Goal: Task Accomplishment & Management: Complete application form

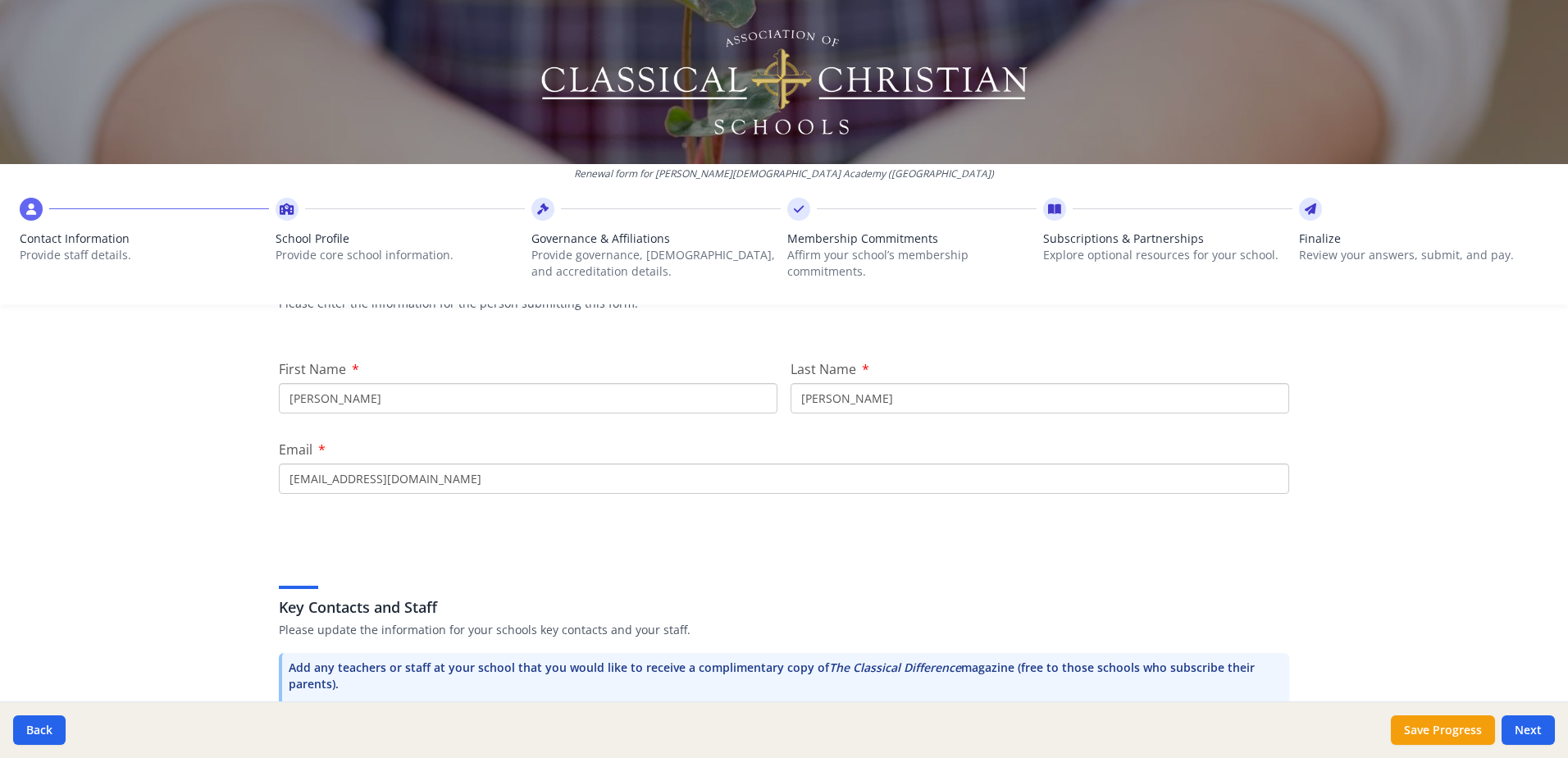
scroll to position [164, 0]
drag, startPoint x: 350, startPoint y: 477, endPoint x: 509, endPoint y: 483, distance: 159.1
click at [509, 483] on input "[EMAIL_ADDRESS][DOMAIN_NAME]" at bounding box center [784, 478] width 1010 height 30
type input "[EMAIL_ADDRESS][DOMAIN_NAME]"
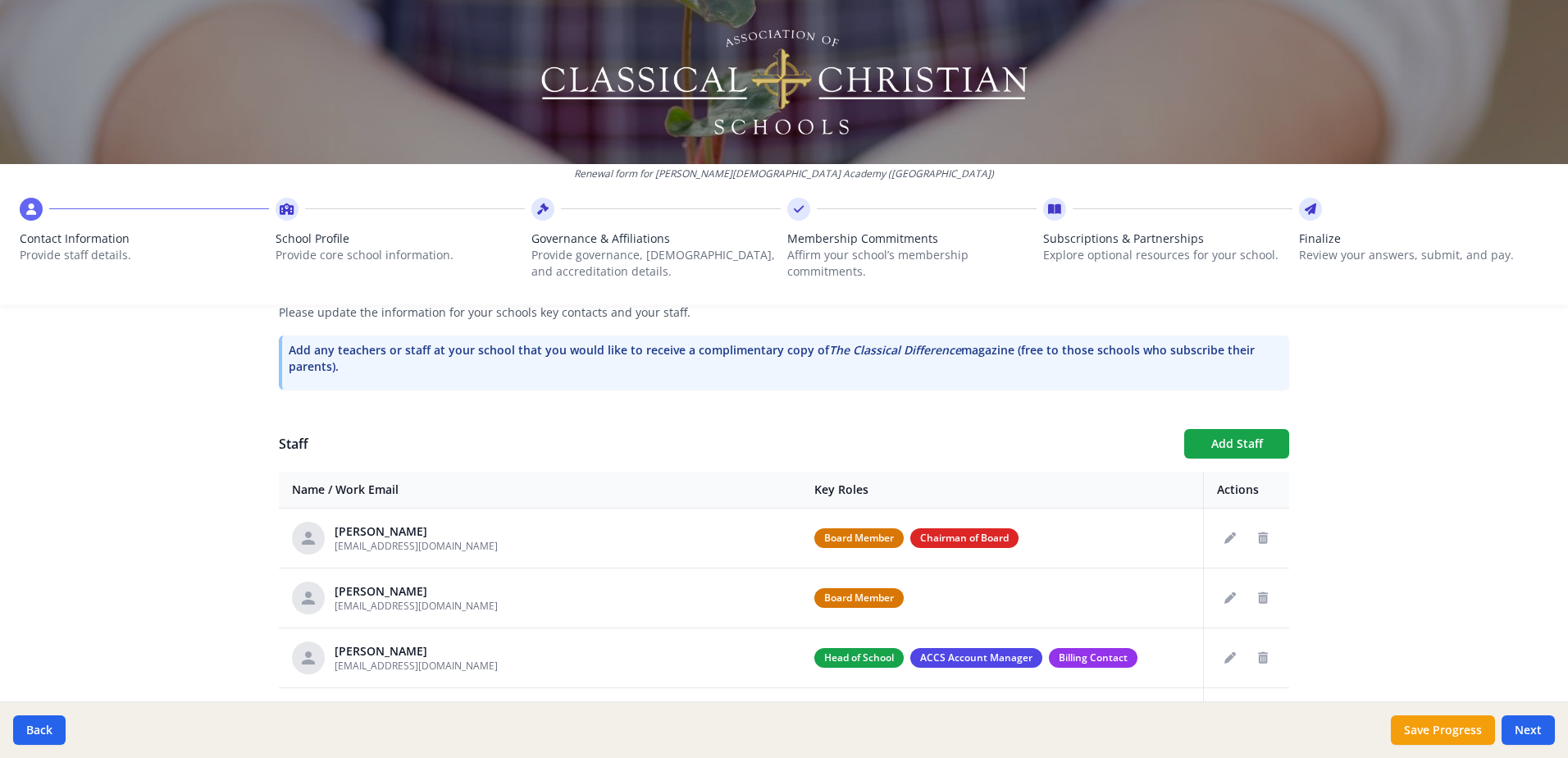
scroll to position [509, 0]
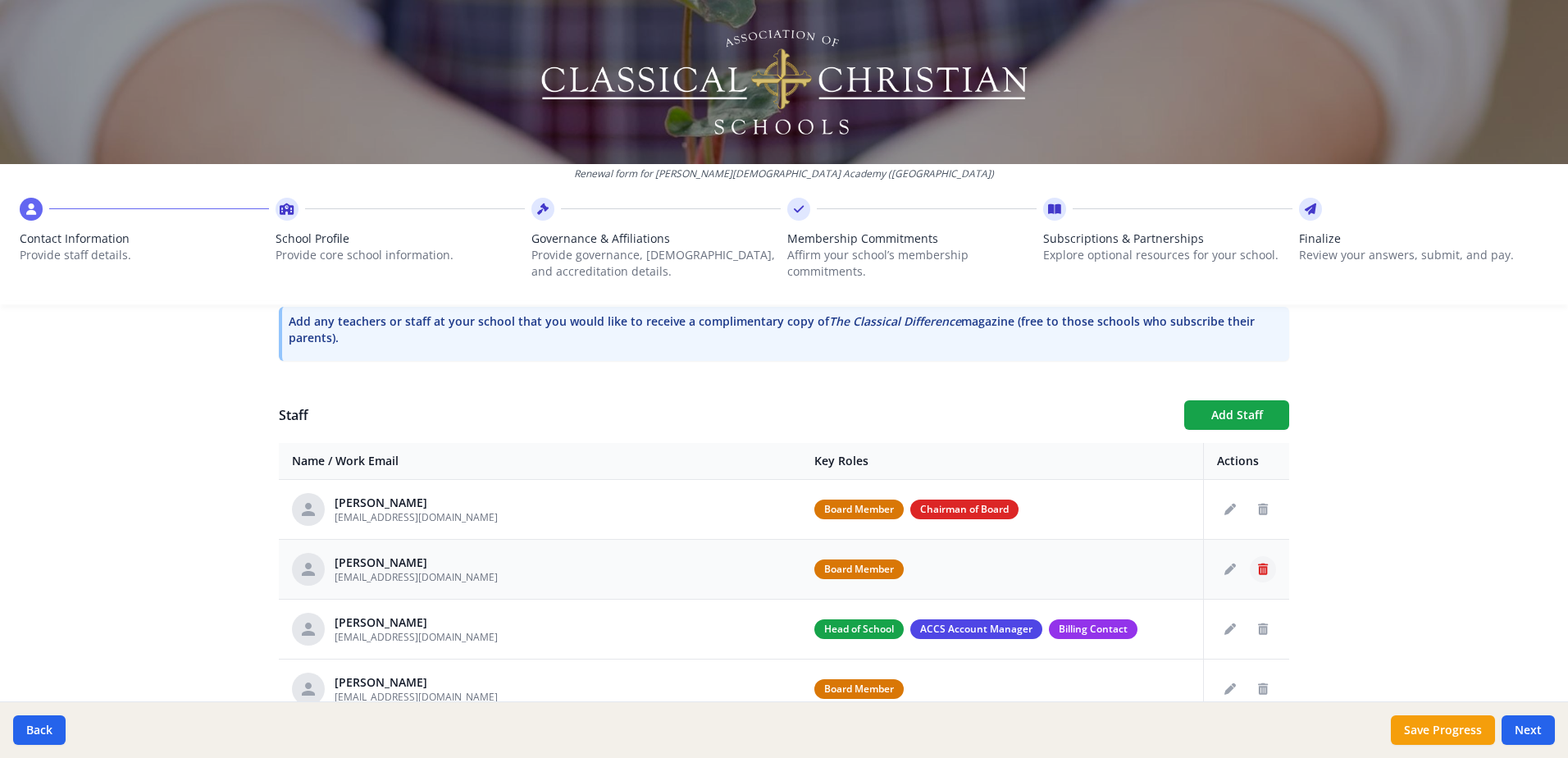
click at [1258, 568] on icon "Delete staff" at bounding box center [1263, 569] width 9 height 11
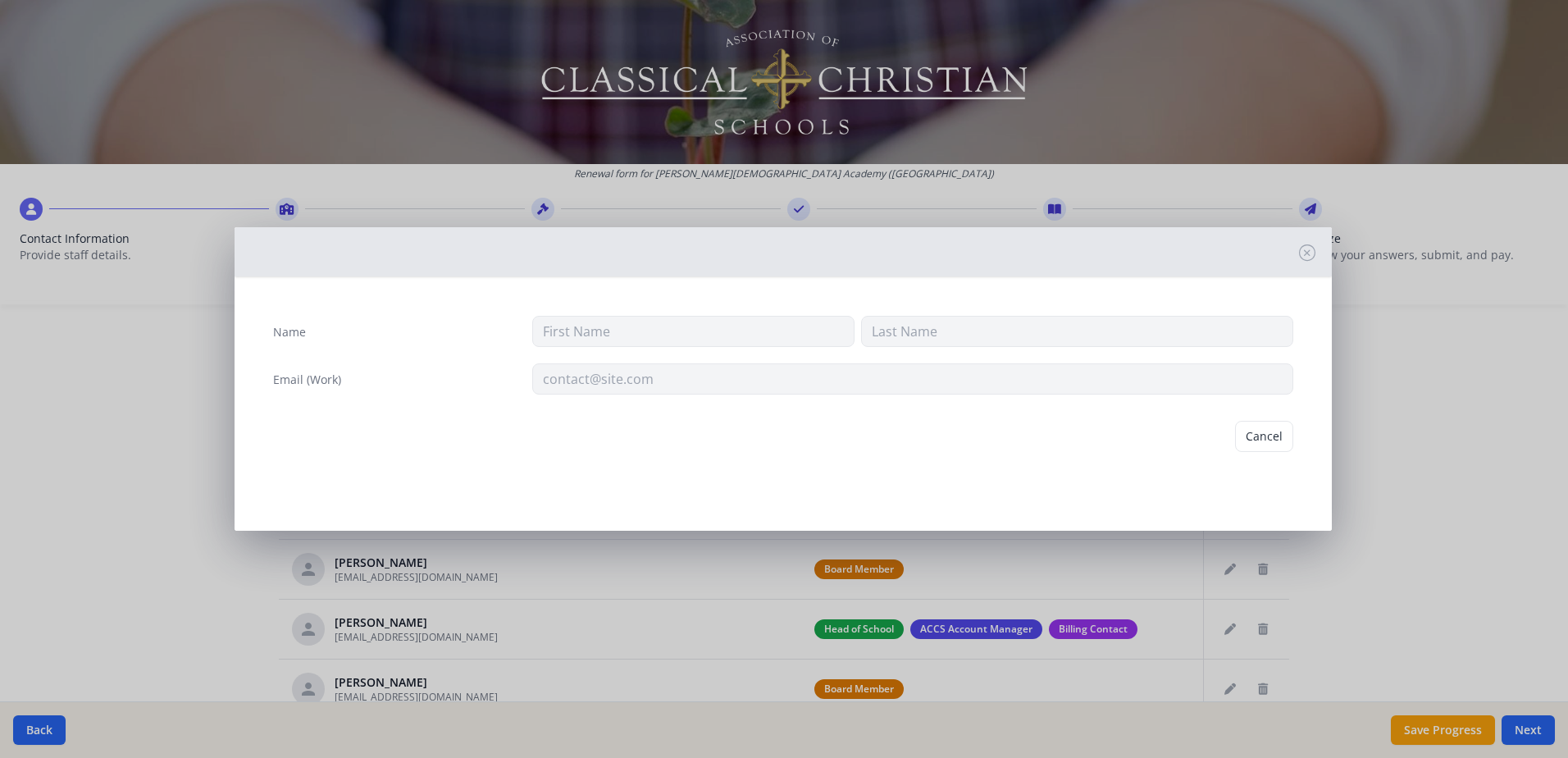
type input "[PERSON_NAME]"
type input "[EMAIL_ADDRESS][DOMAIN_NAME]"
click at [1263, 441] on button "Delete" at bounding box center [1265, 436] width 57 height 31
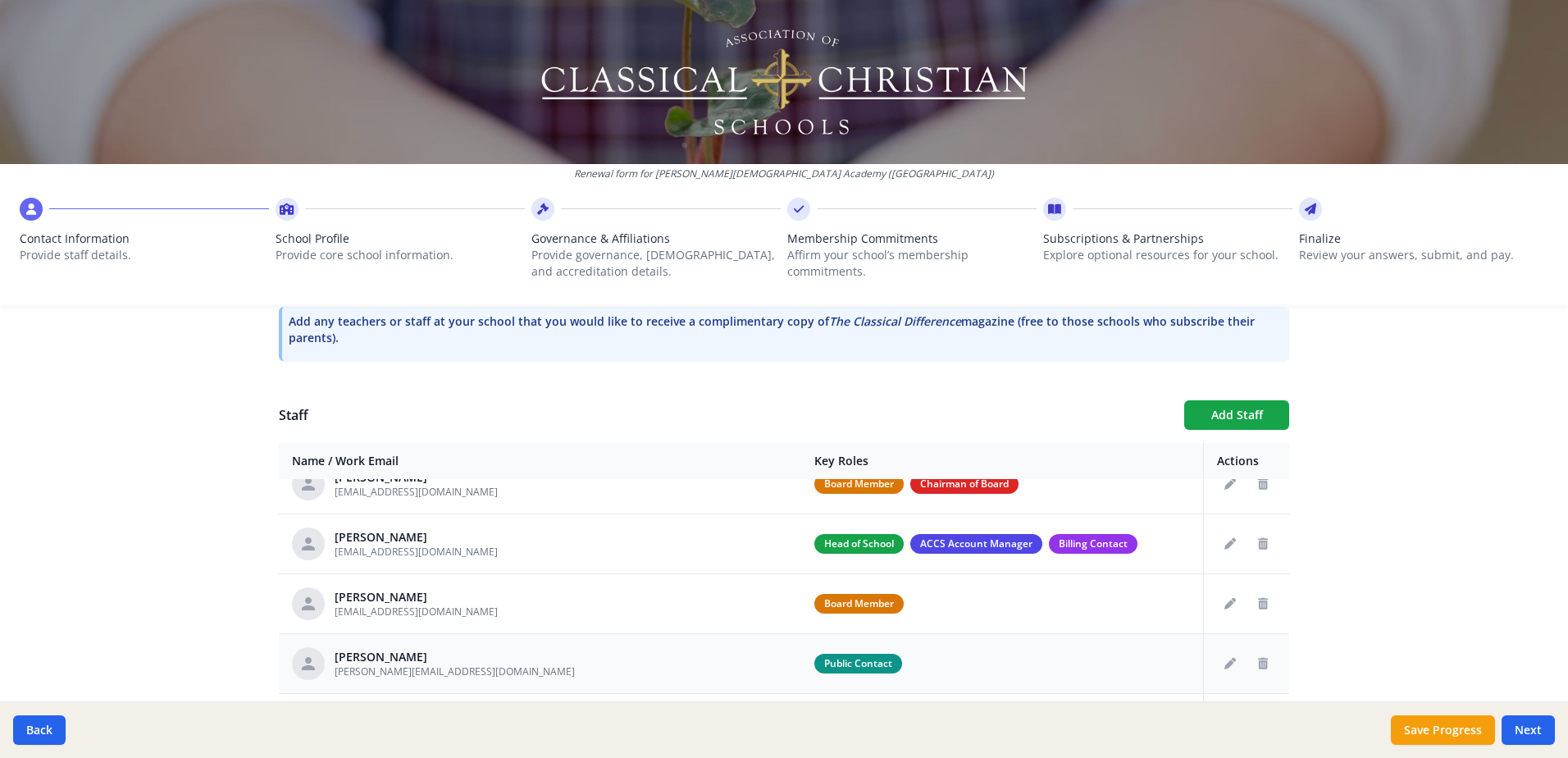
scroll to position [0, 0]
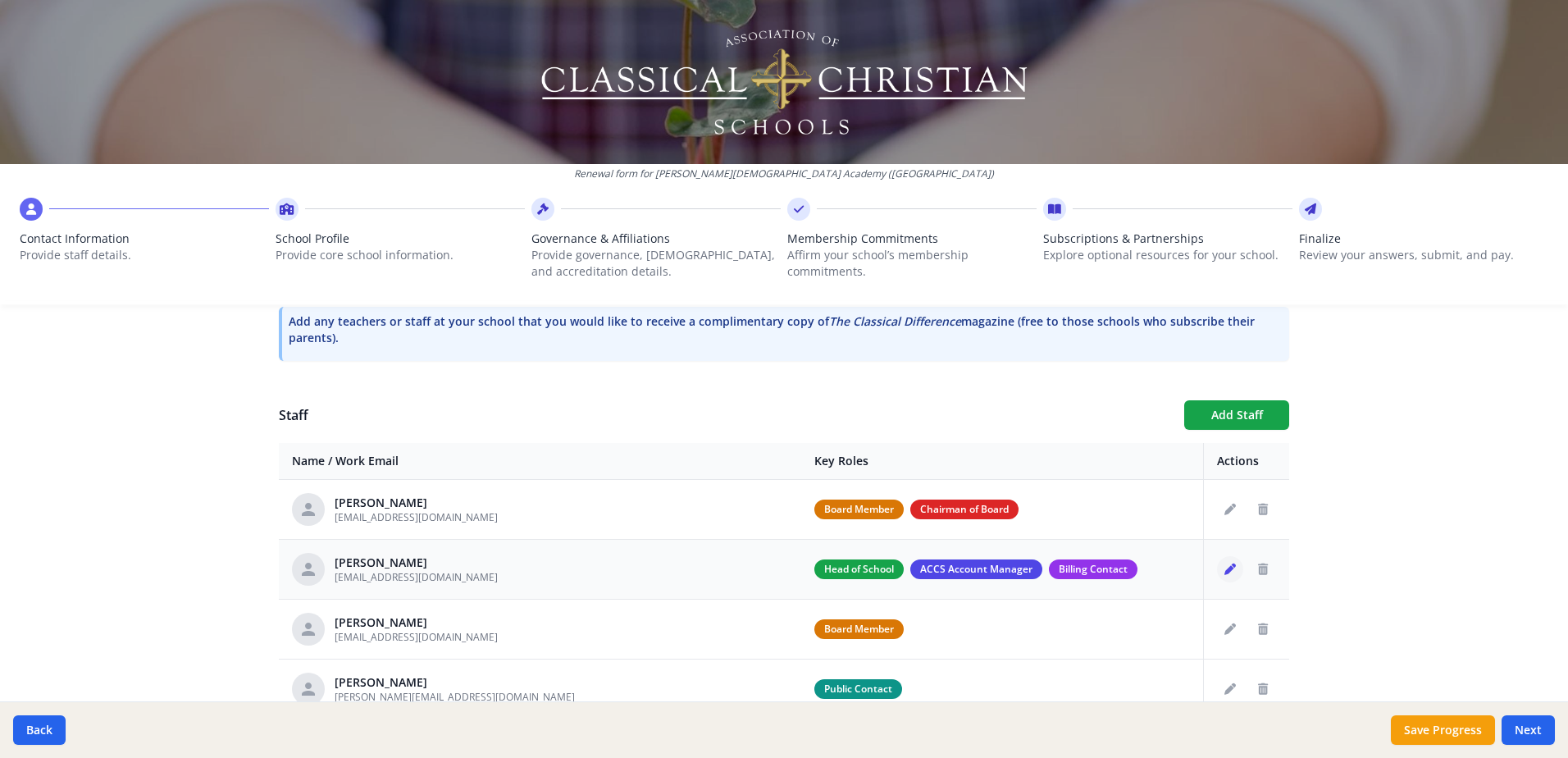
click at [1224, 569] on icon "Edit staff" at bounding box center [1230, 569] width 11 height 11
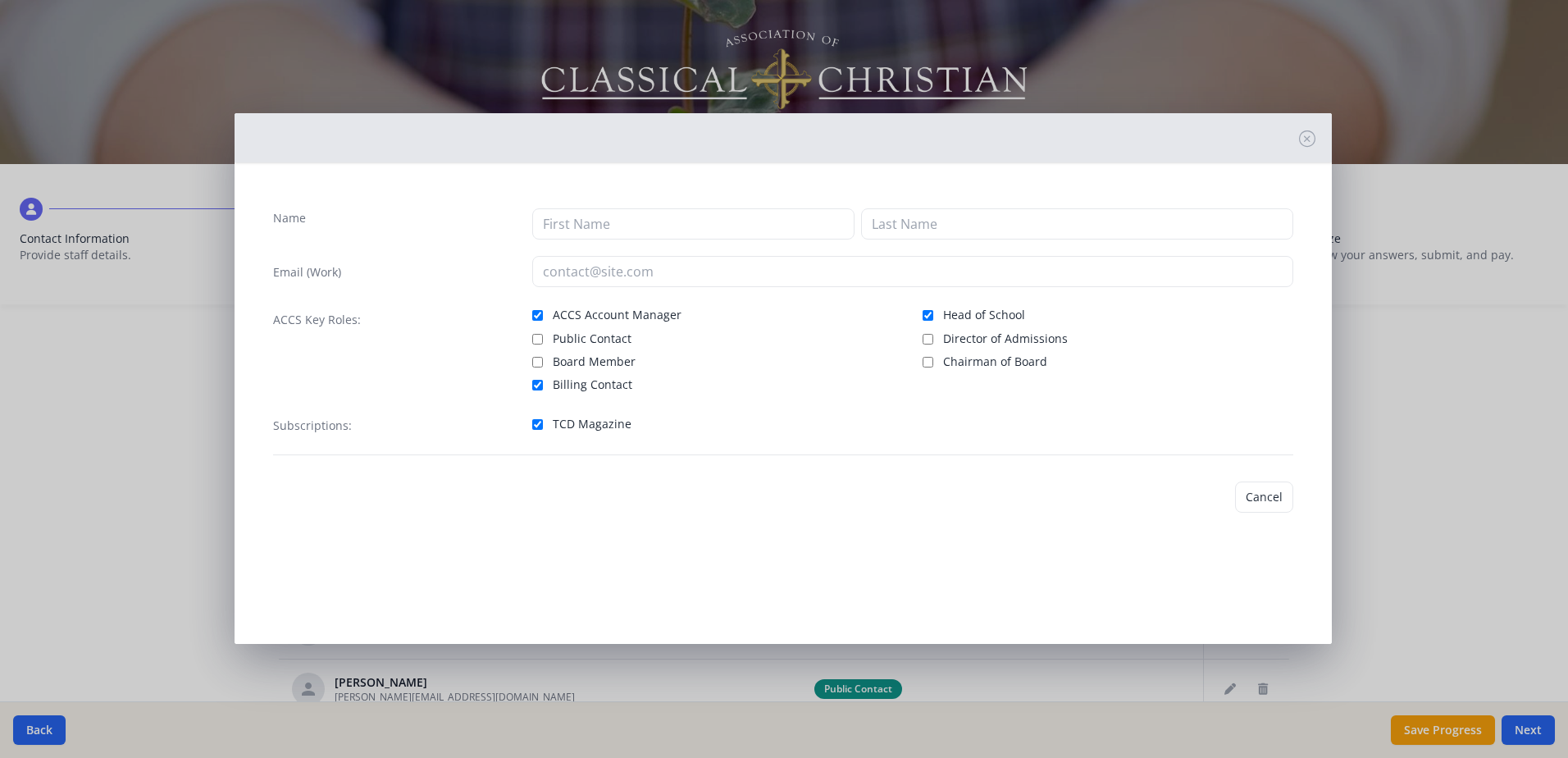
type input "[PERSON_NAME]"
type input "[EMAIL_ADDRESS][DOMAIN_NAME]"
checkbox input "true"
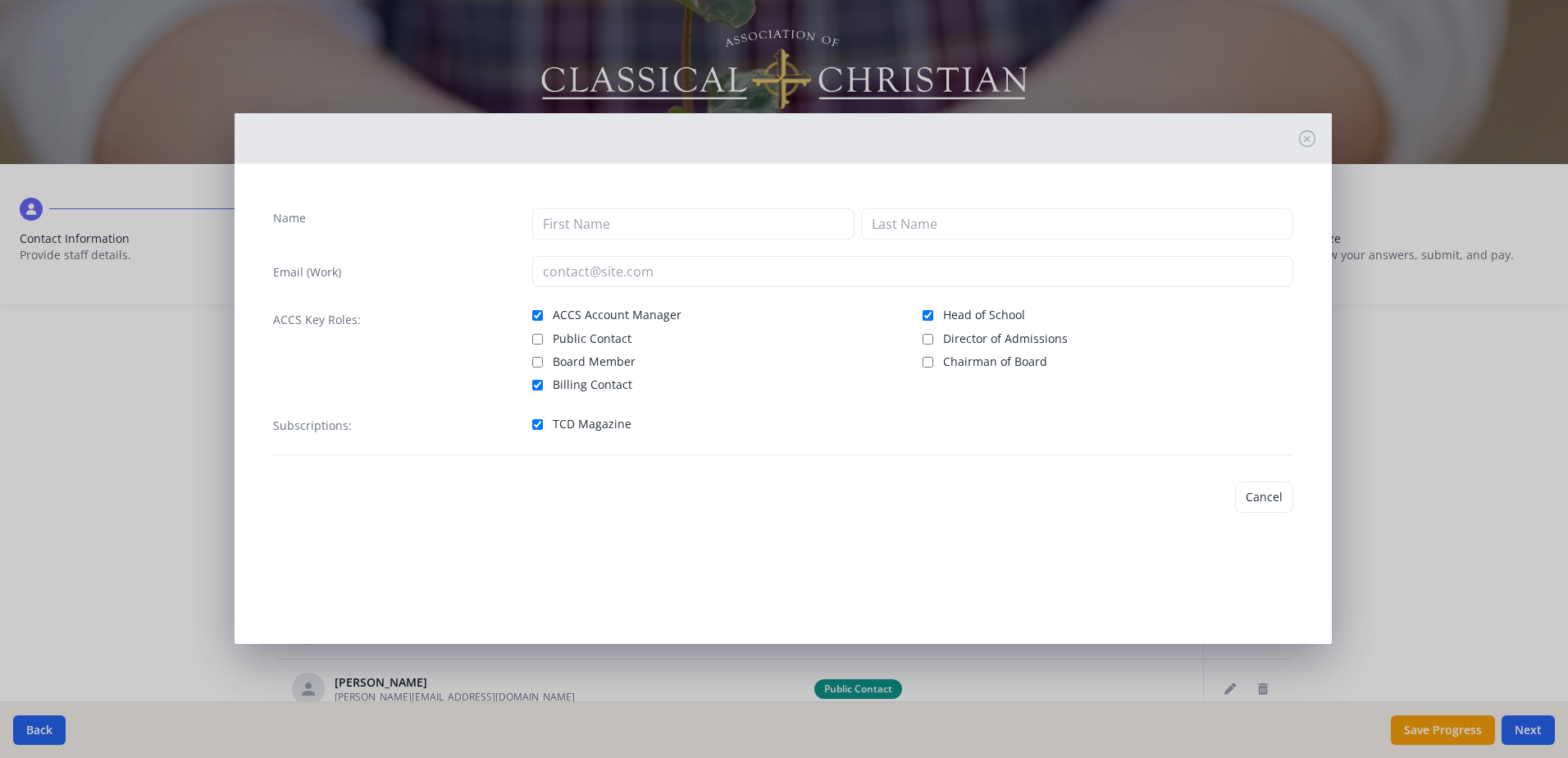
checkbox input "true"
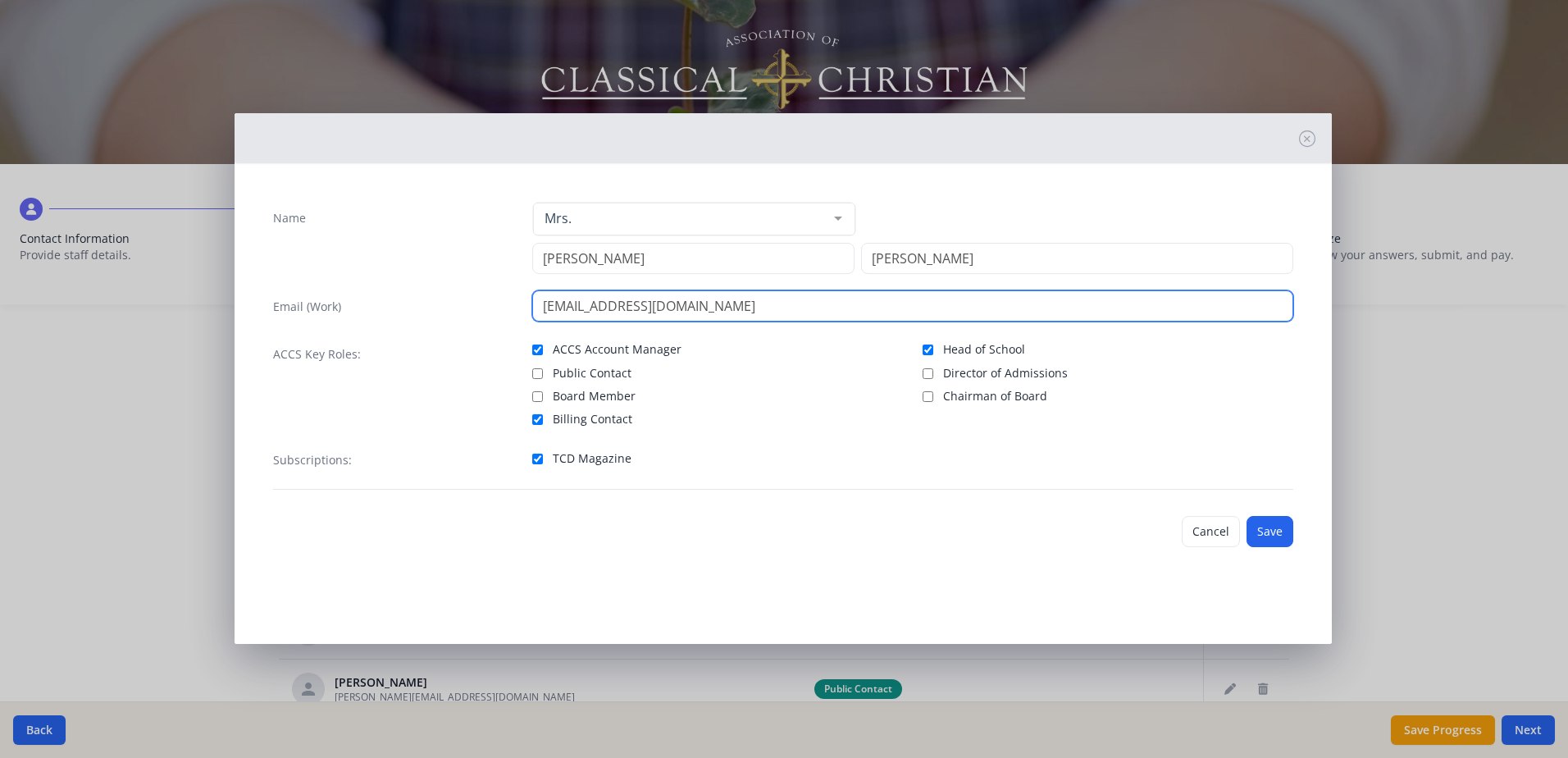
drag, startPoint x: 626, startPoint y: 308, endPoint x: 799, endPoint y: 307, distance: 173.0
click at [799, 307] on input "[EMAIL_ADDRESS][DOMAIN_NAME]" at bounding box center [912, 305] width 760 height 31
type input "[EMAIL_ADDRESS][DOMAIN_NAME]"
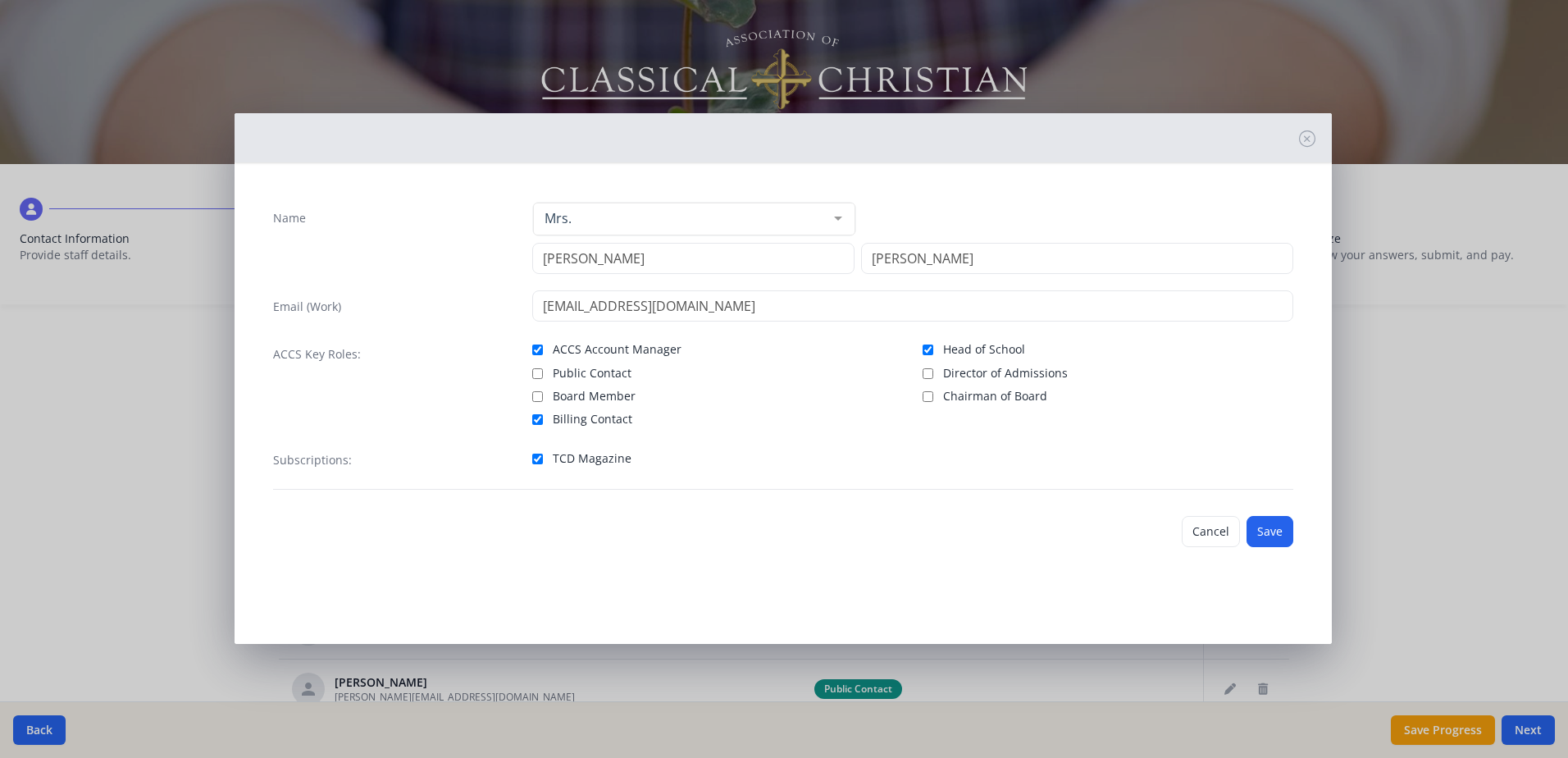
click at [1001, 449] on div "TCD Magazine" at bounding box center [912, 458] width 760 height 24
click at [1280, 535] on button "Save" at bounding box center [1269, 531] width 47 height 31
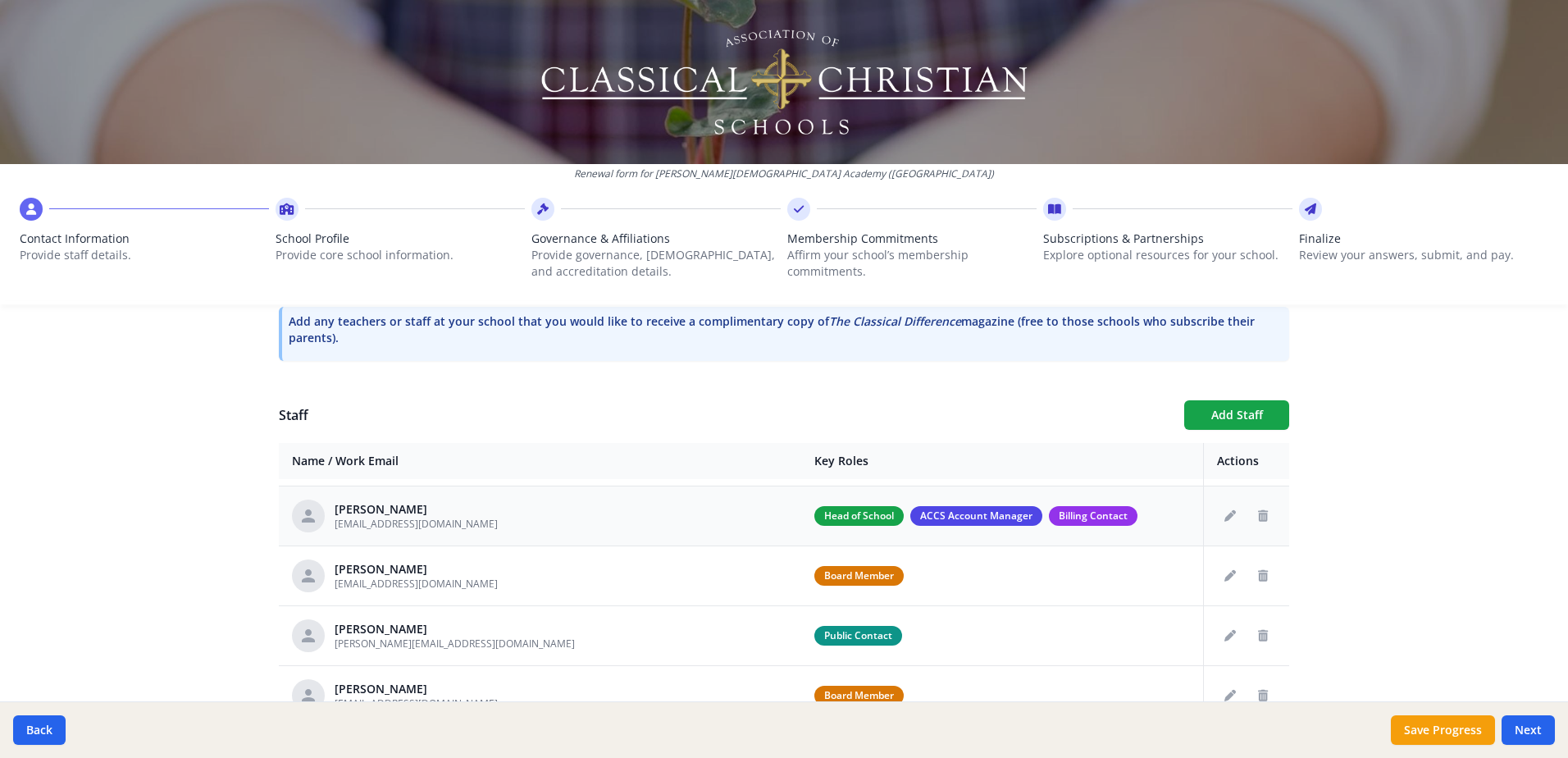
scroll to position [82, 0]
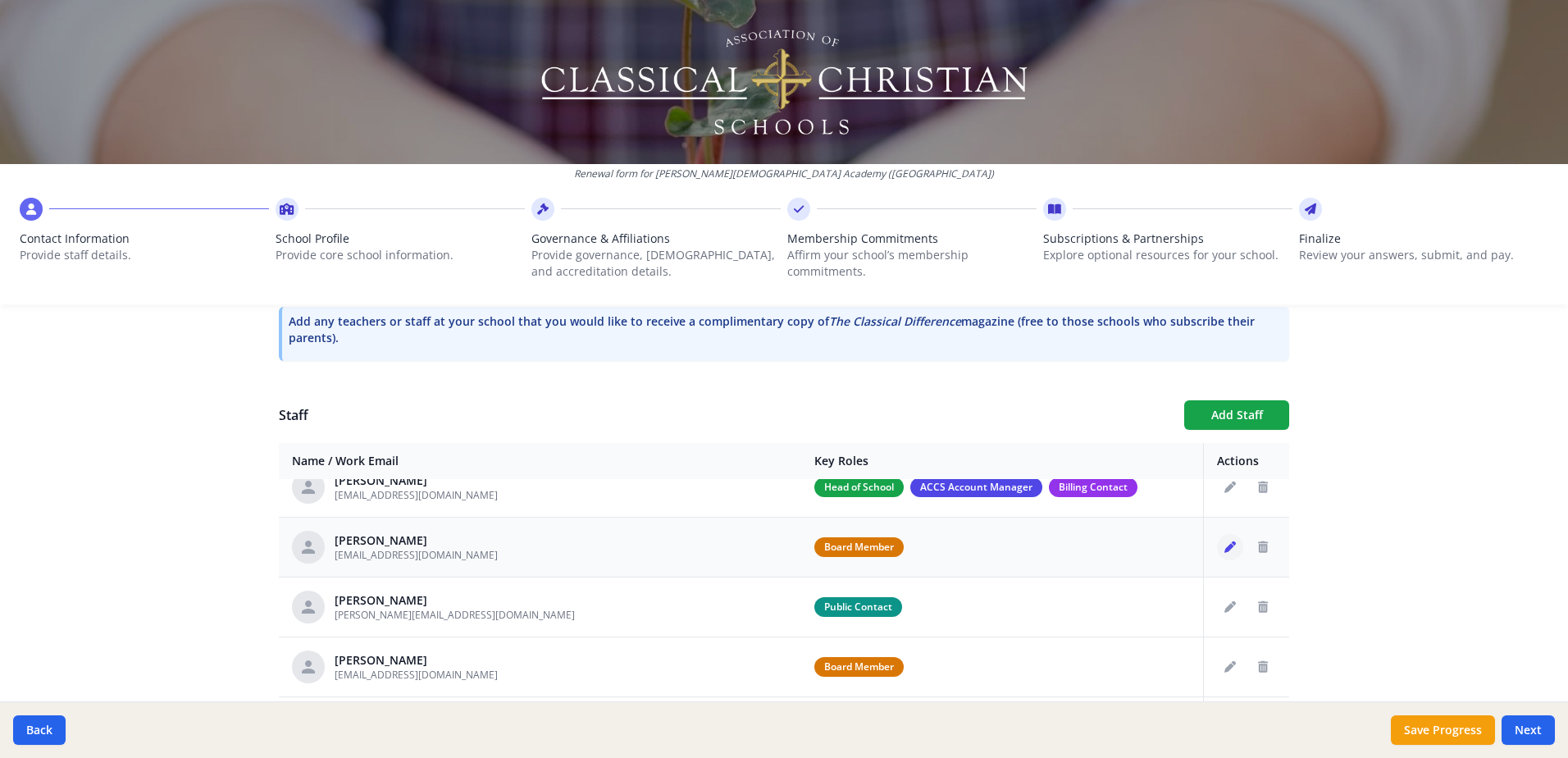
click at [1224, 546] on icon "Edit staff" at bounding box center [1230, 547] width 11 height 11
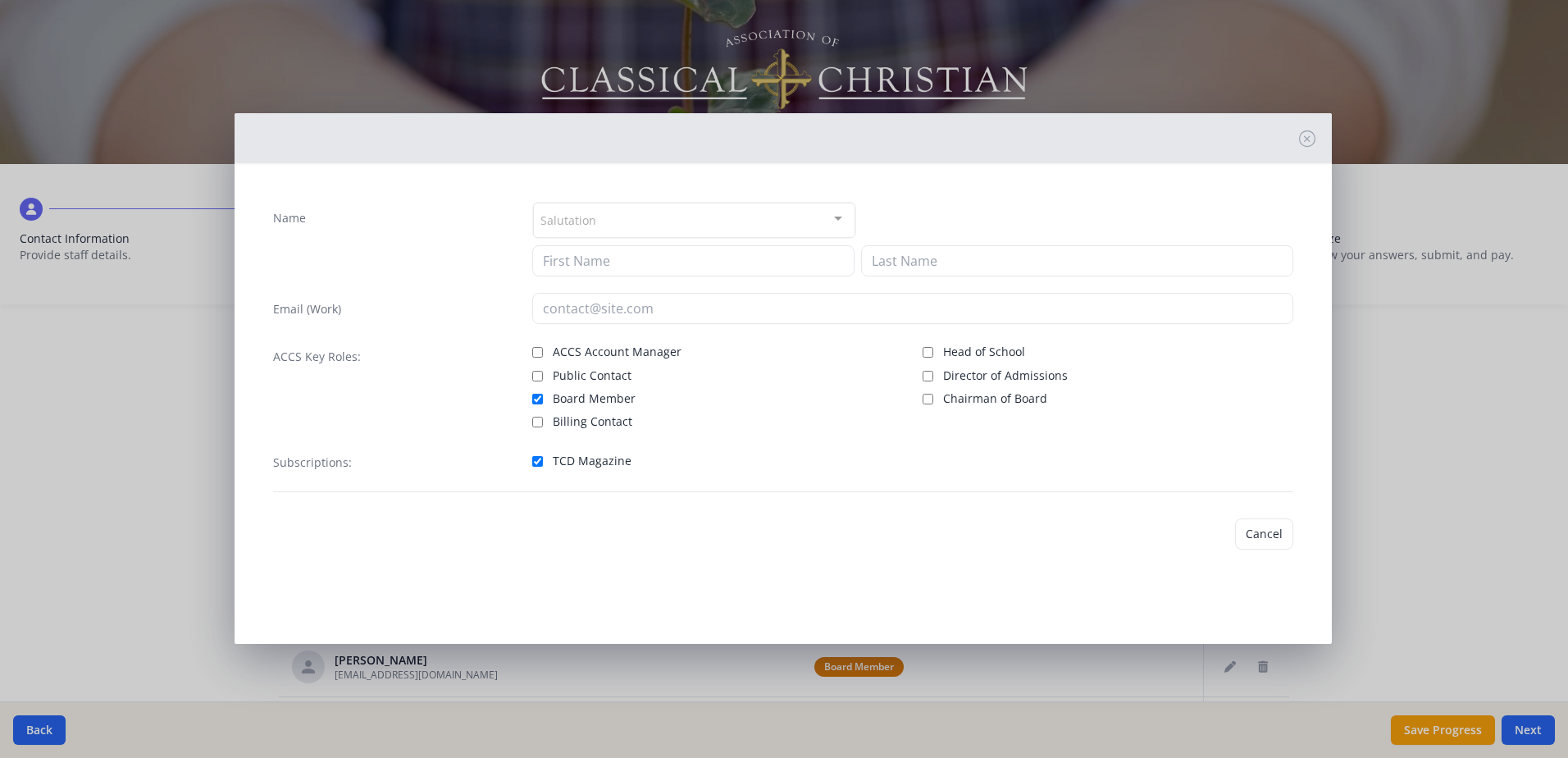
type input "[PERSON_NAME]"
type input "Peoples"
type input "[EMAIL_ADDRESS][DOMAIN_NAME]"
checkbox input "true"
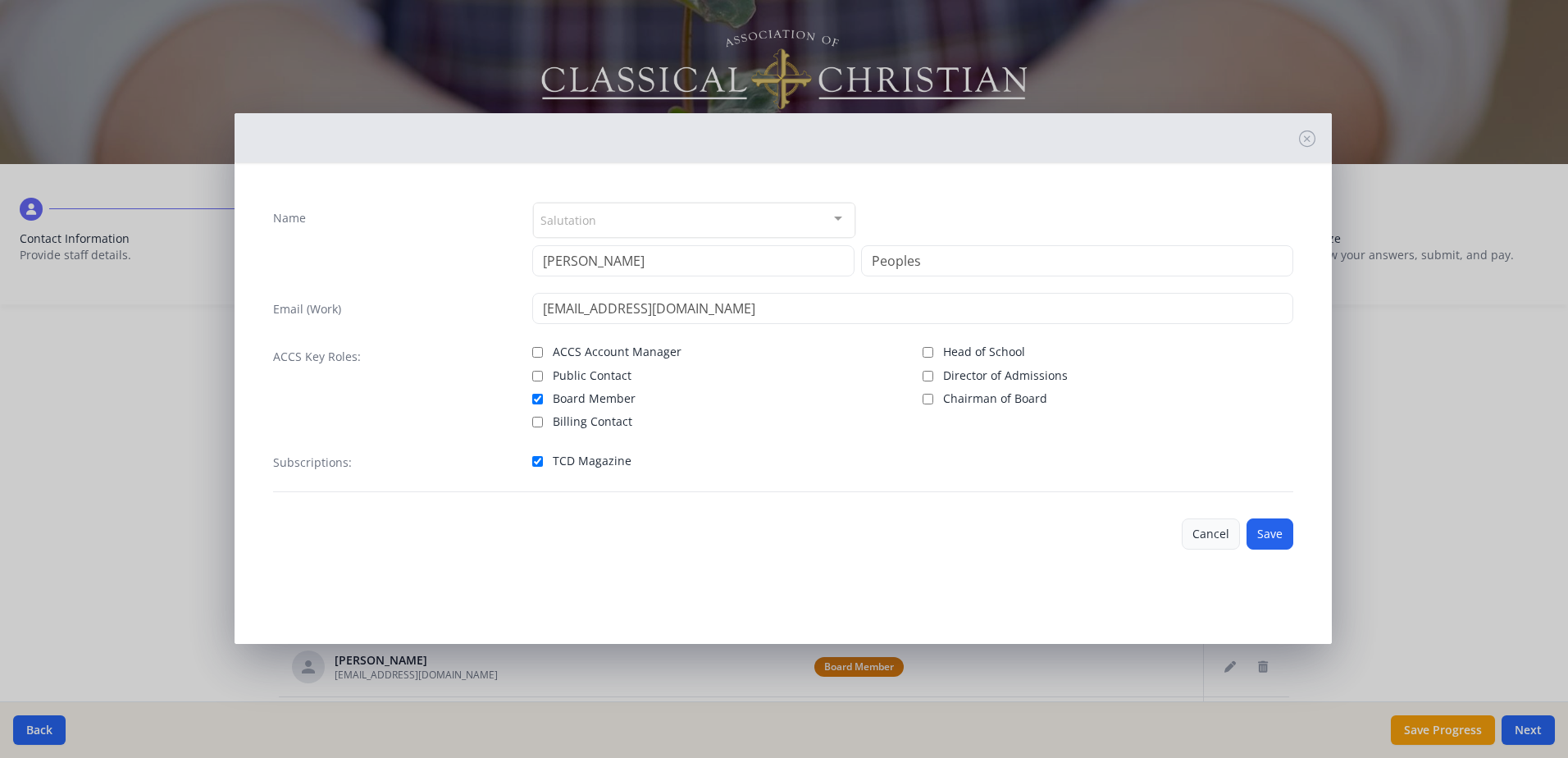
click at [1215, 535] on button "Cancel" at bounding box center [1211, 534] width 58 height 31
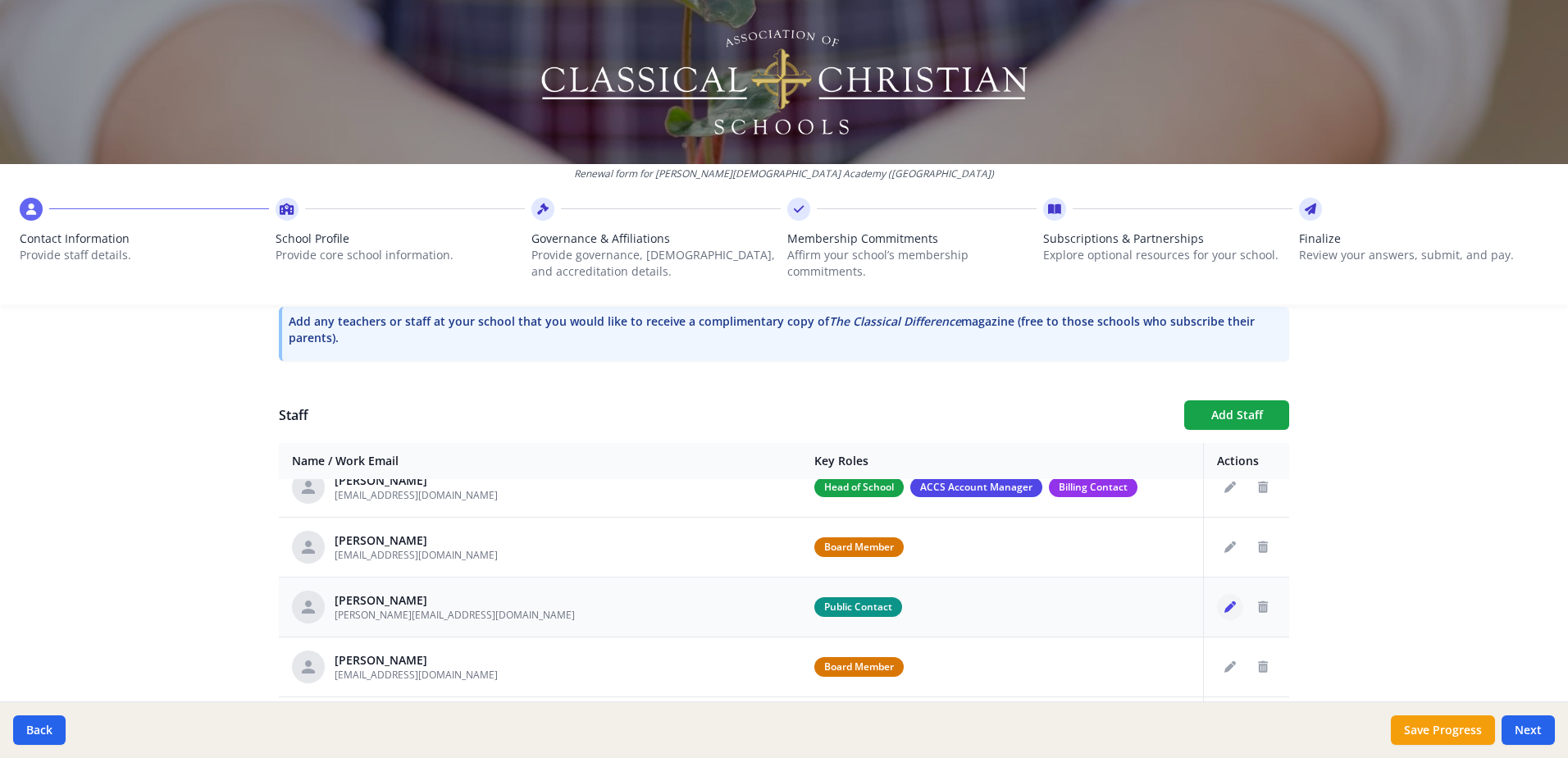
click at [1224, 607] on icon "Edit staff" at bounding box center [1230, 607] width 11 height 11
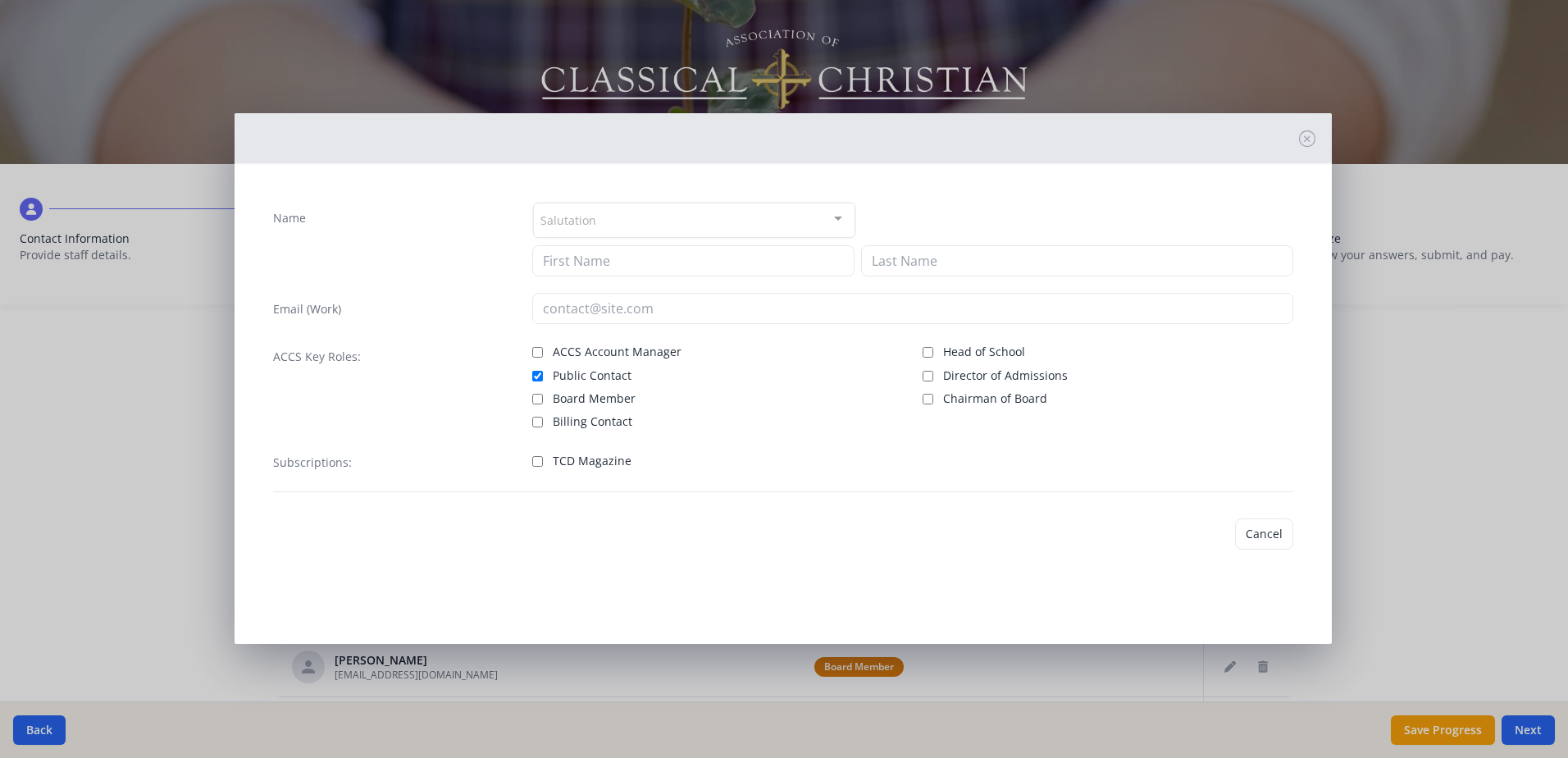
type input "[PERSON_NAME]"
type input "[PERSON_NAME][EMAIL_ADDRESS][DOMAIN_NAME]"
checkbox input "true"
click at [929, 374] on input "Director of Admissions" at bounding box center [927, 373] width 10 height 10
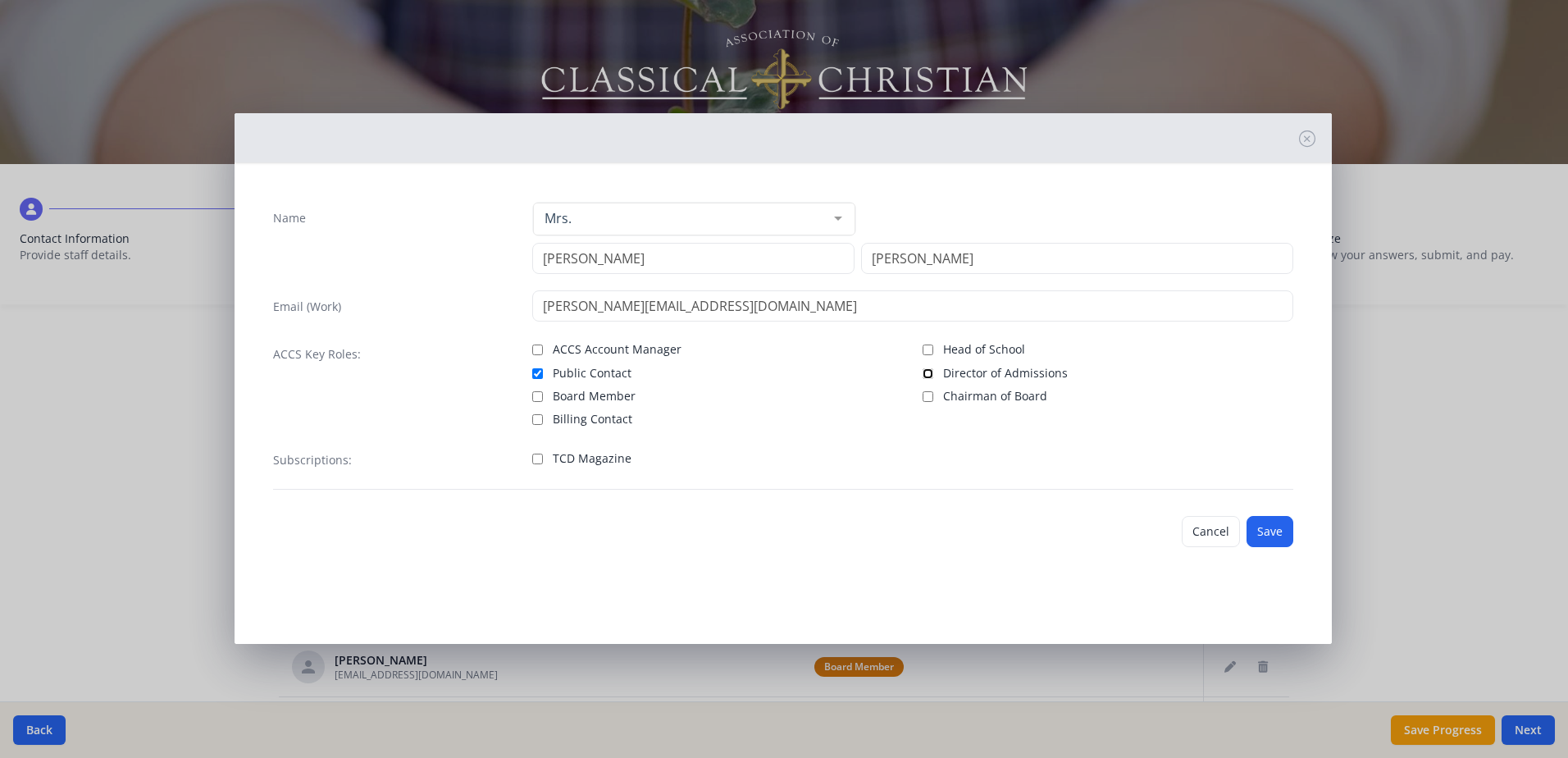
checkbox input "true"
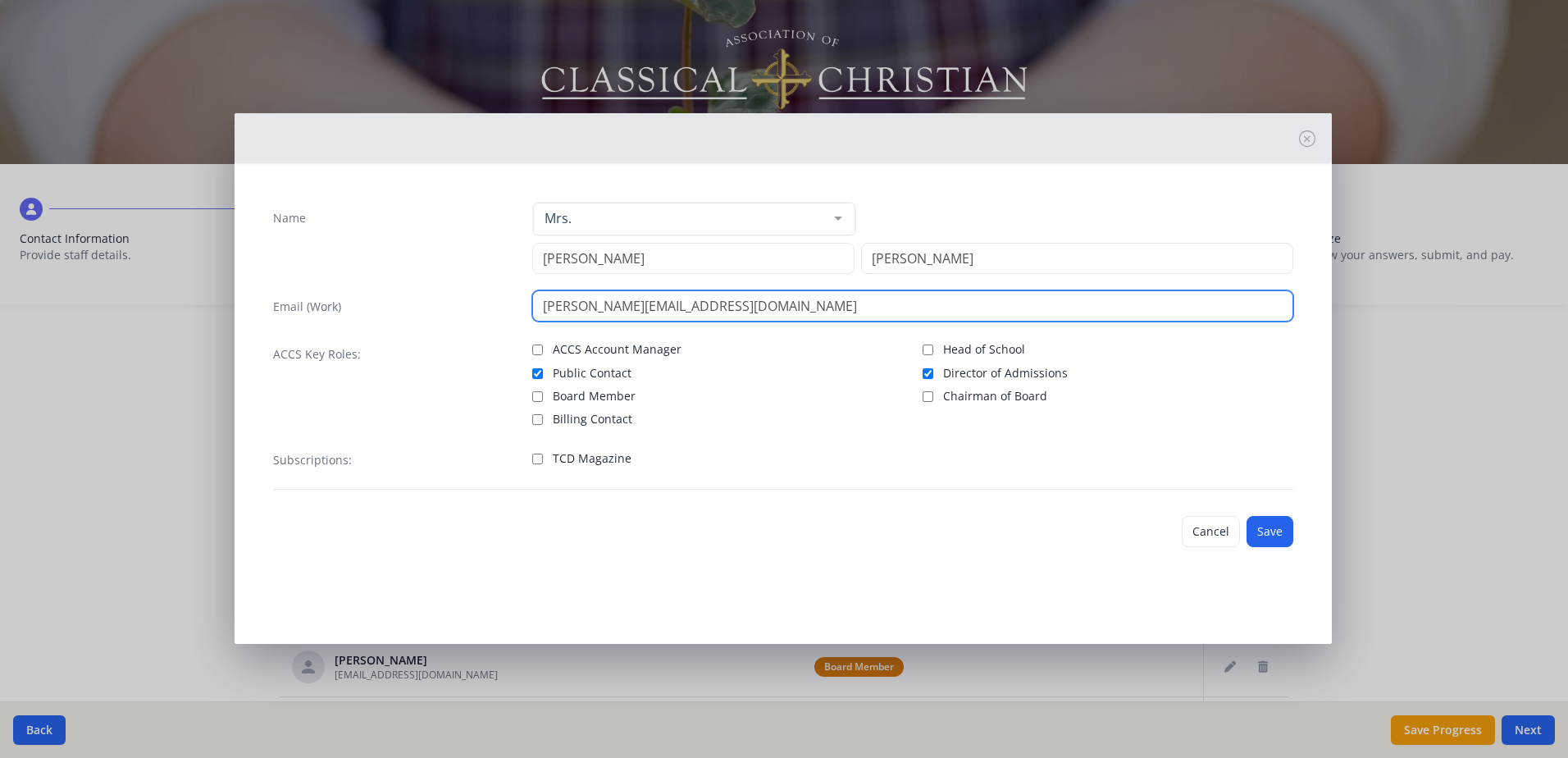
click at [621, 297] on input "[PERSON_NAME][EMAIL_ADDRESS][DOMAIN_NAME]" at bounding box center [912, 305] width 760 height 31
drag, startPoint x: 597, startPoint y: 306, endPoint x: 790, endPoint y: 306, distance: 193.0
click at [790, 306] on input "[PERSON_NAME][EMAIL_ADDRESS][DOMAIN_NAME]" at bounding box center [912, 305] width 760 height 31
type input "[PERSON_NAME][EMAIL_ADDRESS][DOMAIN_NAME]"
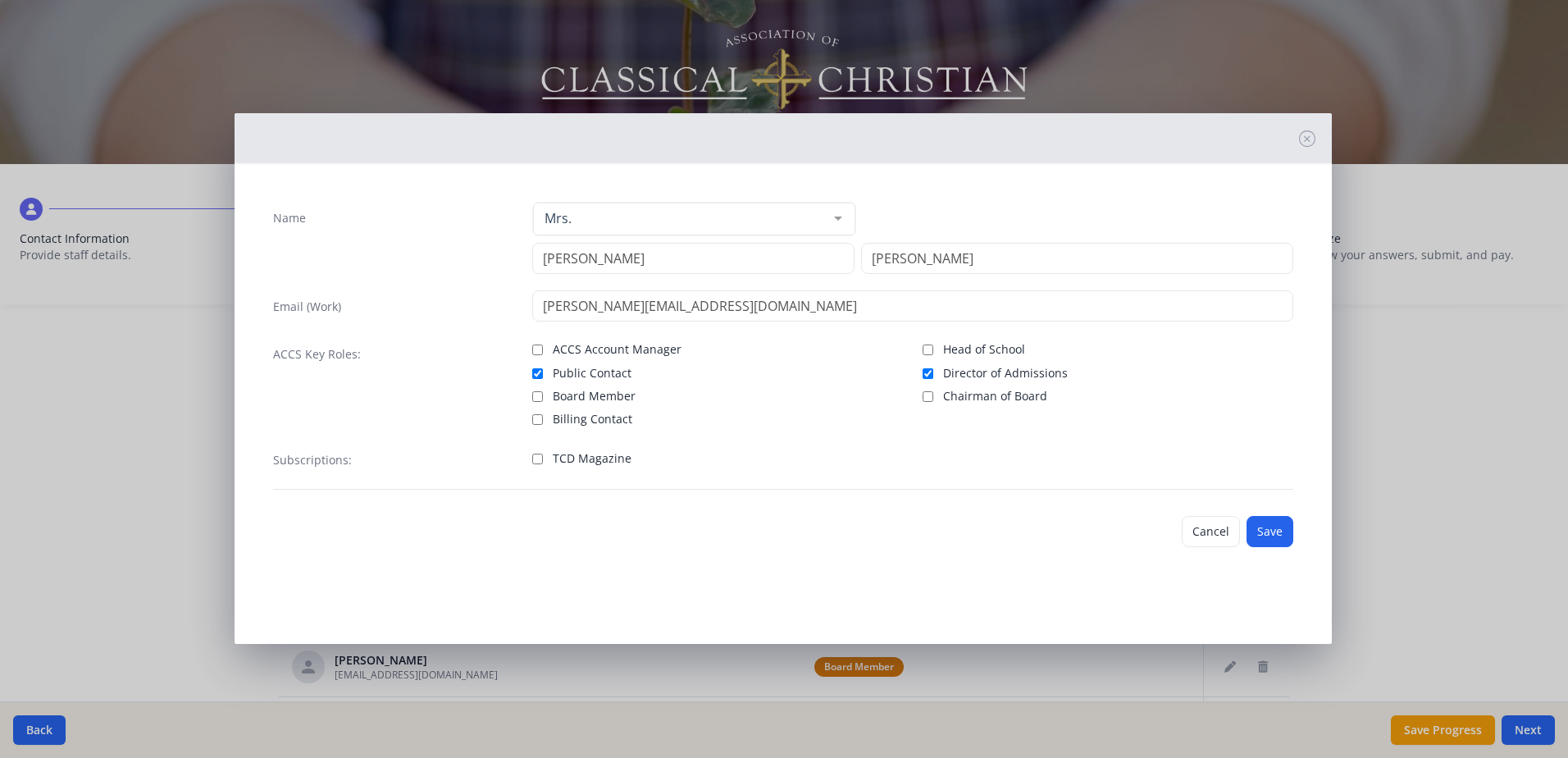
drag, startPoint x: 1089, startPoint y: 447, endPoint x: 1138, endPoint y: 450, distance: 49.1
click at [1090, 447] on div "TCD Magazine" at bounding box center [912, 458] width 760 height 24
click at [1274, 534] on button "Save" at bounding box center [1269, 531] width 47 height 31
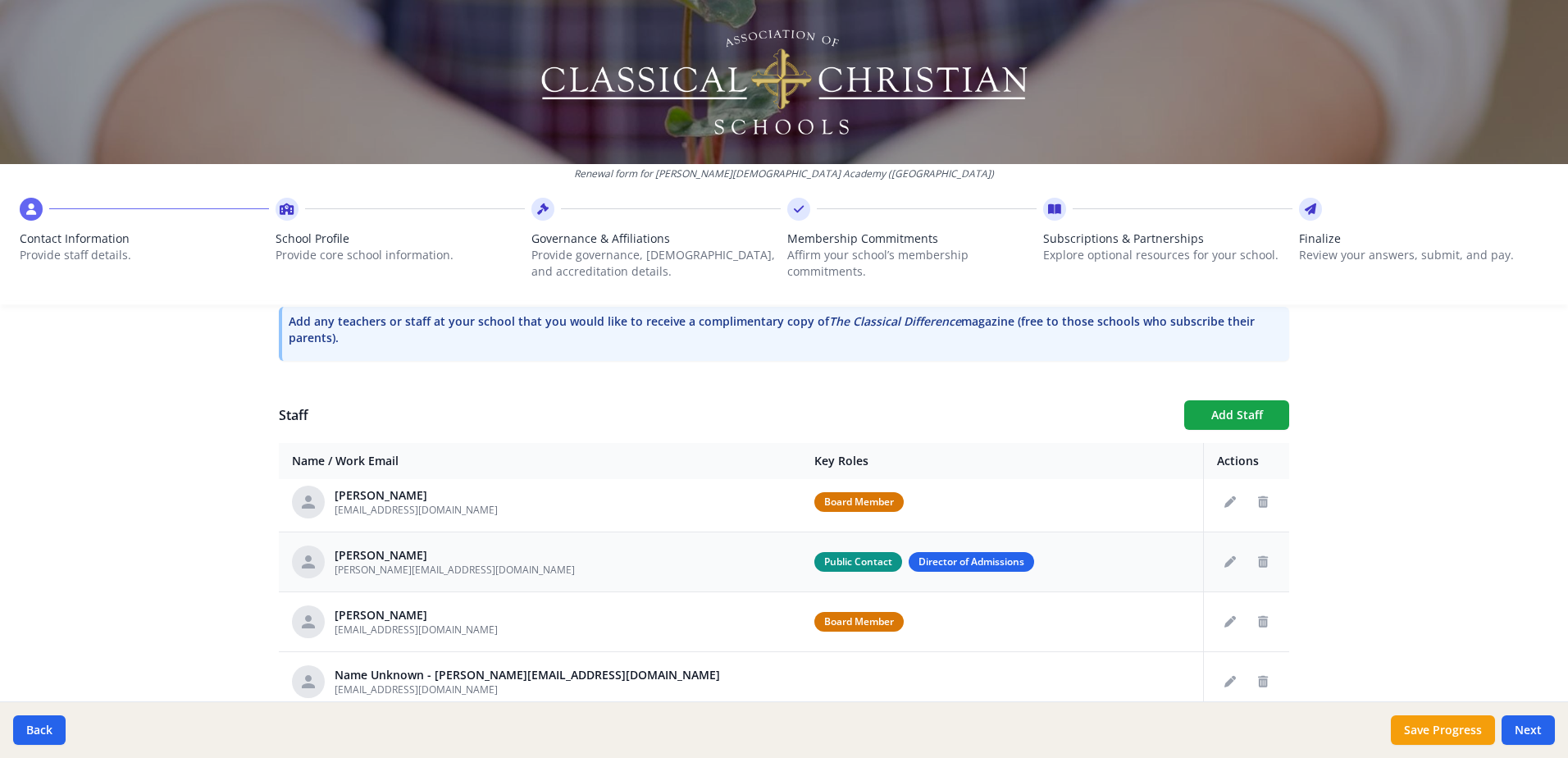
scroll to position [164, 0]
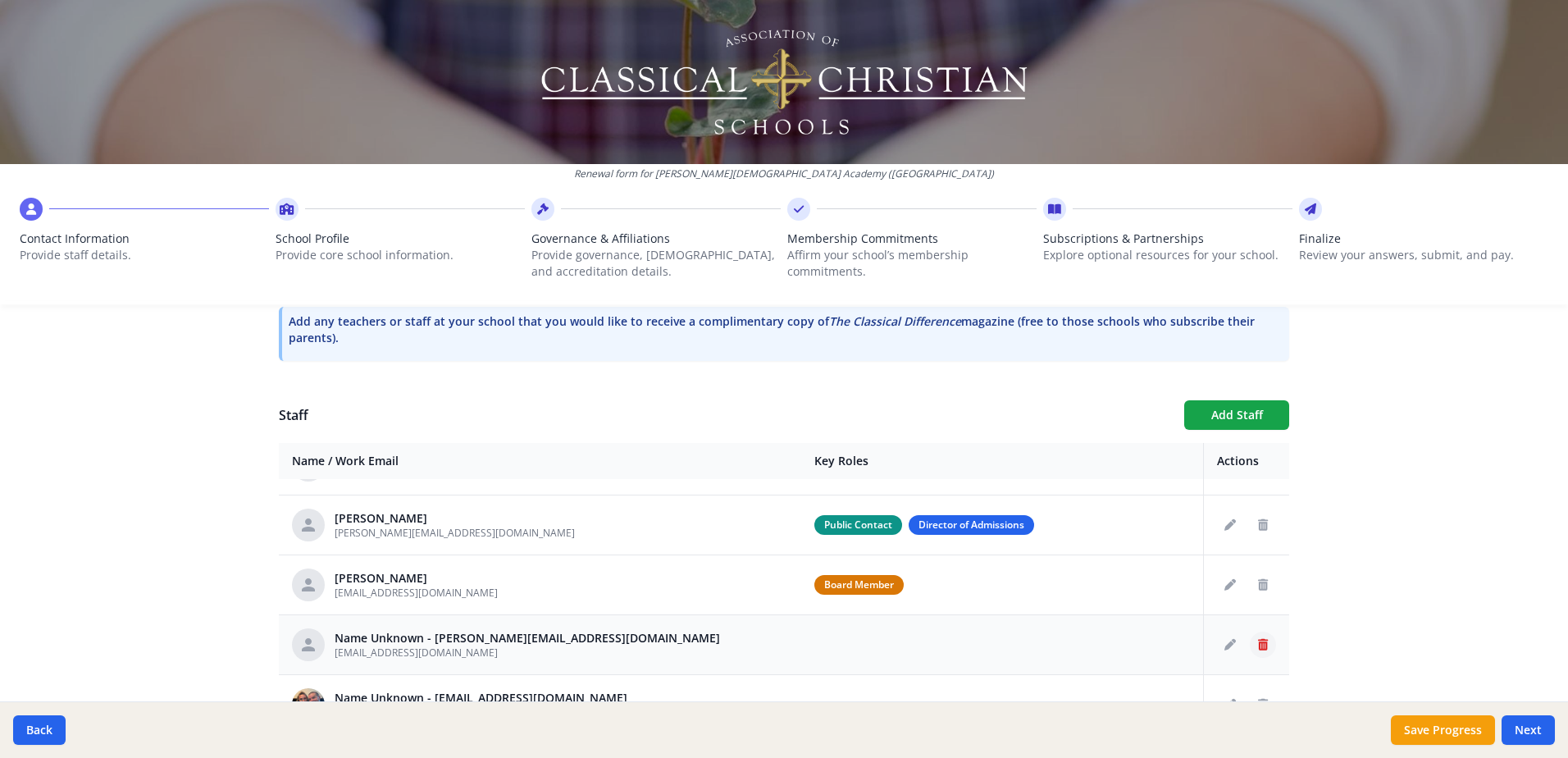
click at [1258, 649] on icon "Delete staff" at bounding box center [1263, 645] width 9 height 11
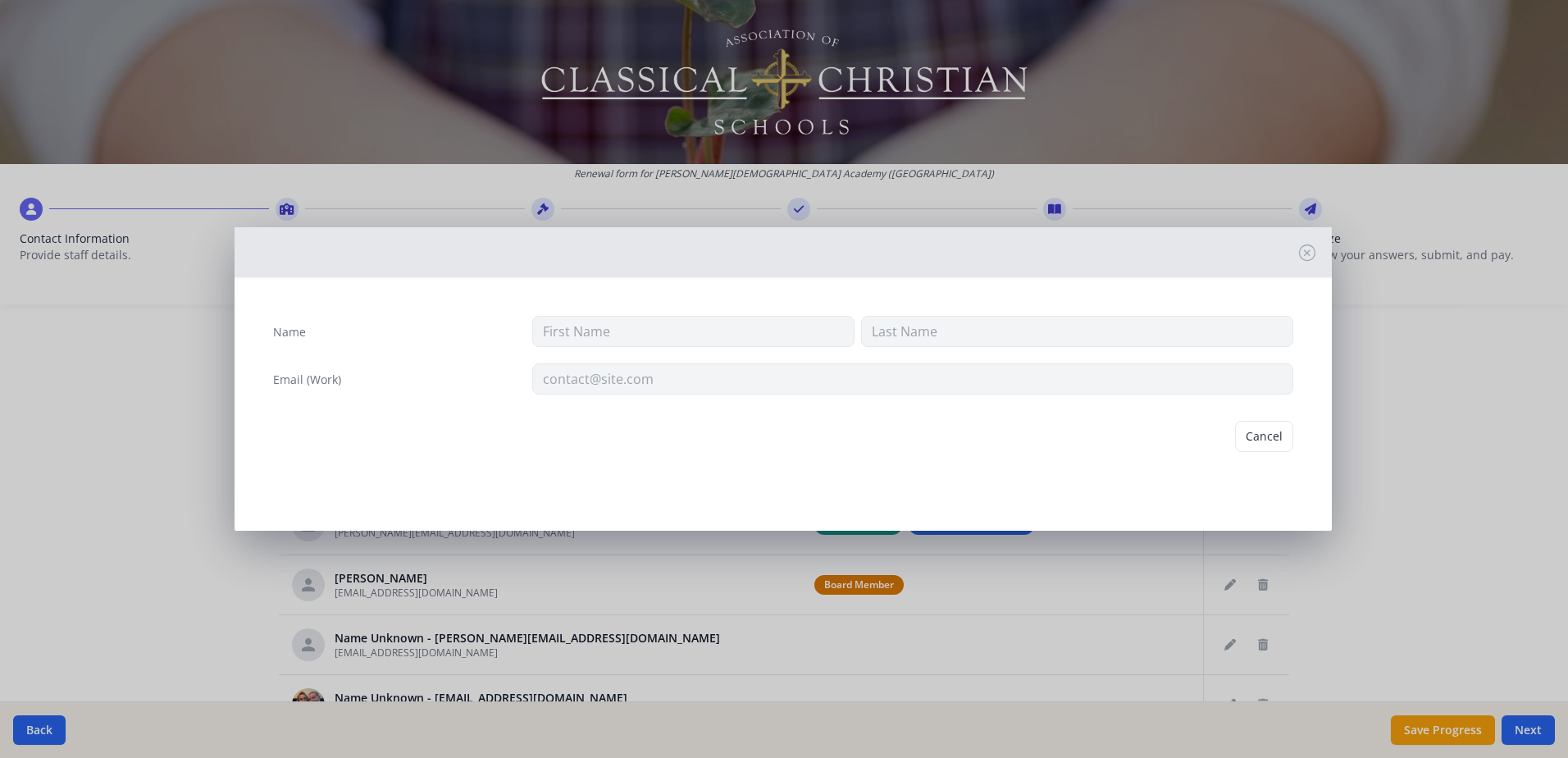
type input "[EMAIL_ADDRESS][DOMAIN_NAME]"
click at [1263, 438] on button "Delete" at bounding box center [1265, 436] width 57 height 31
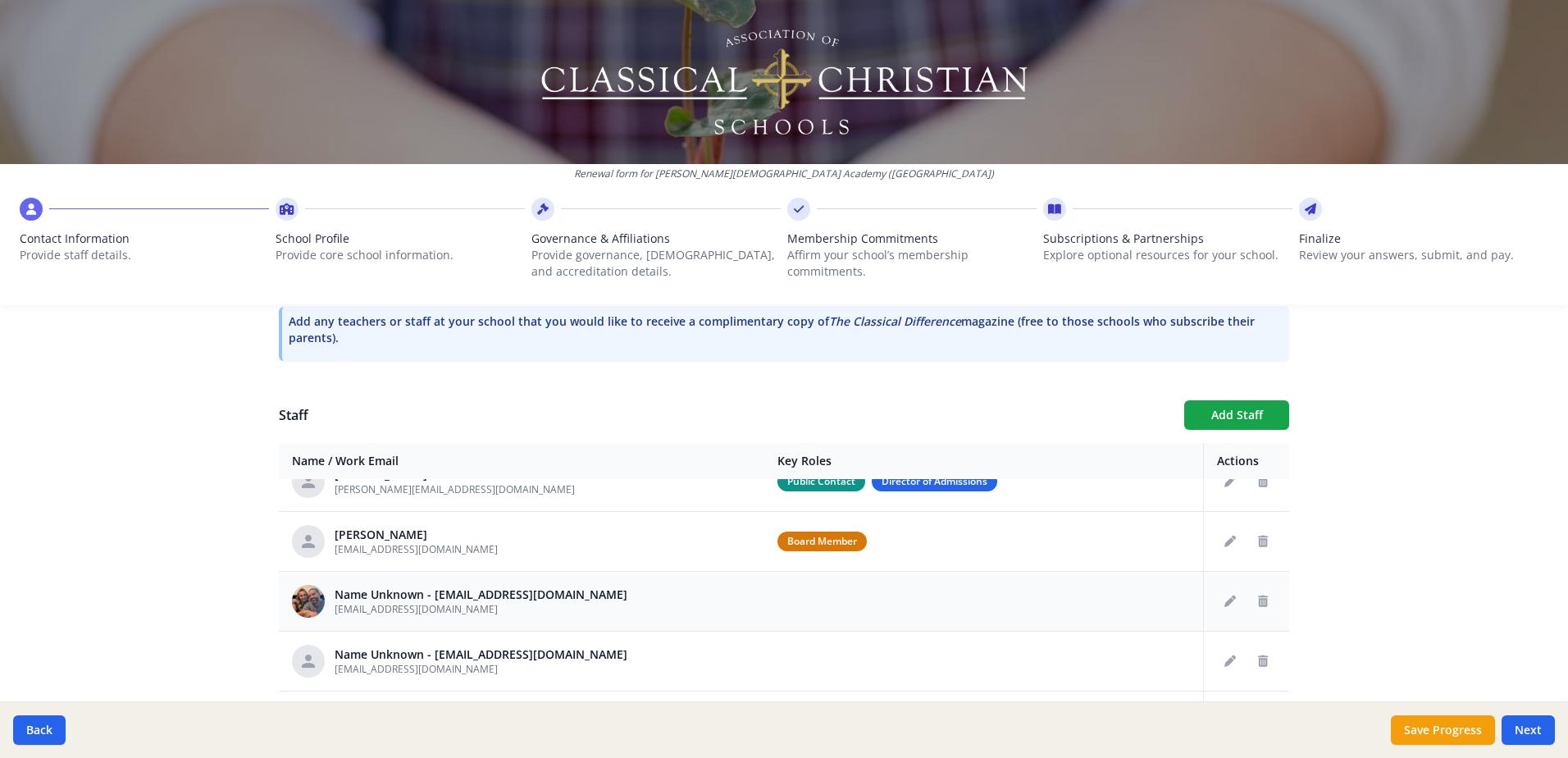
scroll to position [246, 0]
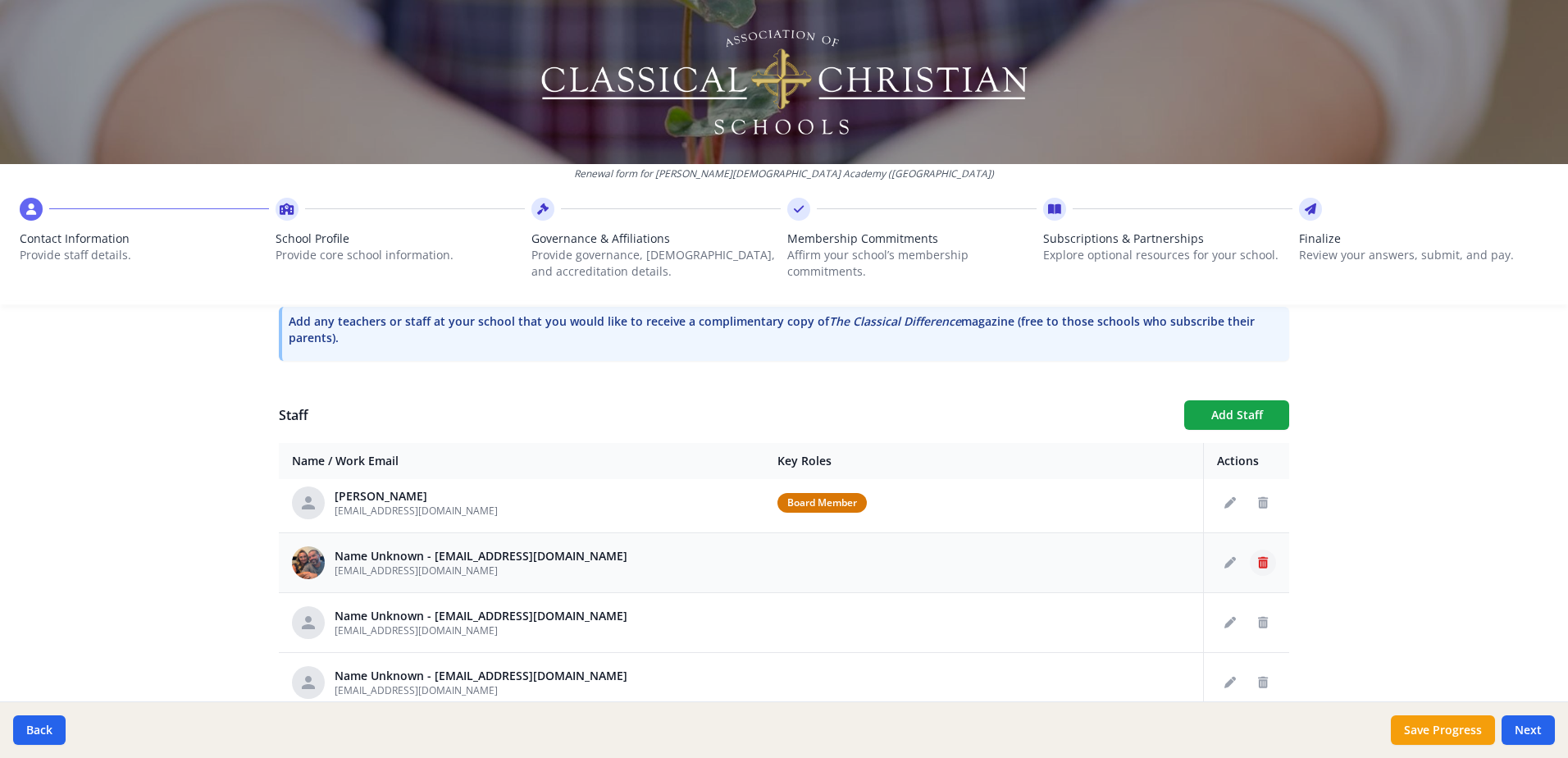
click at [1258, 561] on icon "Delete staff" at bounding box center [1263, 563] width 9 height 11
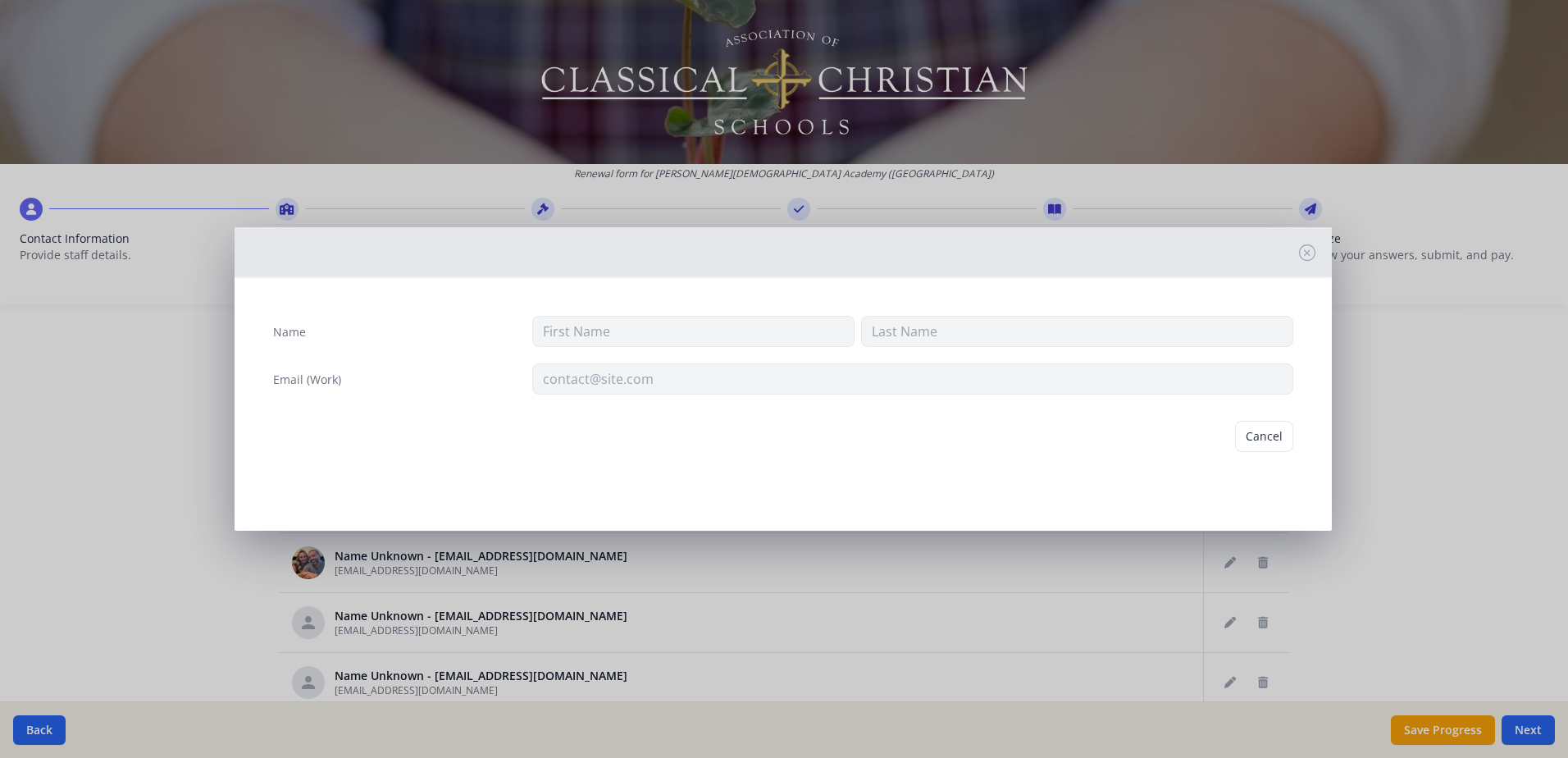
type input "[EMAIL_ADDRESS][DOMAIN_NAME]"
click at [1282, 435] on button "Delete" at bounding box center [1265, 436] width 57 height 31
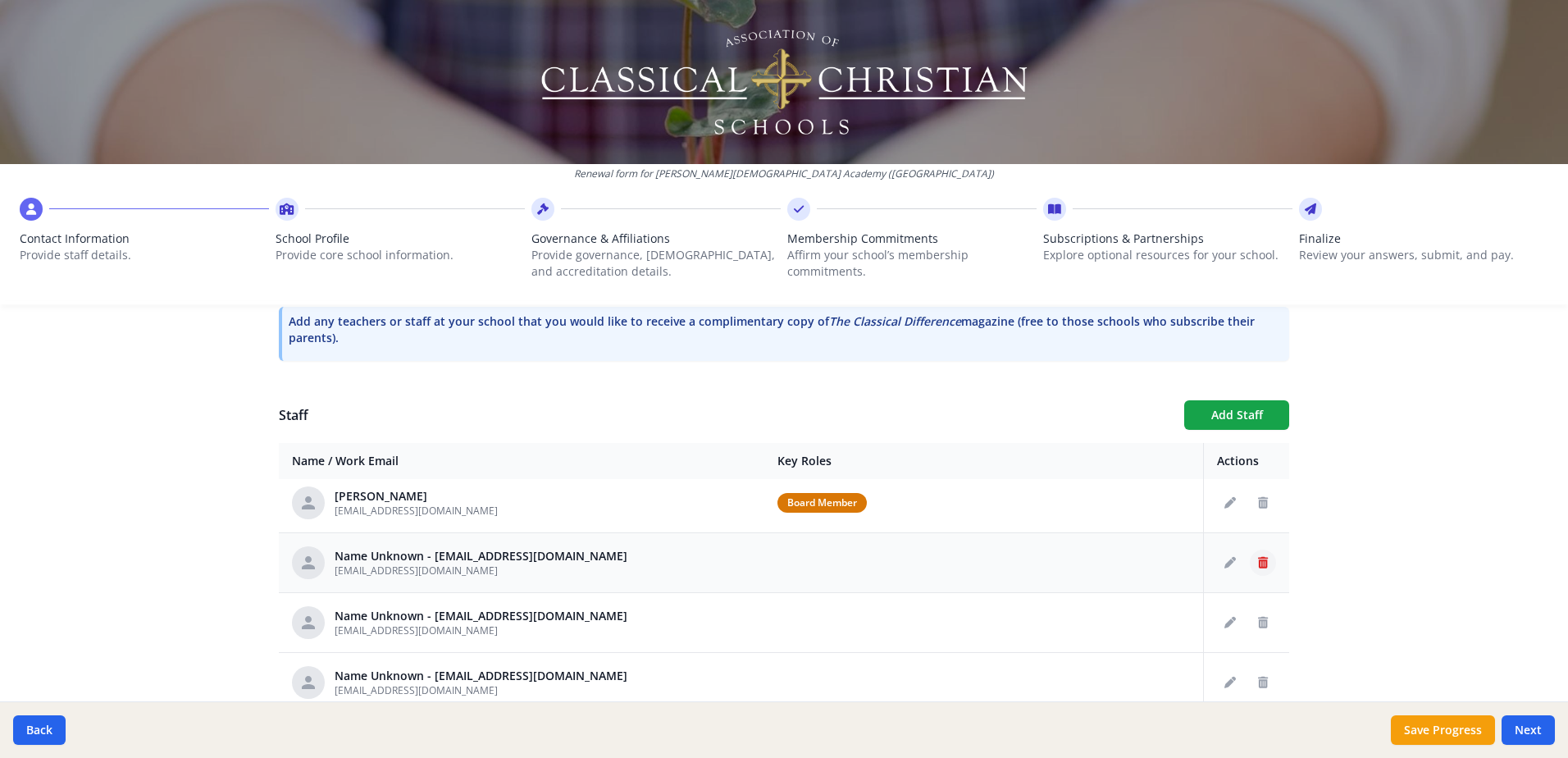
click at [1258, 565] on icon "Delete staff" at bounding box center [1263, 563] width 9 height 11
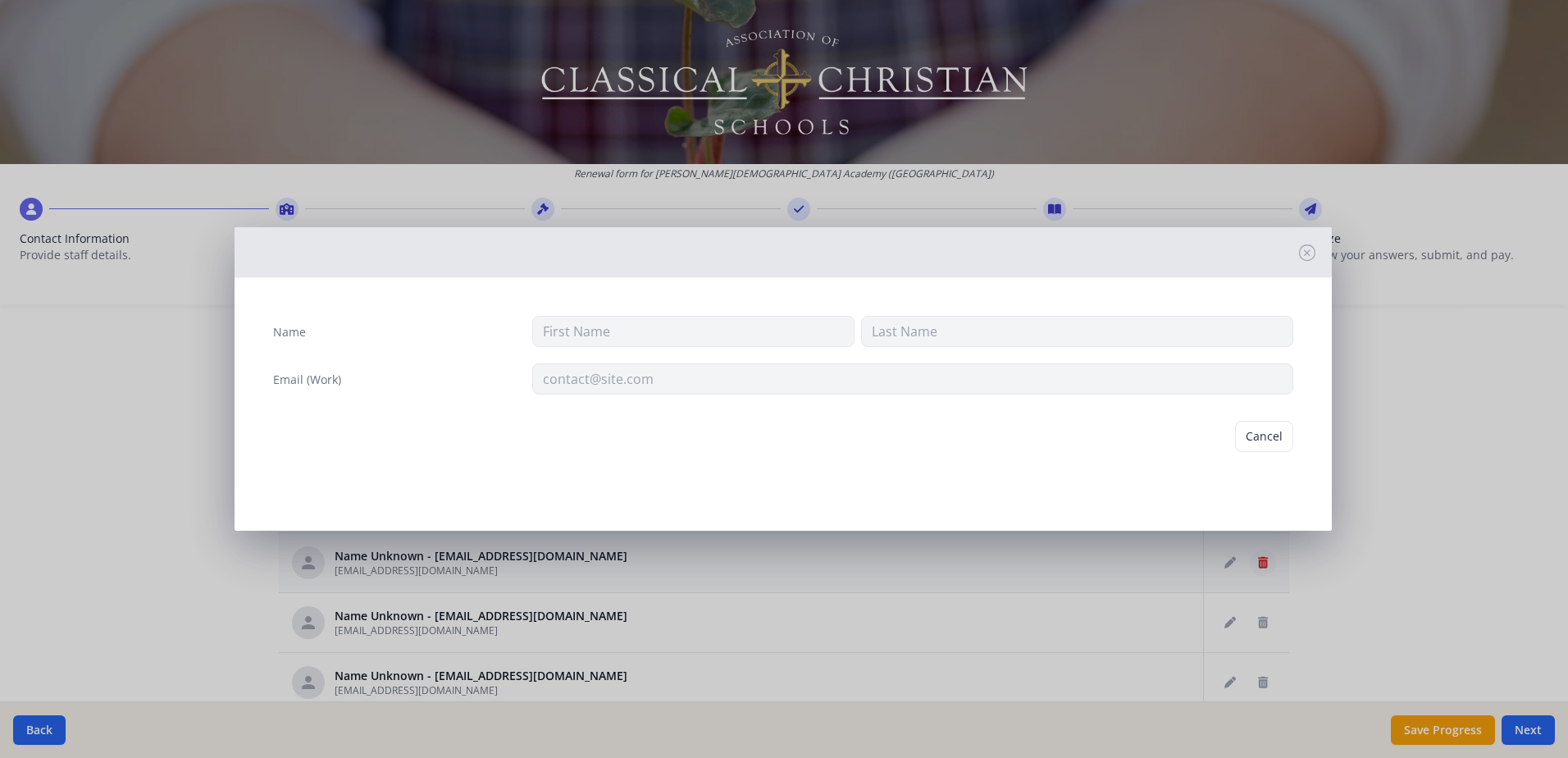
type input "[EMAIL_ADDRESS][DOMAIN_NAME]"
click at [912, 570] on div "Name Email (Work) [EMAIL_ADDRESS][DOMAIN_NAME] Cancel [GEOGRAPHIC_DATA]" at bounding box center [784, 379] width 1568 height 758
click at [1272, 435] on button "Delete" at bounding box center [1265, 436] width 57 height 31
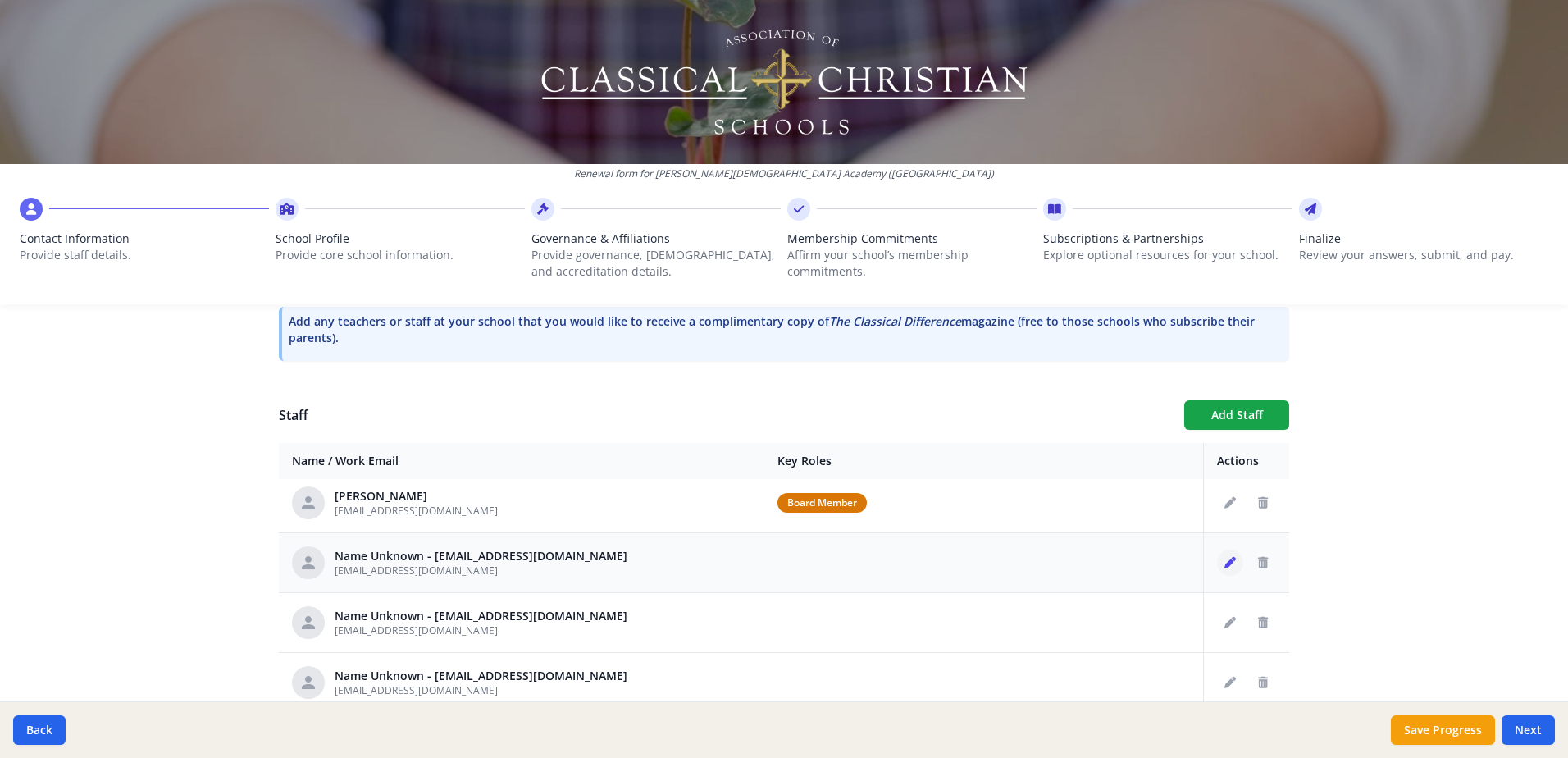
click at [1224, 564] on icon "Edit staff" at bounding box center [1230, 563] width 11 height 11
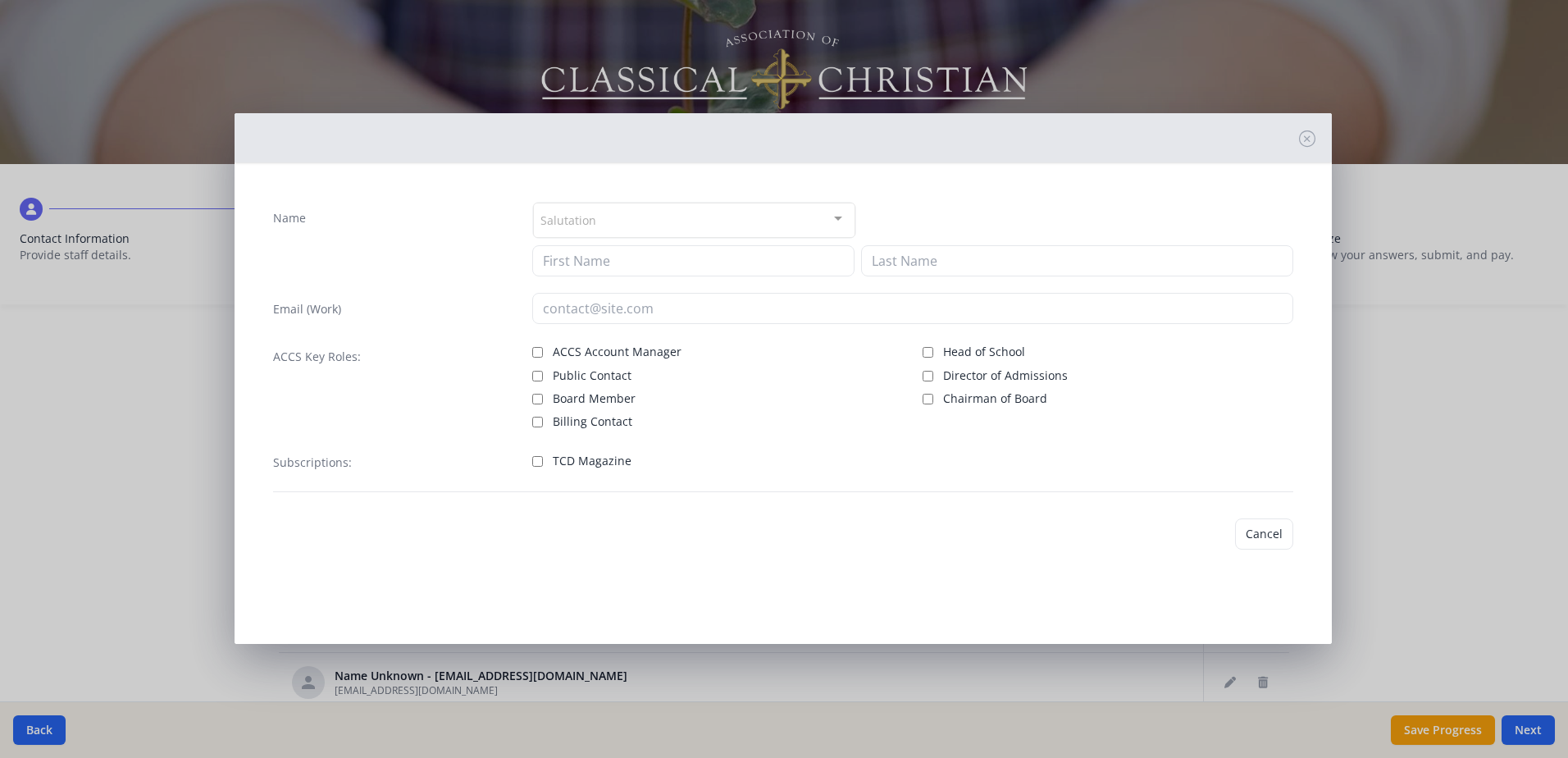
type input "[EMAIL_ADDRESS][DOMAIN_NAME]"
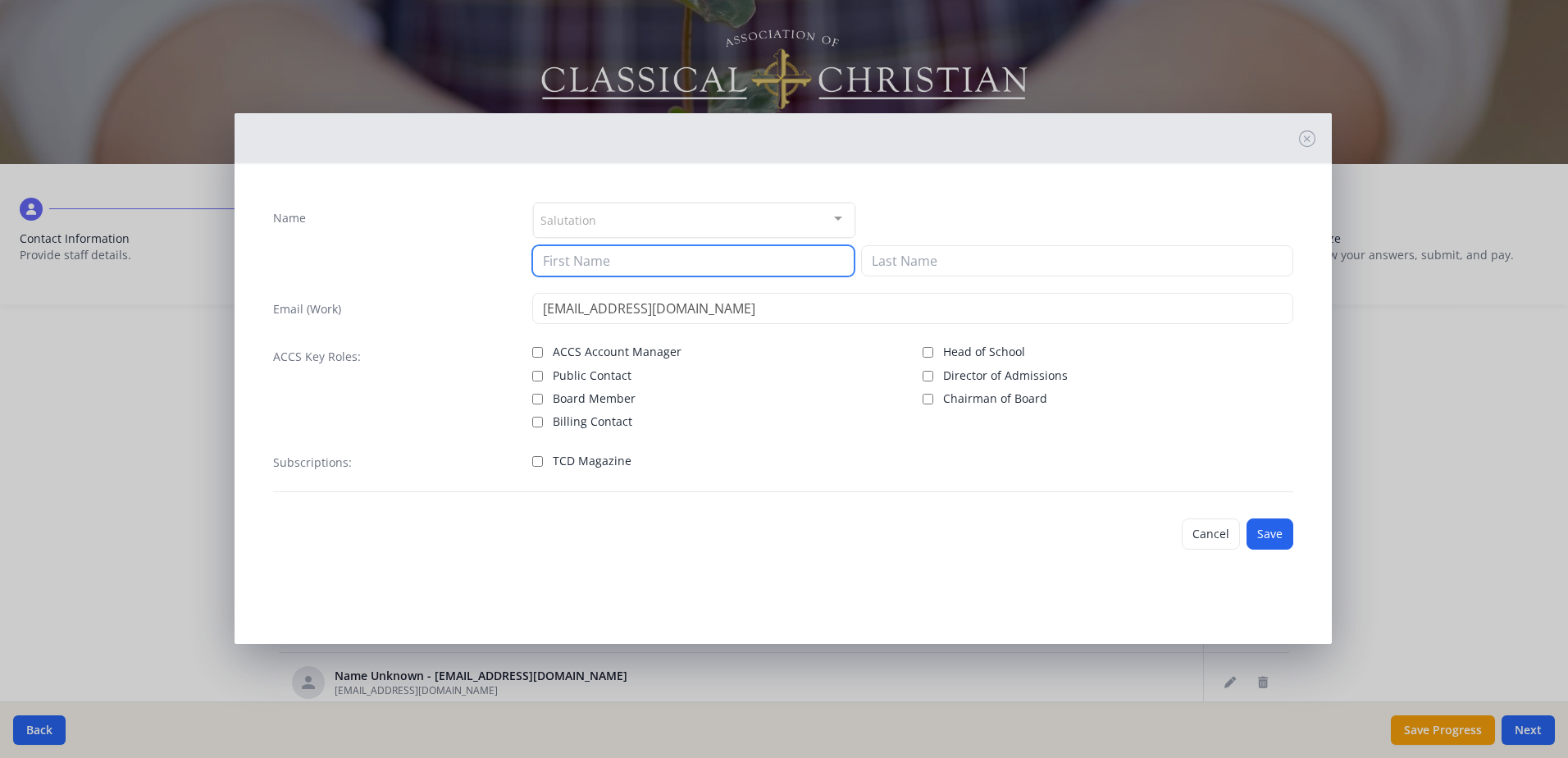
click at [578, 261] on input at bounding box center [694, 260] width 322 height 31
type input "[PERSON_NAME]"
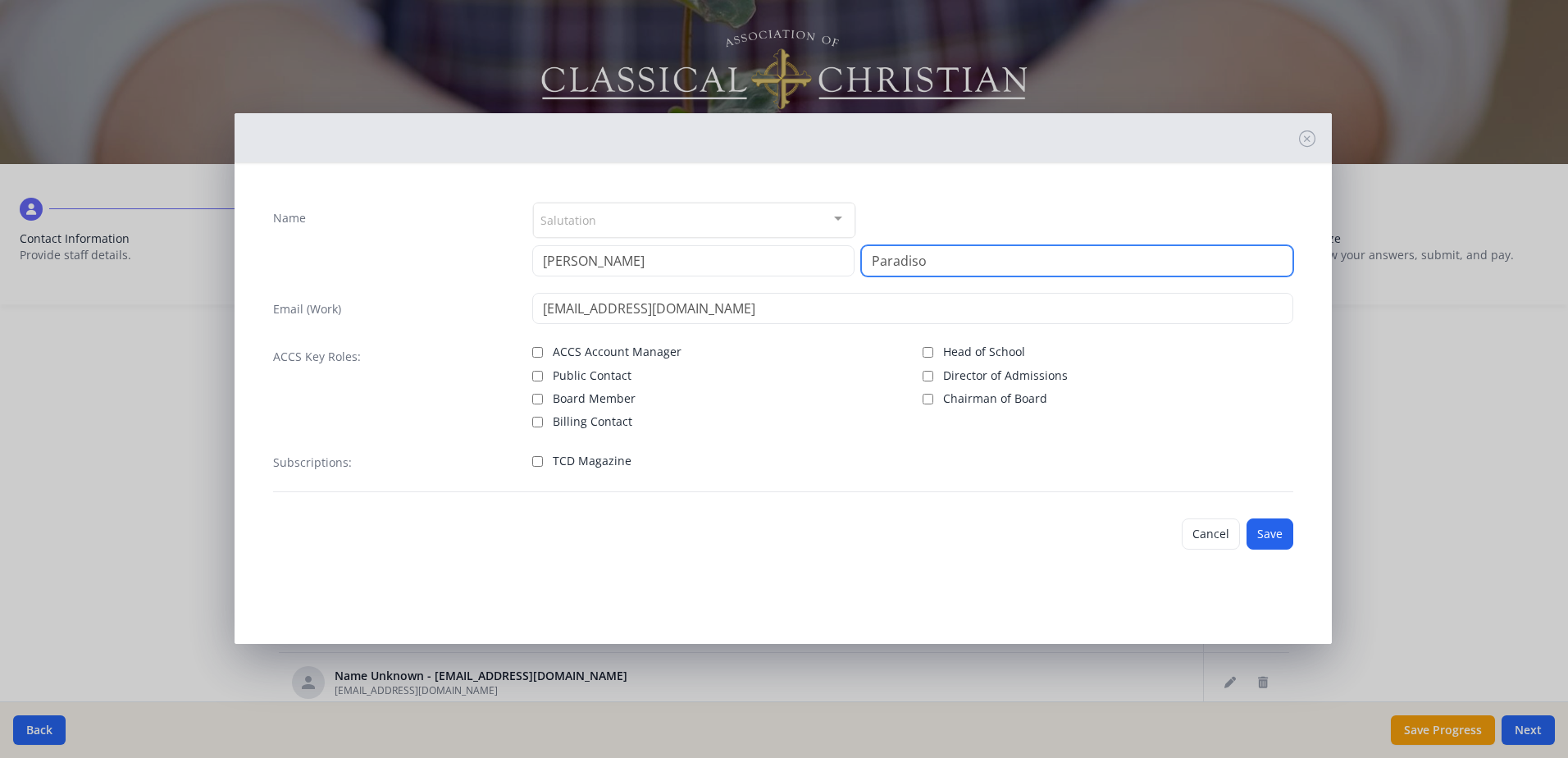
type input "Paradiso"
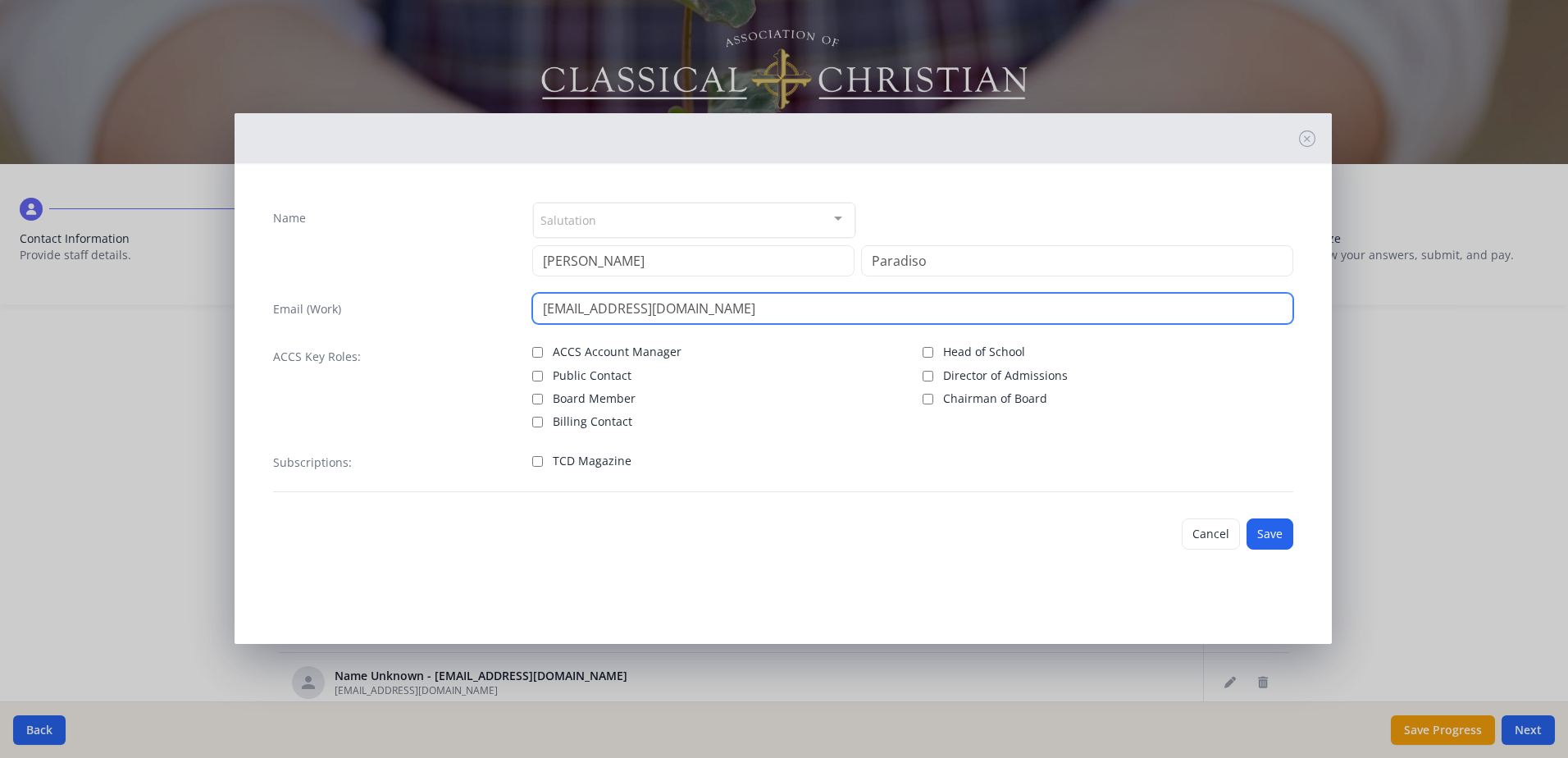
drag, startPoint x: 539, startPoint y: 310, endPoint x: 731, endPoint y: 309, distance: 192.0
click at [731, 309] on input "[EMAIL_ADDRESS][DOMAIN_NAME]" at bounding box center [912, 308] width 760 height 31
type input "[EMAIL_ADDRESS][DOMAIN_NAME]"
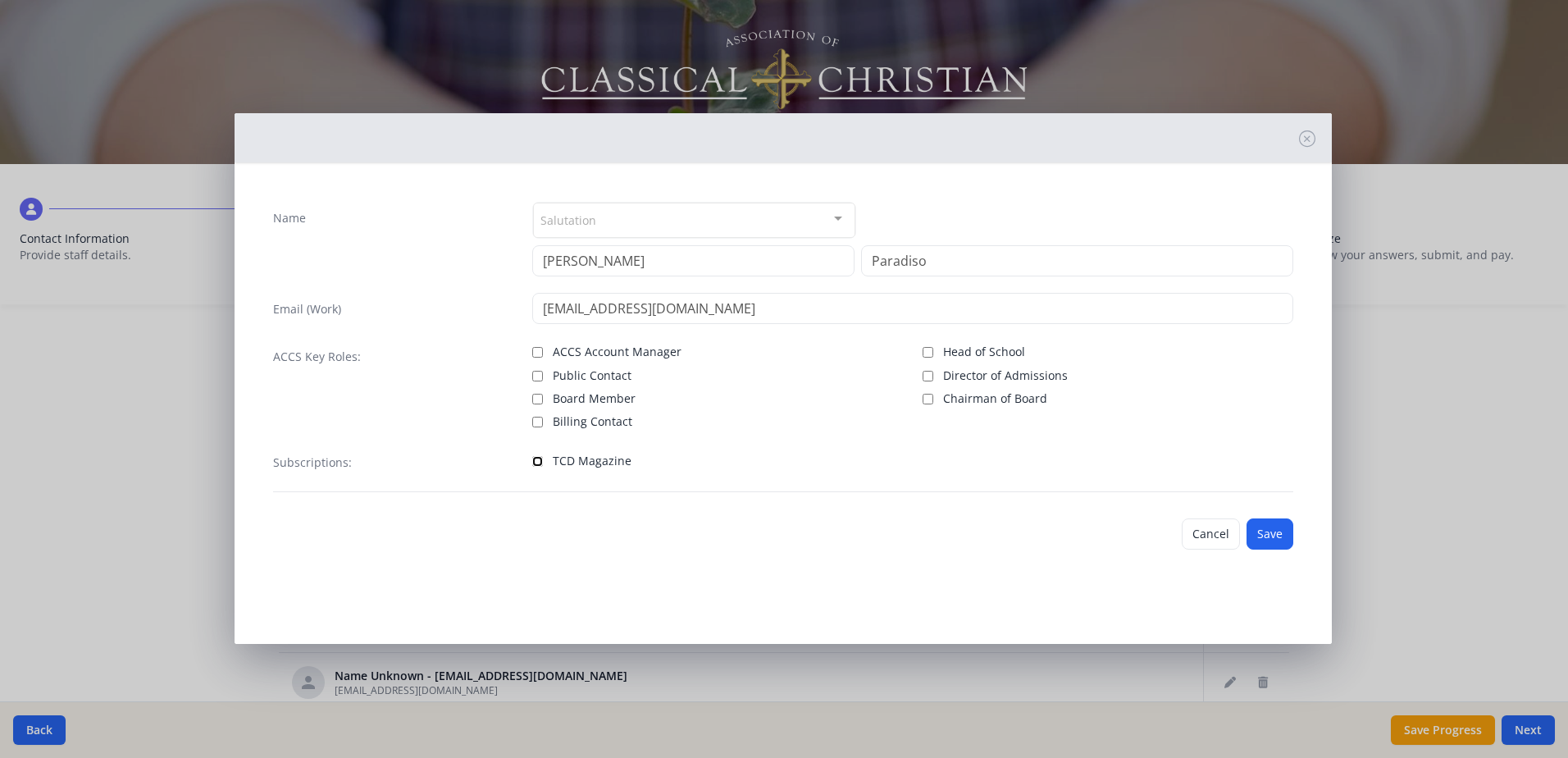
click at [540, 463] on input "TCD Magazine" at bounding box center [537, 461] width 10 height 10
checkbox input "true"
click at [1273, 538] on button "Save" at bounding box center [1269, 534] width 47 height 31
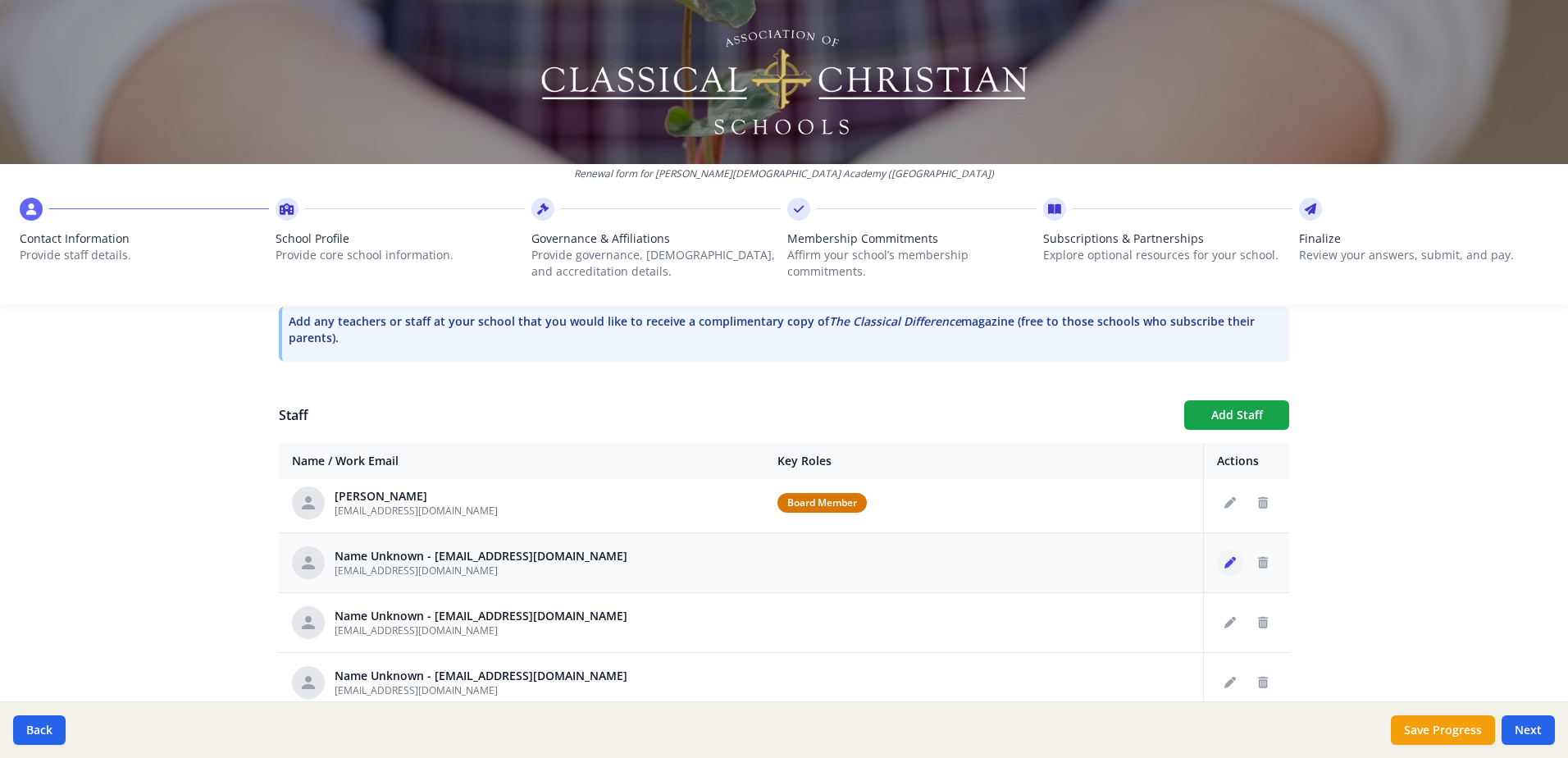
click at [1224, 564] on icon "Edit staff" at bounding box center [1230, 563] width 11 height 11
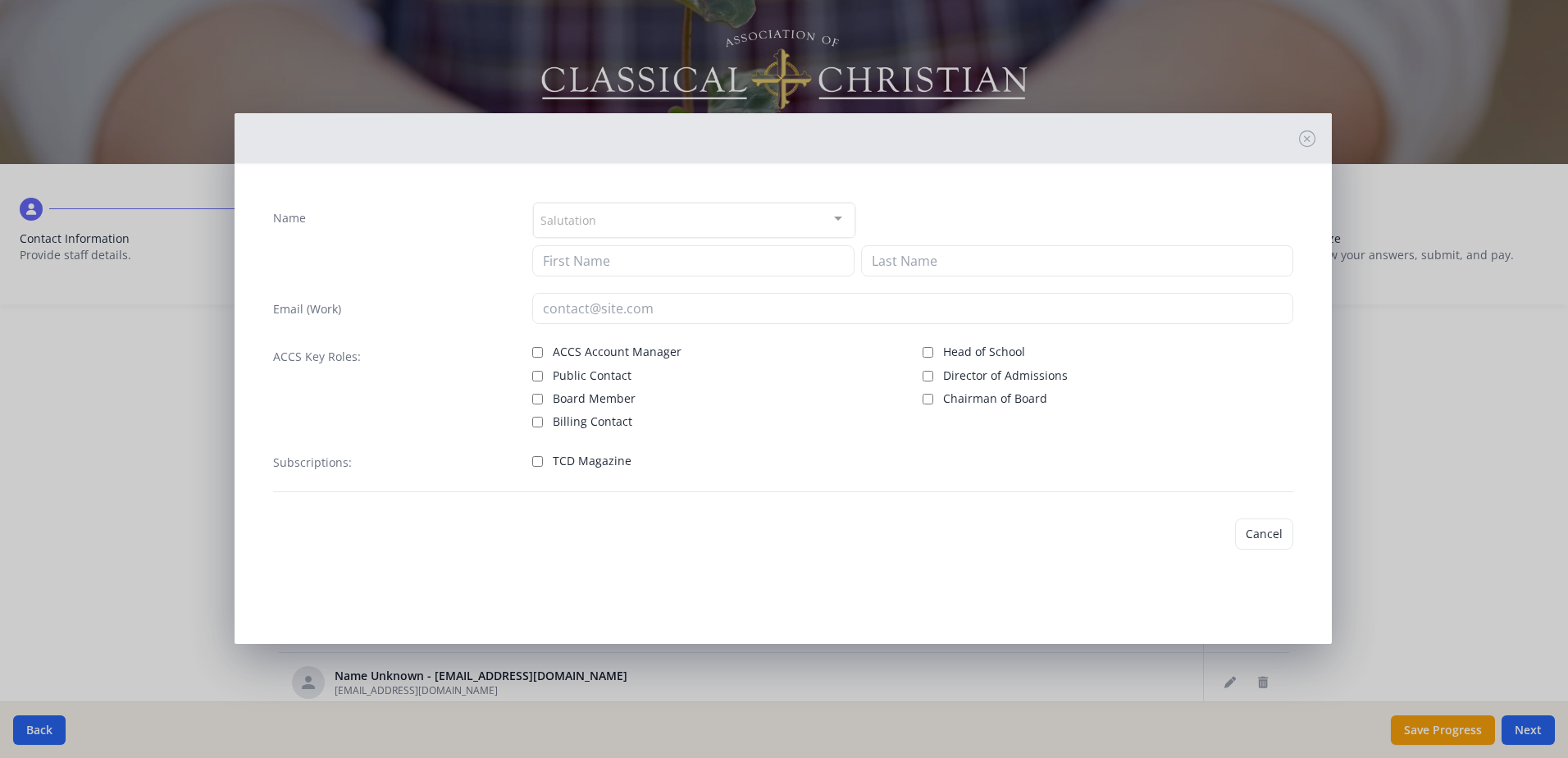
type input "[EMAIL_ADDRESS][DOMAIN_NAME]"
click at [1213, 542] on button "Cancel" at bounding box center [1211, 534] width 58 height 31
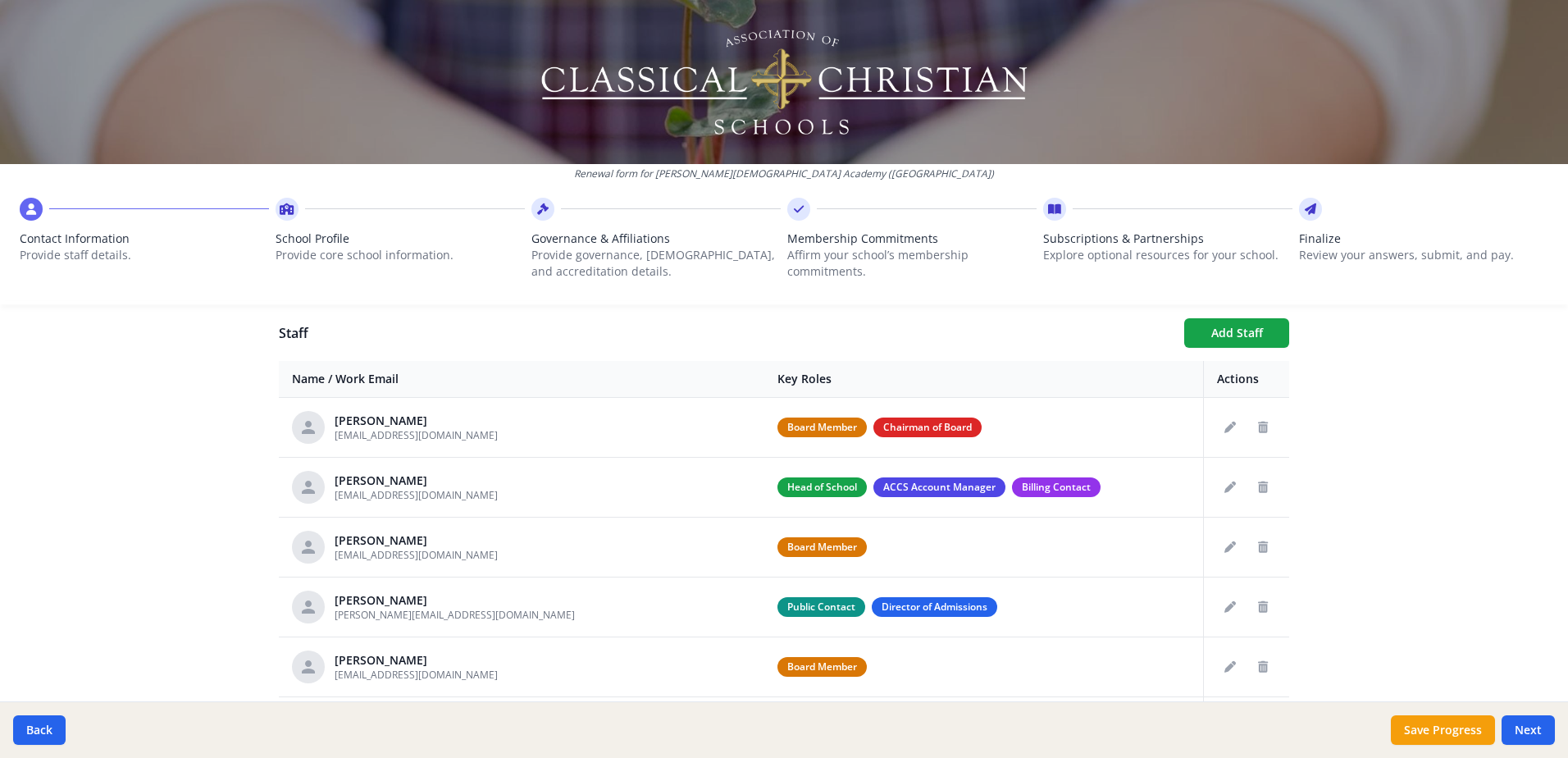
scroll to position [599, 0]
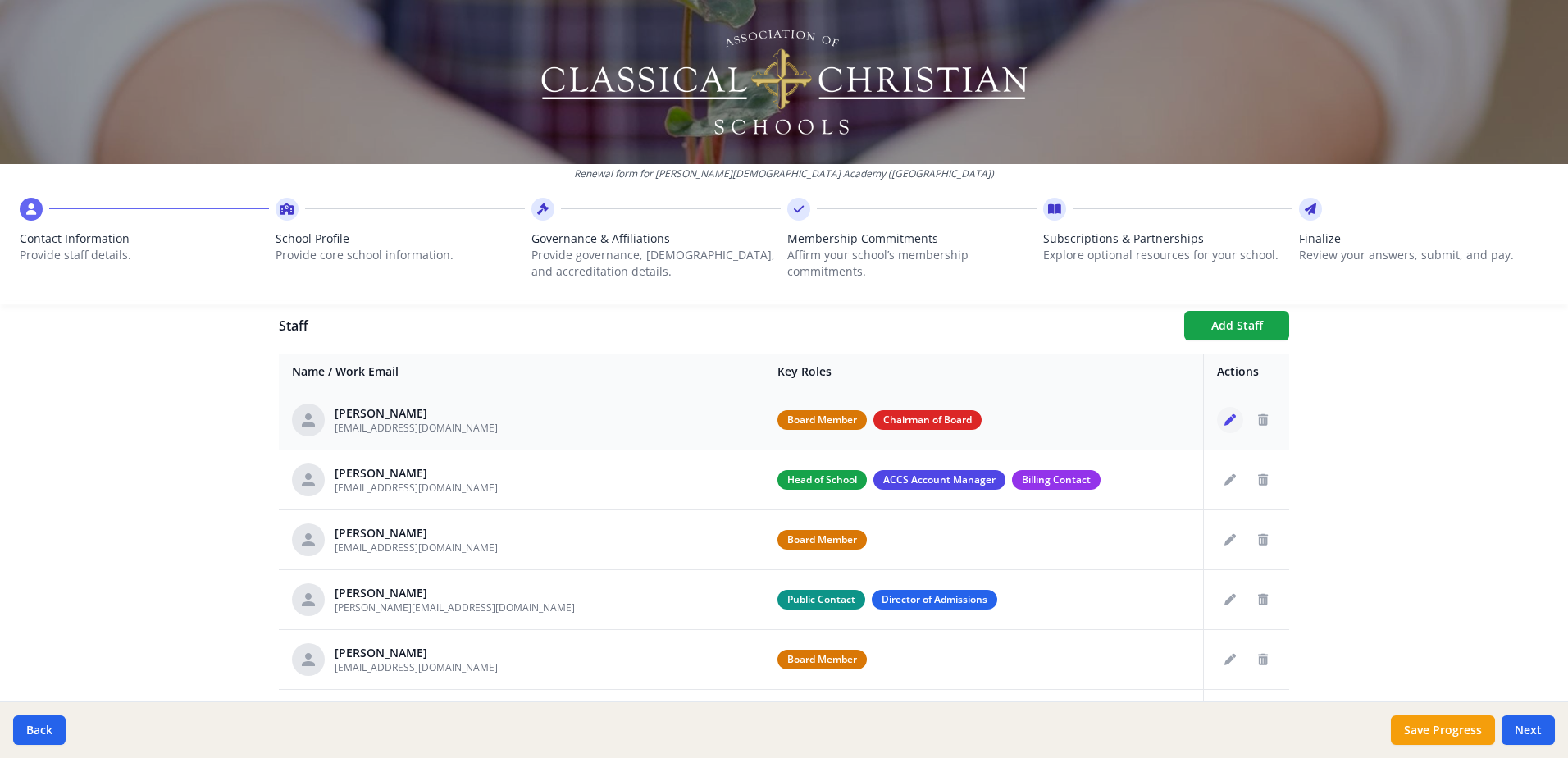
click at [1224, 420] on icon "Edit staff" at bounding box center [1230, 420] width 11 height 11
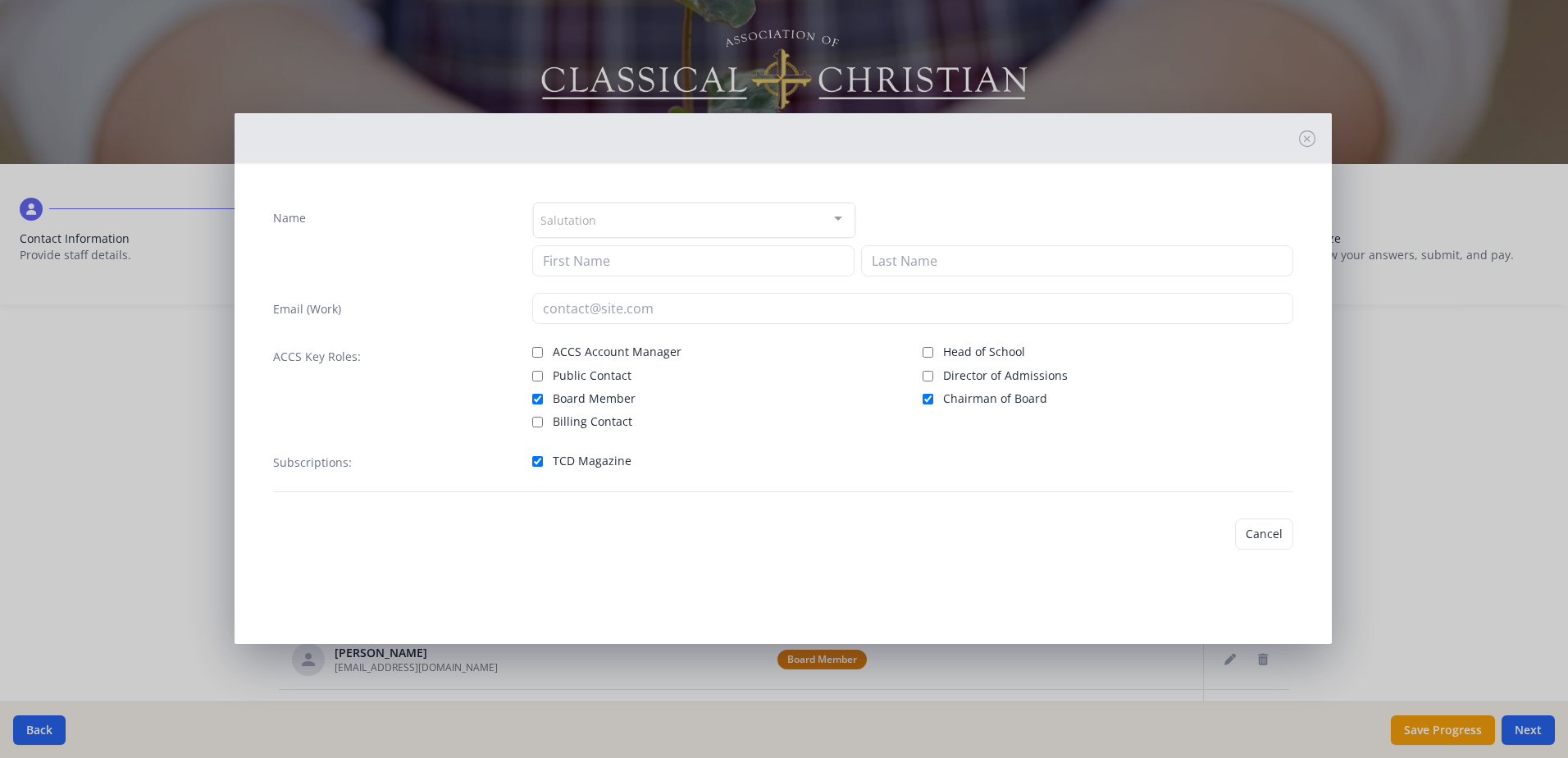
type input "[PERSON_NAME]"
type input "[EMAIL_ADDRESS][DOMAIN_NAME]"
checkbox input "true"
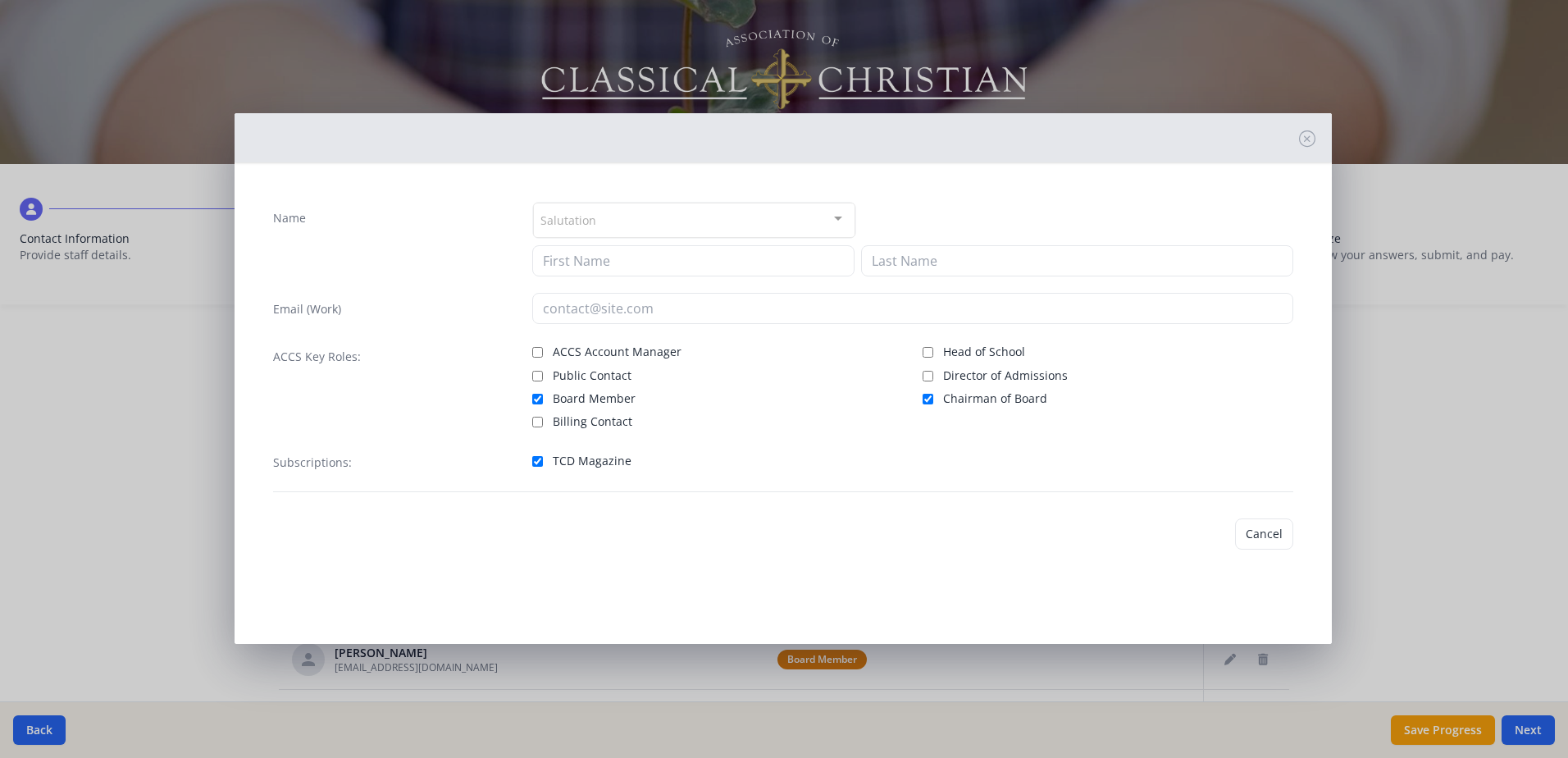
checkbox input "true"
click at [1287, 533] on button "Save" at bounding box center [1269, 534] width 47 height 31
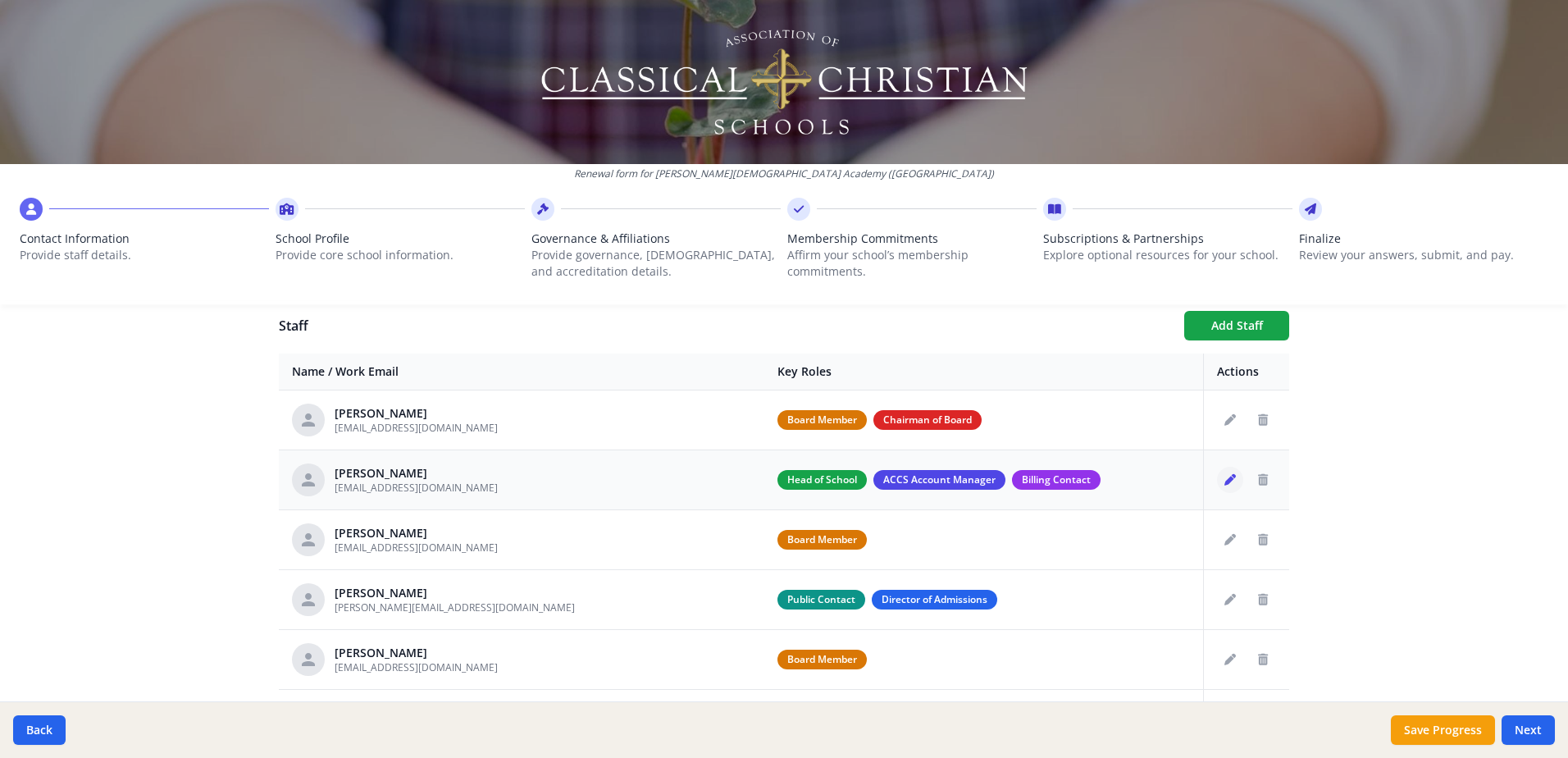
click at [1224, 481] on icon "Edit staff" at bounding box center [1230, 480] width 11 height 11
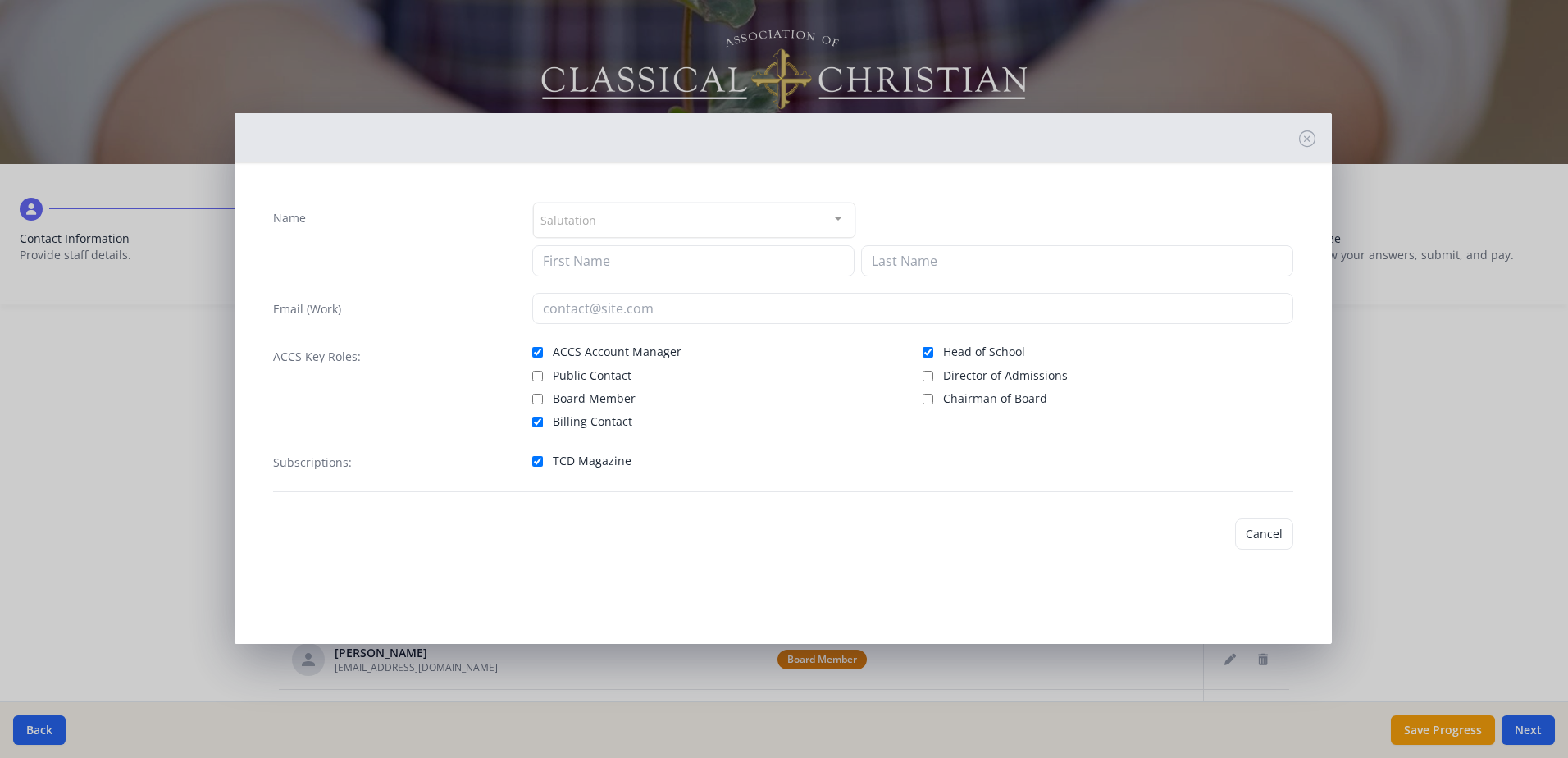
type input "[PERSON_NAME]"
type input "[EMAIL_ADDRESS][DOMAIN_NAME]"
checkbox input "true"
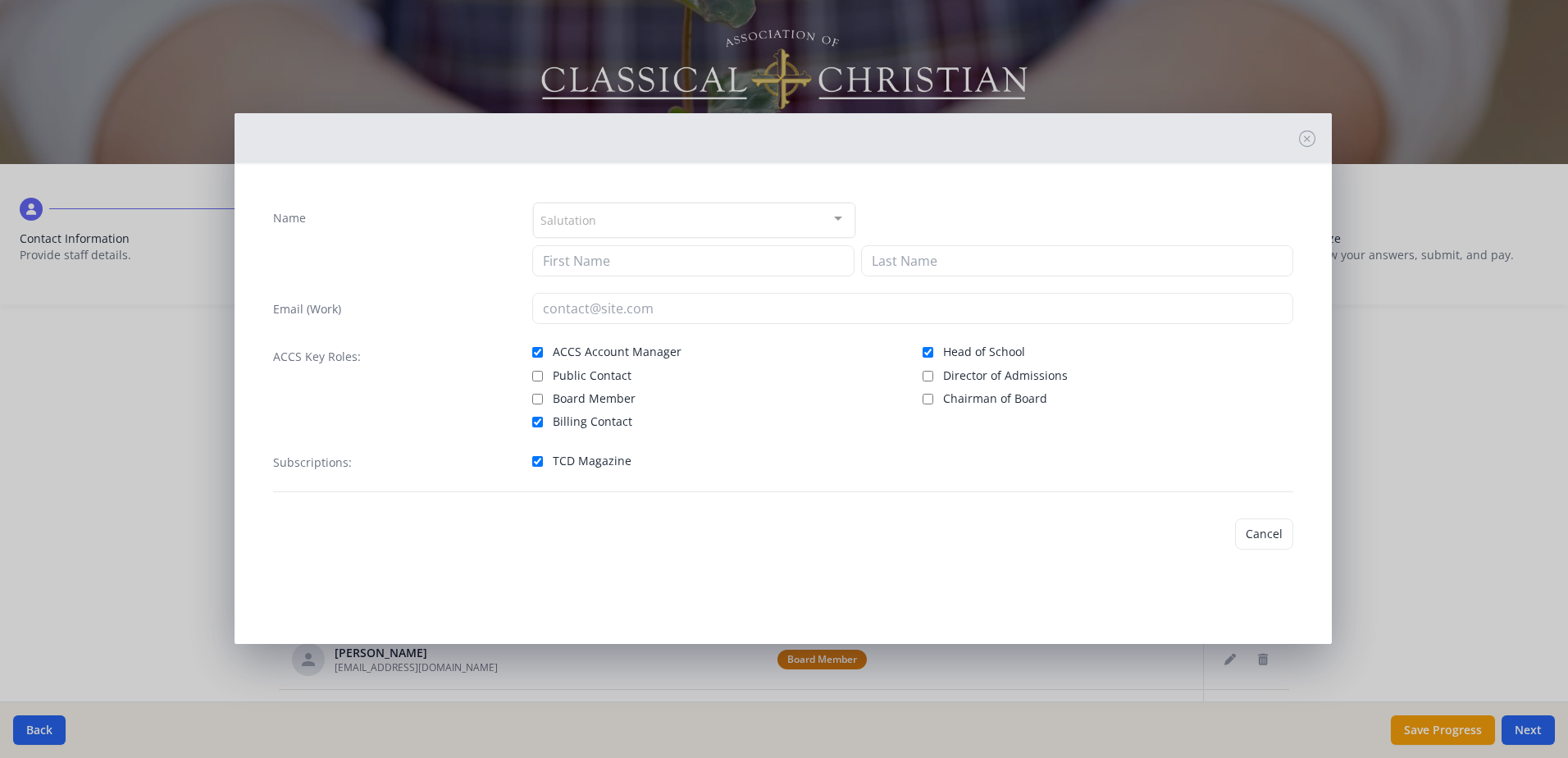
checkbox input "true"
click at [1269, 534] on button "Save" at bounding box center [1269, 531] width 47 height 31
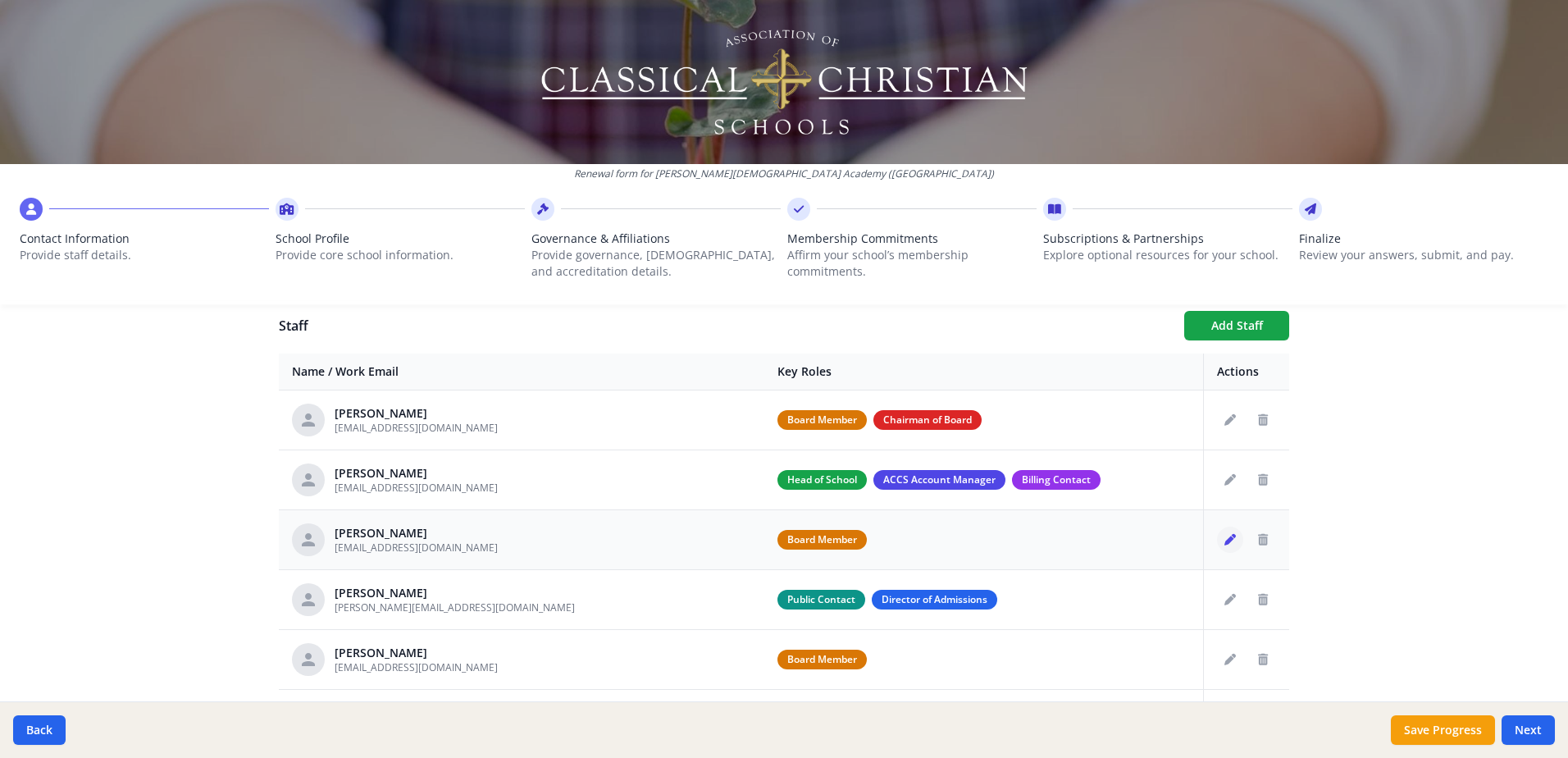
click at [1224, 540] on icon "Edit staff" at bounding box center [1230, 539] width 11 height 11
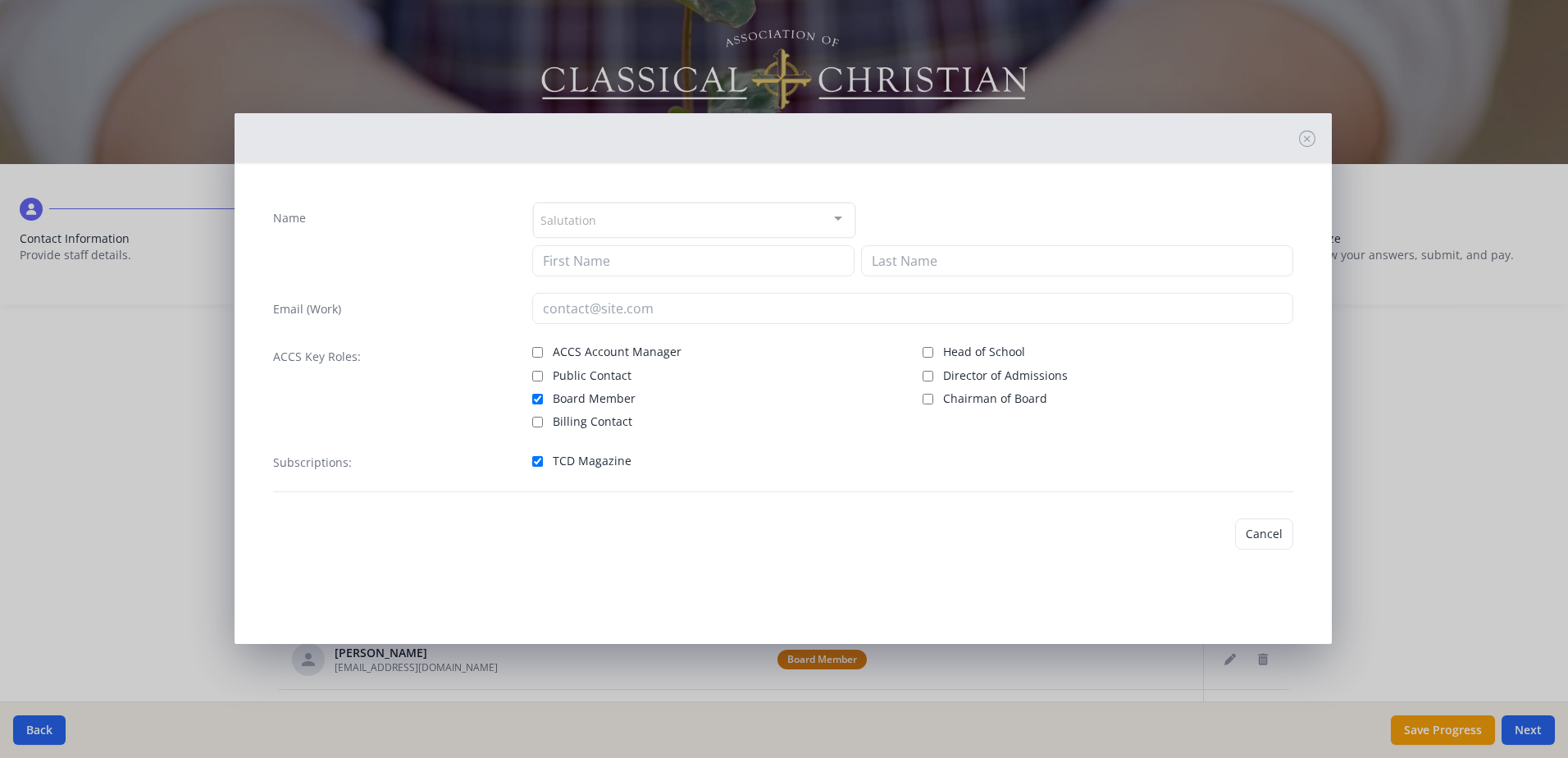
type input "[PERSON_NAME]"
type input "Peoples"
type input "[EMAIL_ADDRESS][DOMAIN_NAME]"
checkbox input "true"
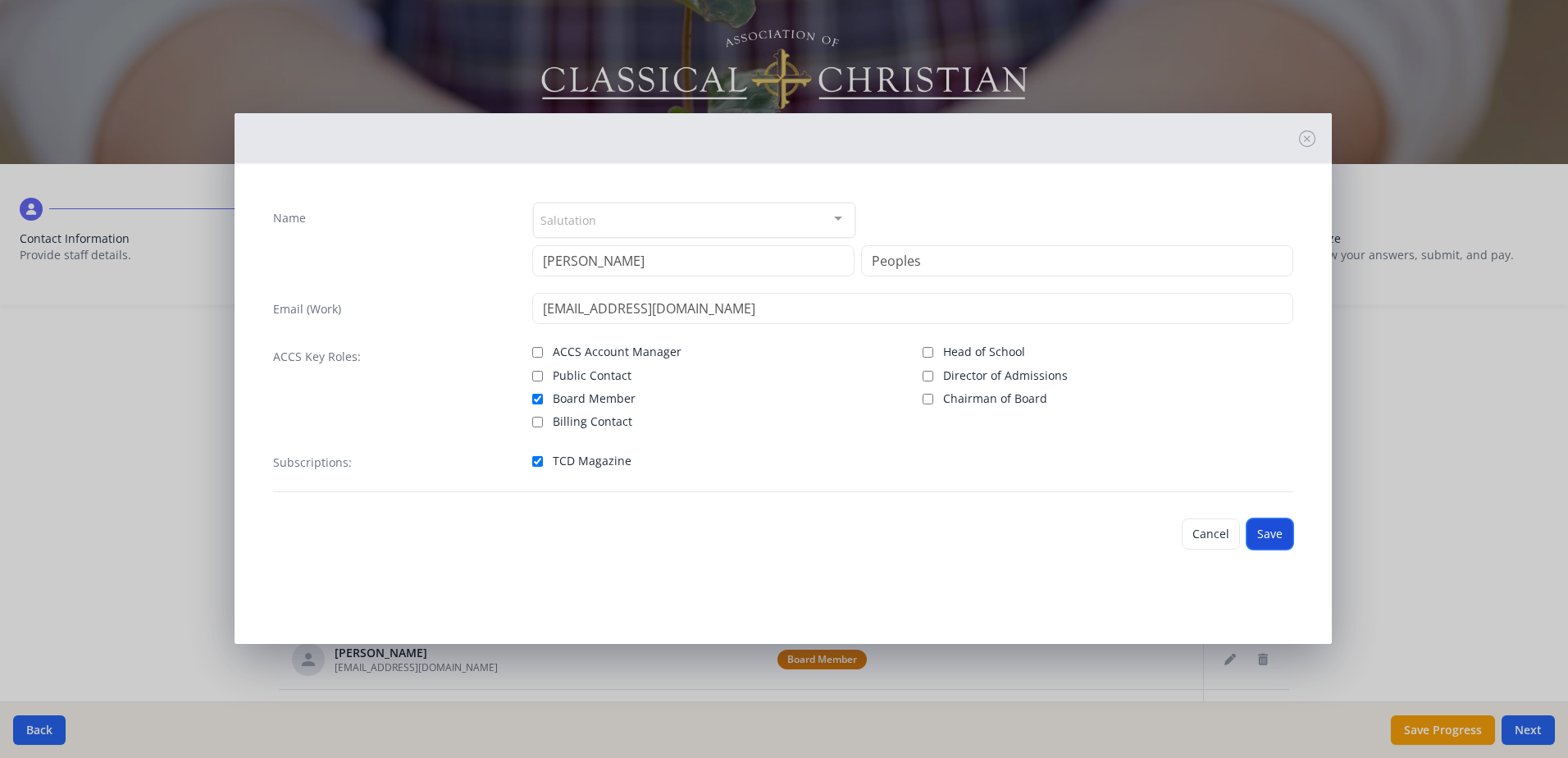
click at [1277, 535] on button "Save" at bounding box center [1269, 534] width 47 height 31
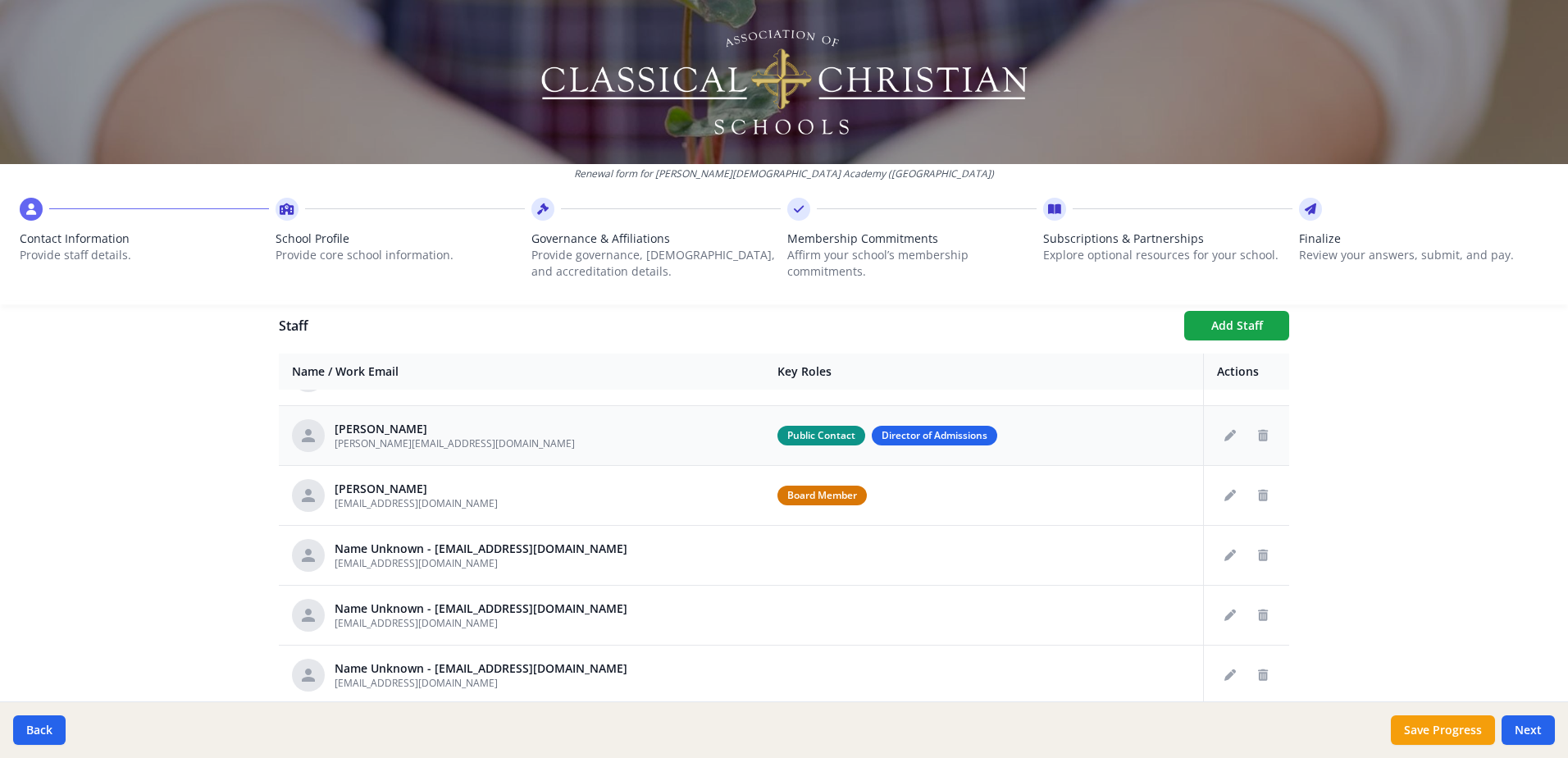
scroll to position [82, 0]
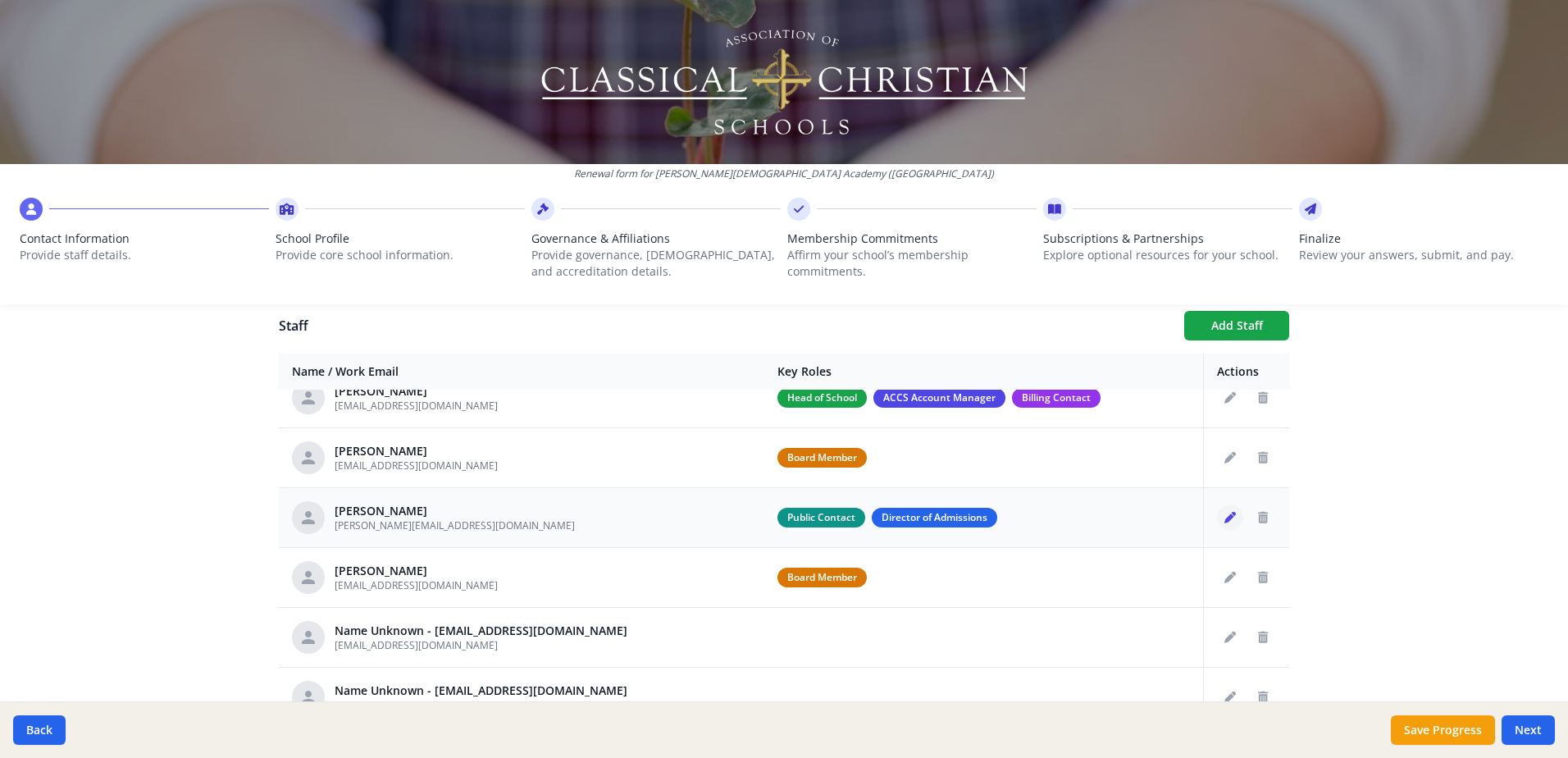
click at [1224, 518] on icon "Edit staff" at bounding box center [1230, 518] width 11 height 11
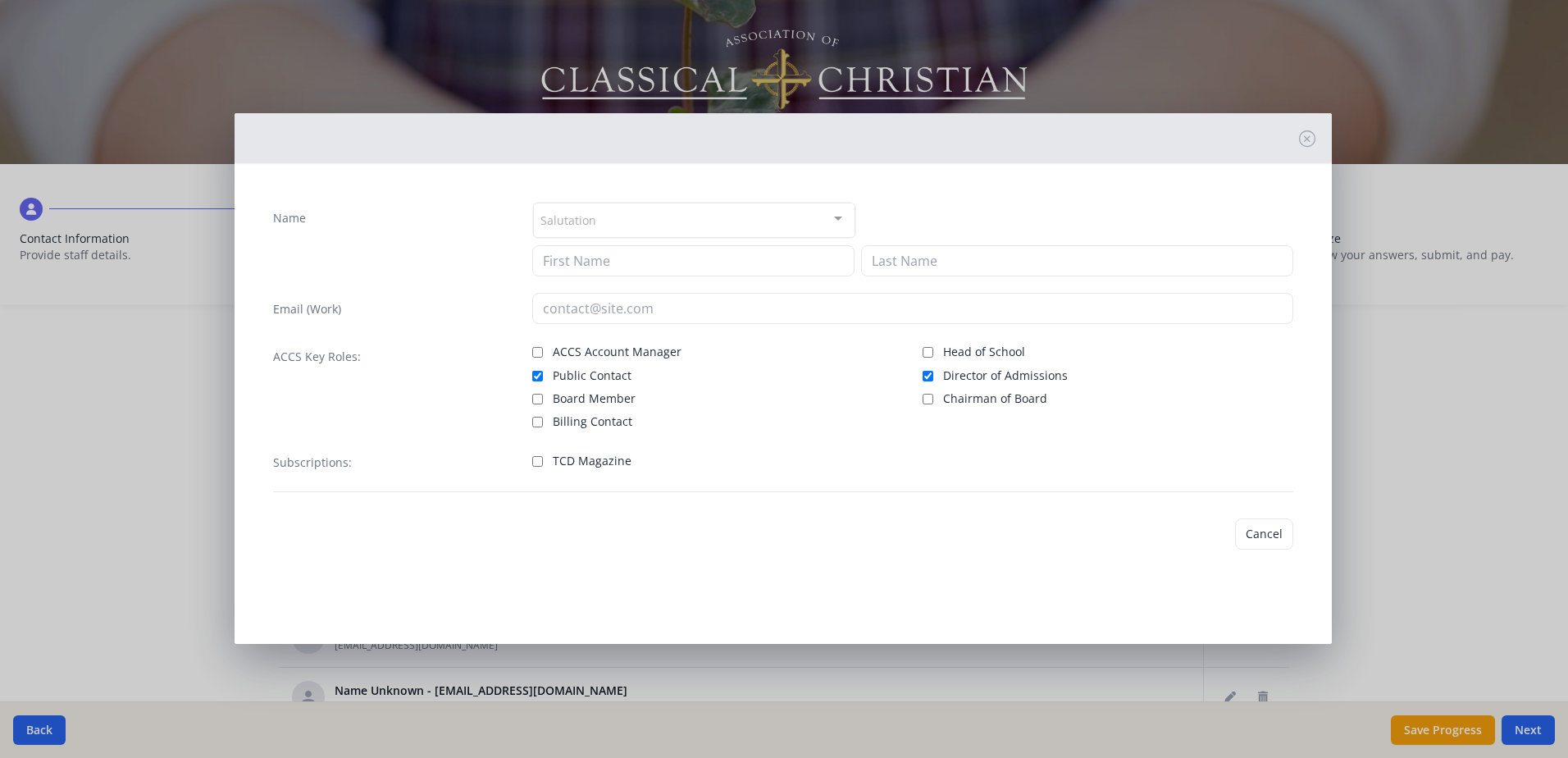
type input "[PERSON_NAME]"
type input "[PERSON_NAME][EMAIL_ADDRESS][DOMAIN_NAME]"
checkbox input "true"
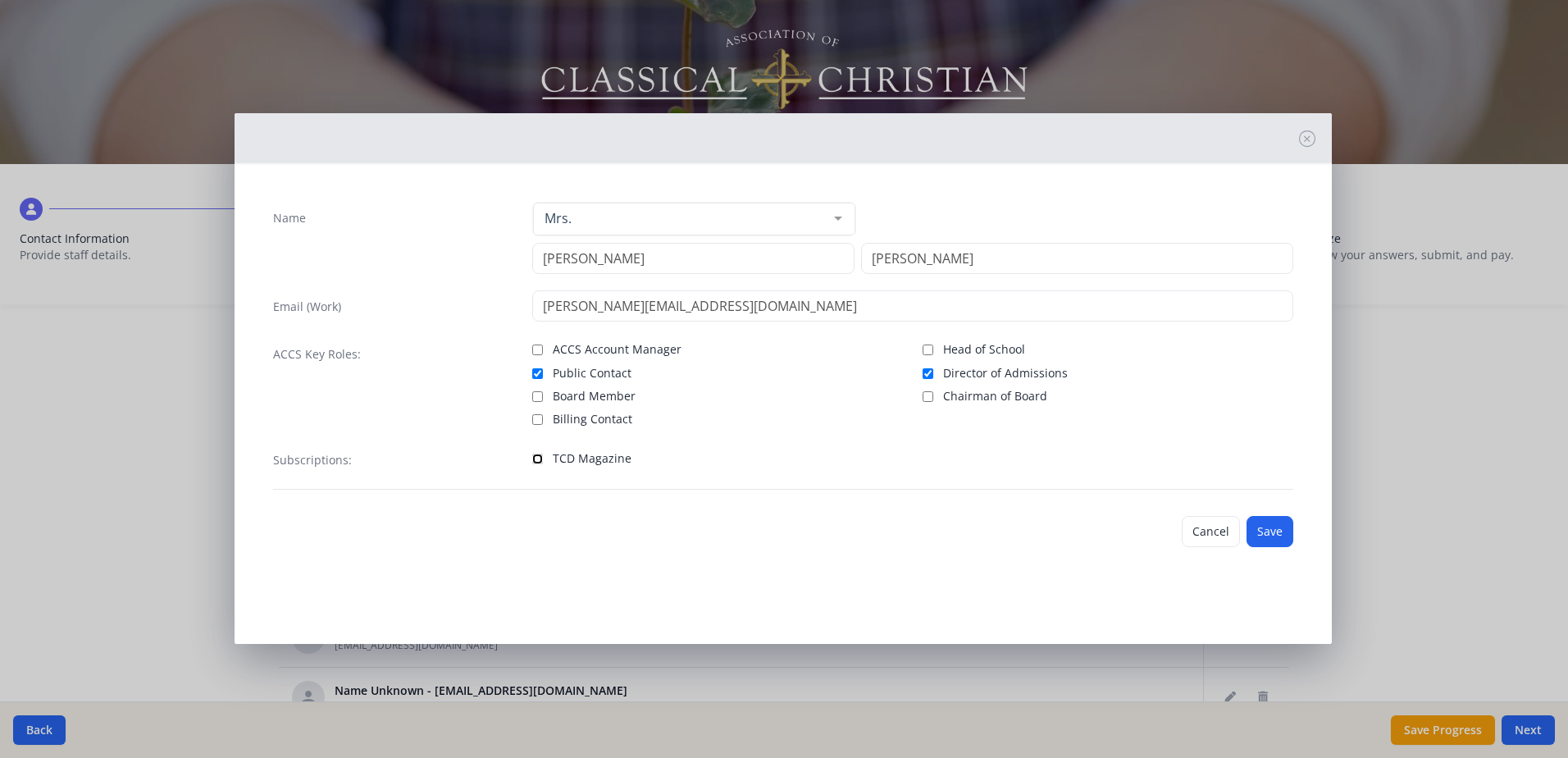
click at [539, 458] on input "TCD Magazine" at bounding box center [537, 458] width 10 height 10
checkbox input "true"
click at [1277, 528] on button "Save" at bounding box center [1269, 531] width 47 height 31
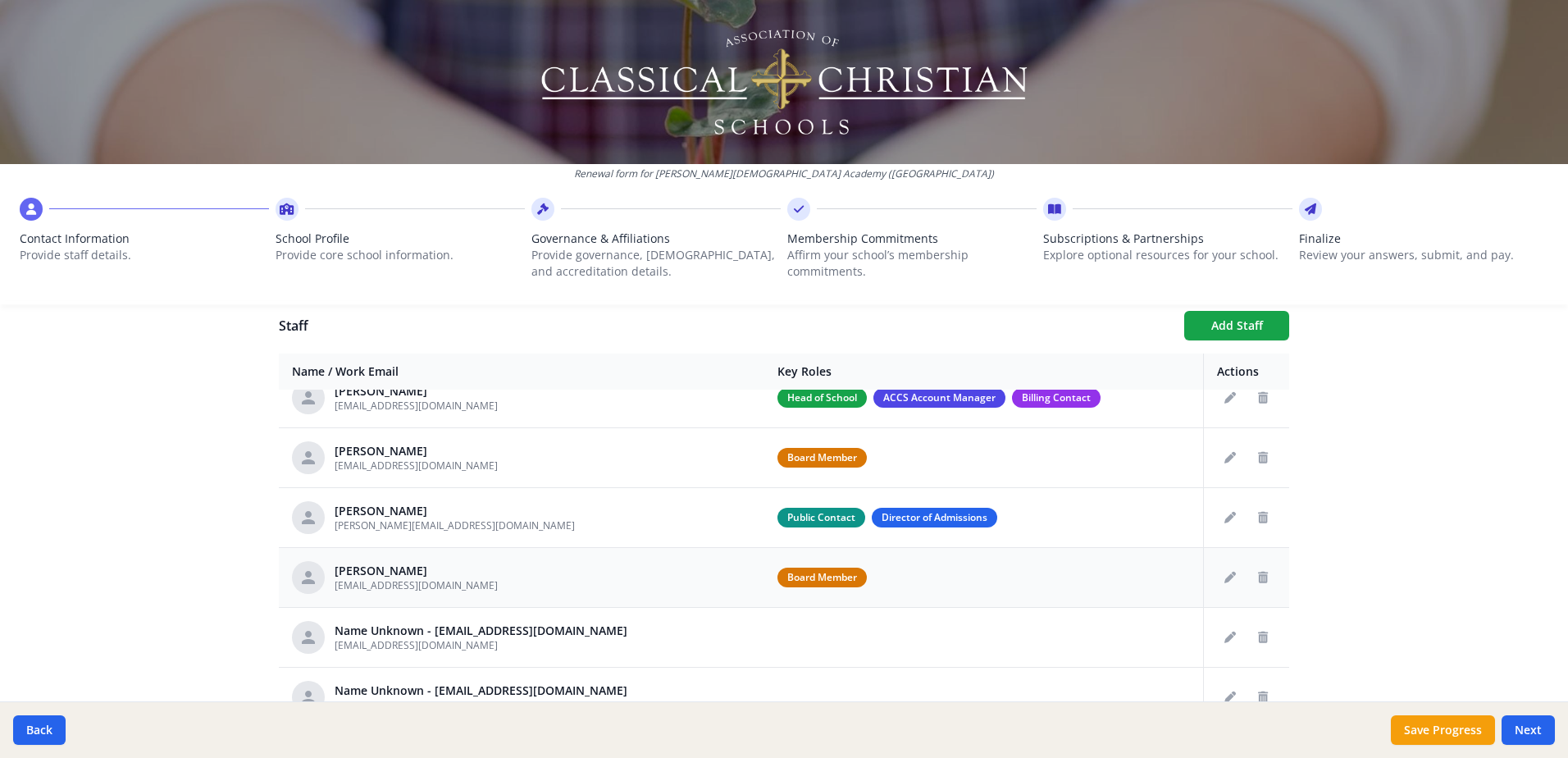
scroll to position [164, 0]
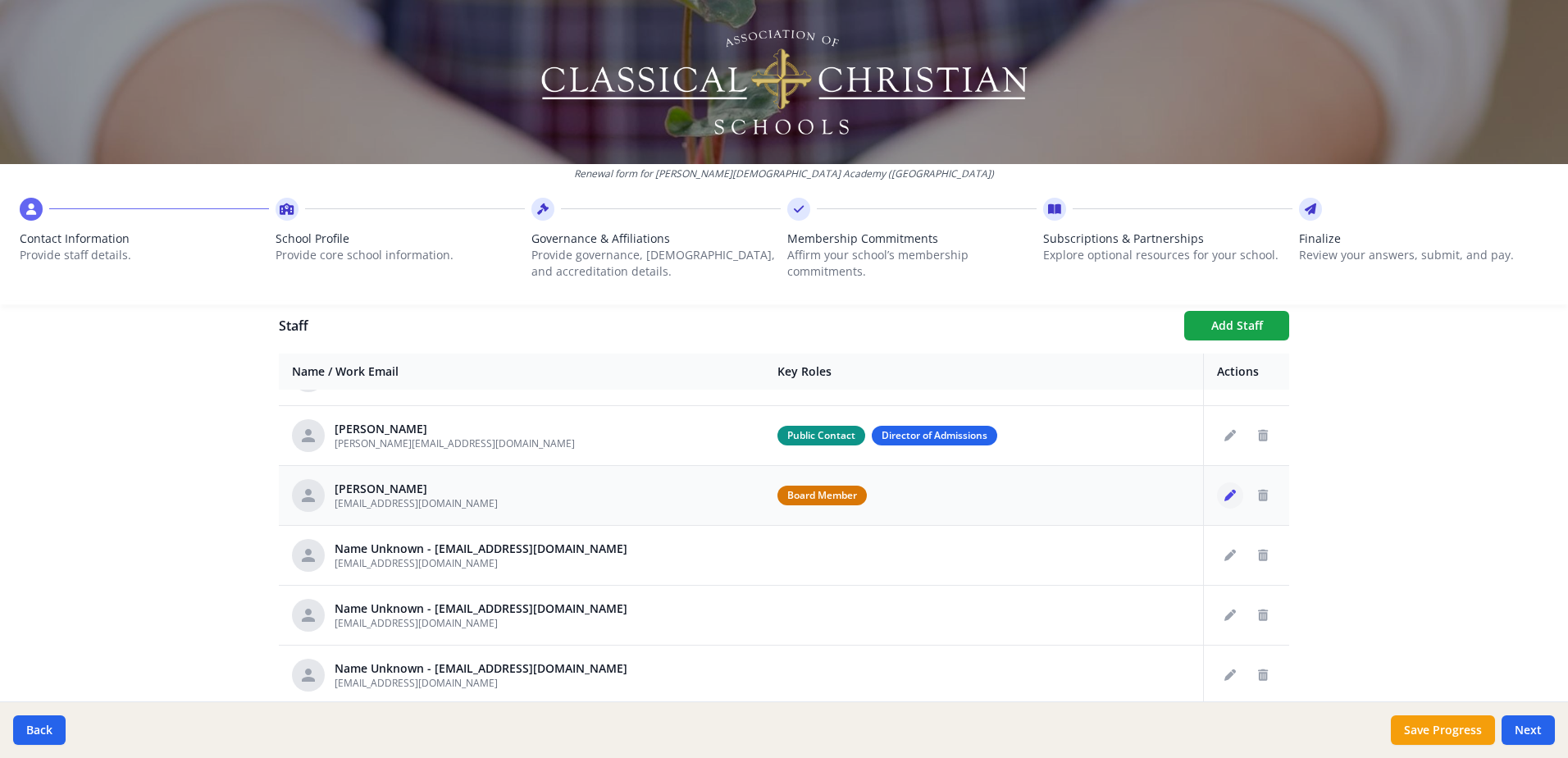
click at [1224, 498] on icon "Edit staff" at bounding box center [1230, 495] width 11 height 11
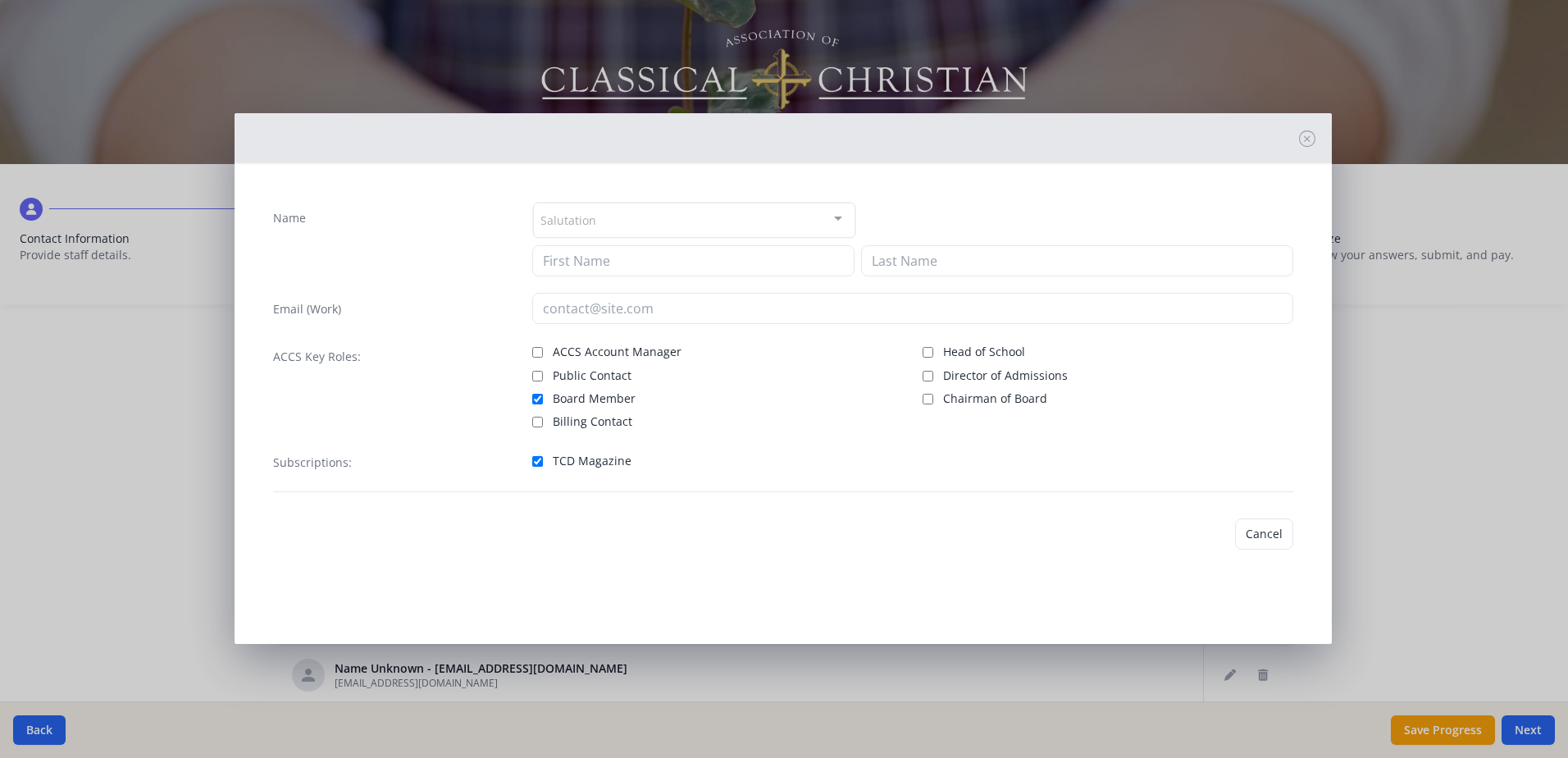
type input "[PERSON_NAME]"
type input "[EMAIL_ADDRESS][DOMAIN_NAME]"
checkbox input "true"
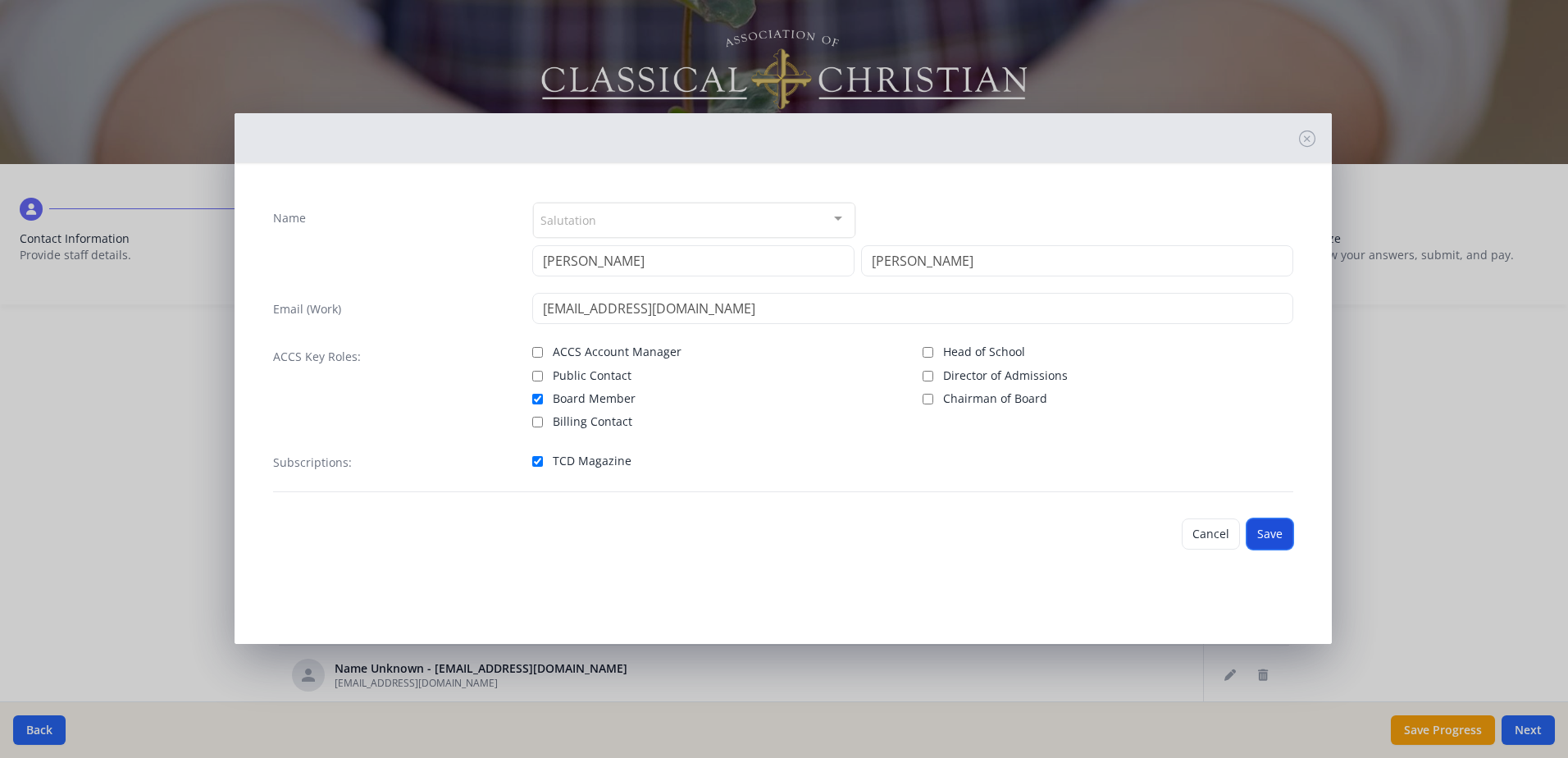
click at [1266, 534] on button "Save" at bounding box center [1269, 534] width 47 height 31
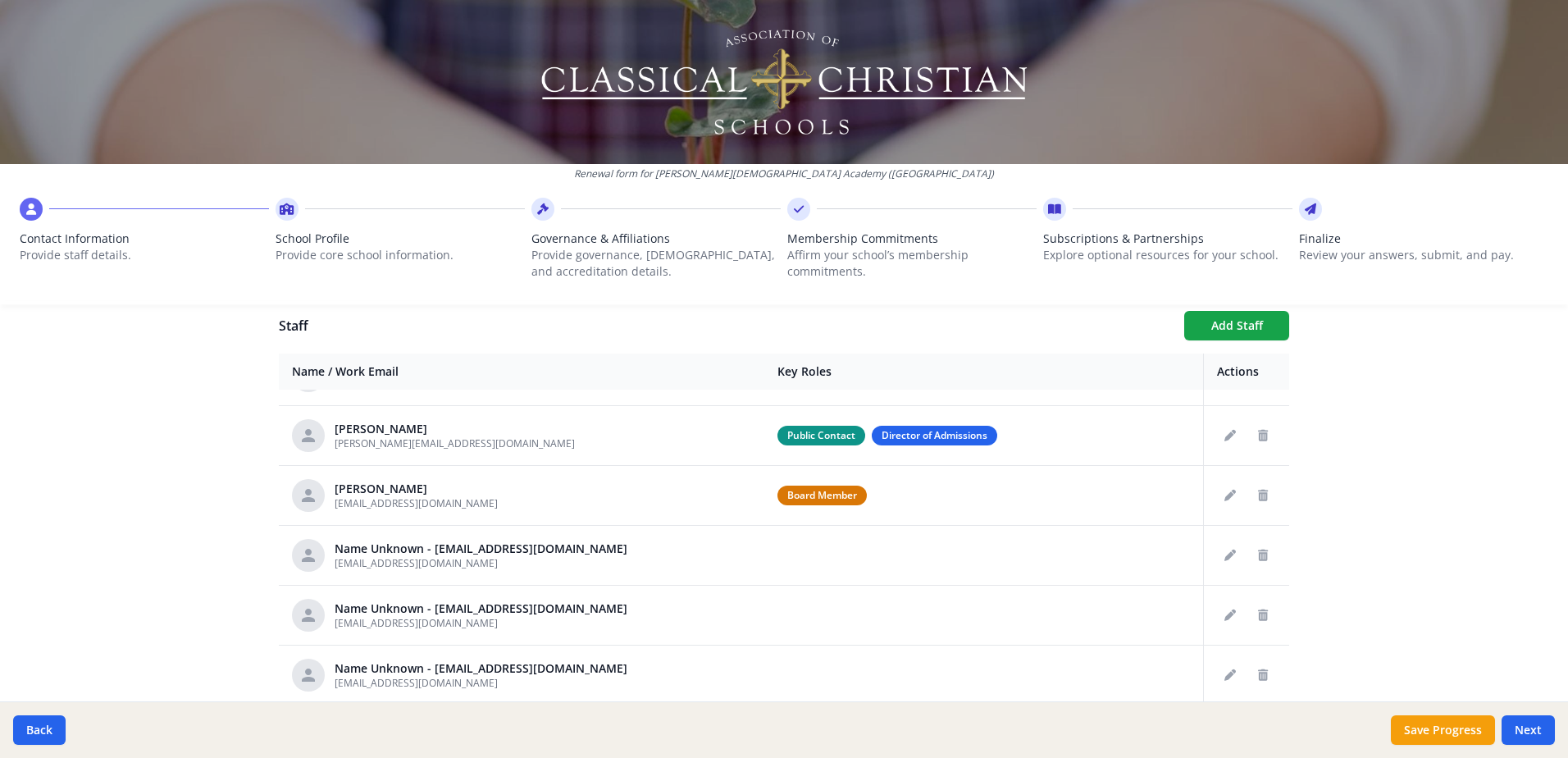
scroll to position [246, 0]
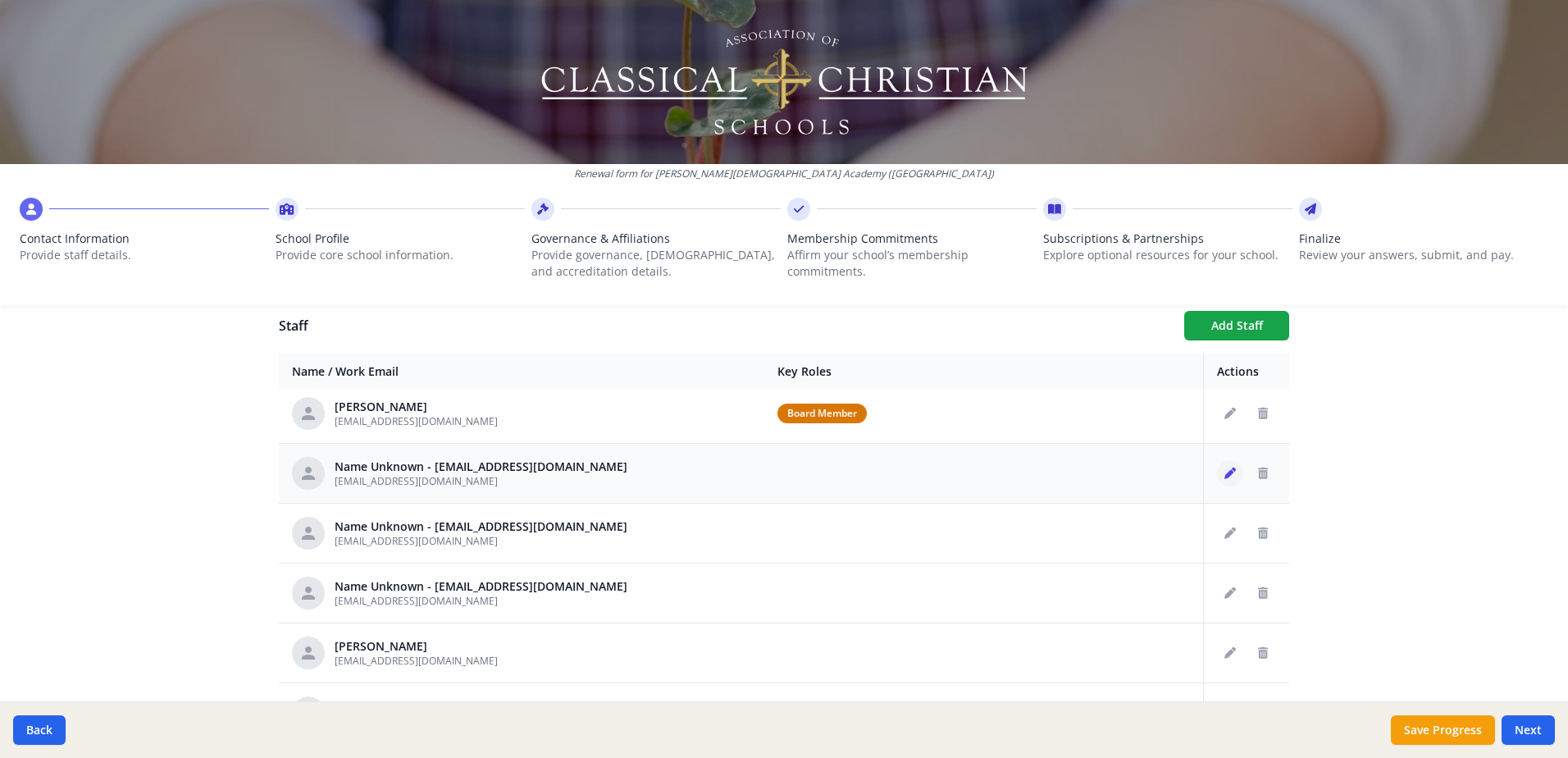
click at [1224, 473] on icon "Edit staff" at bounding box center [1230, 473] width 11 height 11
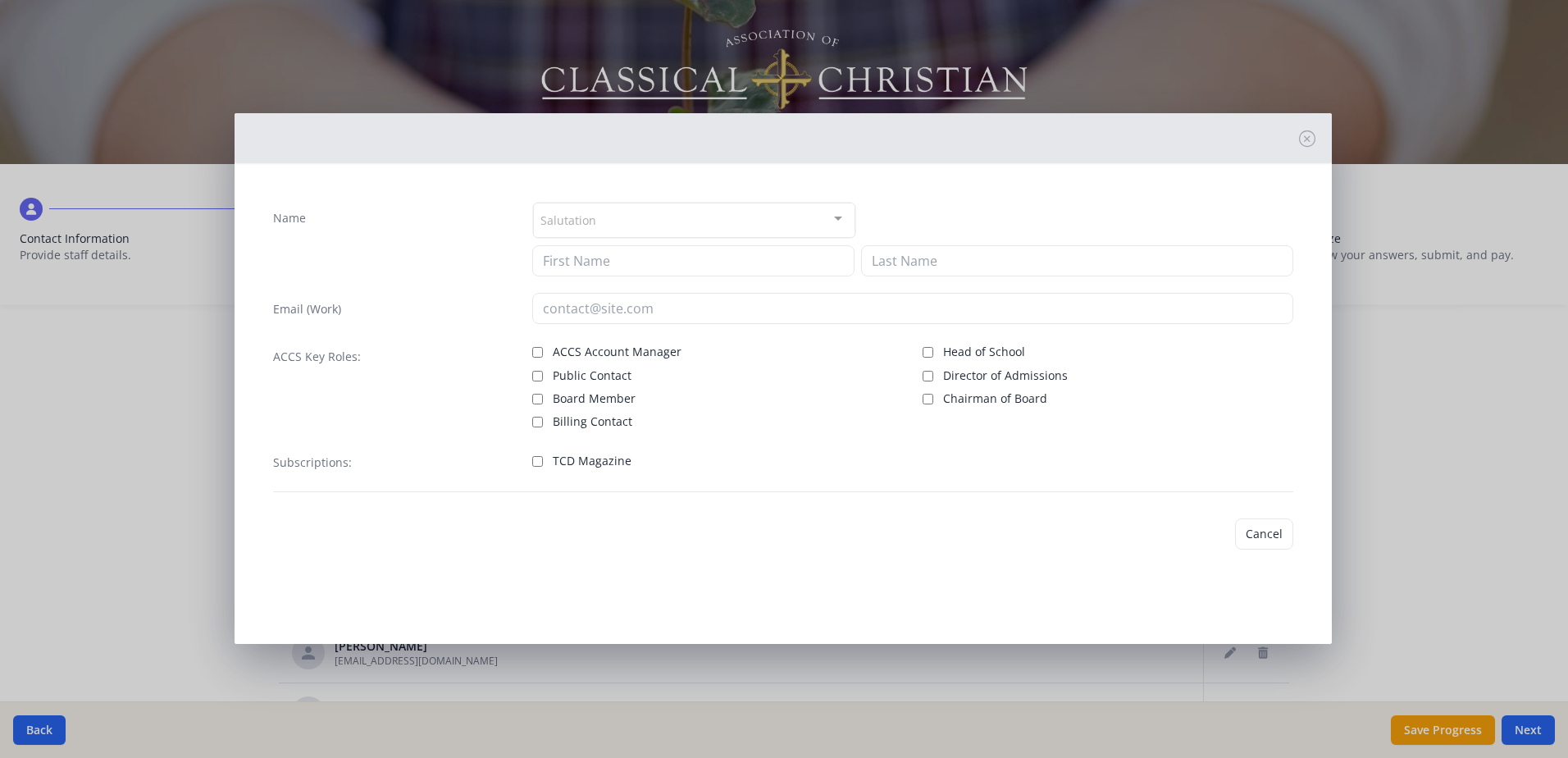
type input "[EMAIL_ADDRESS][DOMAIN_NAME]"
click at [538, 460] on input "TCD Magazine" at bounding box center [537, 461] width 10 height 10
checkbox input "true"
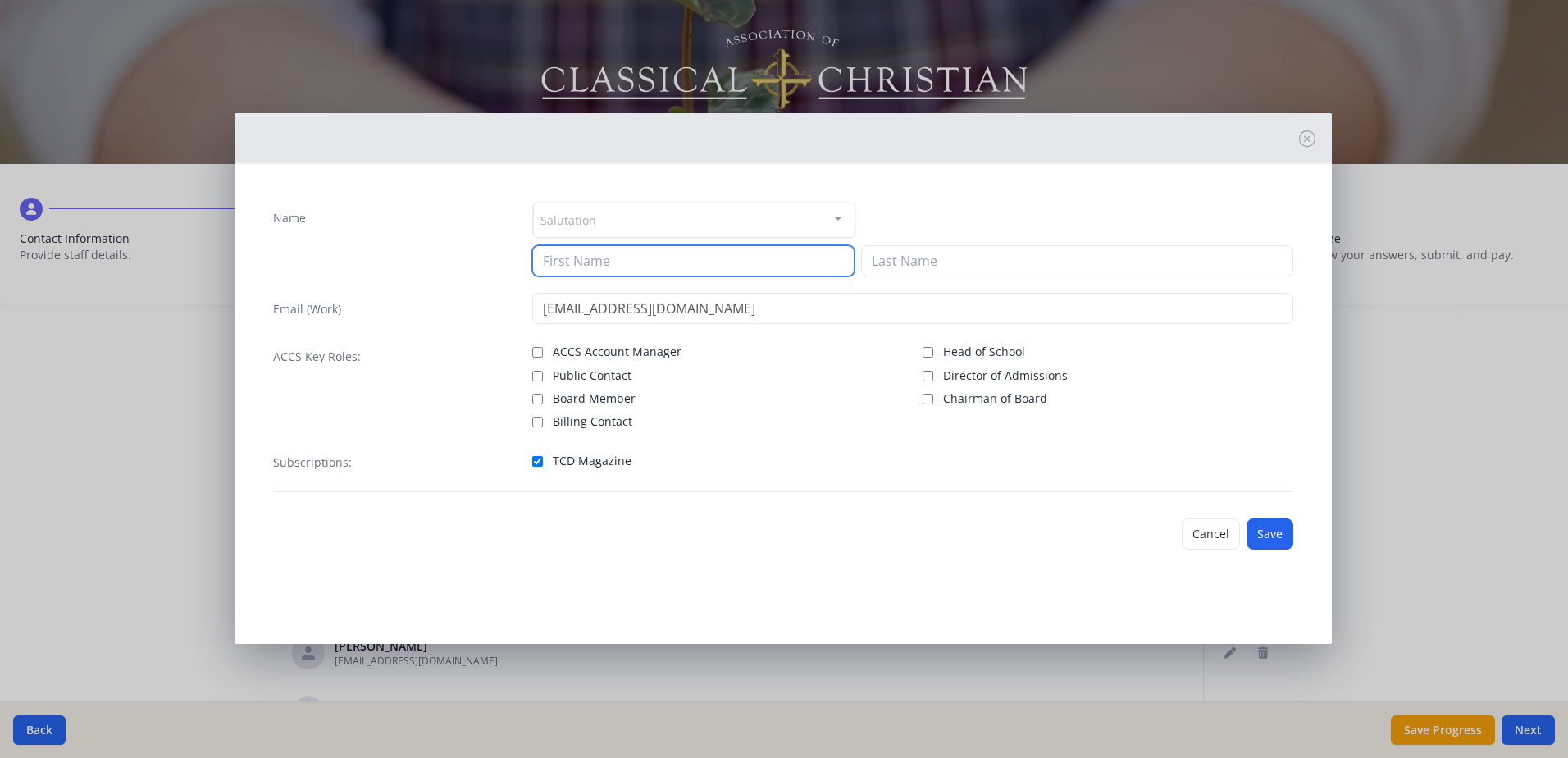
click at [554, 262] on input at bounding box center [694, 260] width 322 height 31
type input "[PERSON_NAME]"
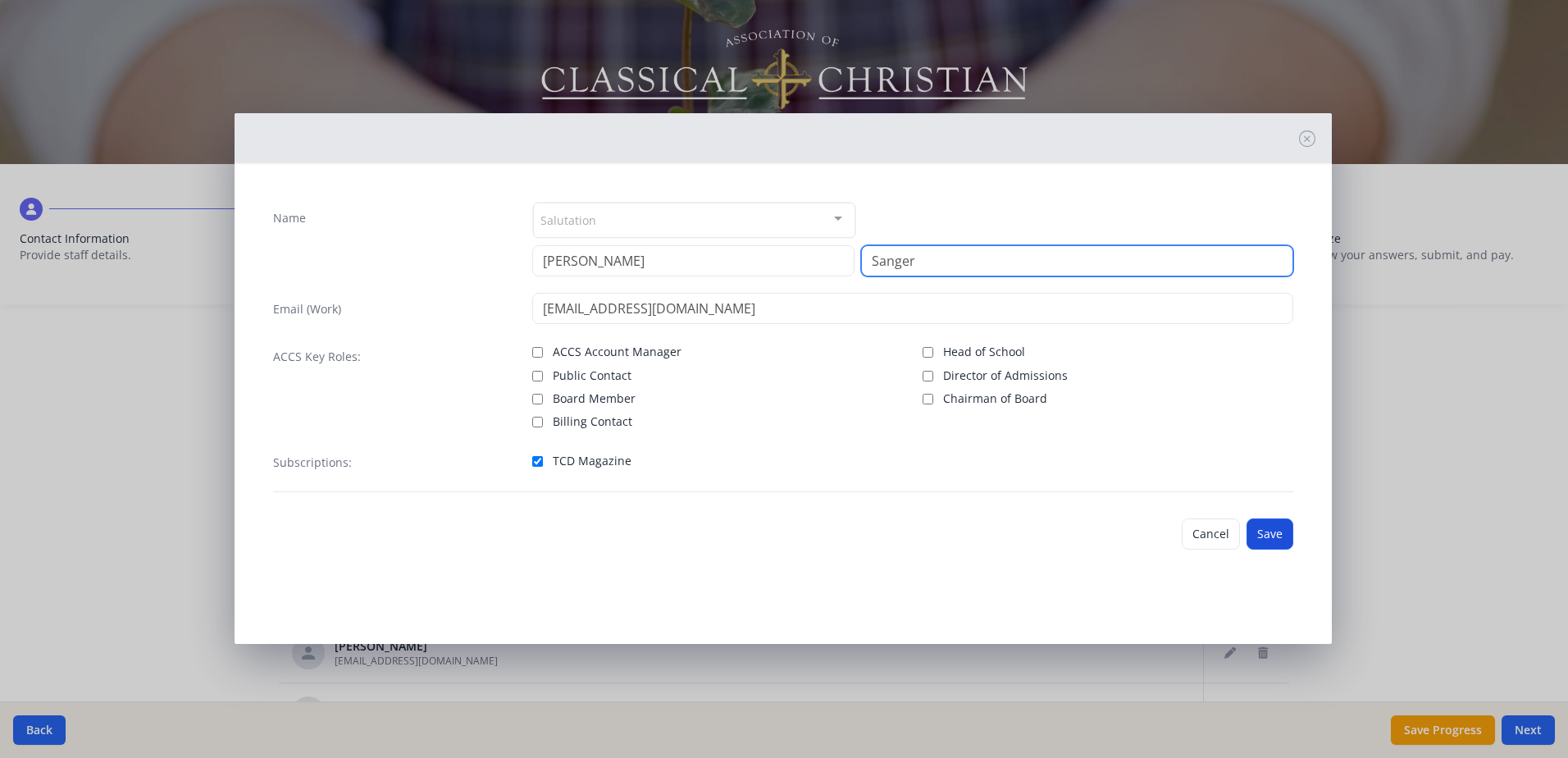
type input "Sanger"
click at [1277, 529] on button "Save" at bounding box center [1269, 534] width 47 height 31
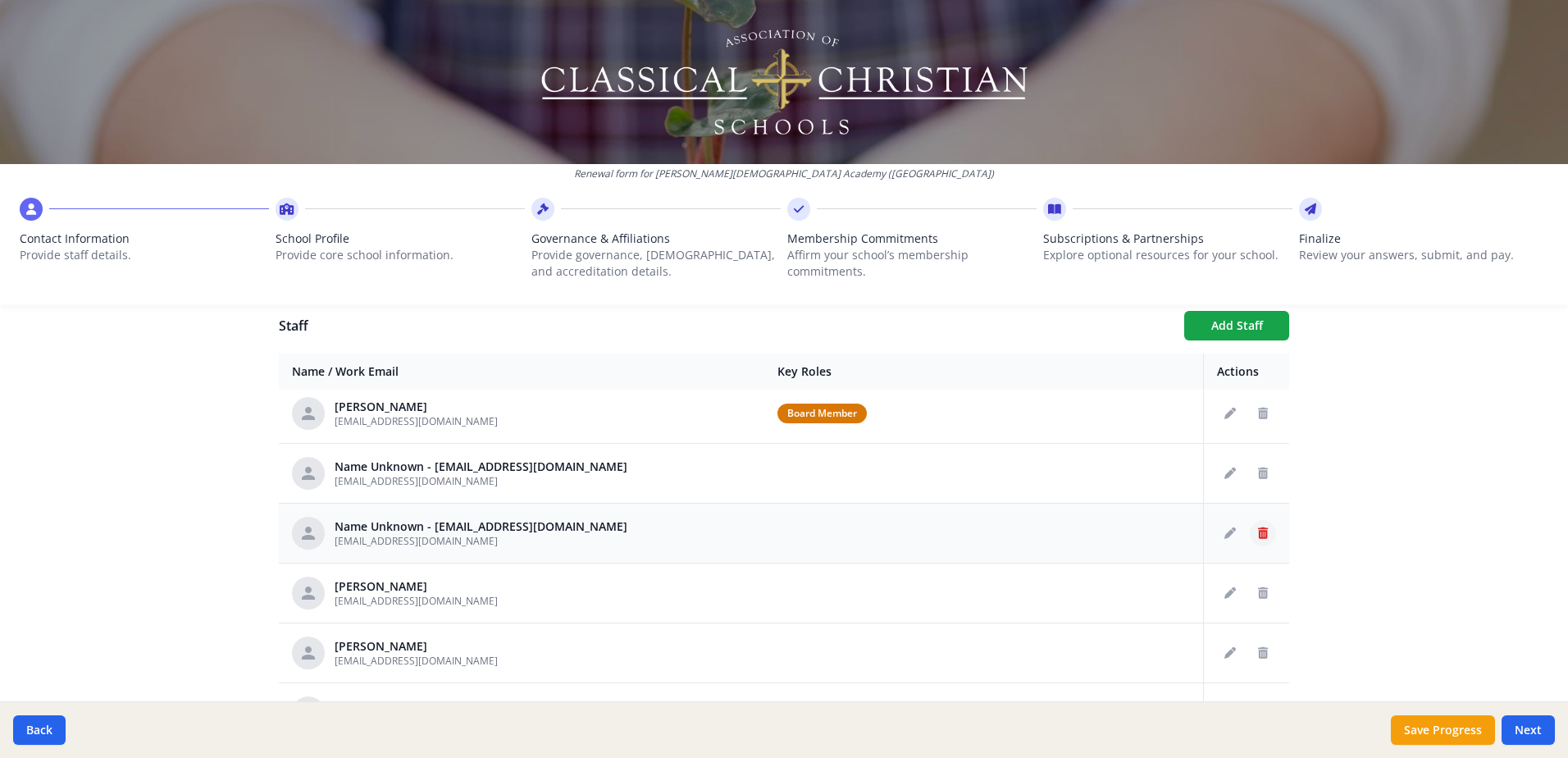
click at [1258, 534] on icon "Delete staff" at bounding box center [1263, 533] width 9 height 11
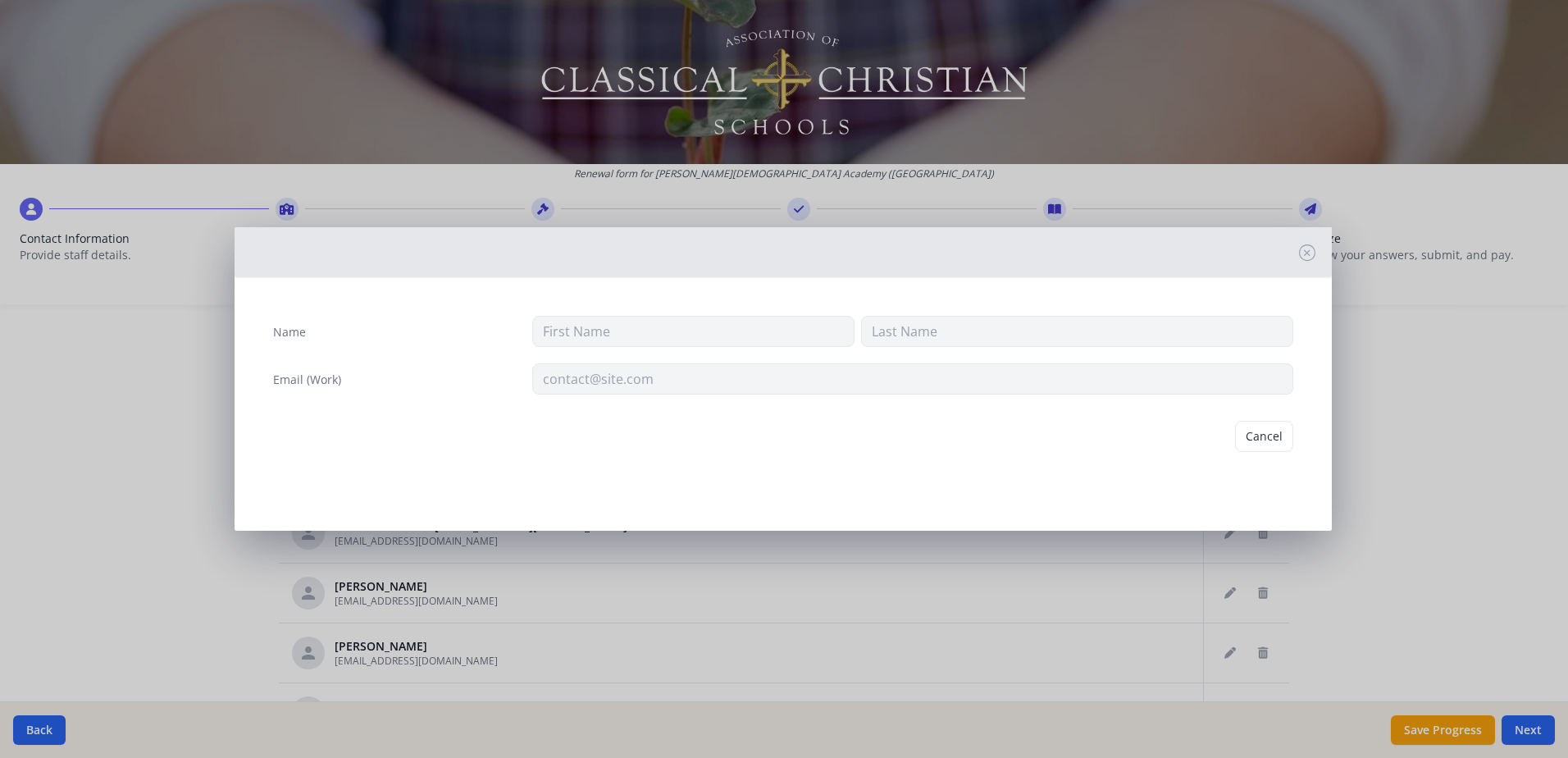
type input "[EMAIL_ADDRESS][DOMAIN_NAME]"
click at [1266, 441] on button "Delete" at bounding box center [1265, 436] width 57 height 31
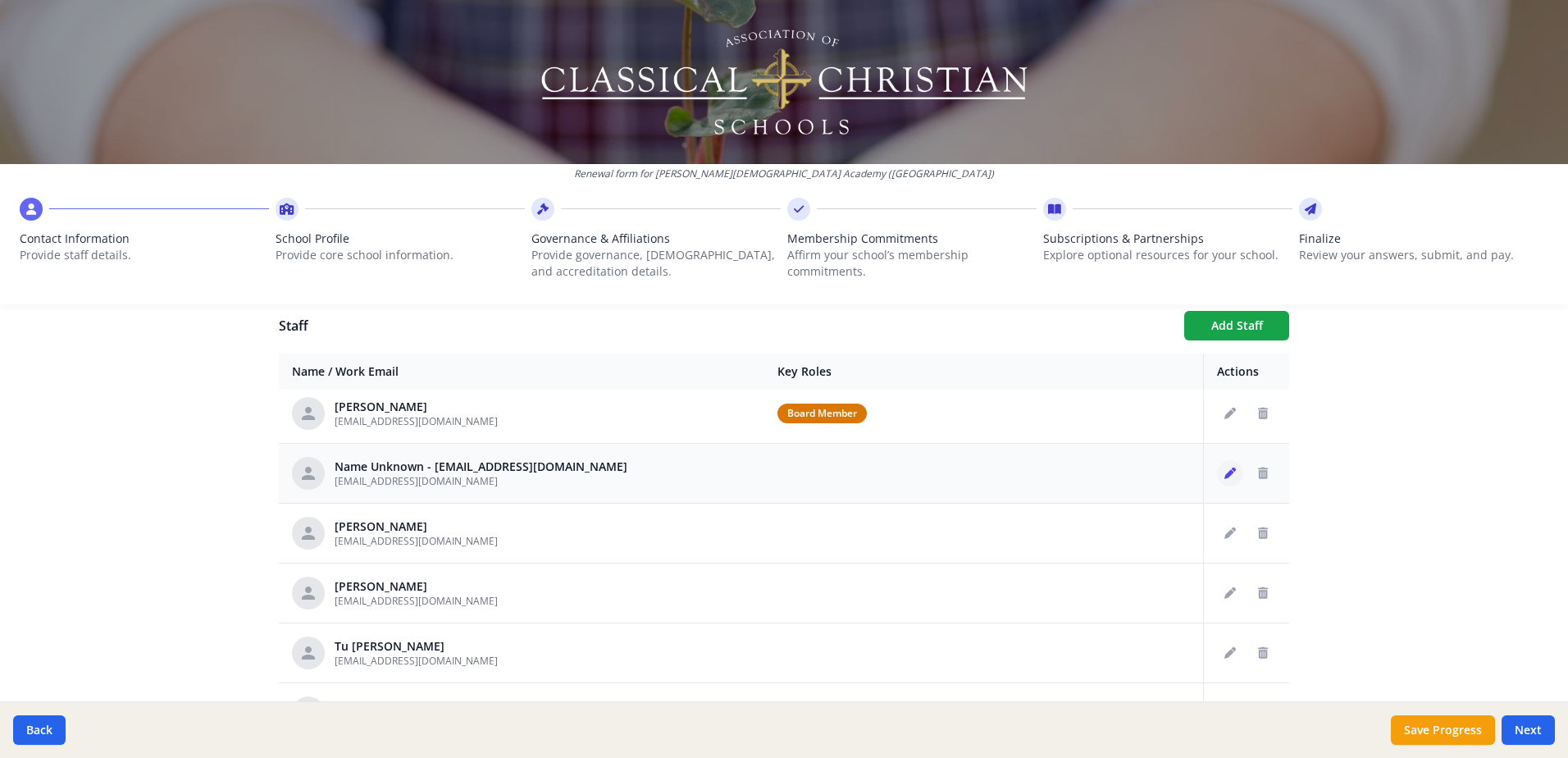
click at [1224, 472] on icon "Edit staff" at bounding box center [1230, 473] width 11 height 11
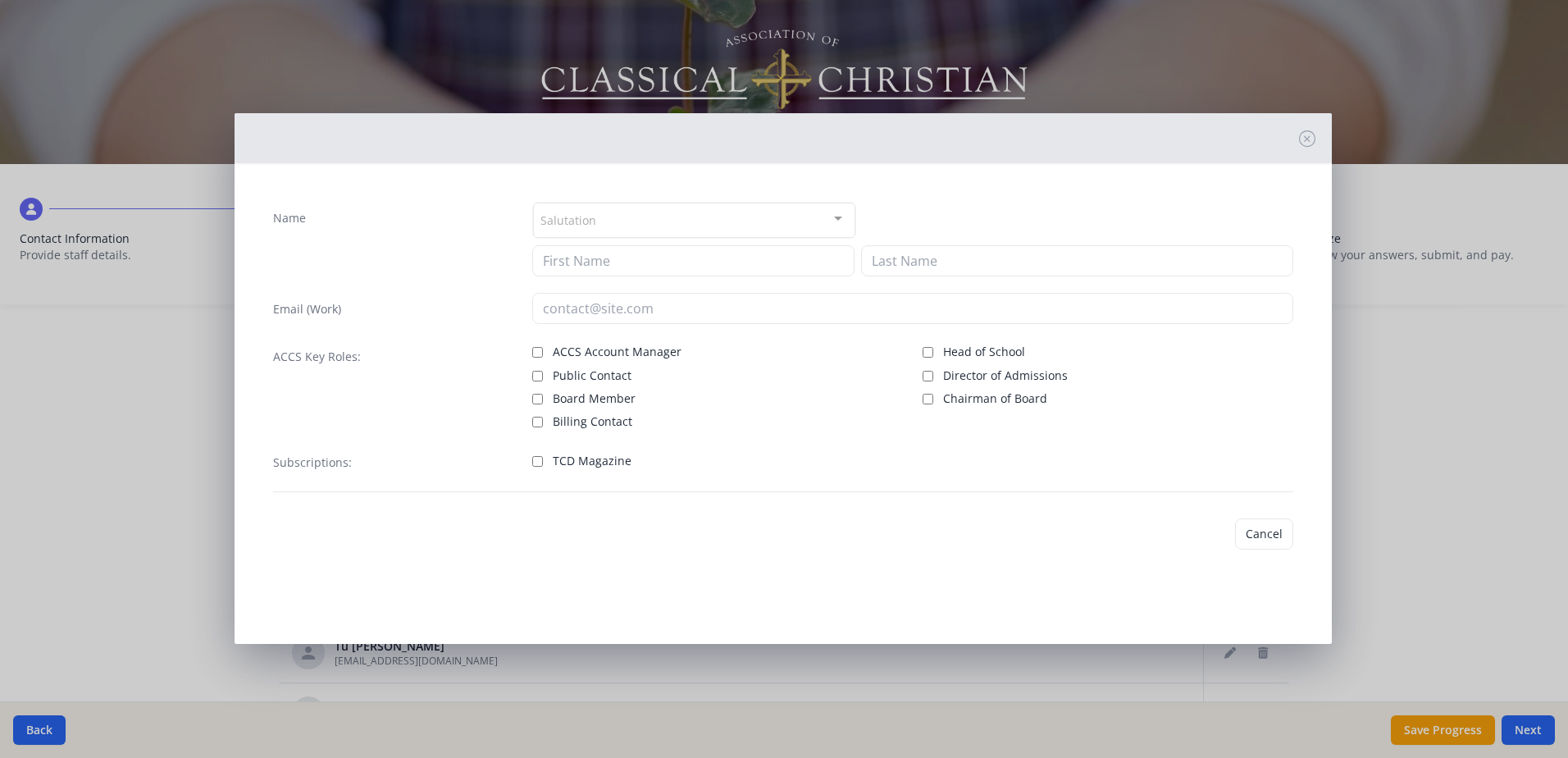
type input "[EMAIL_ADDRESS][DOMAIN_NAME]"
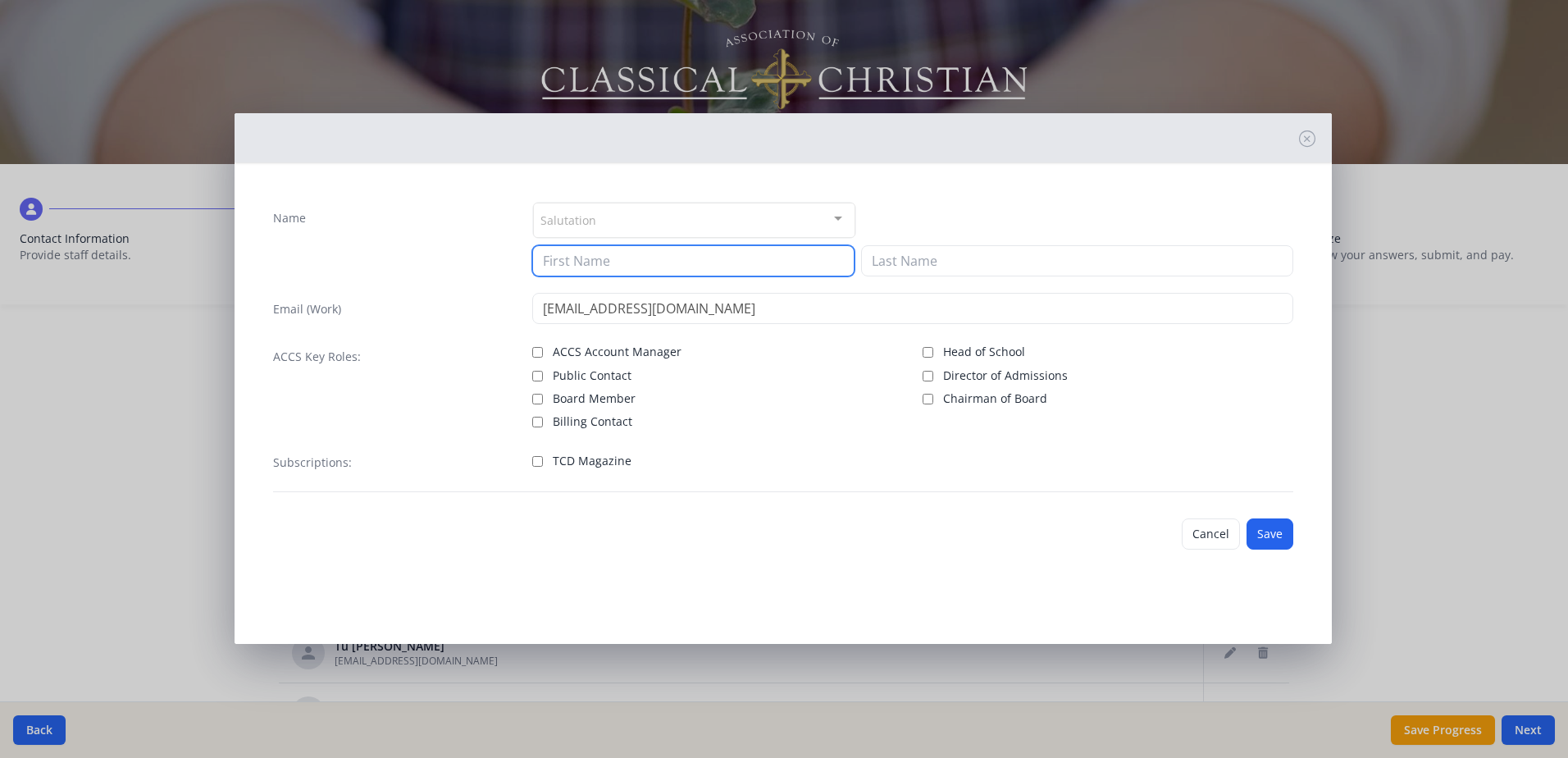
click at [558, 263] on input at bounding box center [694, 260] width 322 height 31
type input "[PERSON_NAME]"
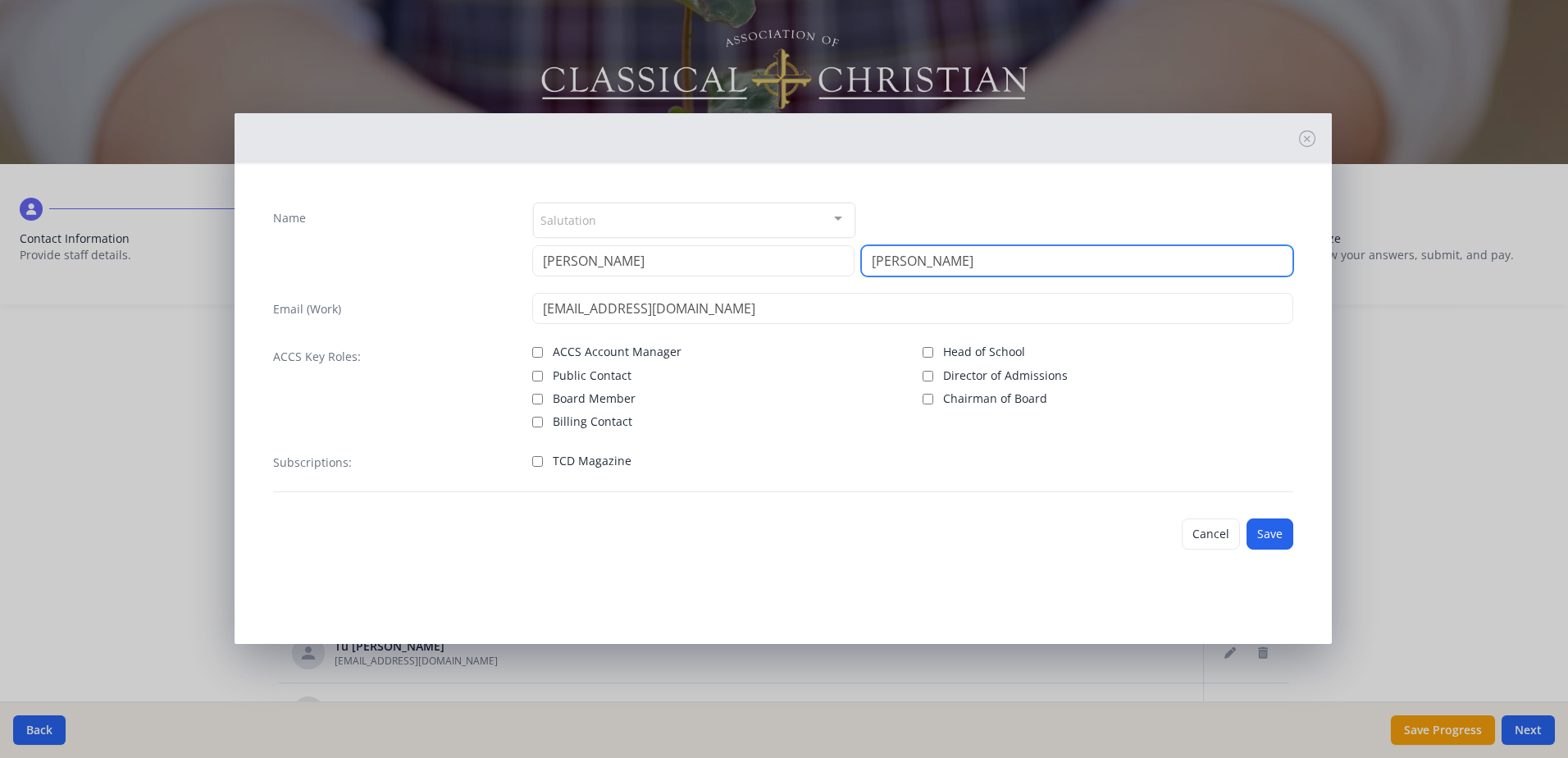
type input "[PERSON_NAME]"
click at [539, 460] on input "TCD Magazine" at bounding box center [537, 461] width 10 height 10
checkbox input "true"
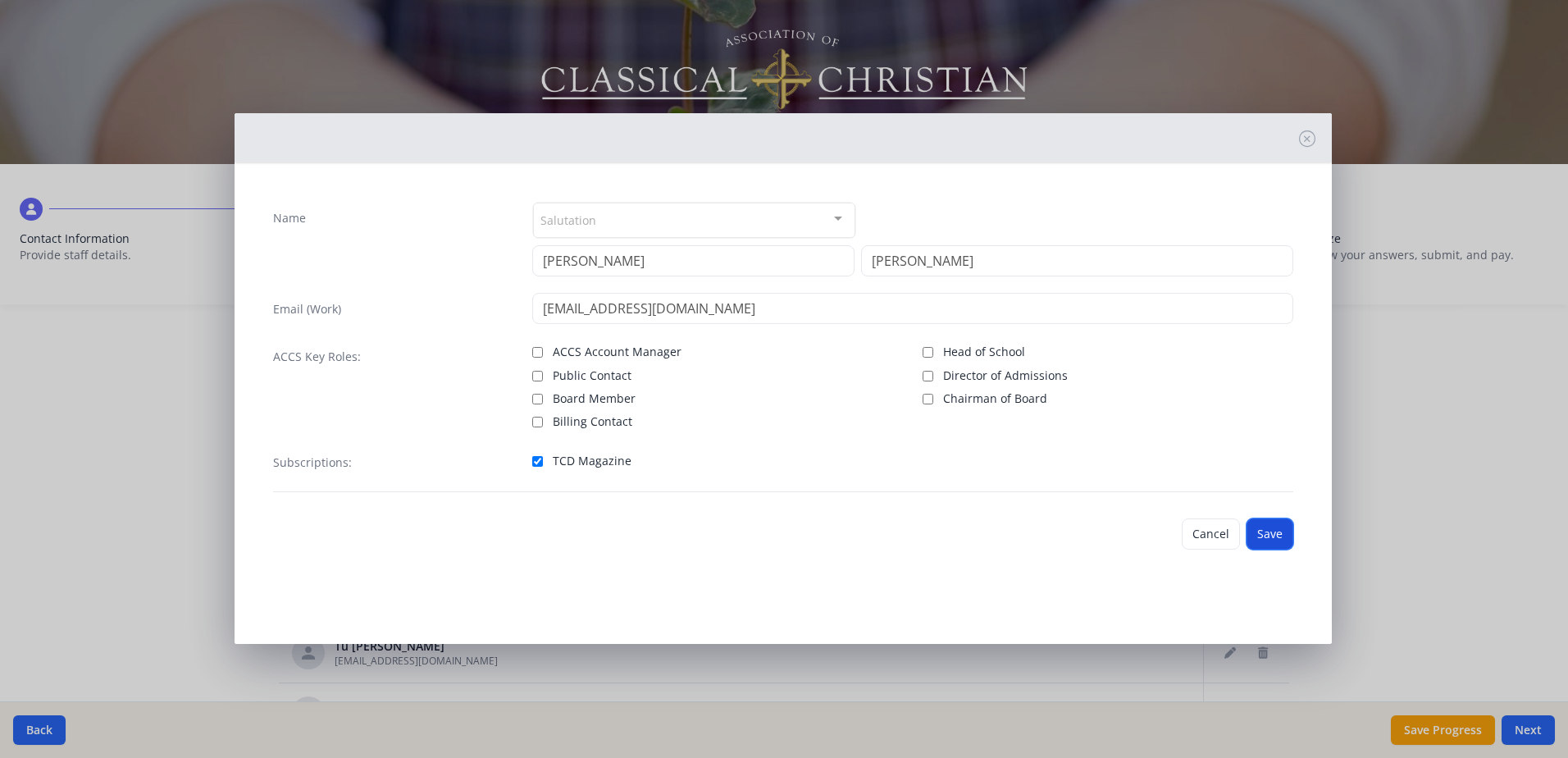
click at [1266, 536] on button "Save" at bounding box center [1269, 534] width 47 height 31
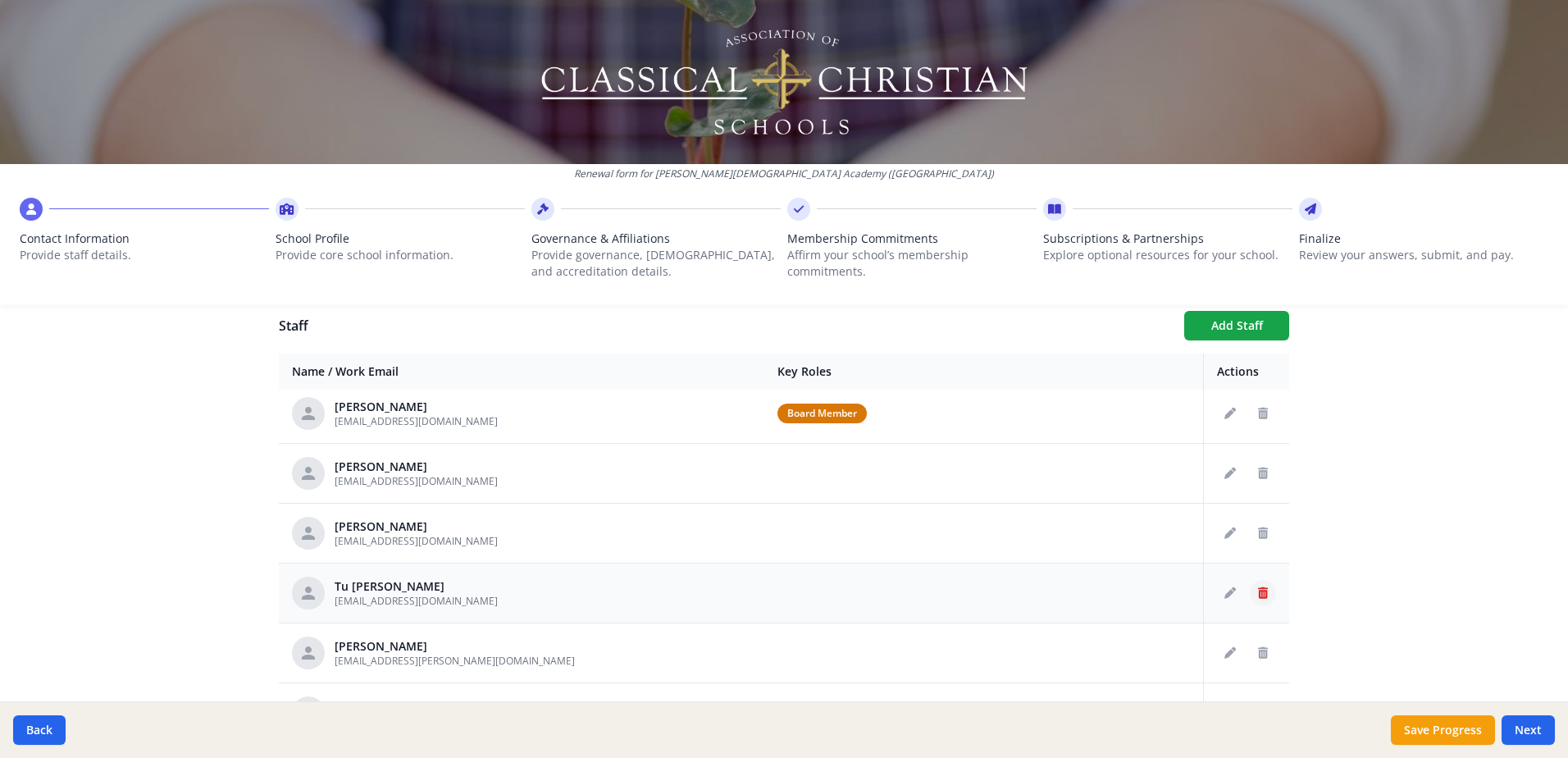
click at [1258, 597] on icon "Delete staff" at bounding box center [1263, 593] width 9 height 11
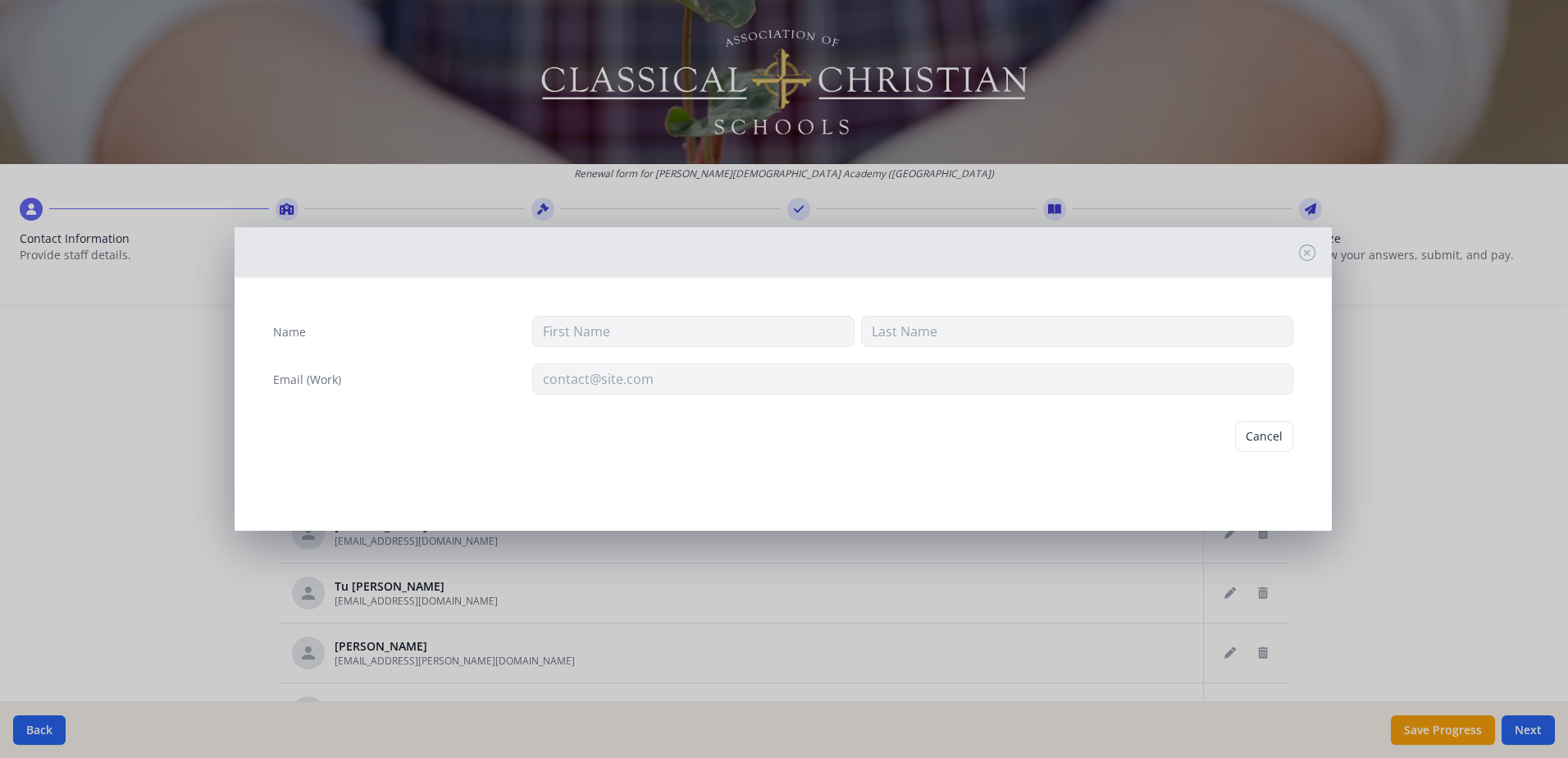
type input "Tu"
type input "[PERSON_NAME]"
type input "[EMAIL_ADDRESS][DOMAIN_NAME]"
click at [1271, 435] on button "Delete" at bounding box center [1265, 436] width 57 height 31
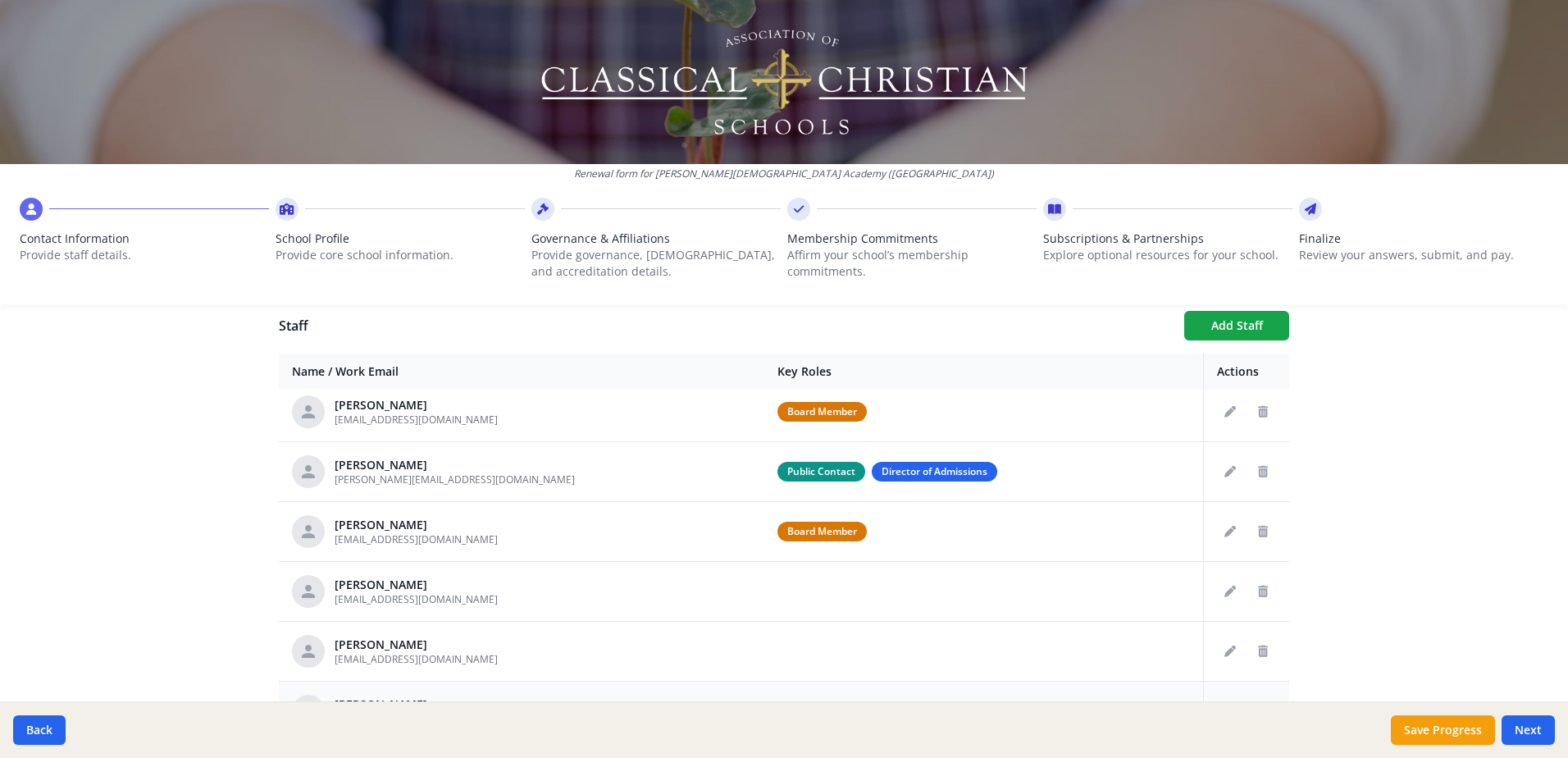
scroll to position [157, 0]
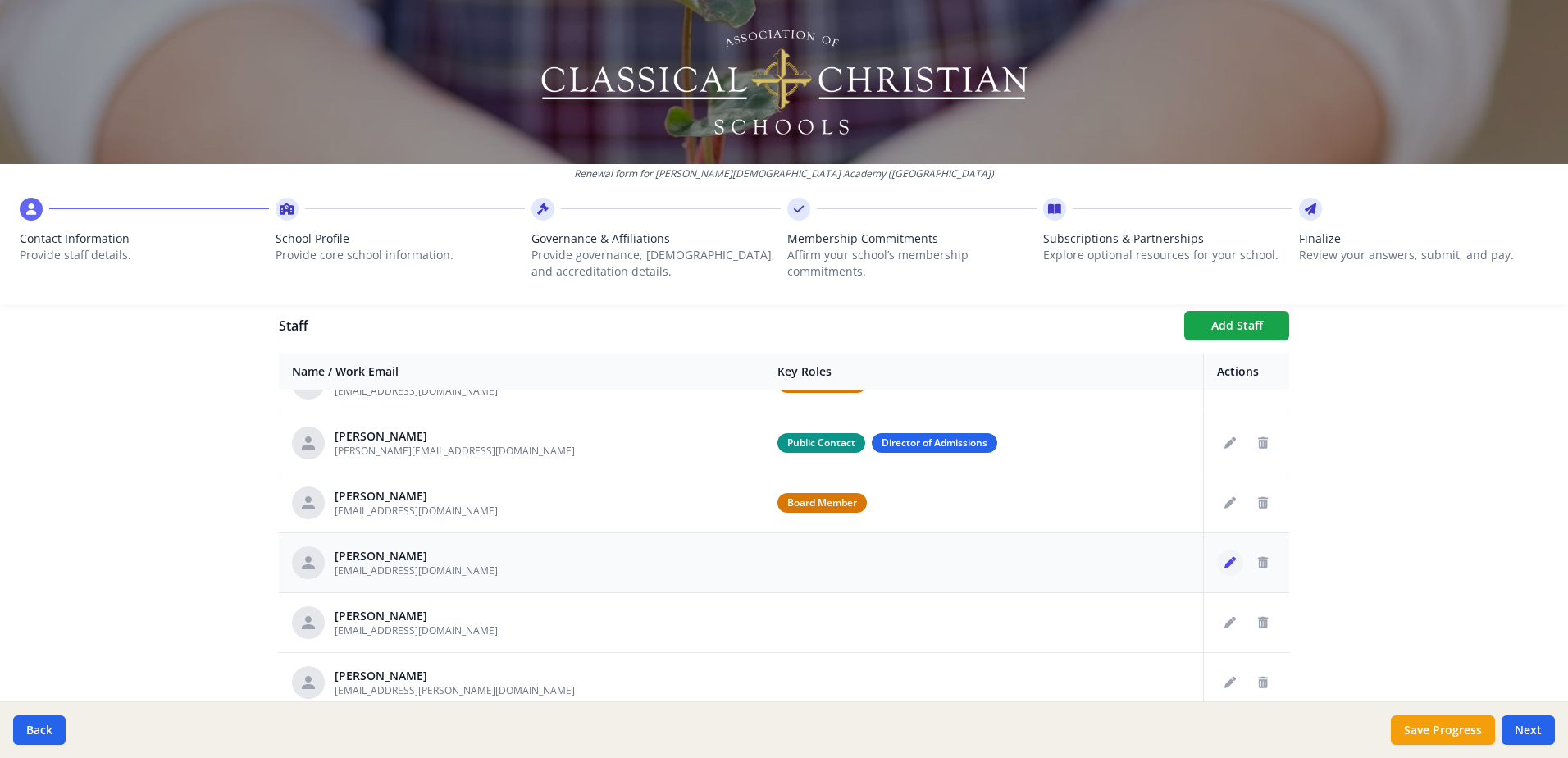
click at [1224, 562] on icon "Edit staff" at bounding box center [1230, 563] width 11 height 11
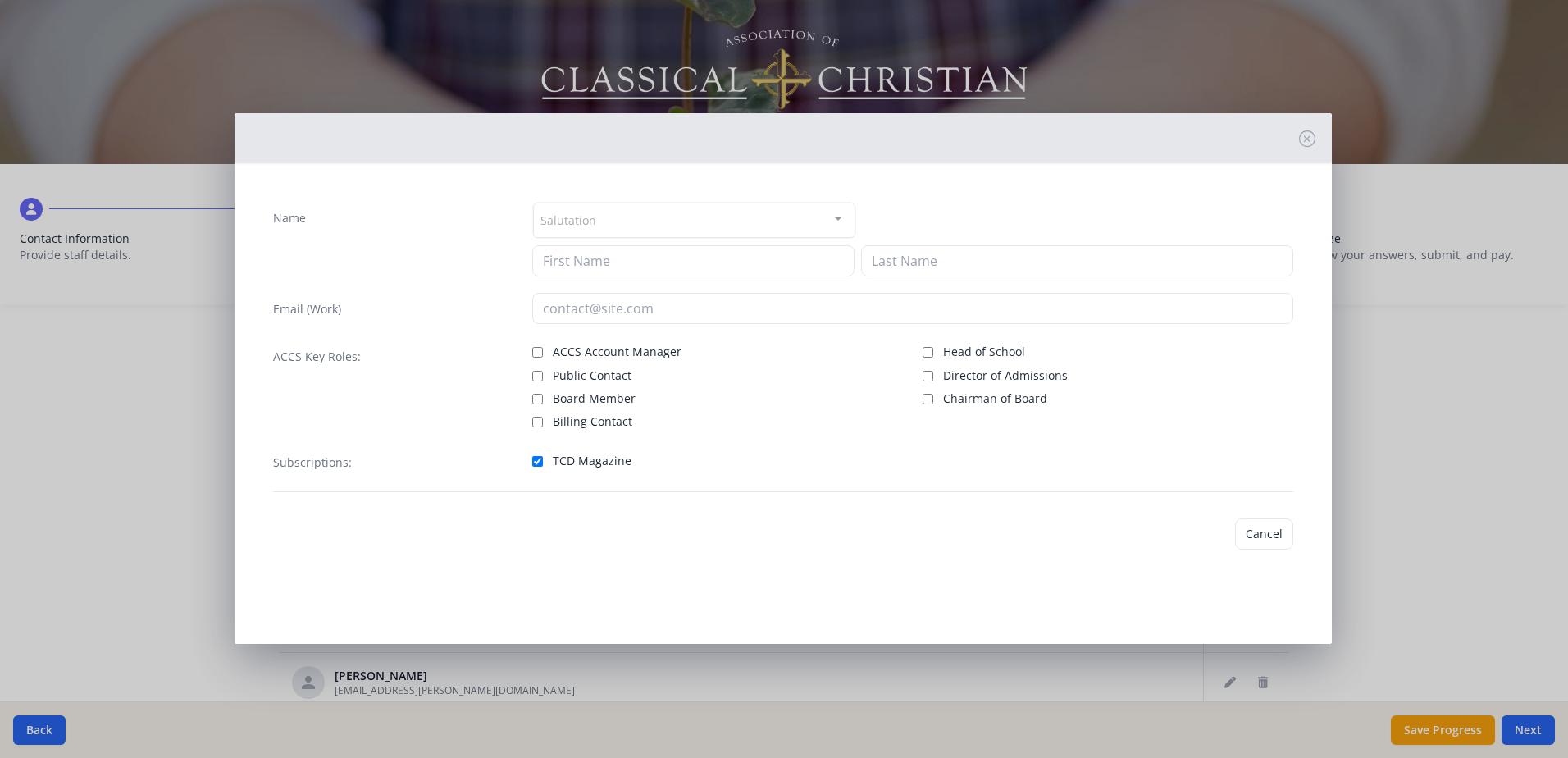
type input "[PERSON_NAME]"
type input "[EMAIL_ADDRESS][DOMAIN_NAME]"
checkbox input "true"
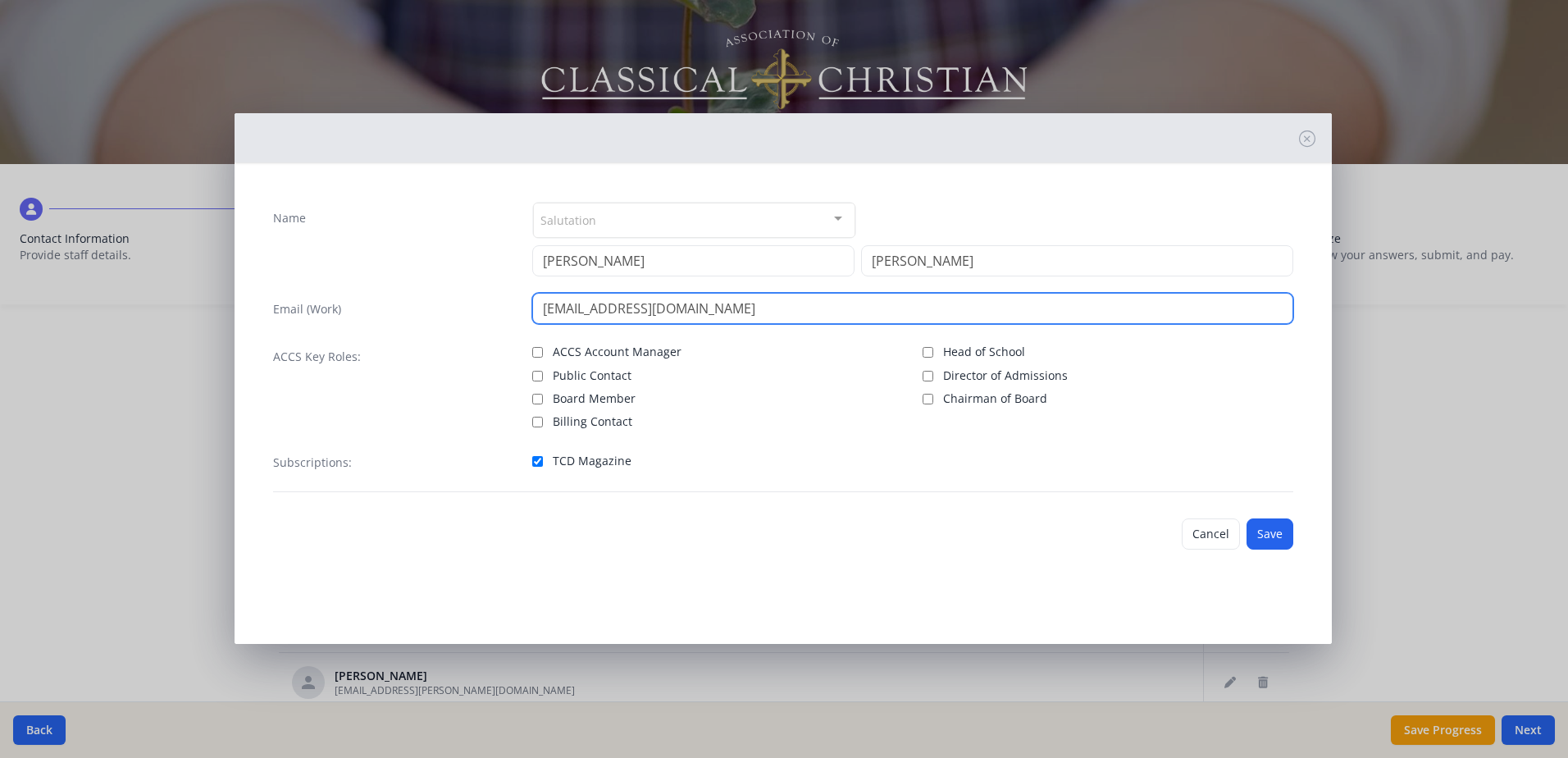
drag, startPoint x: 557, startPoint y: 309, endPoint x: 716, endPoint y: 314, distance: 159.1
click at [716, 314] on input "[EMAIL_ADDRESS][DOMAIN_NAME]" at bounding box center [912, 308] width 760 height 31
type input "[EMAIL_ADDRESS][DOMAIN_NAME]"
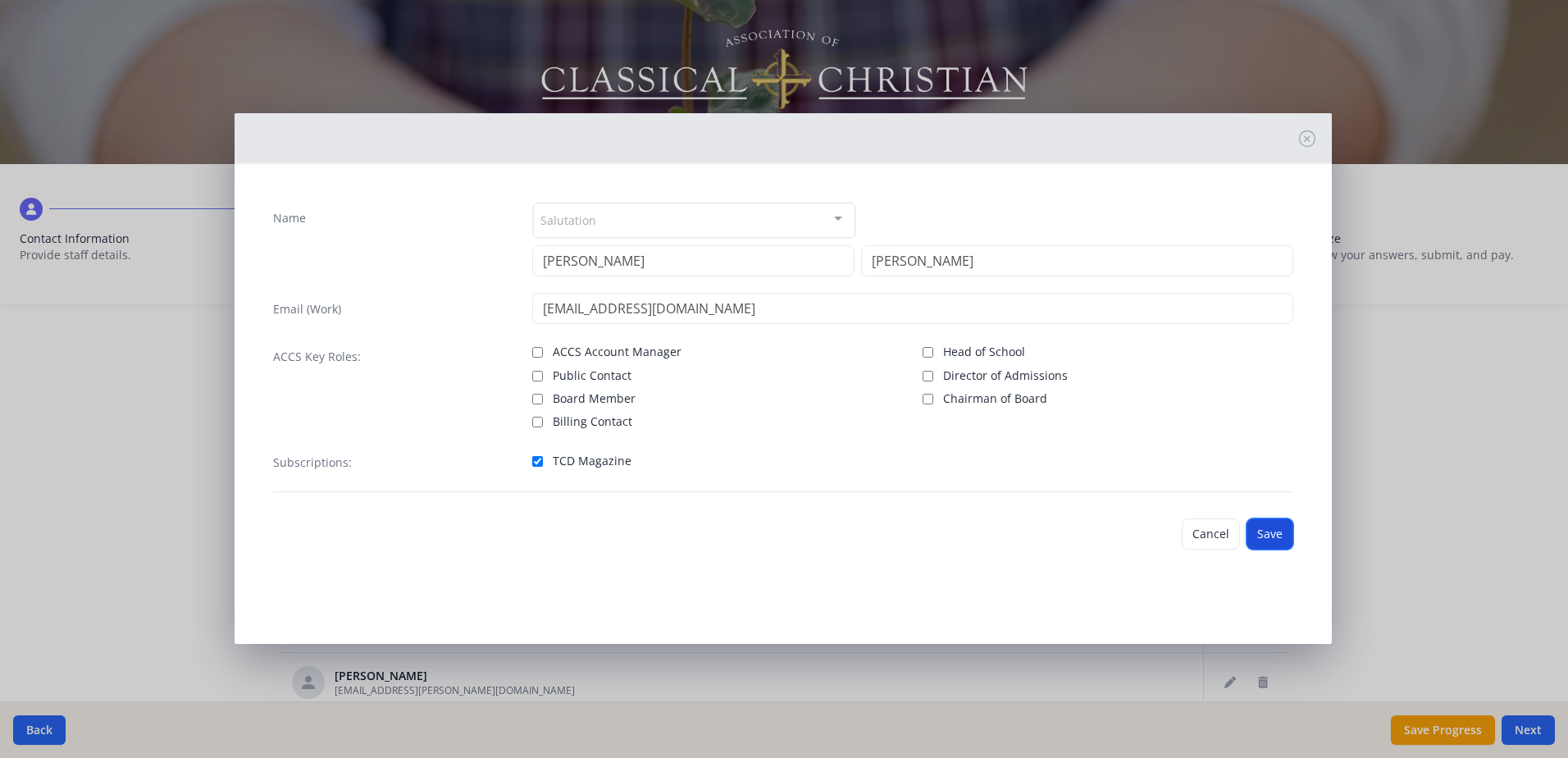
click at [1268, 531] on button "Save" at bounding box center [1269, 534] width 47 height 31
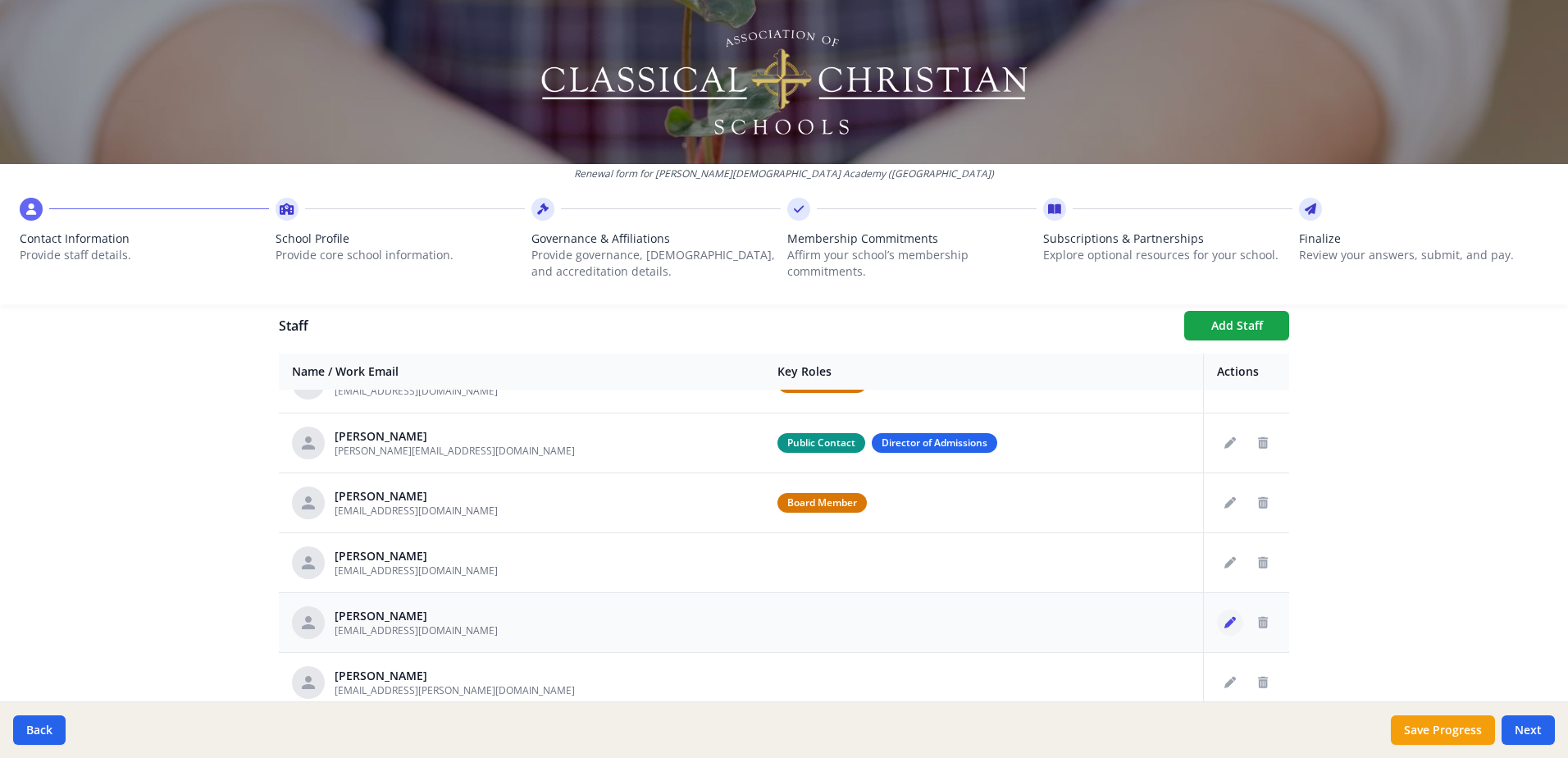
click at [1224, 624] on icon "Edit staff" at bounding box center [1230, 622] width 11 height 11
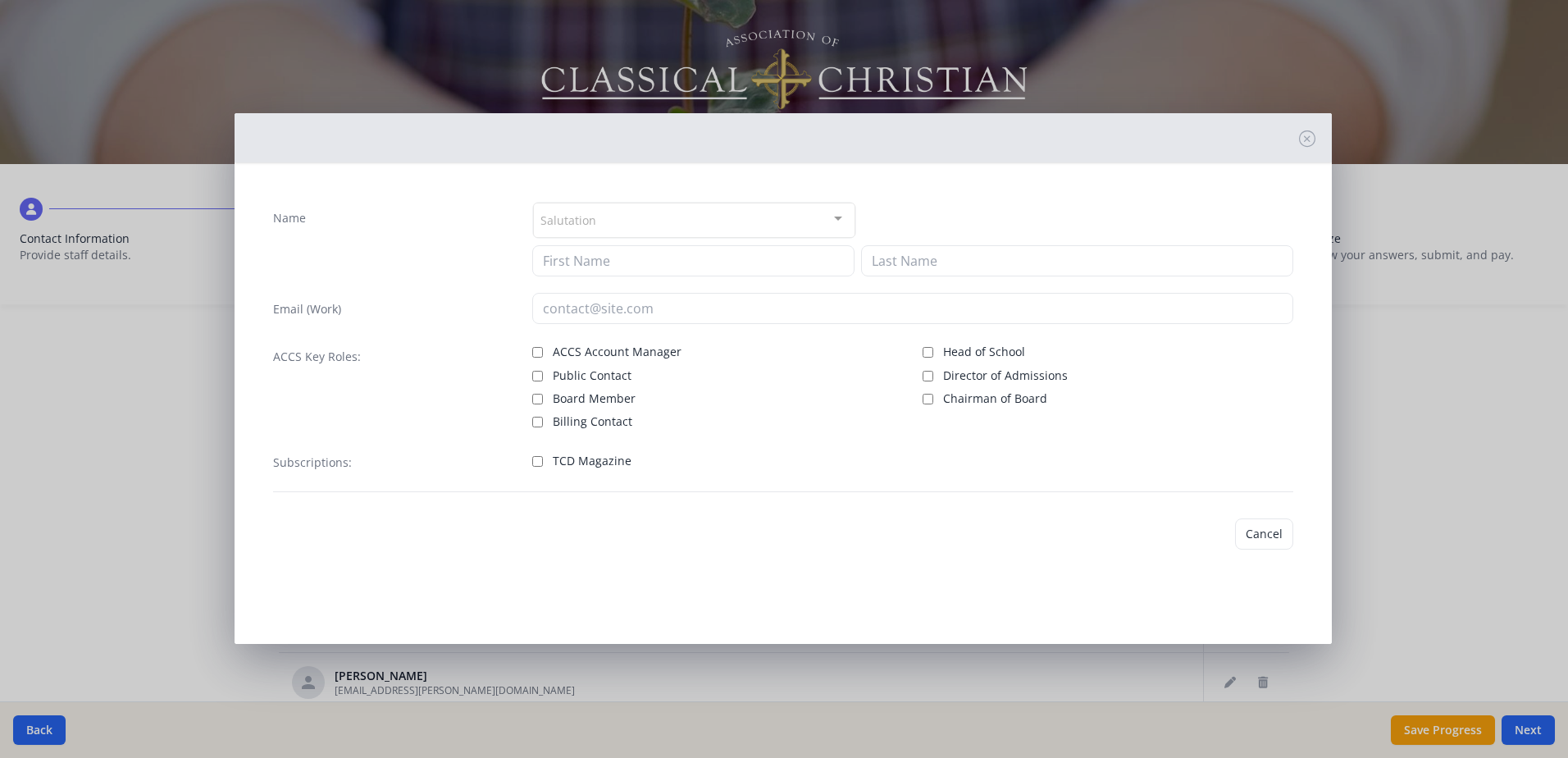
type input "[PERSON_NAME]"
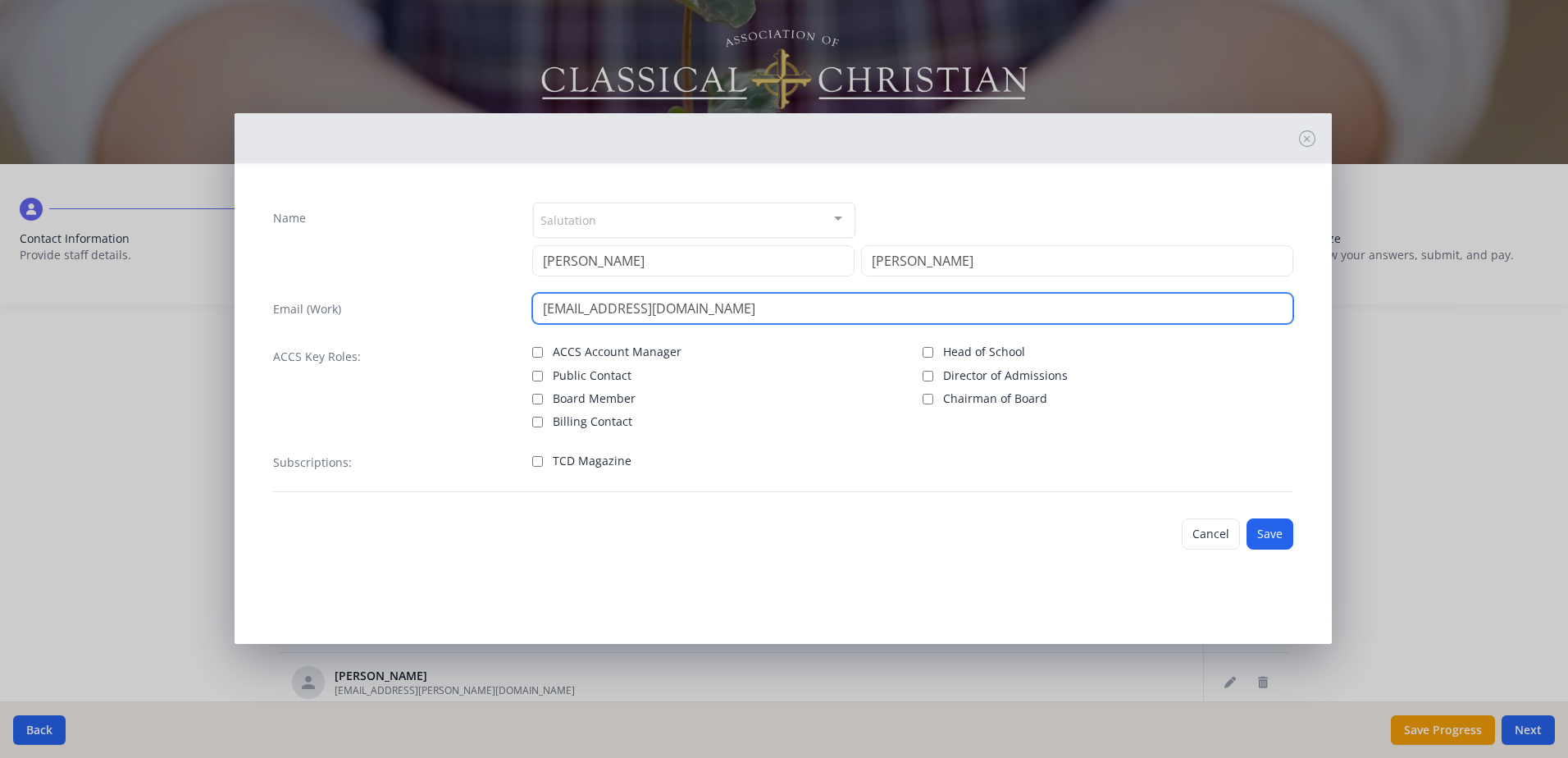
drag, startPoint x: 543, startPoint y: 311, endPoint x: 718, endPoint y: 316, distance: 175.1
click at [718, 316] on input "[EMAIL_ADDRESS][DOMAIN_NAME]" at bounding box center [912, 308] width 760 height 31
type input "[EMAIL_ADDRESS][DOMAIN_NAME]"
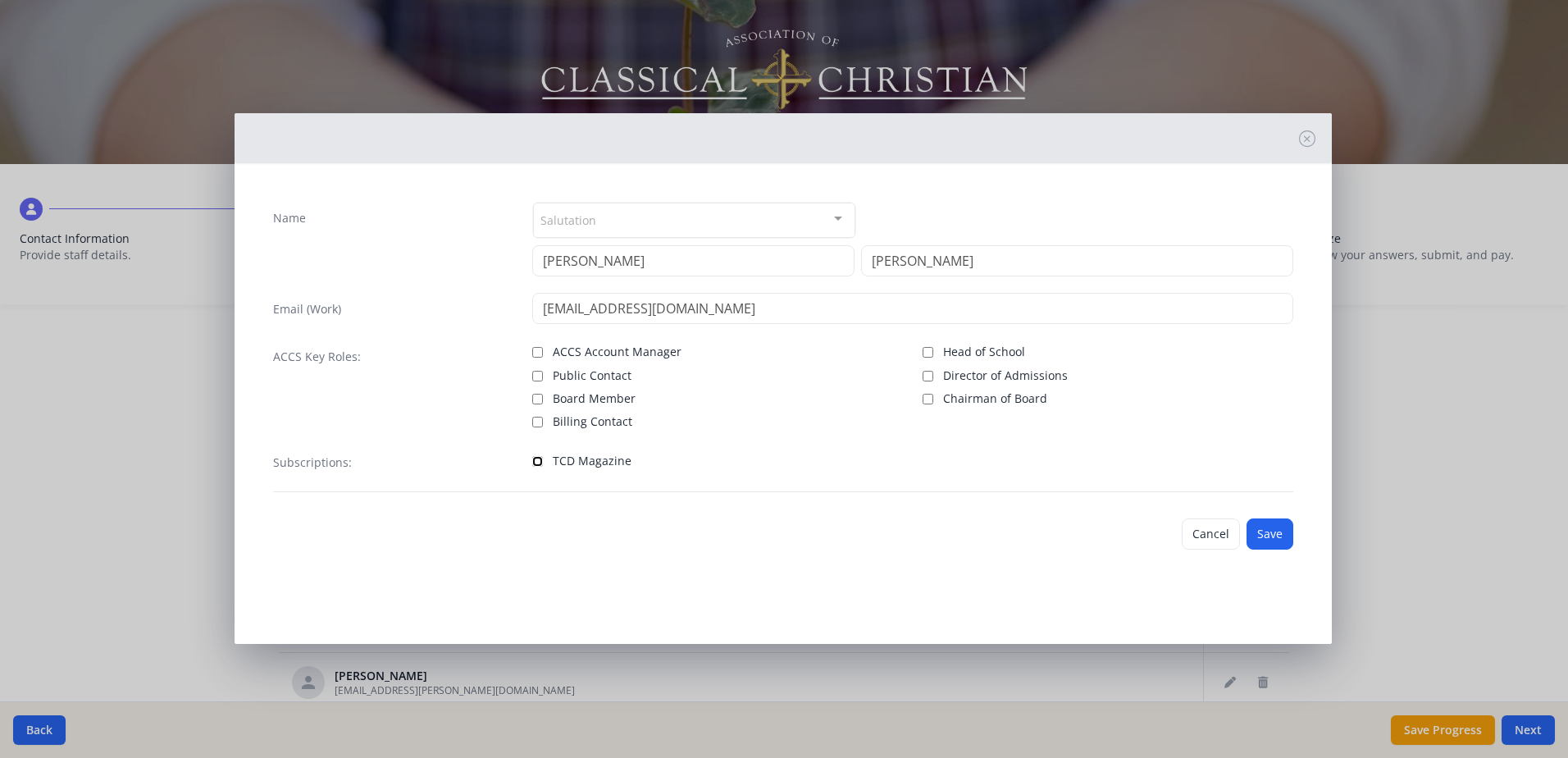
click at [535, 461] on input "TCD Magazine" at bounding box center [537, 461] width 10 height 10
checkbox input "true"
click at [1267, 530] on button "Save" at bounding box center [1269, 534] width 47 height 31
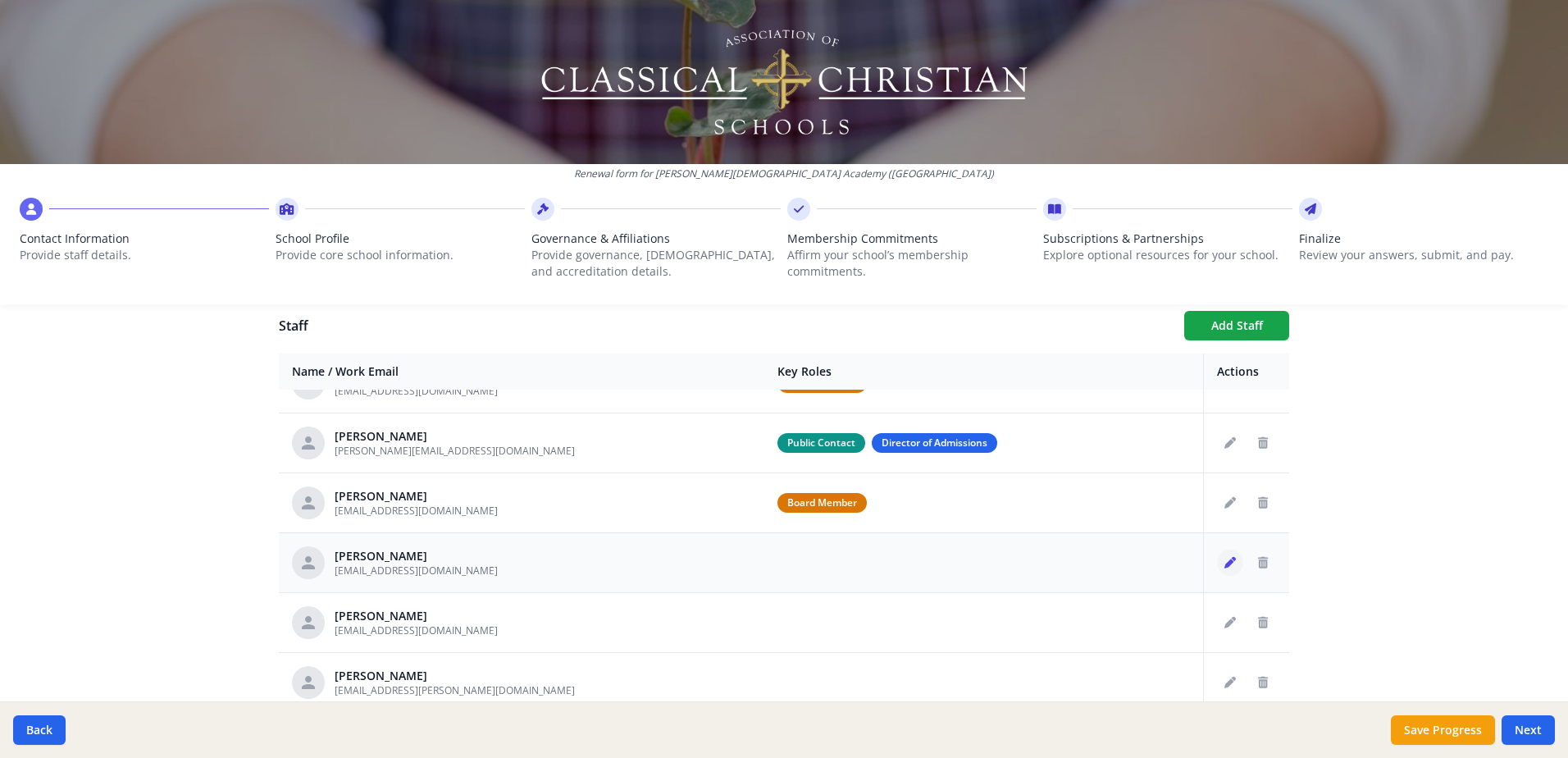
click at [1217, 562] on button "Edit staff" at bounding box center [1230, 563] width 26 height 26
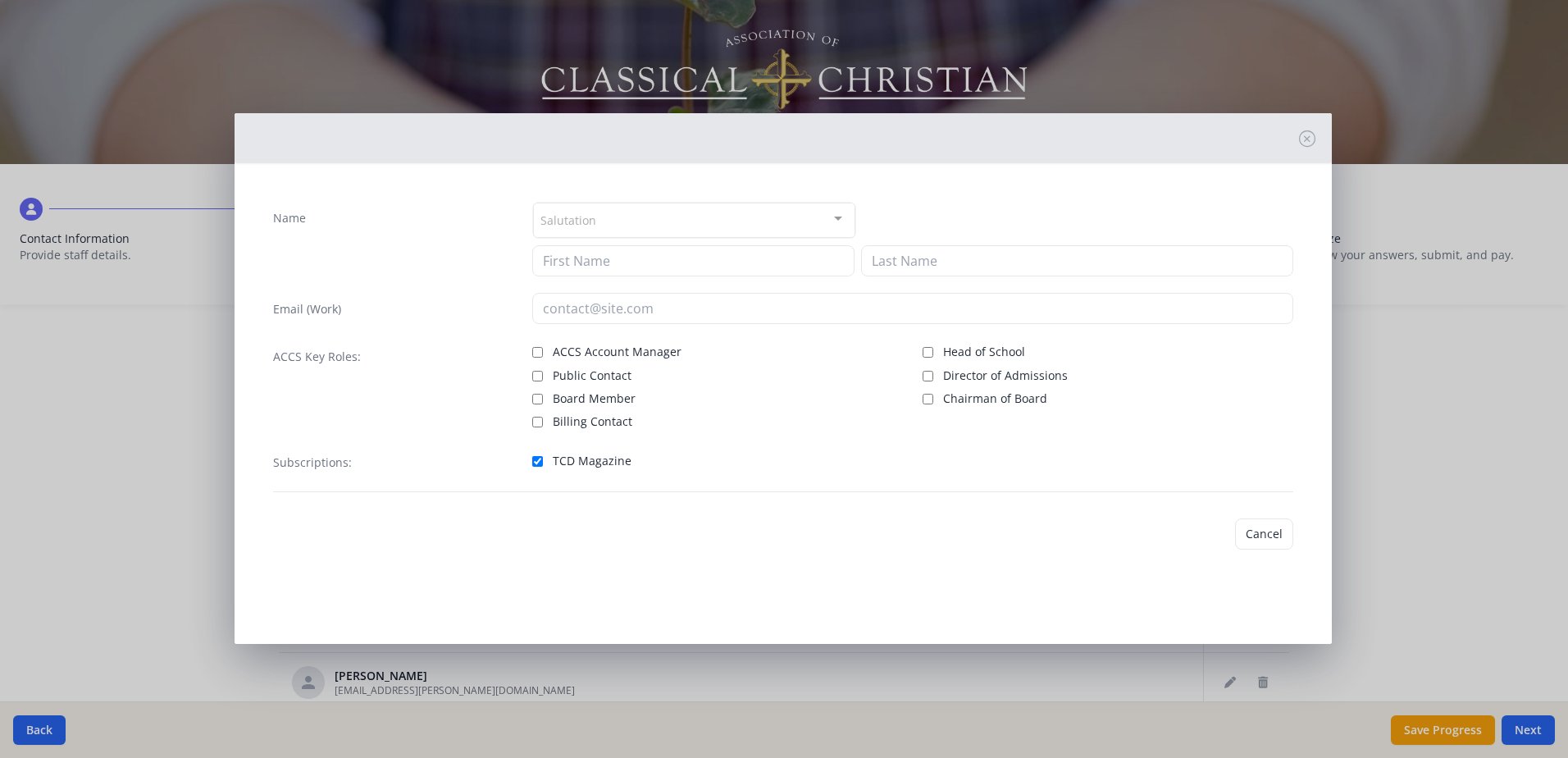
type input "[PERSON_NAME]"
type input "[EMAIL_ADDRESS][DOMAIN_NAME]"
checkbox input "true"
click at [1266, 534] on button "Save" at bounding box center [1269, 534] width 47 height 31
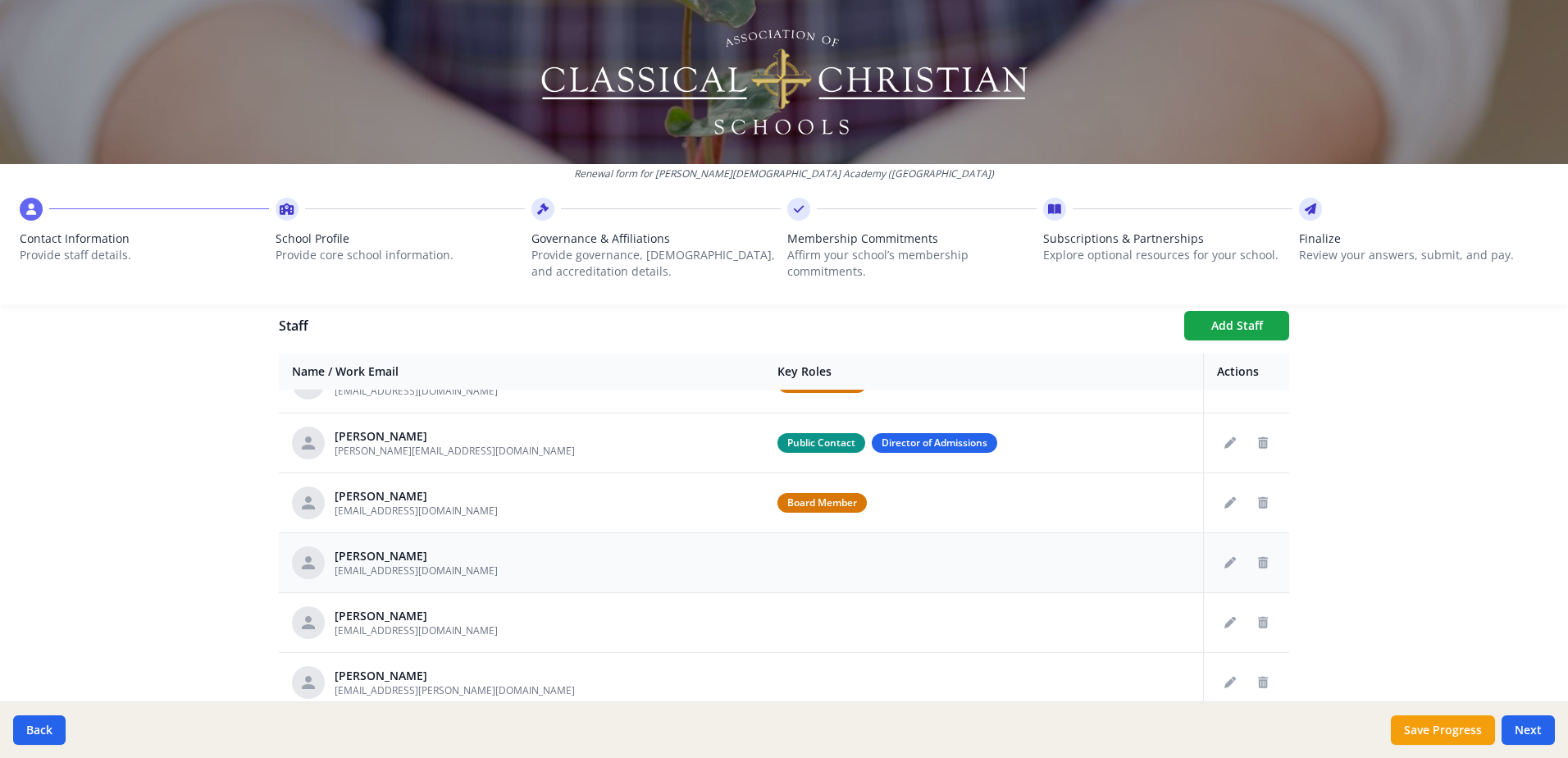
scroll to position [239, 0]
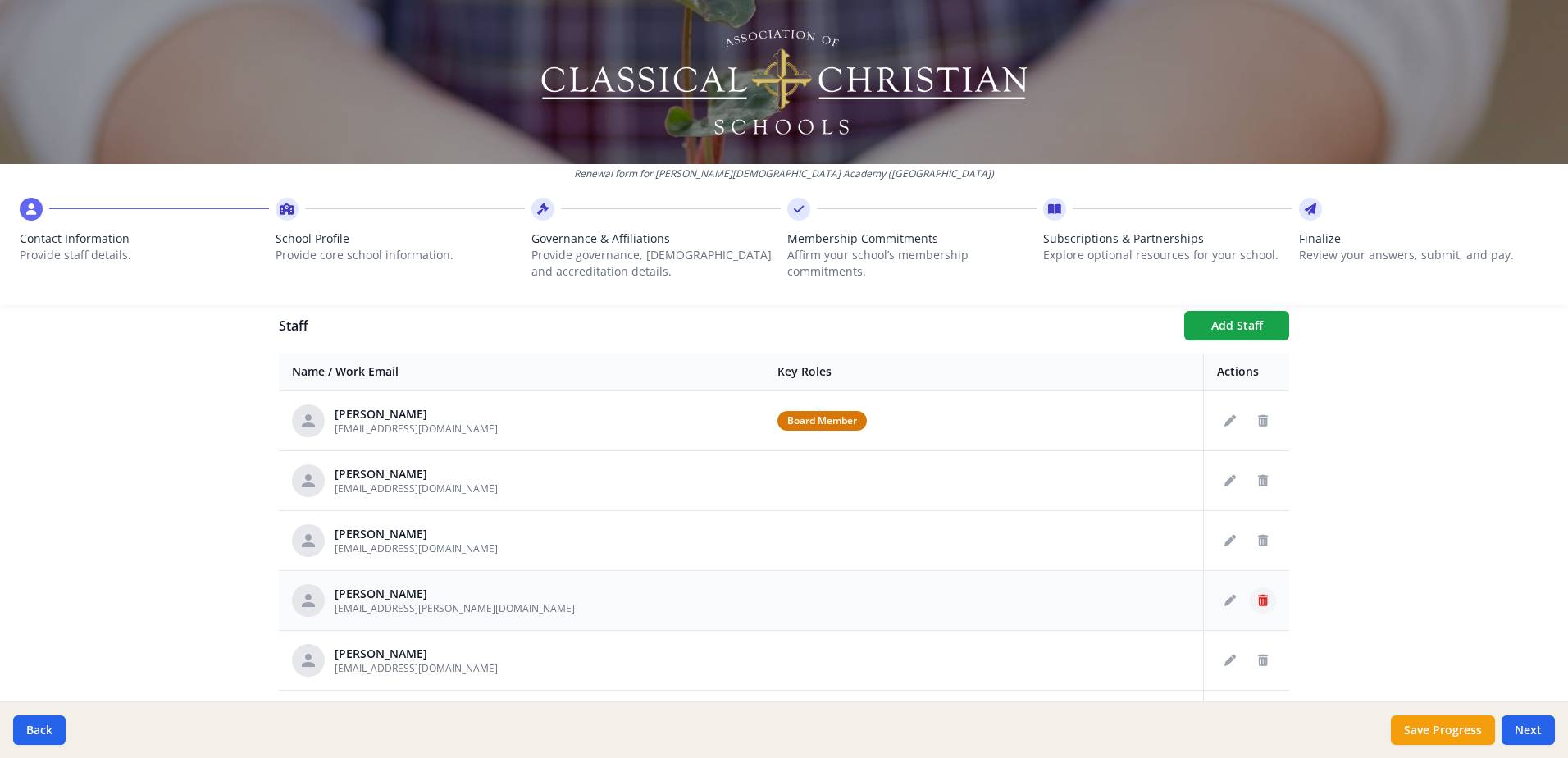
click at [1258, 599] on icon "Delete staff" at bounding box center [1263, 601] width 9 height 11
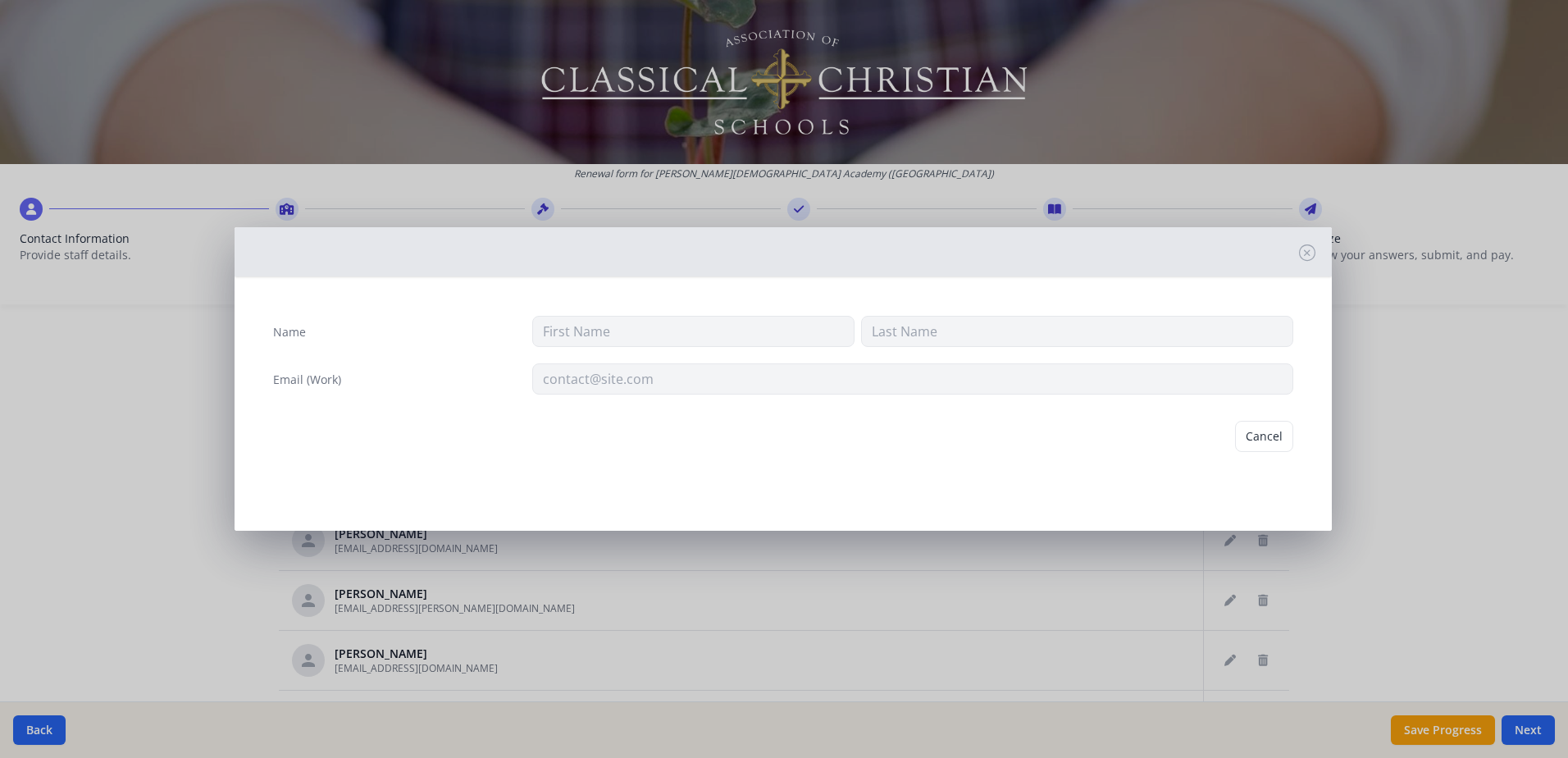
type input "Destini"
type input "[PERSON_NAME]"
type input "[EMAIL_ADDRESS][PERSON_NAME][DOMAIN_NAME]"
click at [1276, 437] on button "Delete" at bounding box center [1265, 436] width 57 height 31
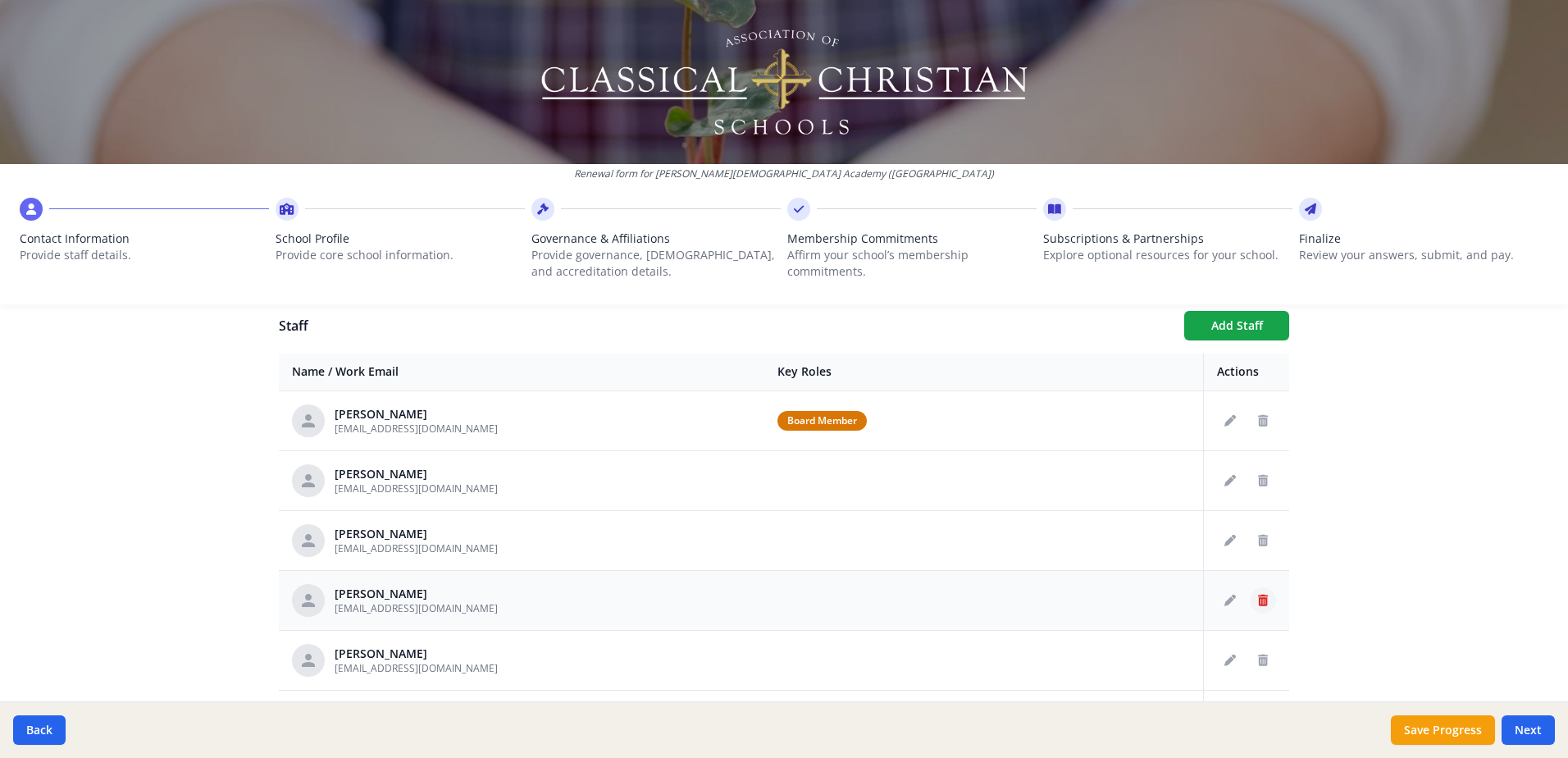
click at [1258, 598] on icon "Delete staff" at bounding box center [1263, 601] width 9 height 11
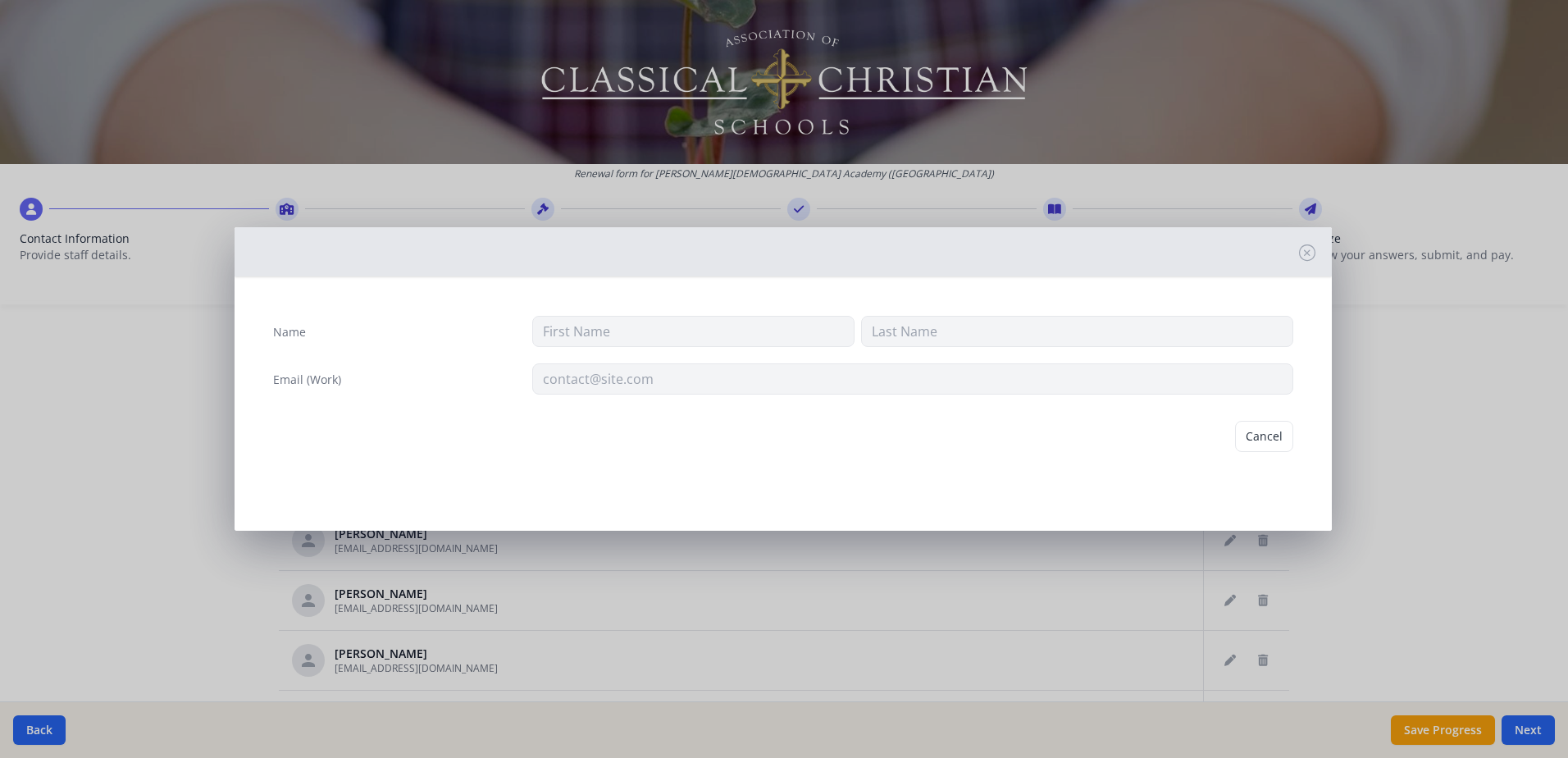
type input "[PERSON_NAME]"
type input "[EMAIL_ADDRESS][DOMAIN_NAME]"
click at [1266, 439] on button "Delete" at bounding box center [1265, 436] width 57 height 31
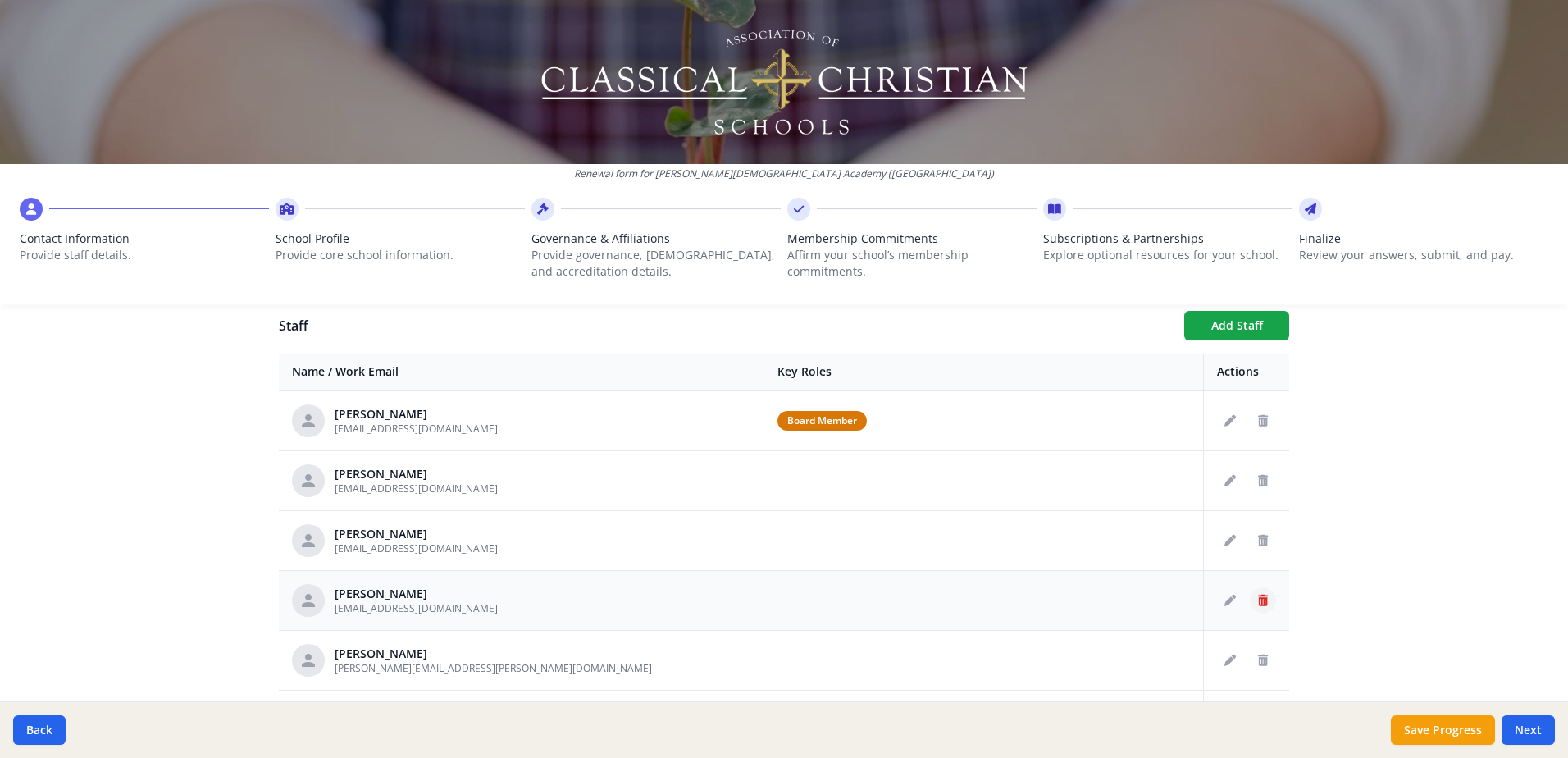
click at [1258, 598] on icon "Delete staff" at bounding box center [1263, 601] width 9 height 11
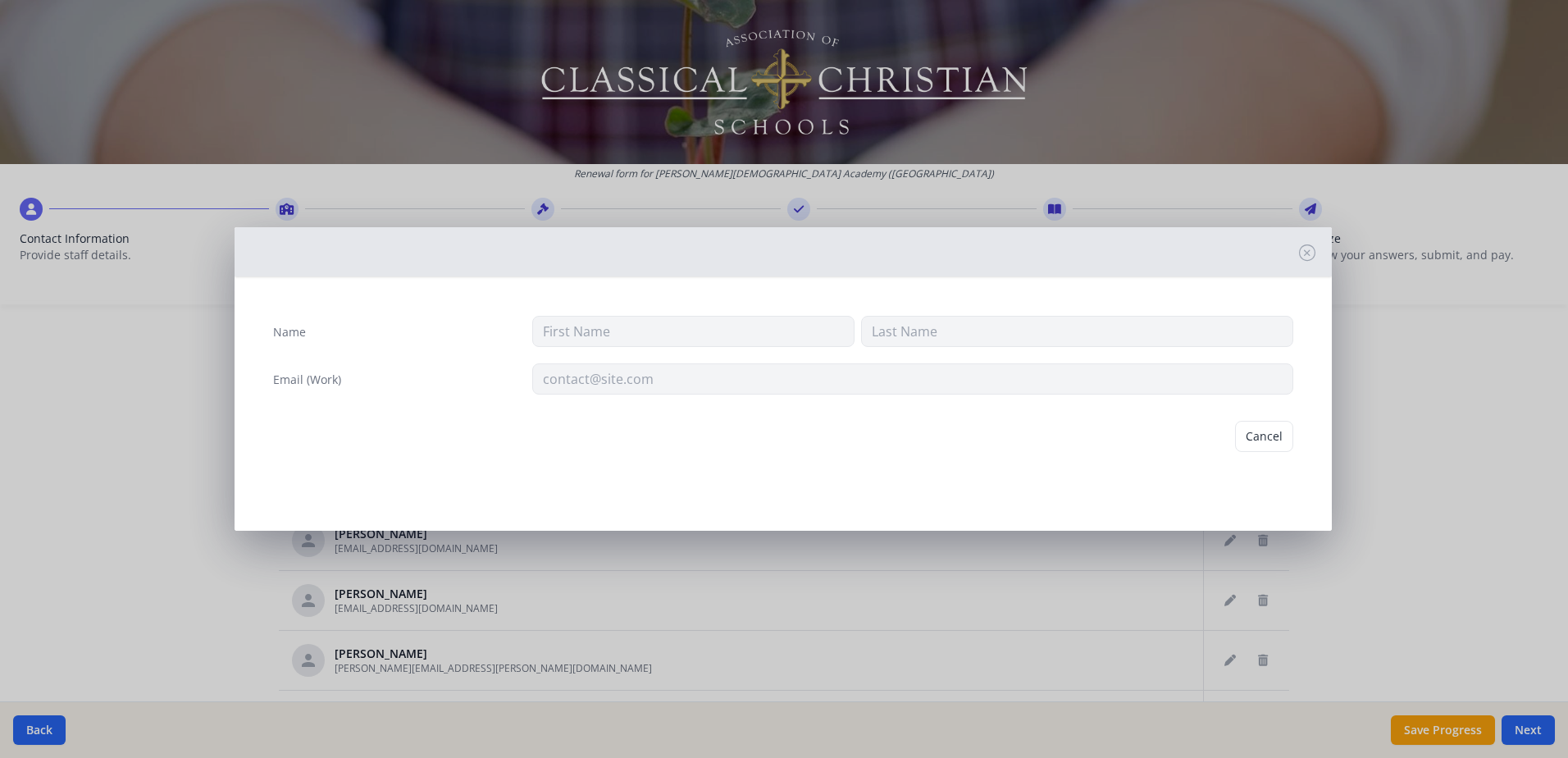
type input "[PERSON_NAME]"
type input "[EMAIL_ADDRESS][DOMAIN_NAME]"
click at [1267, 436] on button "Delete" at bounding box center [1265, 436] width 57 height 31
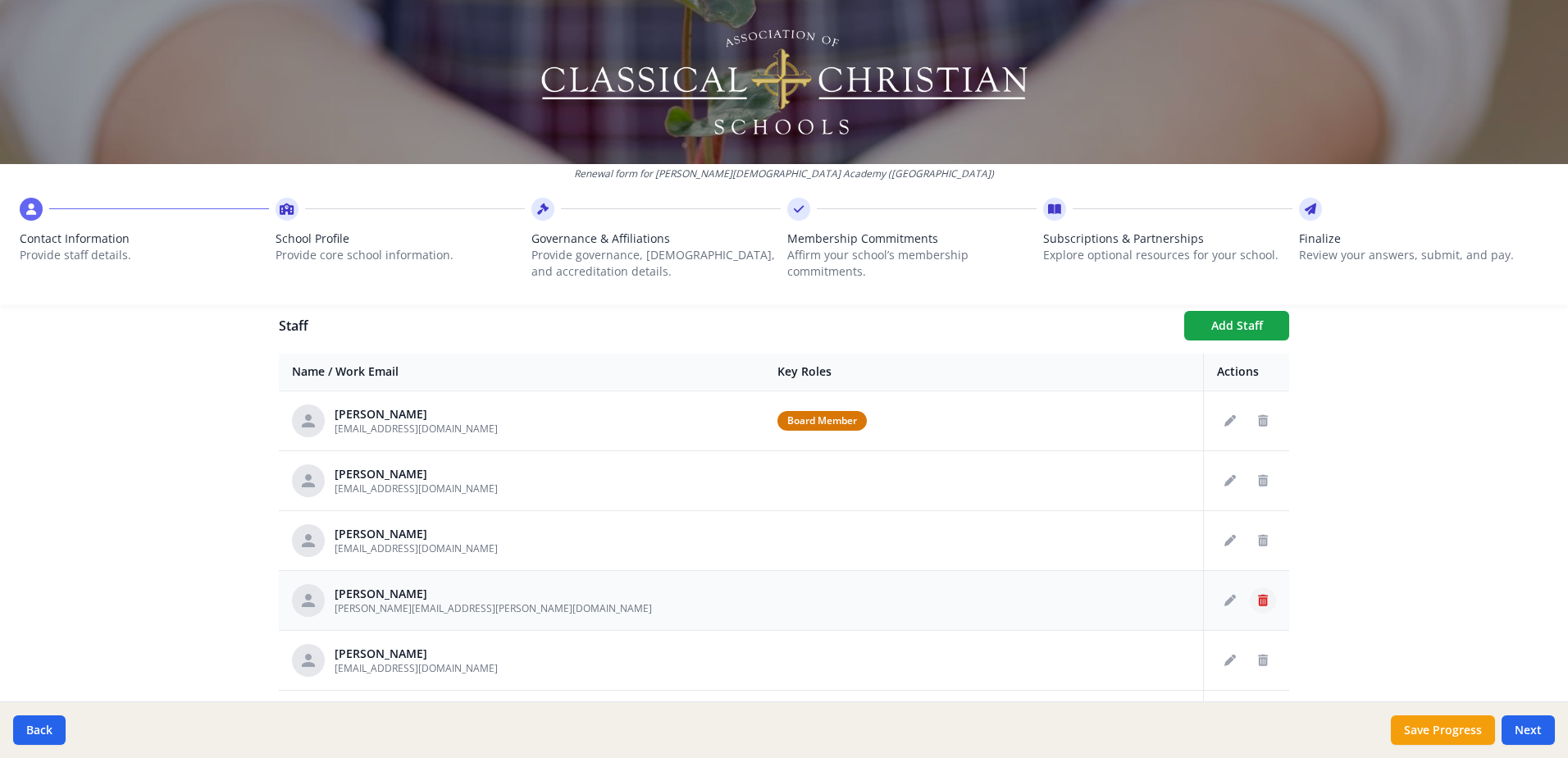
click at [1250, 601] on button "Delete staff" at bounding box center [1263, 601] width 26 height 26
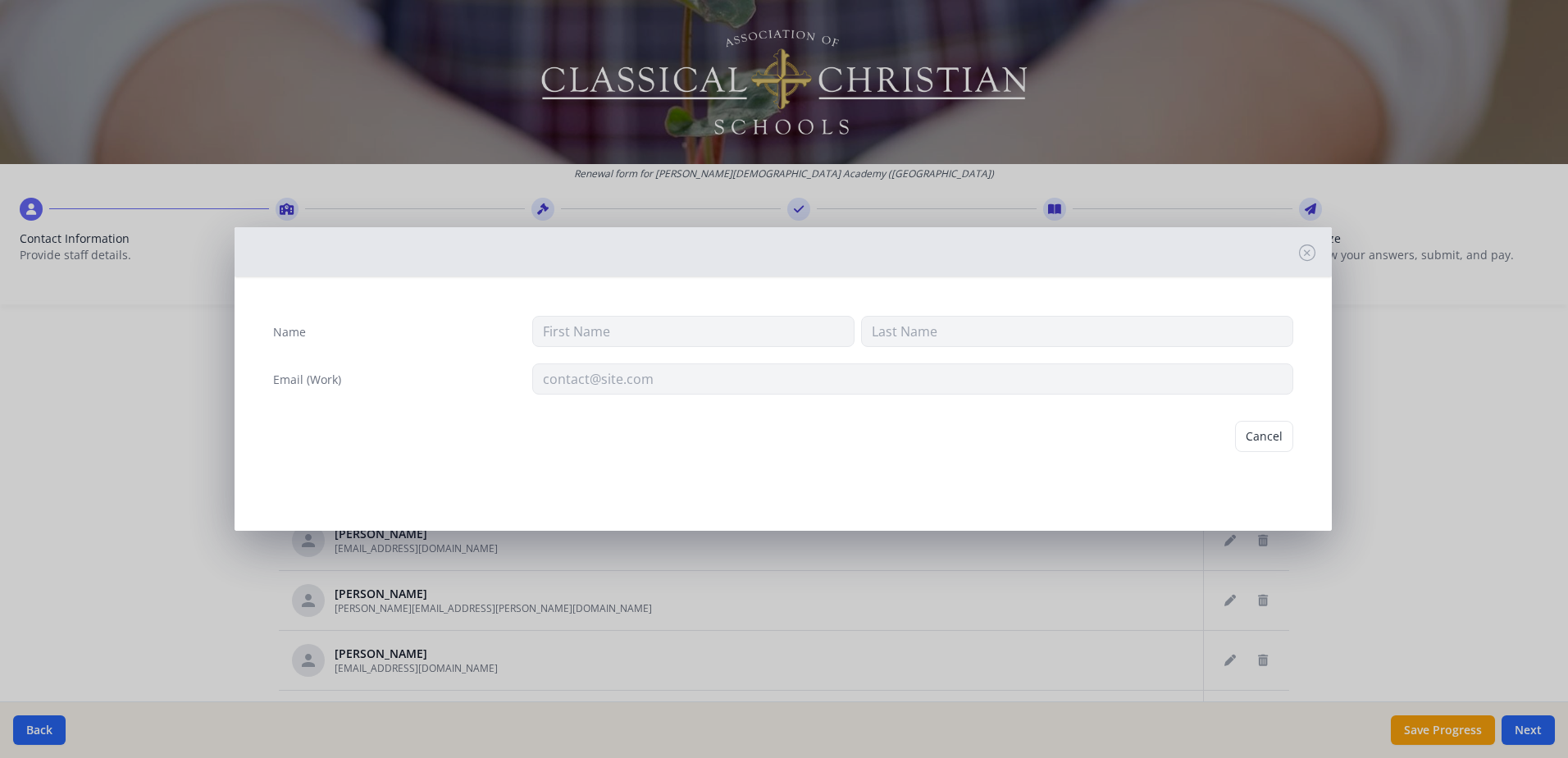
type input "[PERSON_NAME]"
type input "[PERSON_NAME][EMAIL_ADDRESS][PERSON_NAME][DOMAIN_NAME]"
click at [1286, 435] on button "Delete" at bounding box center [1265, 436] width 57 height 31
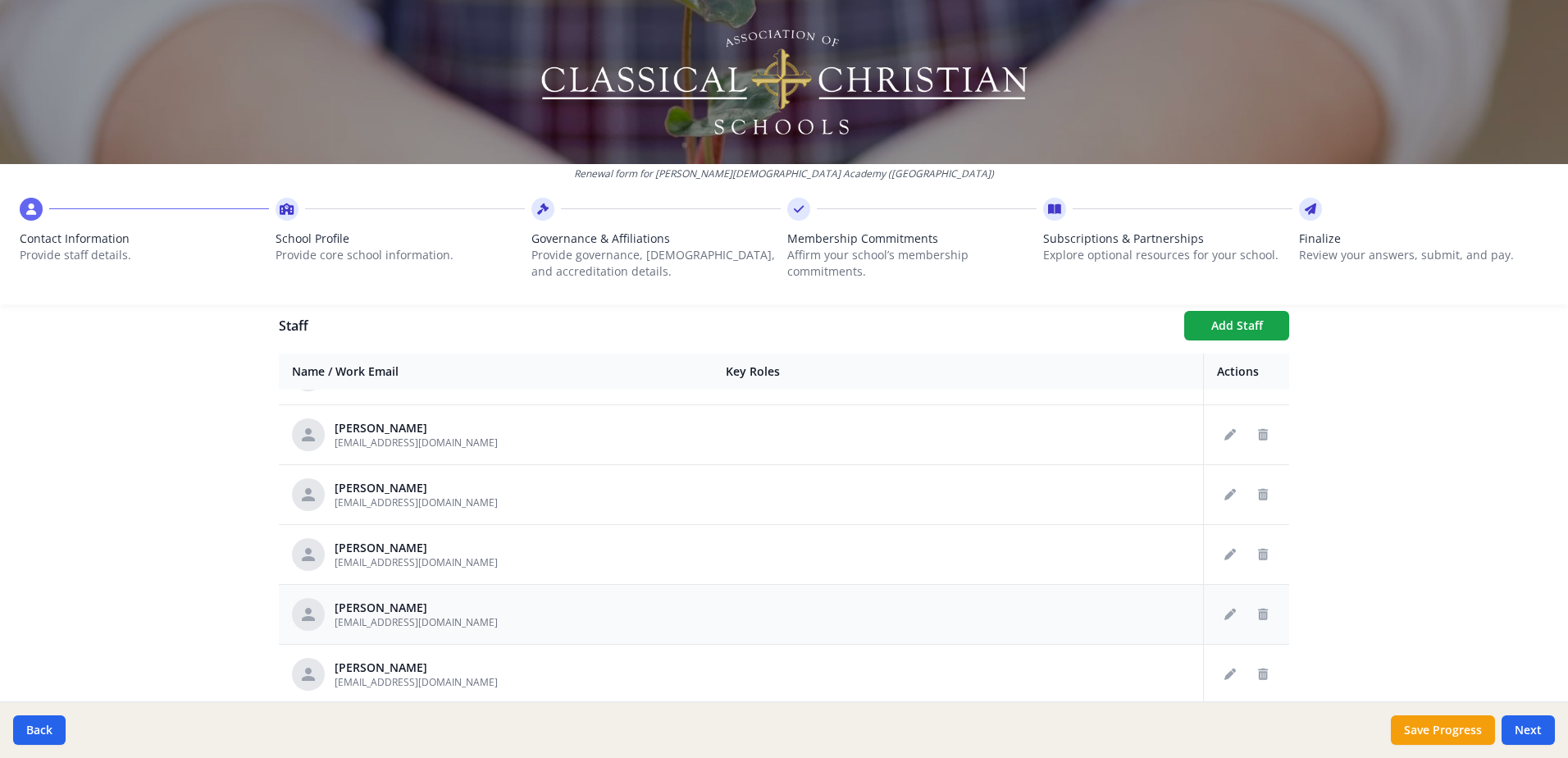
scroll to position [321, 0]
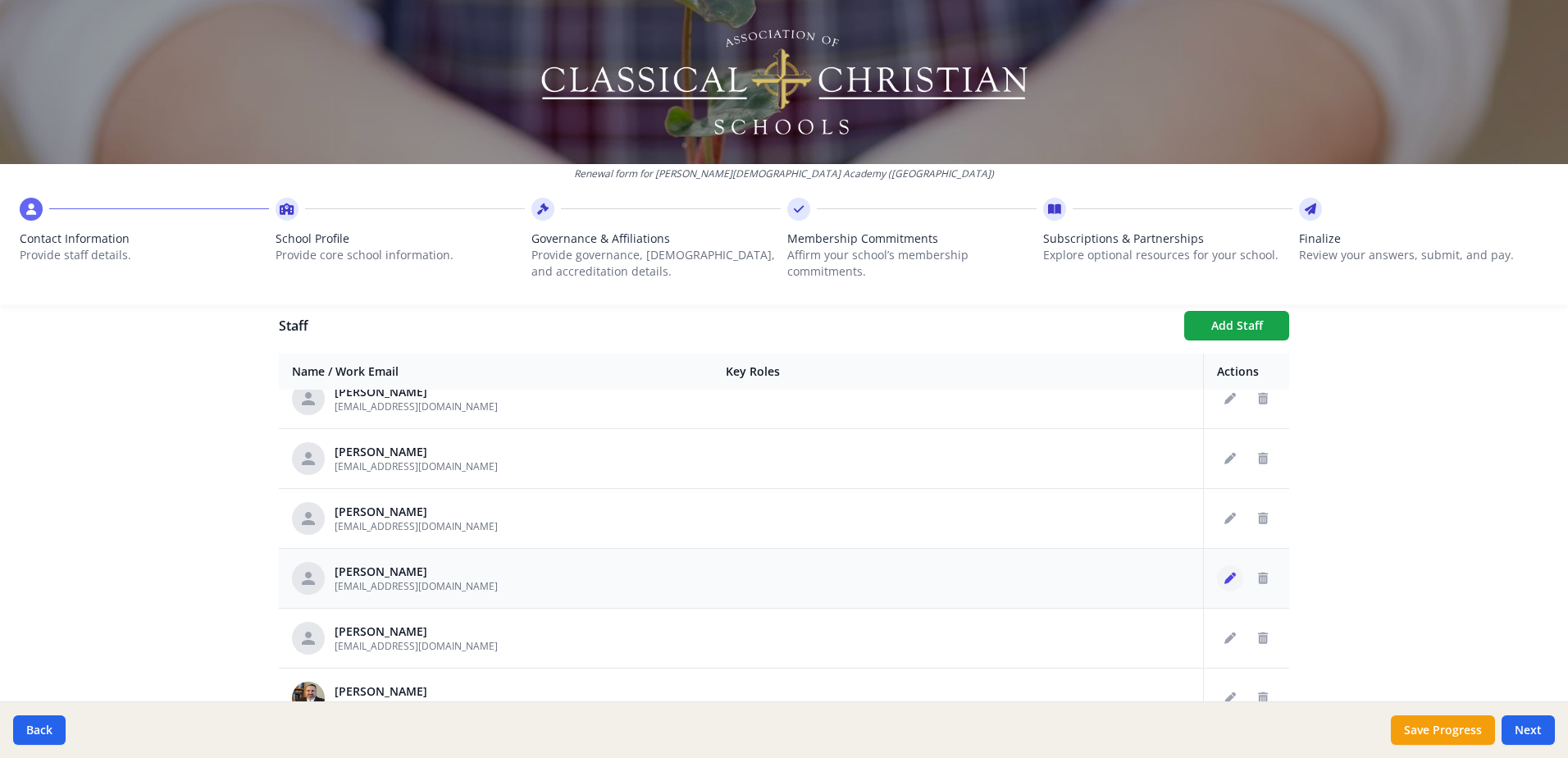
click at [1224, 576] on icon "Edit staff" at bounding box center [1230, 578] width 11 height 11
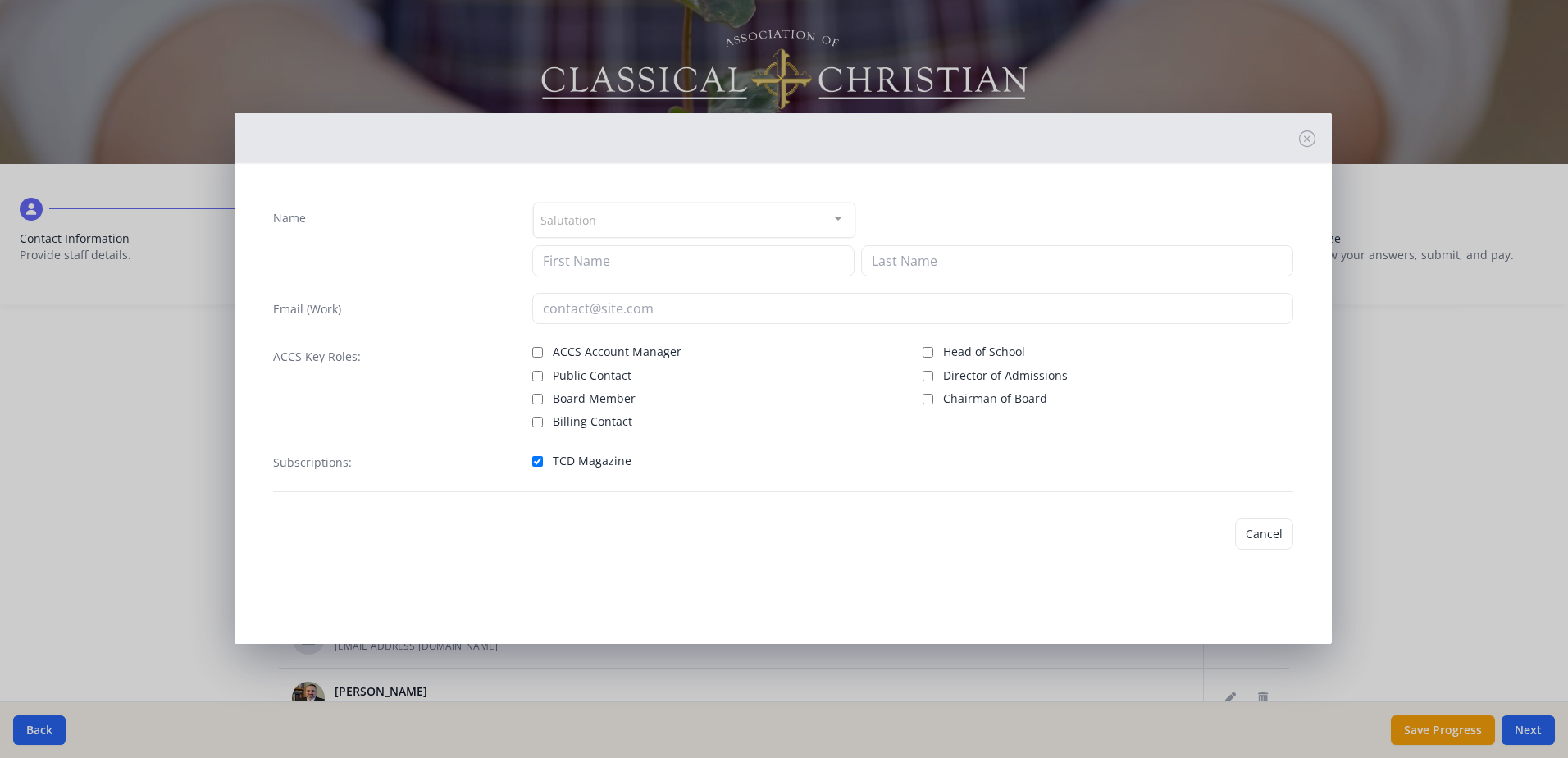
type input "[PERSON_NAME]"
type input "Paradiso"
type input "[EMAIL_ADDRESS][DOMAIN_NAME]"
checkbox input "true"
click at [1265, 534] on button "Save" at bounding box center [1269, 534] width 47 height 31
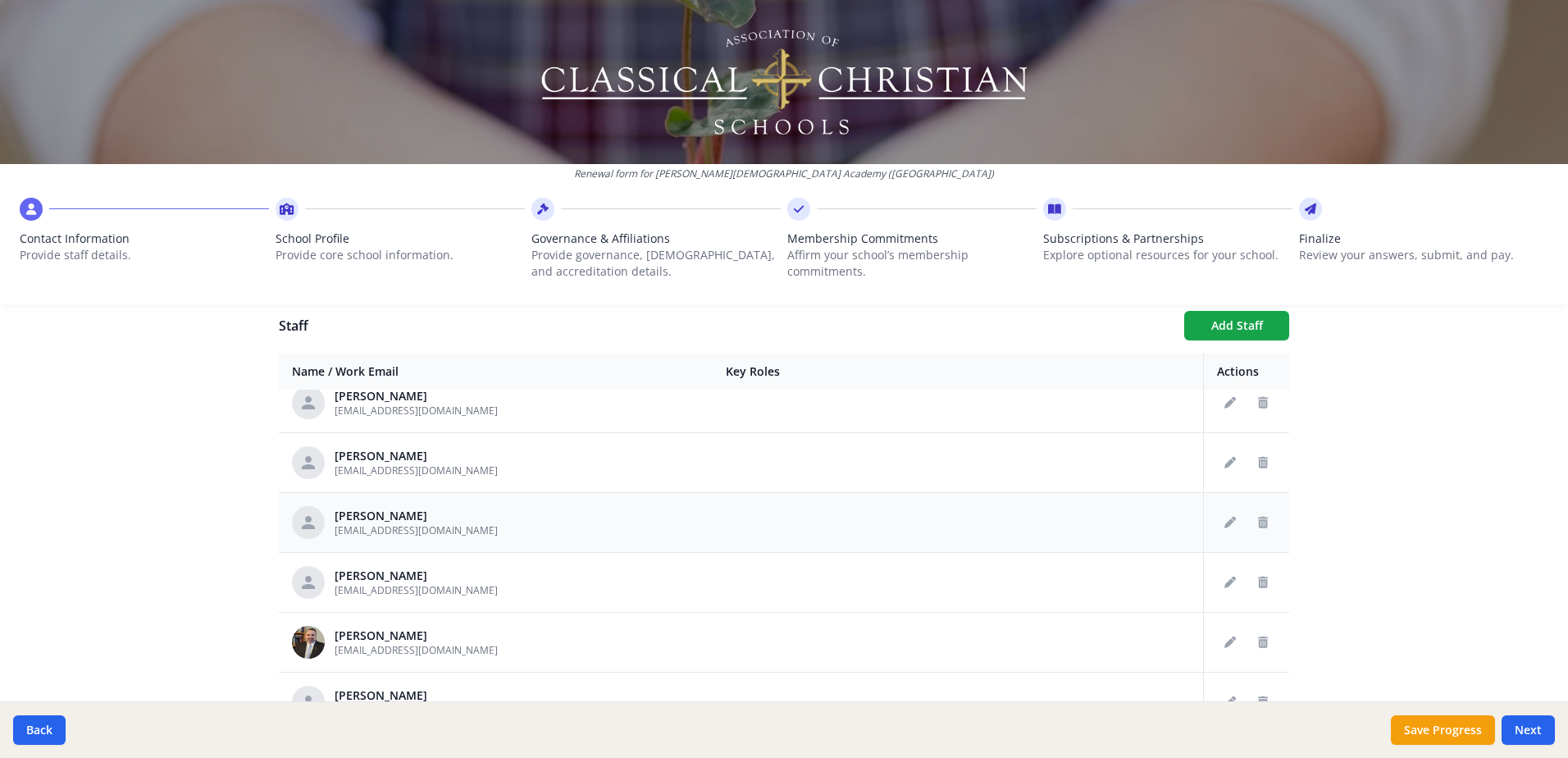
scroll to position [403, 0]
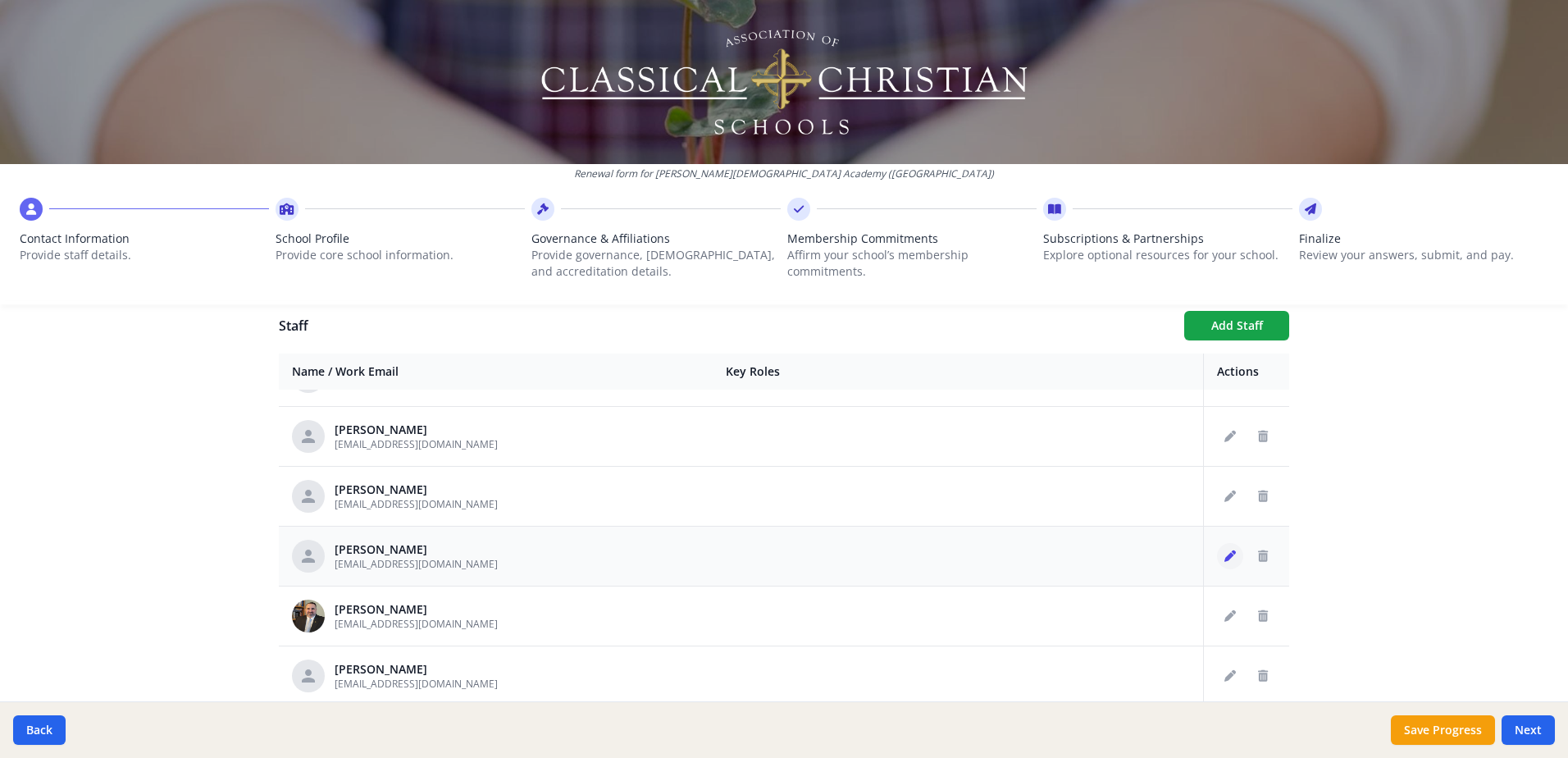
click at [1224, 552] on icon "Edit staff" at bounding box center [1230, 556] width 11 height 11
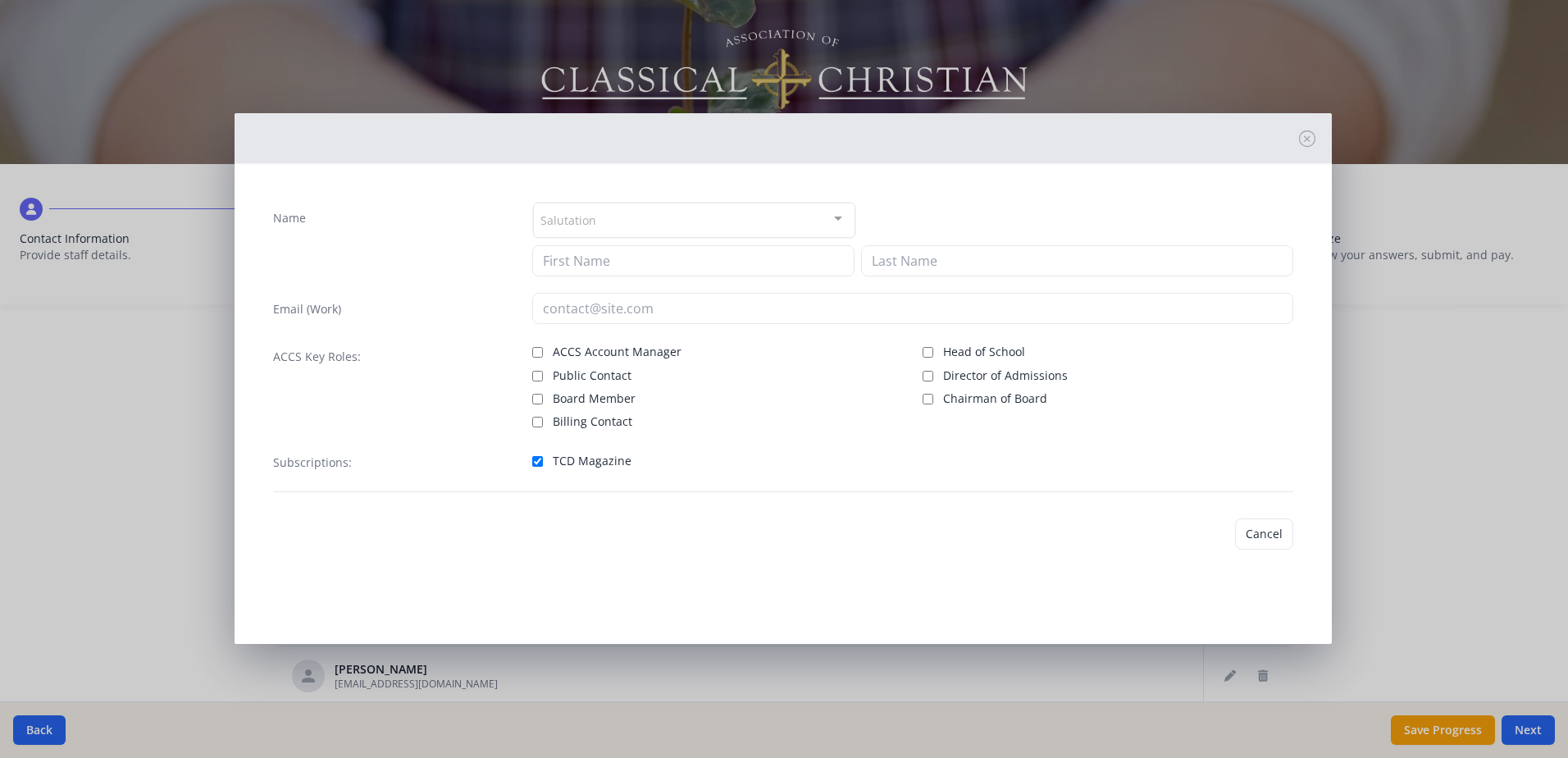
type input "[PERSON_NAME]"
type input "[EMAIL_ADDRESS][DOMAIN_NAME]"
checkbox input "true"
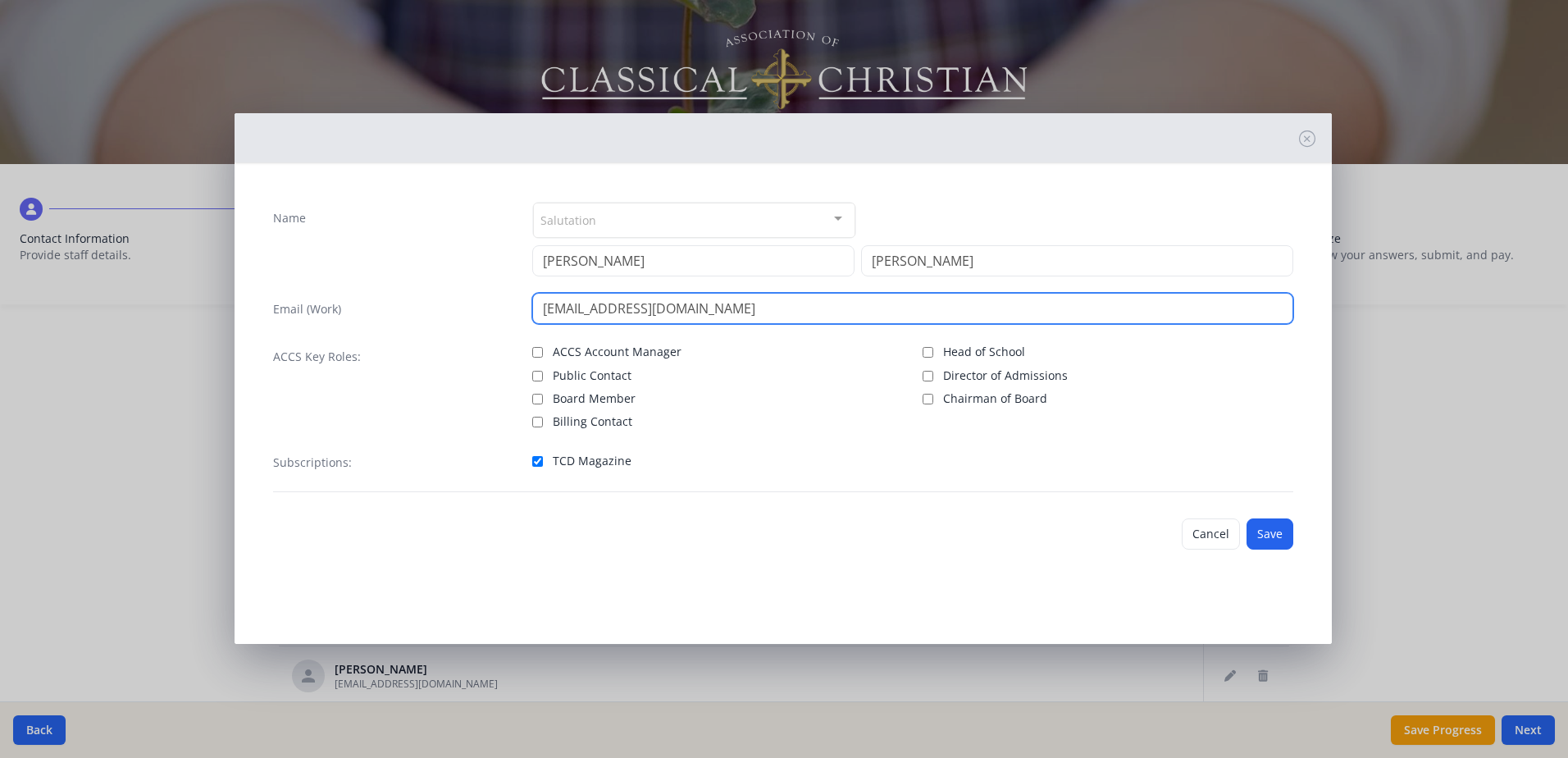
drag, startPoint x: 541, startPoint y: 311, endPoint x: 600, endPoint y: 312, distance: 59.0
click at [600, 312] on input "[EMAIL_ADDRESS][DOMAIN_NAME]" at bounding box center [912, 308] width 760 height 31
type input "[EMAIL_ADDRESS][DOMAIN_NAME]"
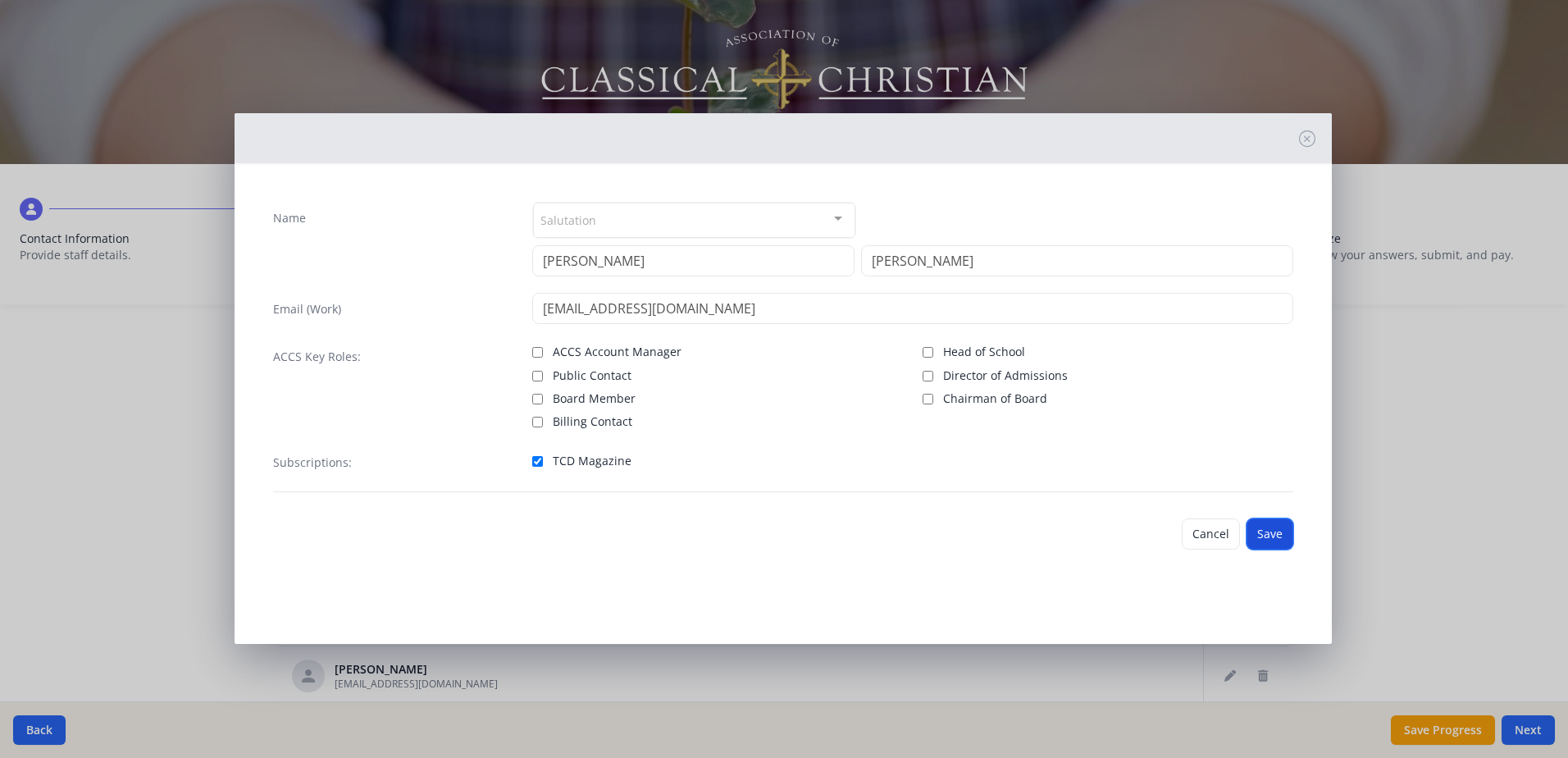
click at [1272, 537] on button "Save" at bounding box center [1269, 534] width 47 height 31
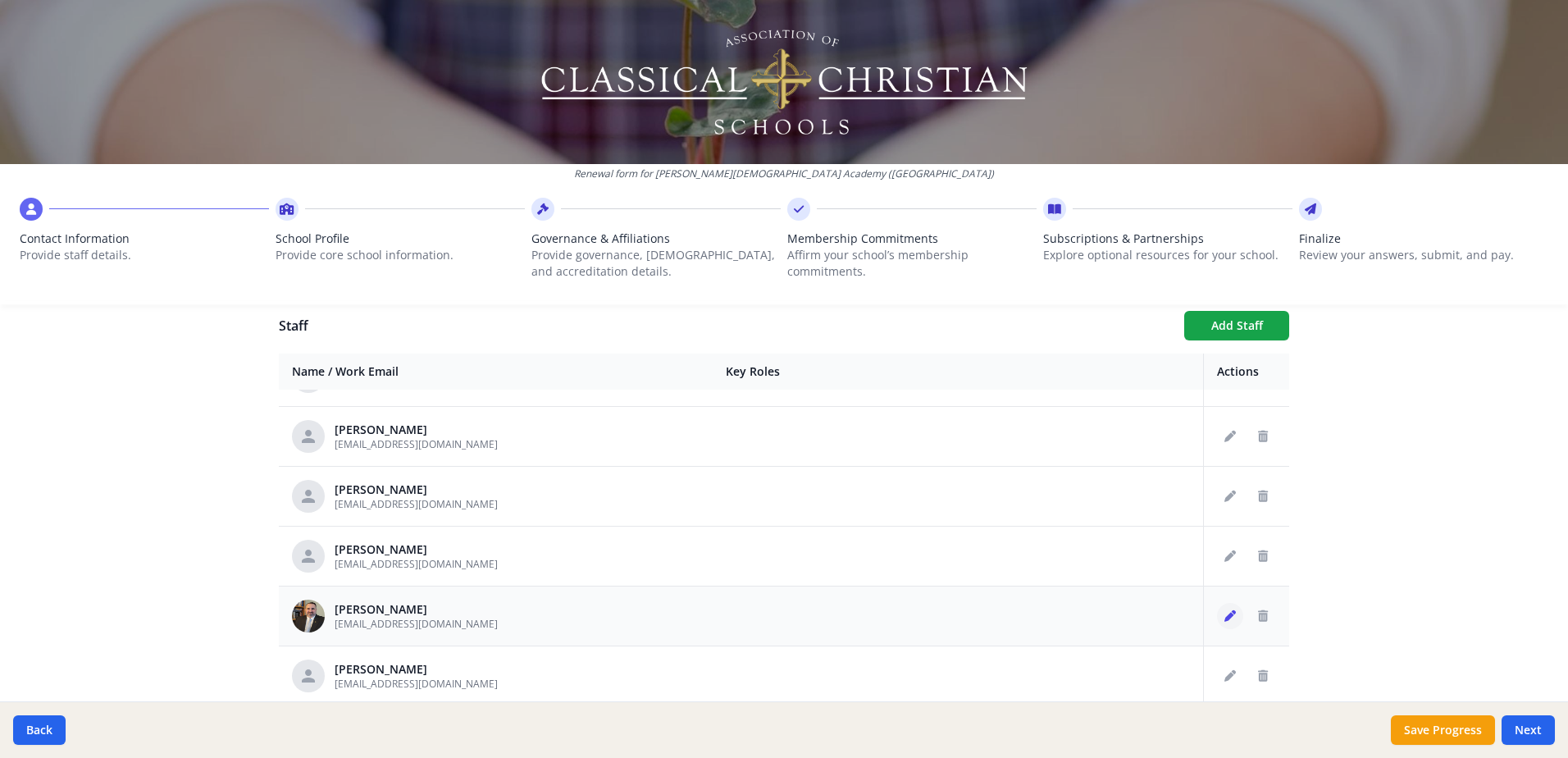
click at [1218, 617] on button "Edit staff" at bounding box center [1230, 616] width 26 height 26
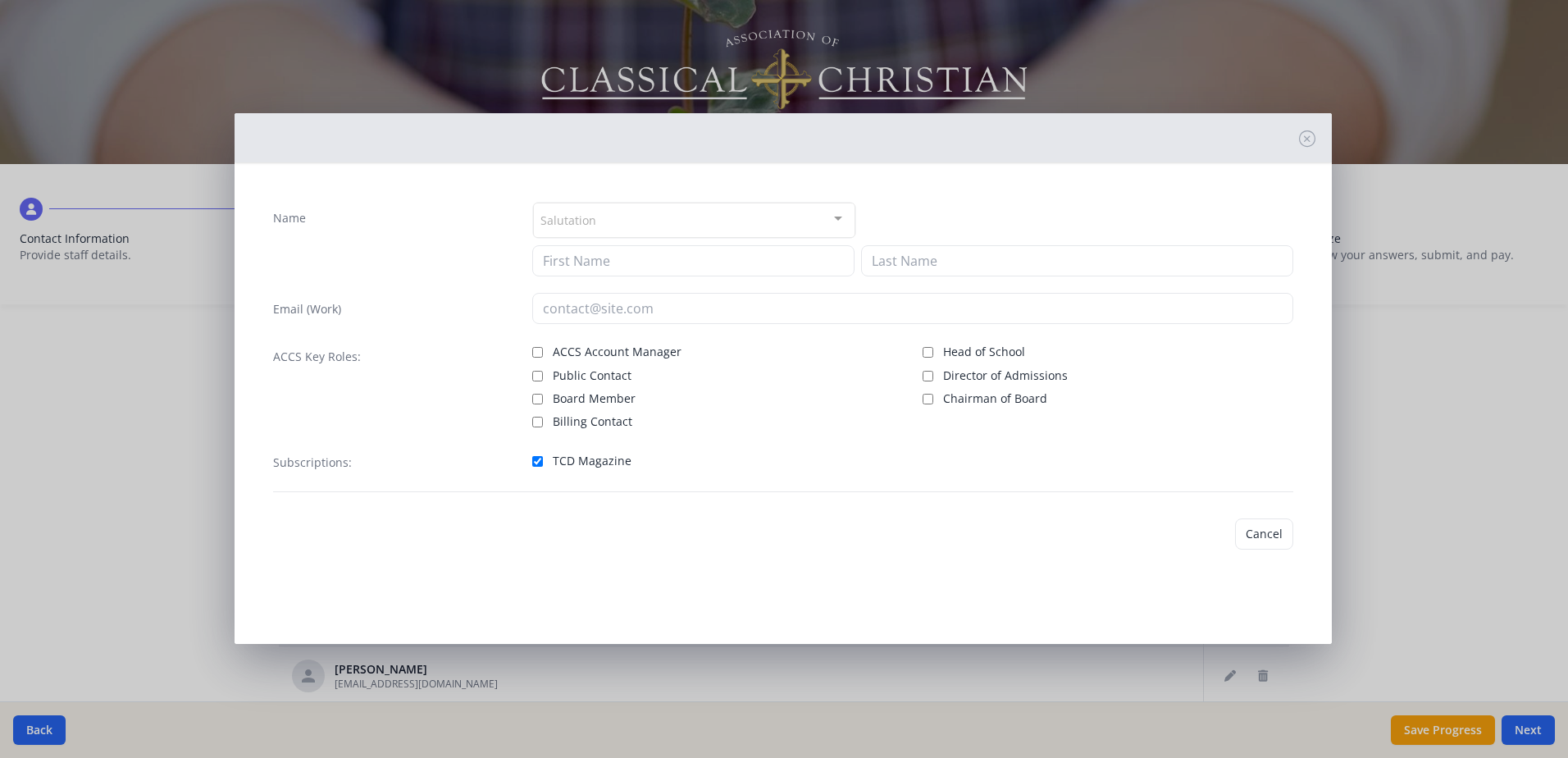
type input "[PERSON_NAME]"
type input "[EMAIL_ADDRESS][DOMAIN_NAME]"
checkbox input "true"
click at [1271, 529] on button "Save" at bounding box center [1269, 531] width 47 height 31
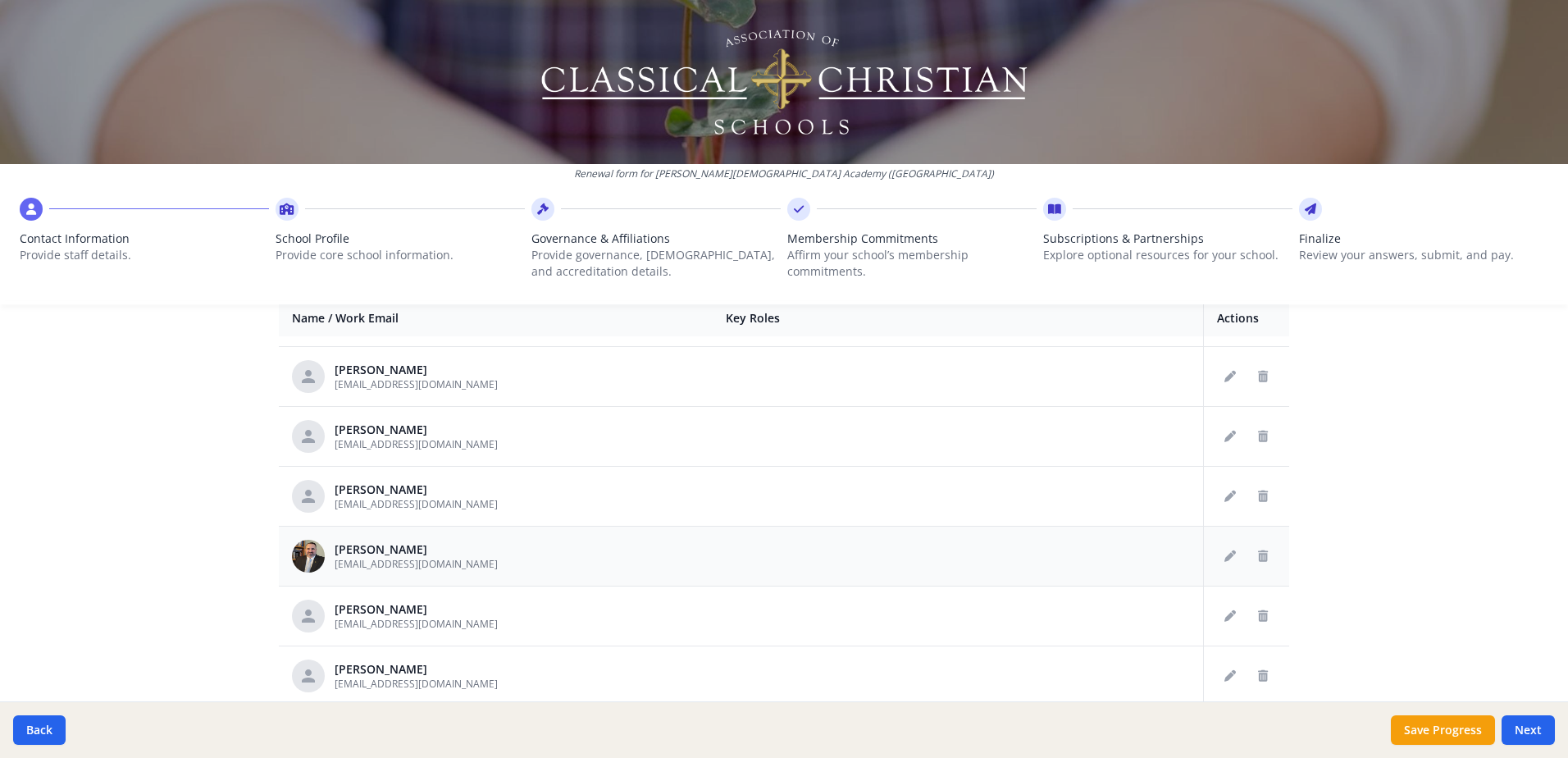
scroll to position [681, 0]
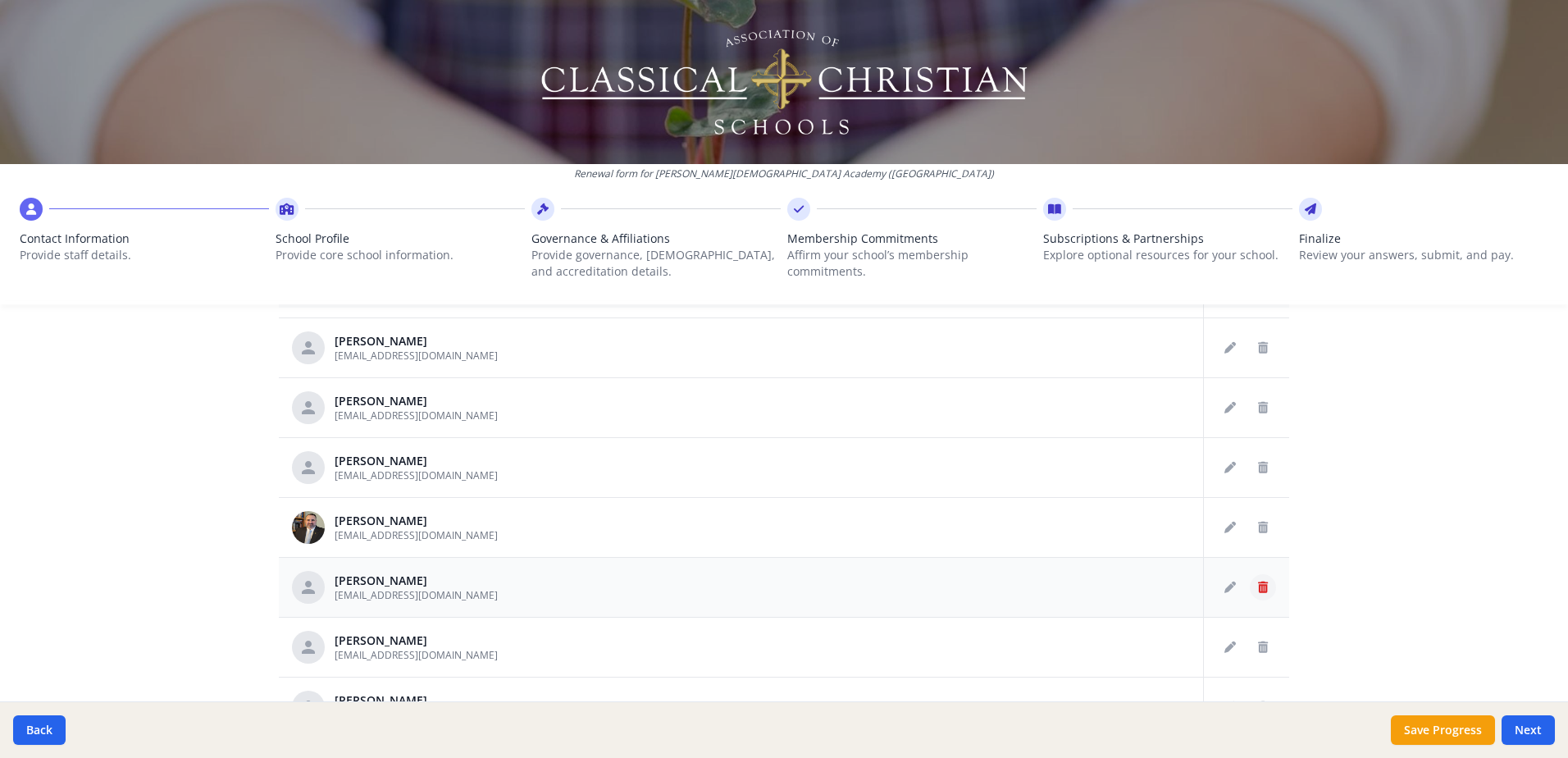
click at [1258, 583] on icon "Delete staff" at bounding box center [1263, 587] width 9 height 11
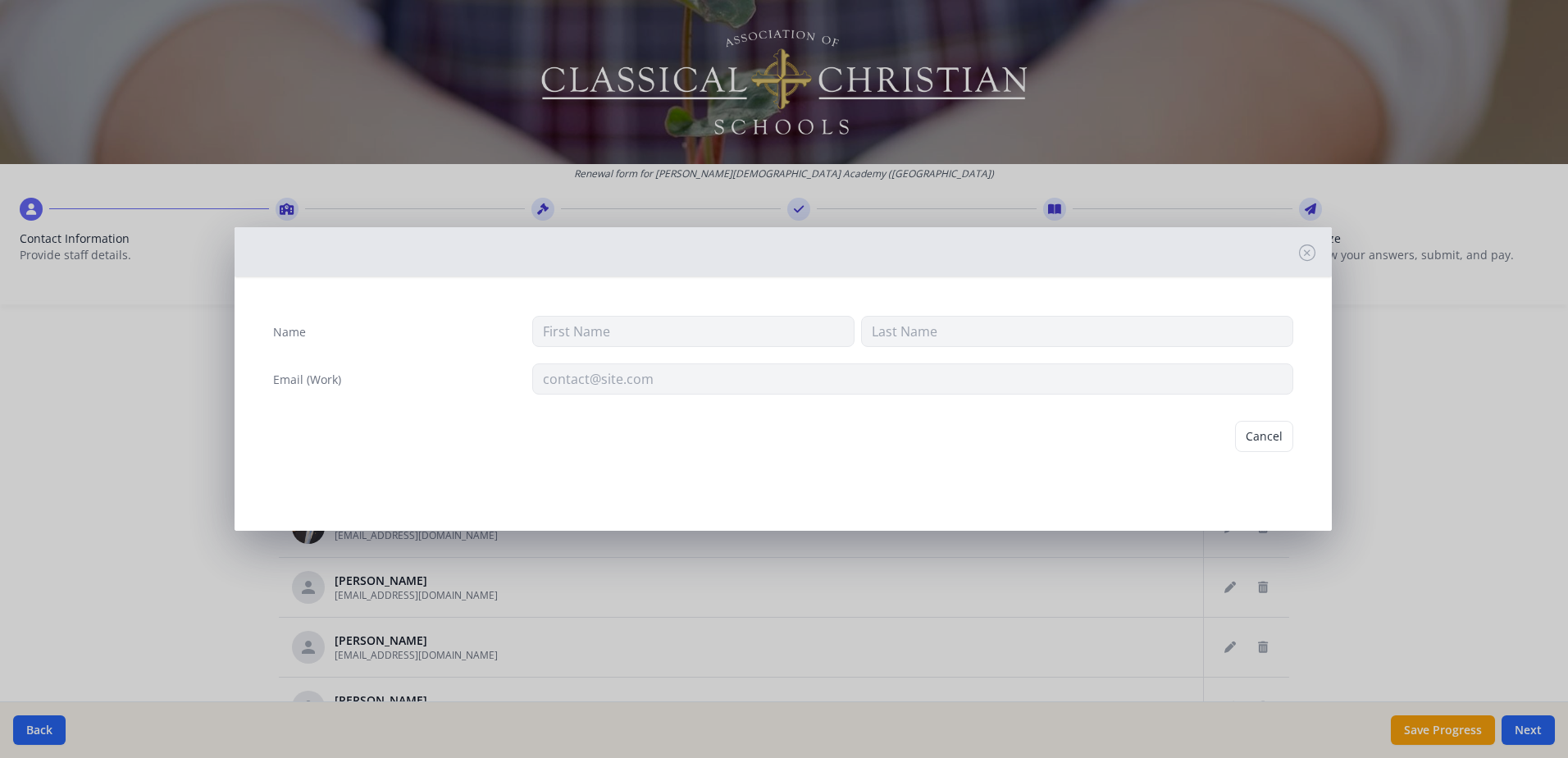
type input "[PERSON_NAME]"
type input "[EMAIL_ADDRESS][DOMAIN_NAME]"
click at [1270, 433] on button "Delete" at bounding box center [1265, 436] width 57 height 31
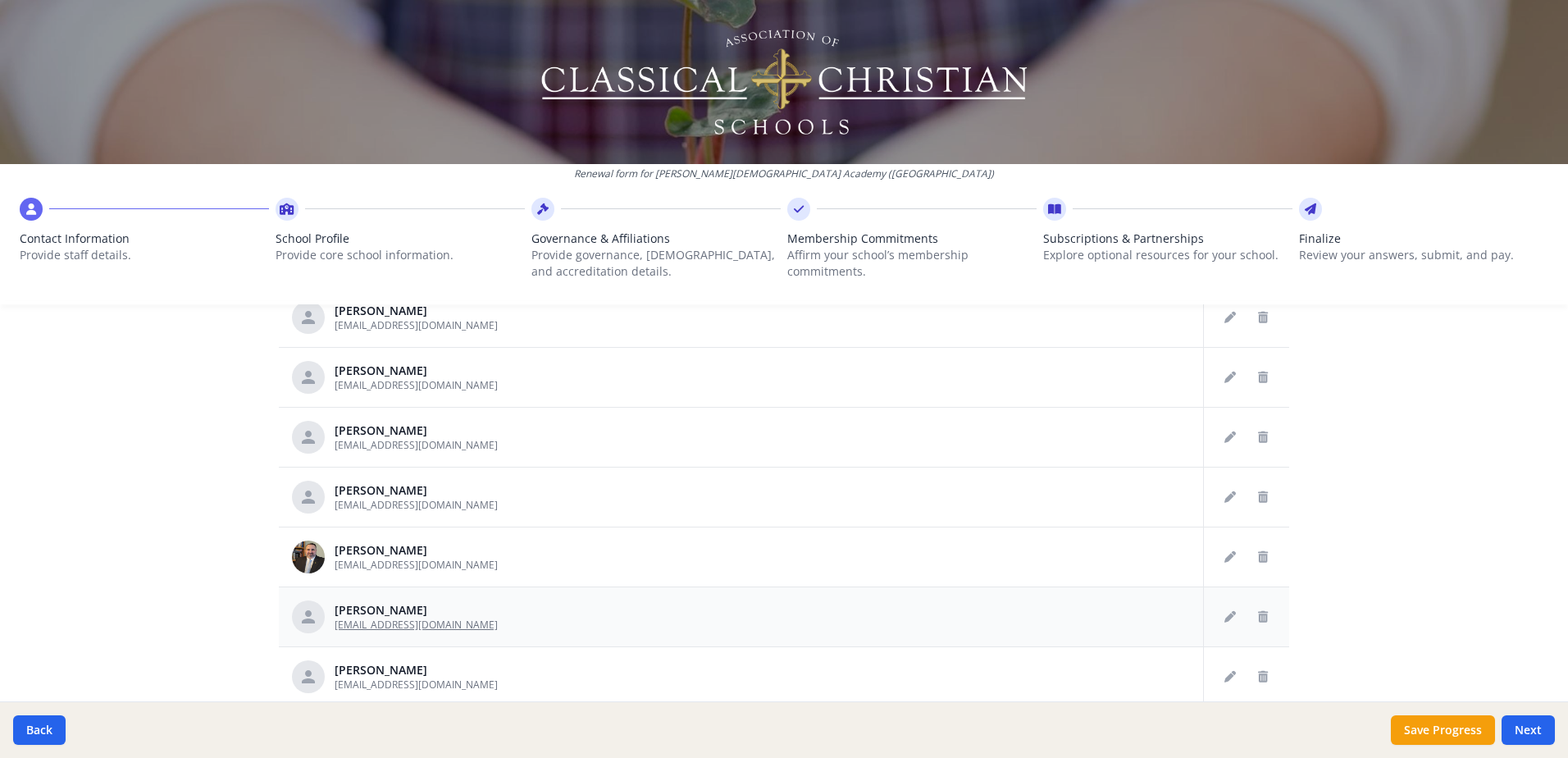
scroll to position [350, 0]
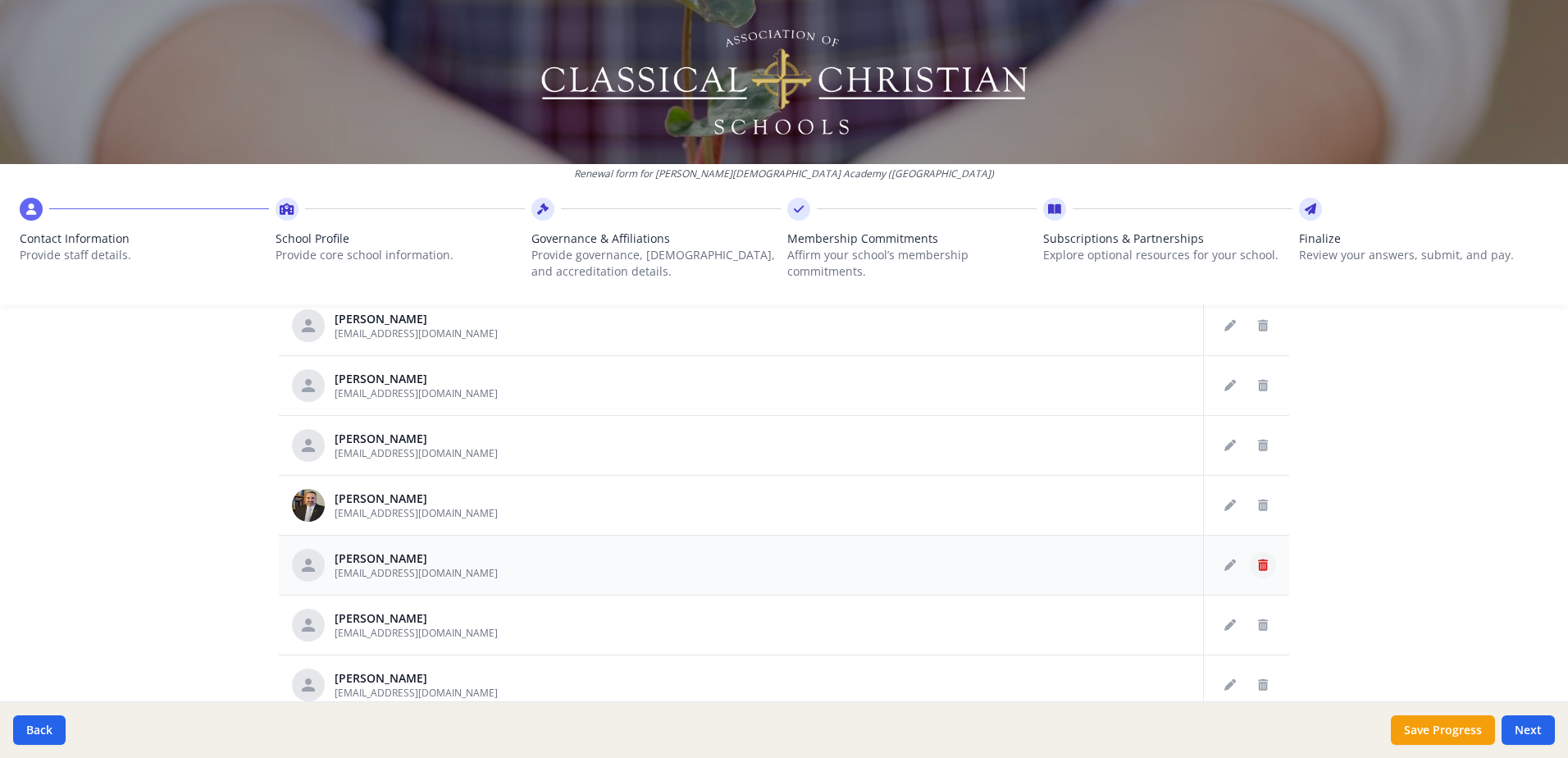
click at [1258, 568] on icon "Delete staff" at bounding box center [1263, 565] width 9 height 11
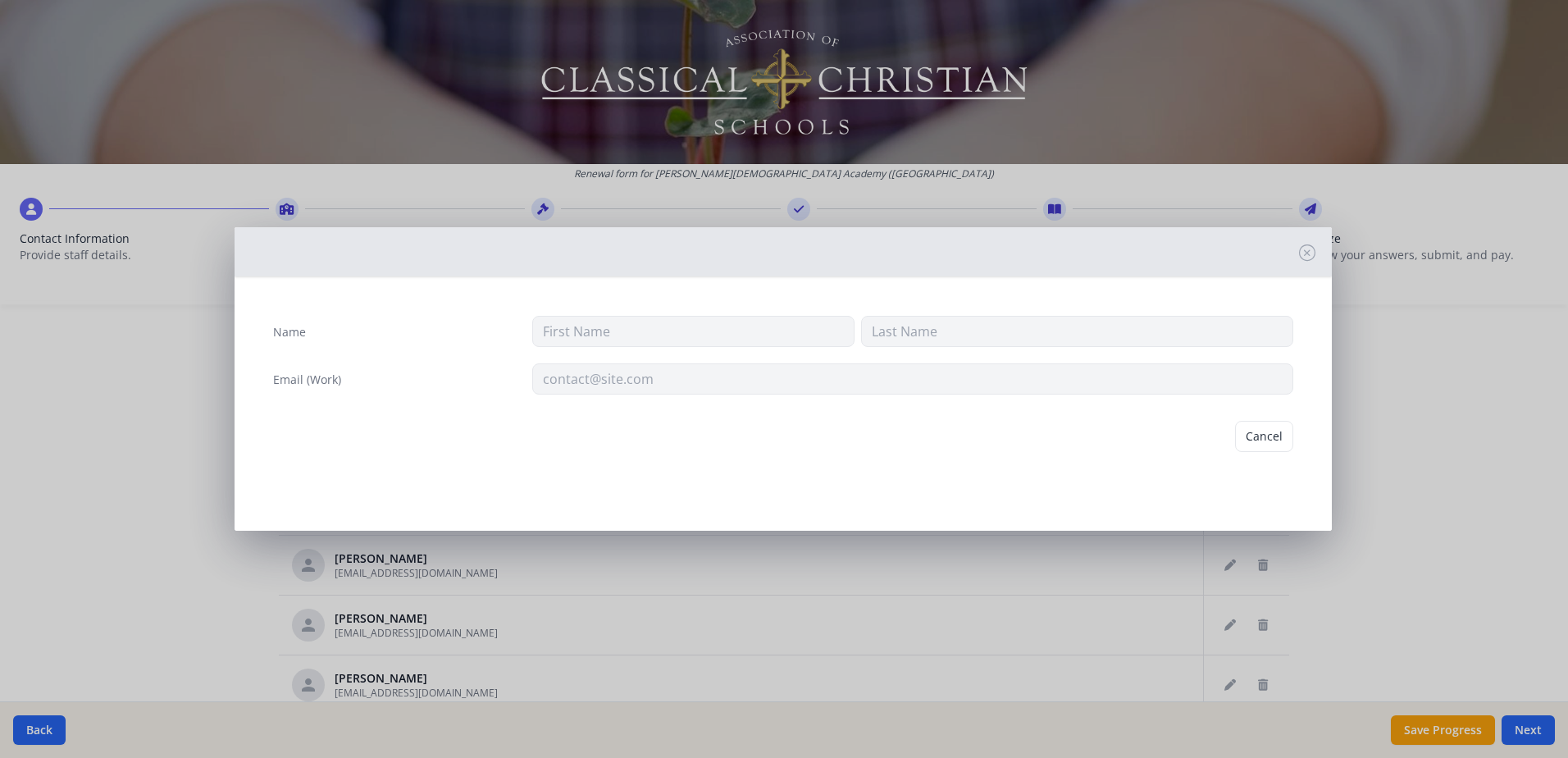
type input "[PERSON_NAME]"
type input "[EMAIL_ADDRESS][DOMAIN_NAME]"
click at [1268, 438] on button "Delete" at bounding box center [1265, 436] width 57 height 31
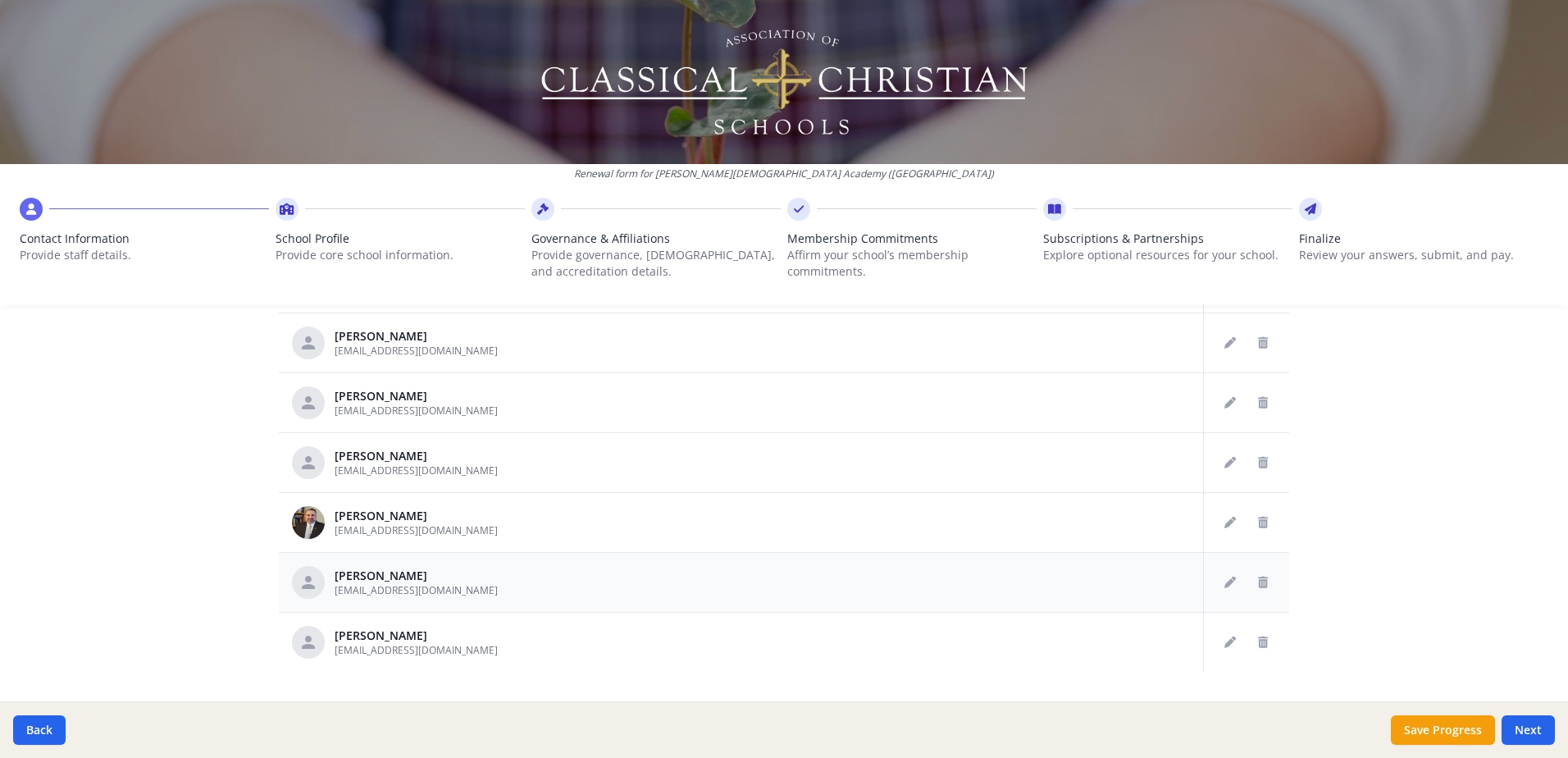
scroll to position [845, 0]
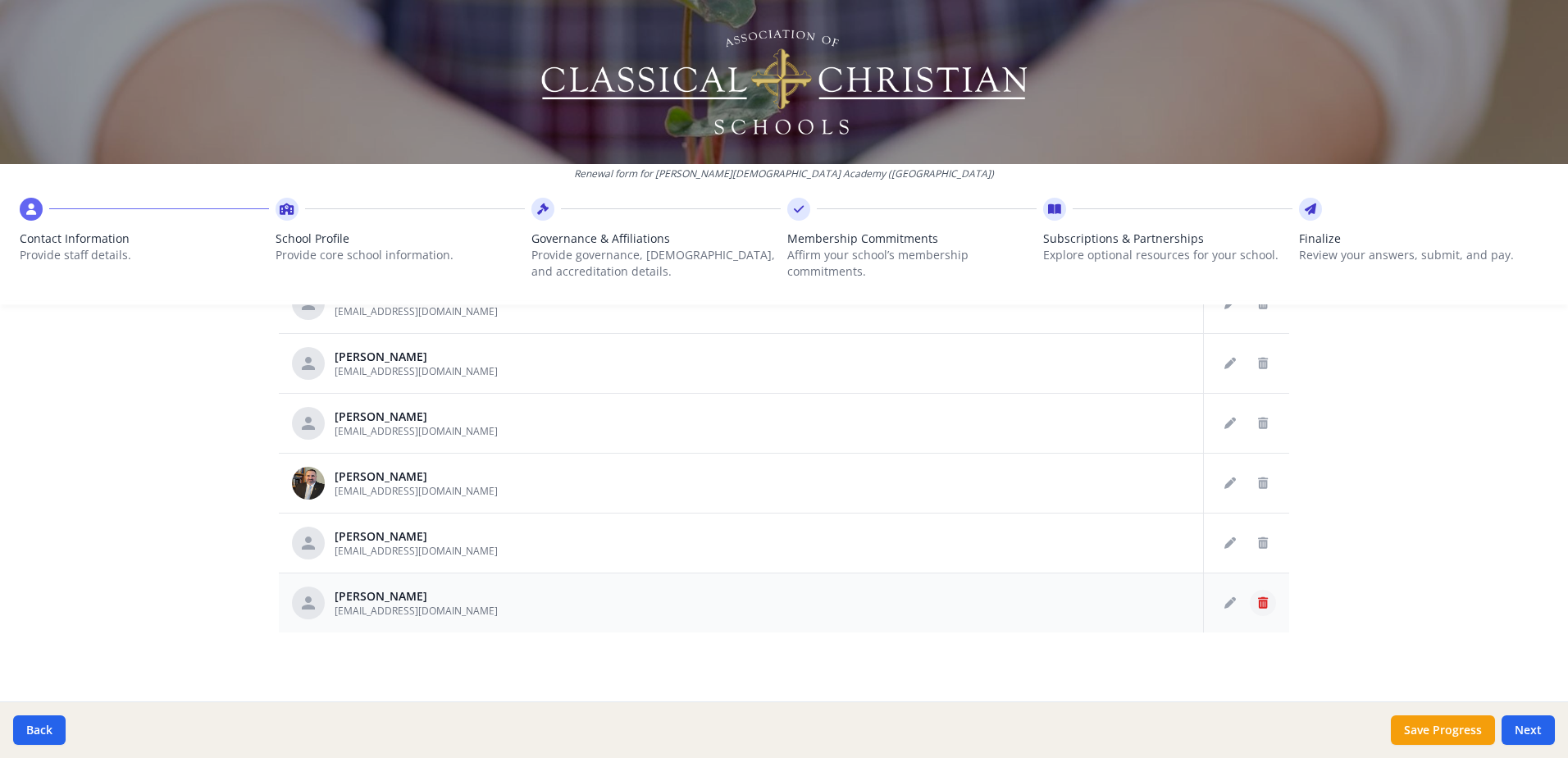
click at [1258, 601] on icon "Delete staff" at bounding box center [1263, 602] width 9 height 11
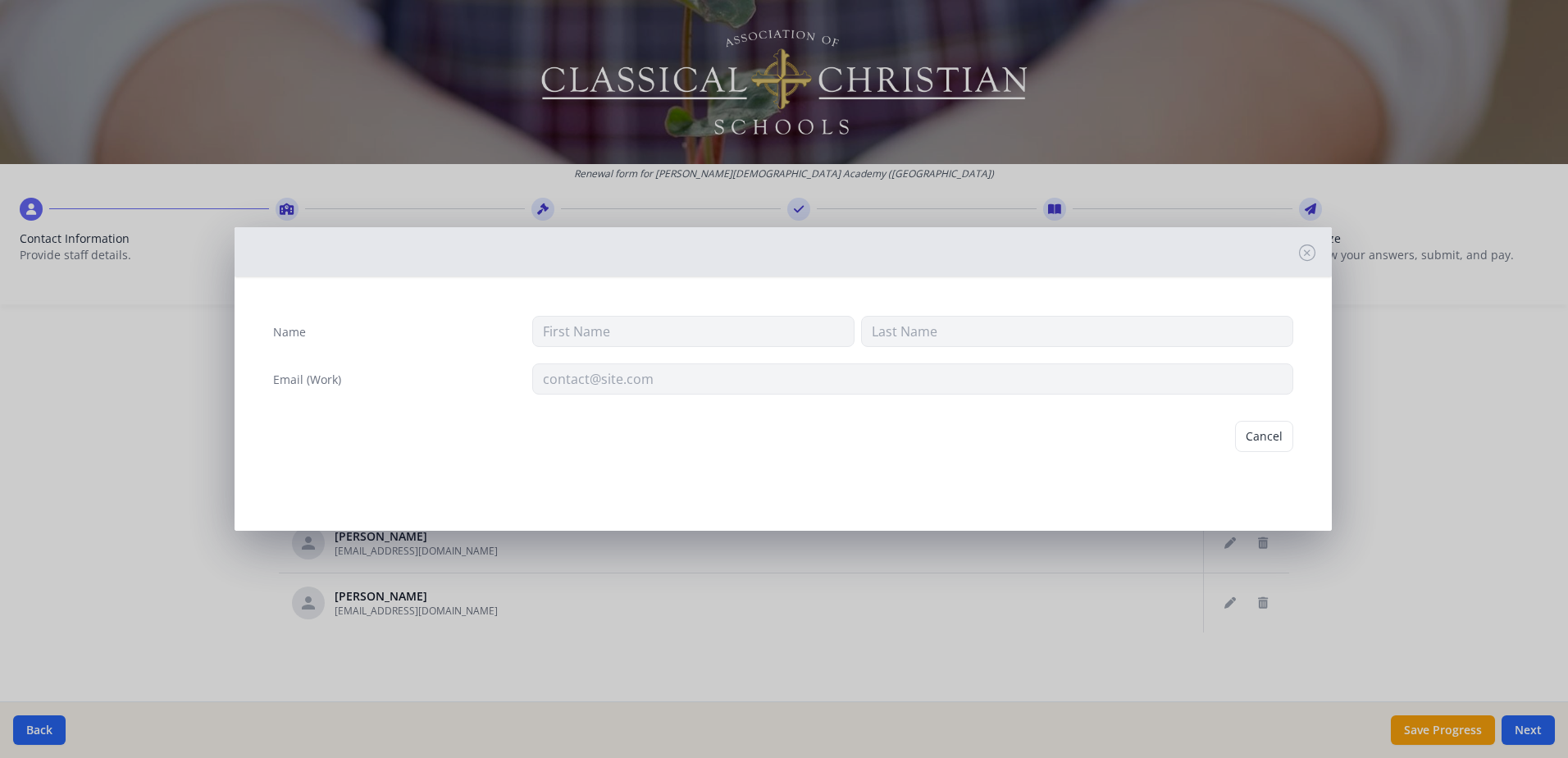
type input "[PERSON_NAME]"
type input "Weening"
type input "[EMAIL_ADDRESS][DOMAIN_NAME]"
click at [1261, 436] on button "Delete" at bounding box center [1265, 436] width 57 height 31
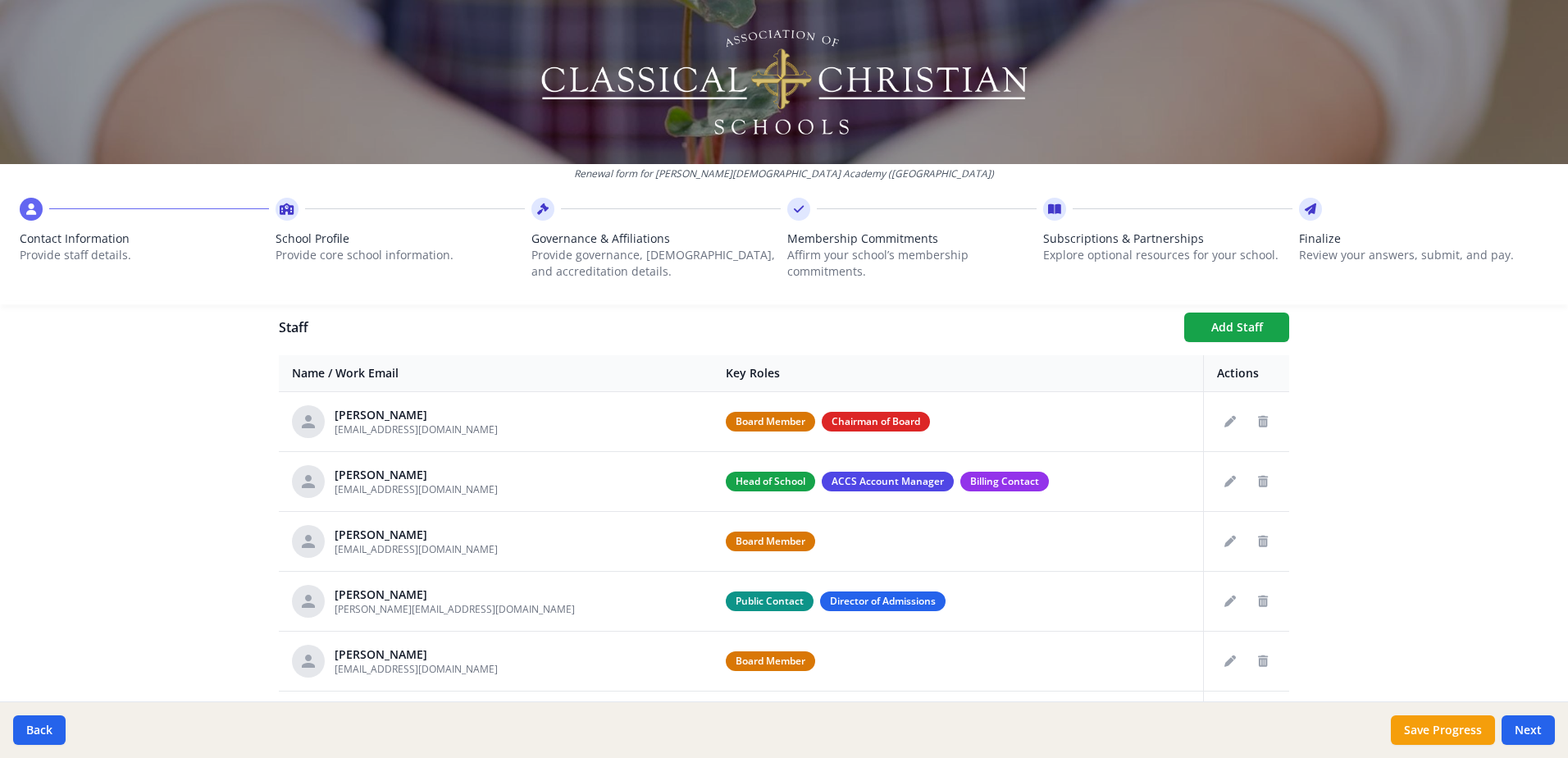
scroll to position [271, 0]
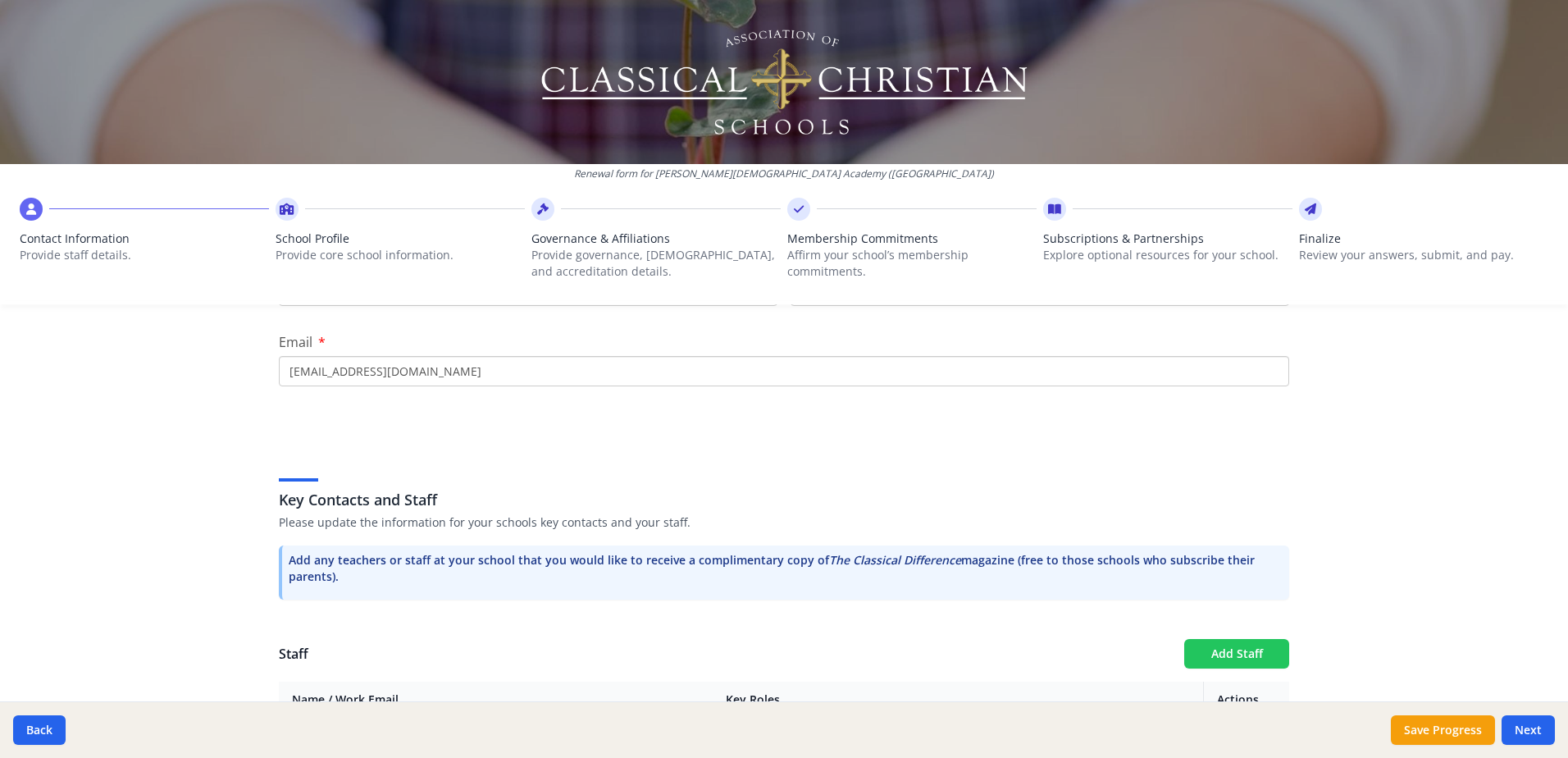
click at [1224, 650] on button "Add Staff" at bounding box center [1235, 653] width 105 height 29
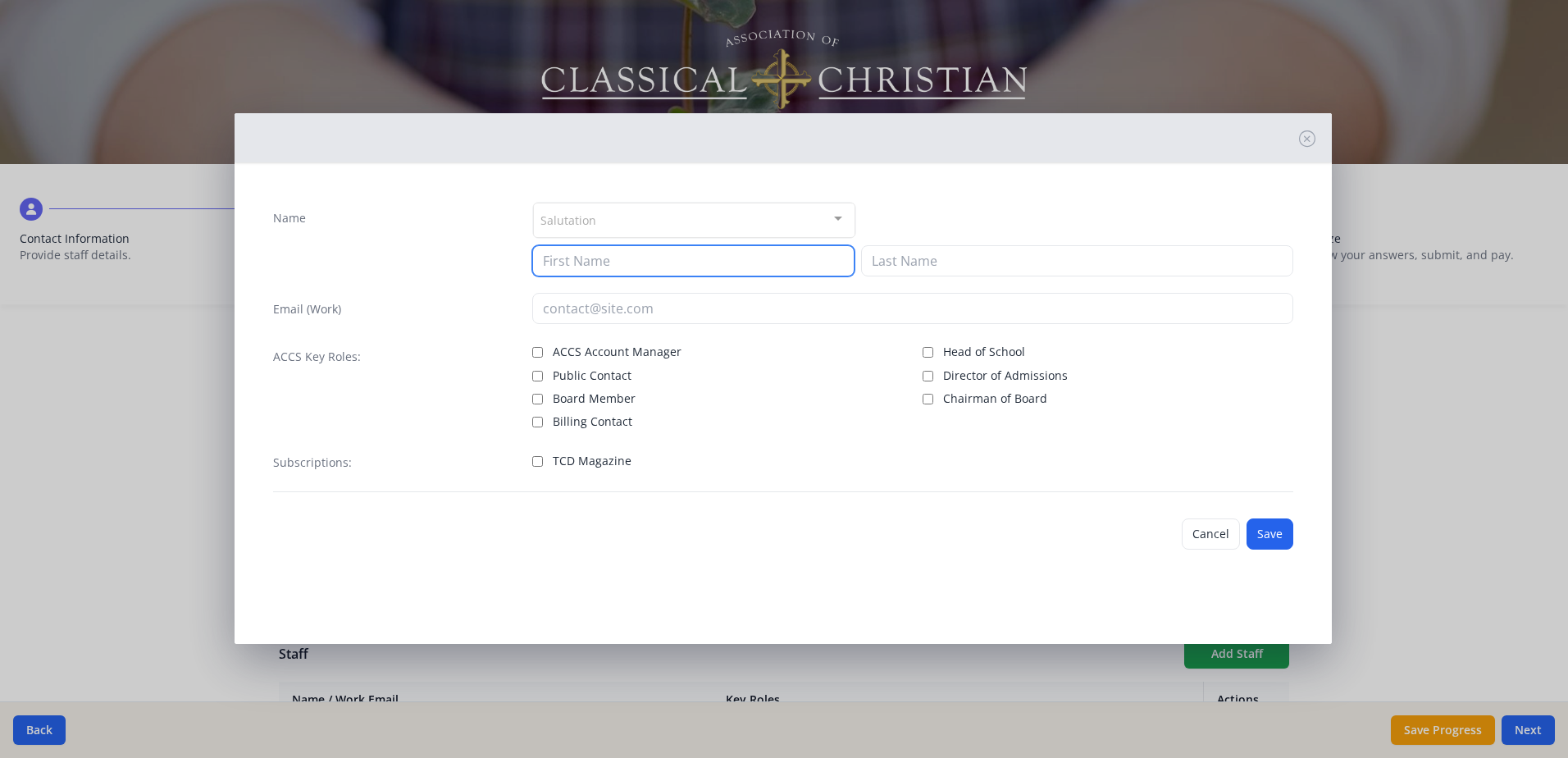
click at [567, 264] on input at bounding box center [694, 260] width 322 height 31
type input "[PERSON_NAME]"
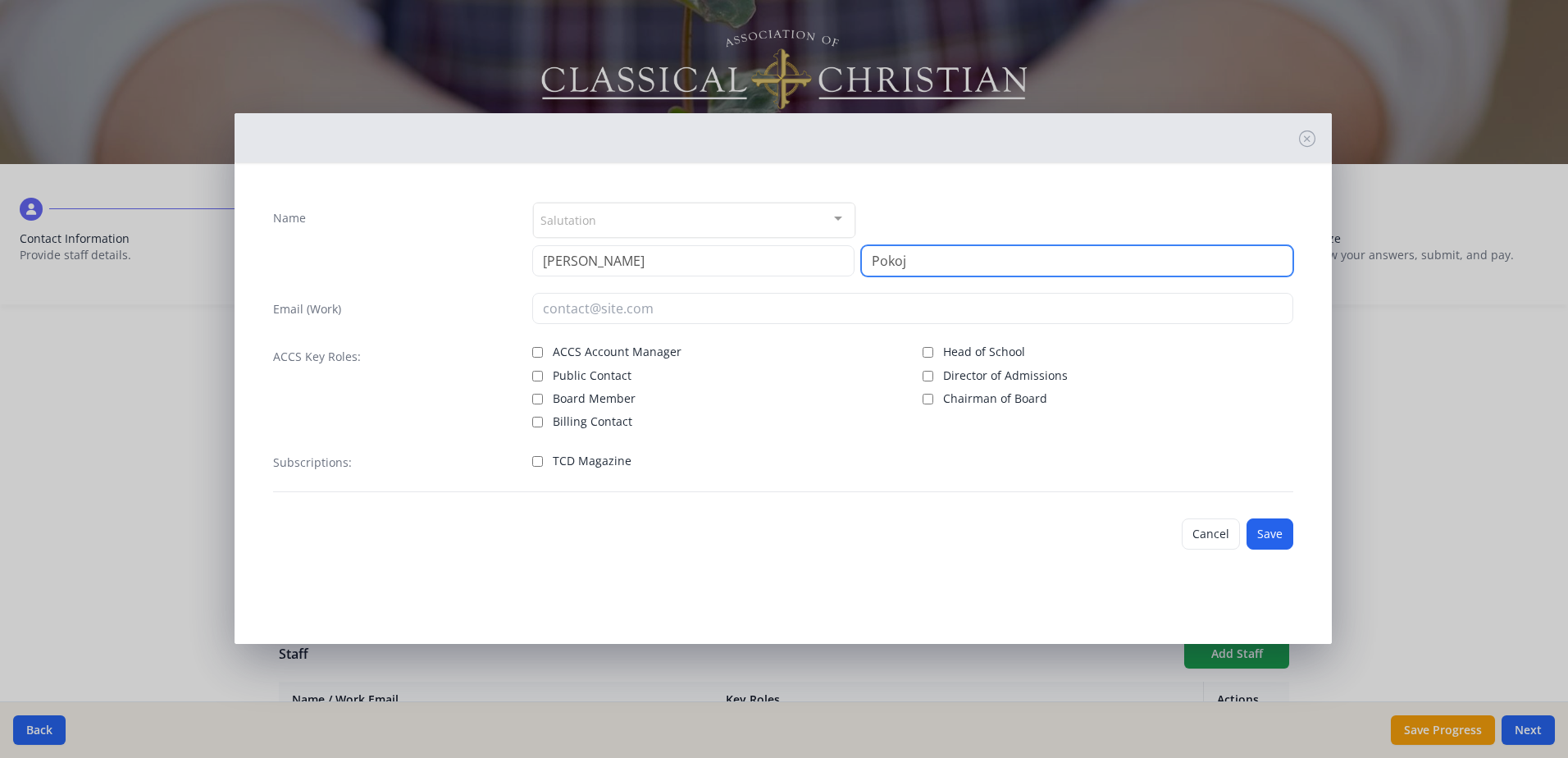
type input "Pokoj"
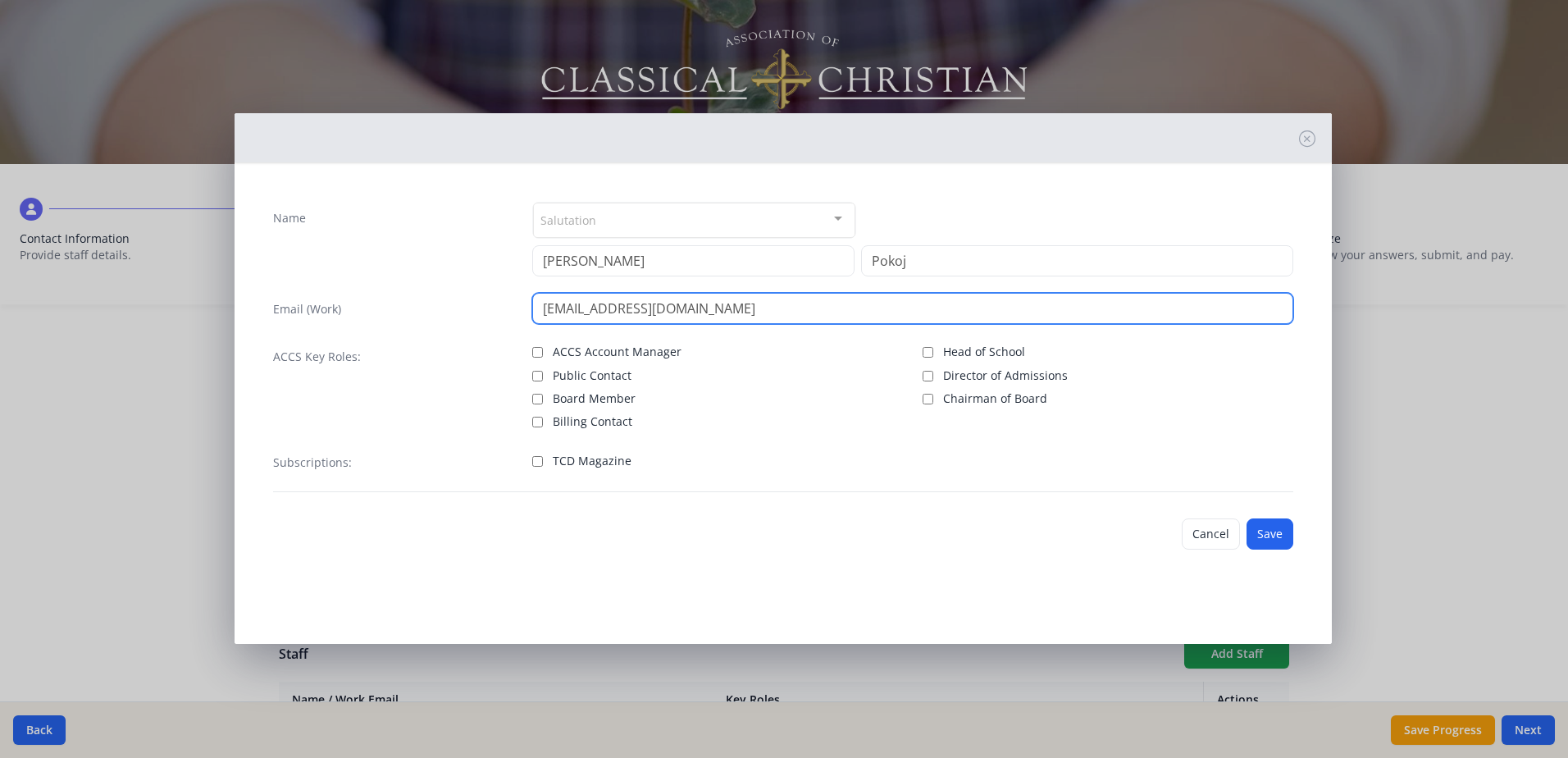
type input "[EMAIL_ADDRESS][DOMAIN_NAME]"
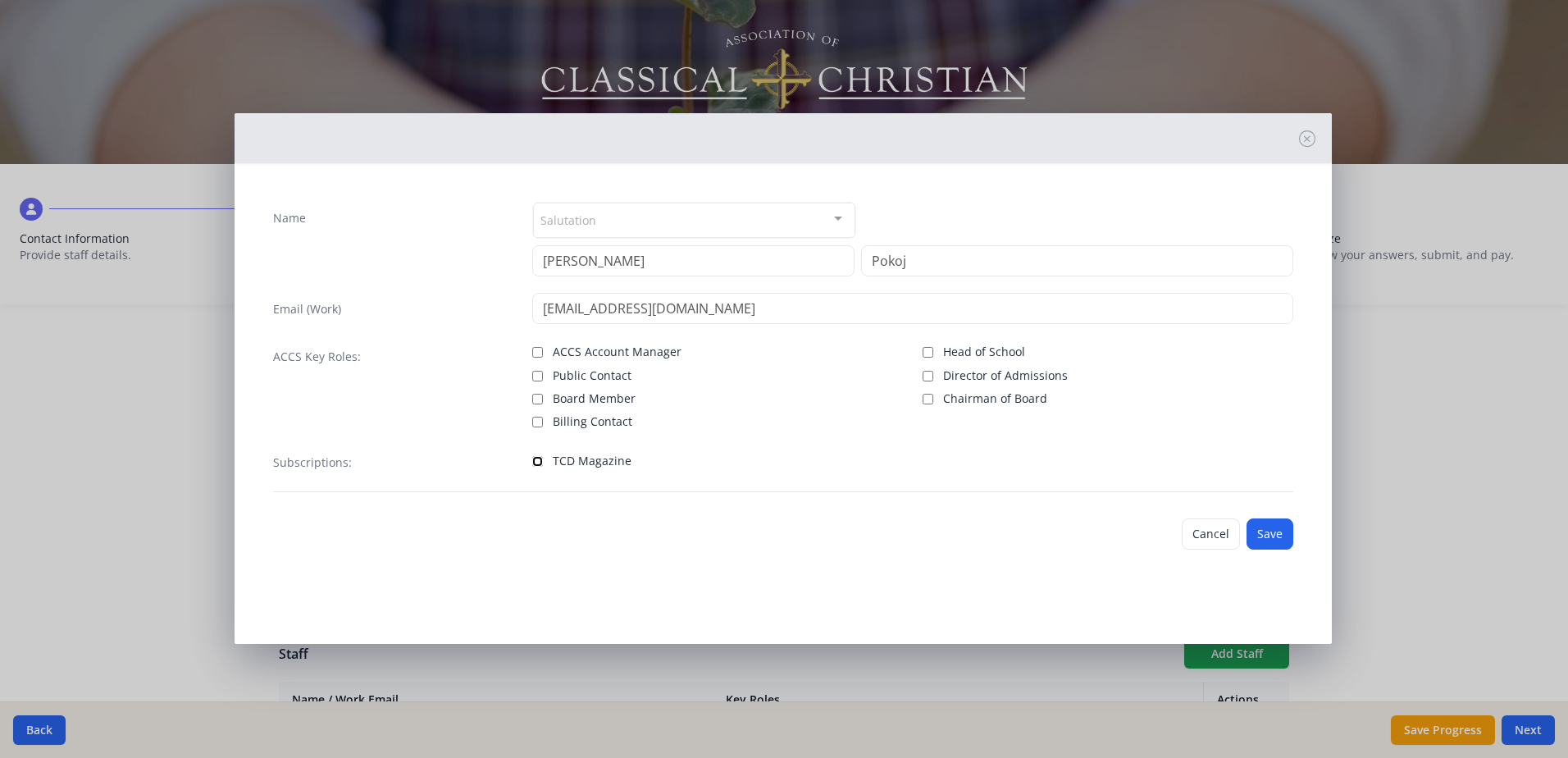
click at [537, 458] on input "TCD Magazine" at bounding box center [537, 461] width 10 height 10
checkbox input "true"
click at [1273, 534] on button "Save" at bounding box center [1269, 534] width 47 height 31
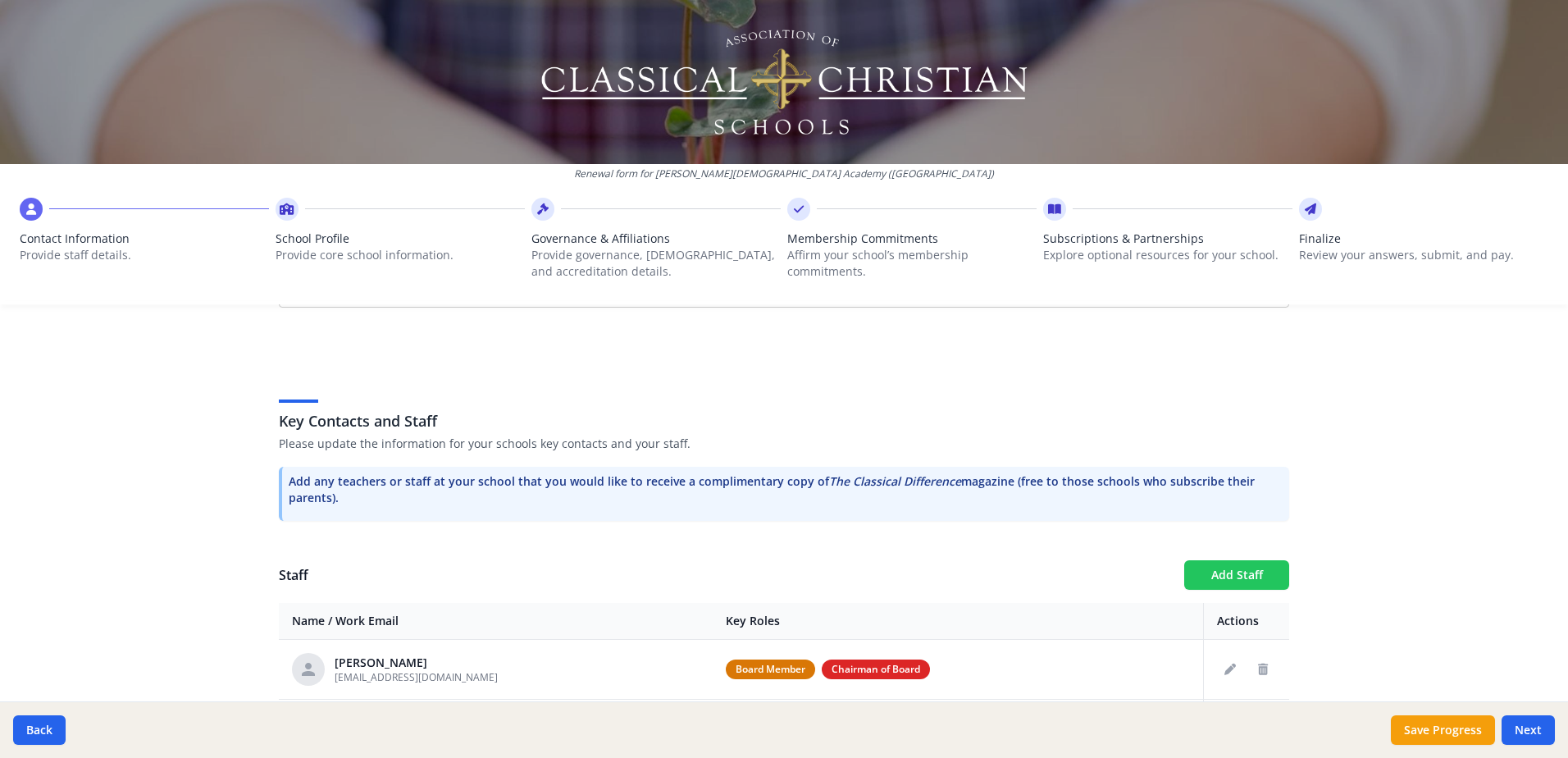
scroll to position [353, 0]
click at [1216, 566] on button "Add Staff" at bounding box center [1235, 571] width 105 height 29
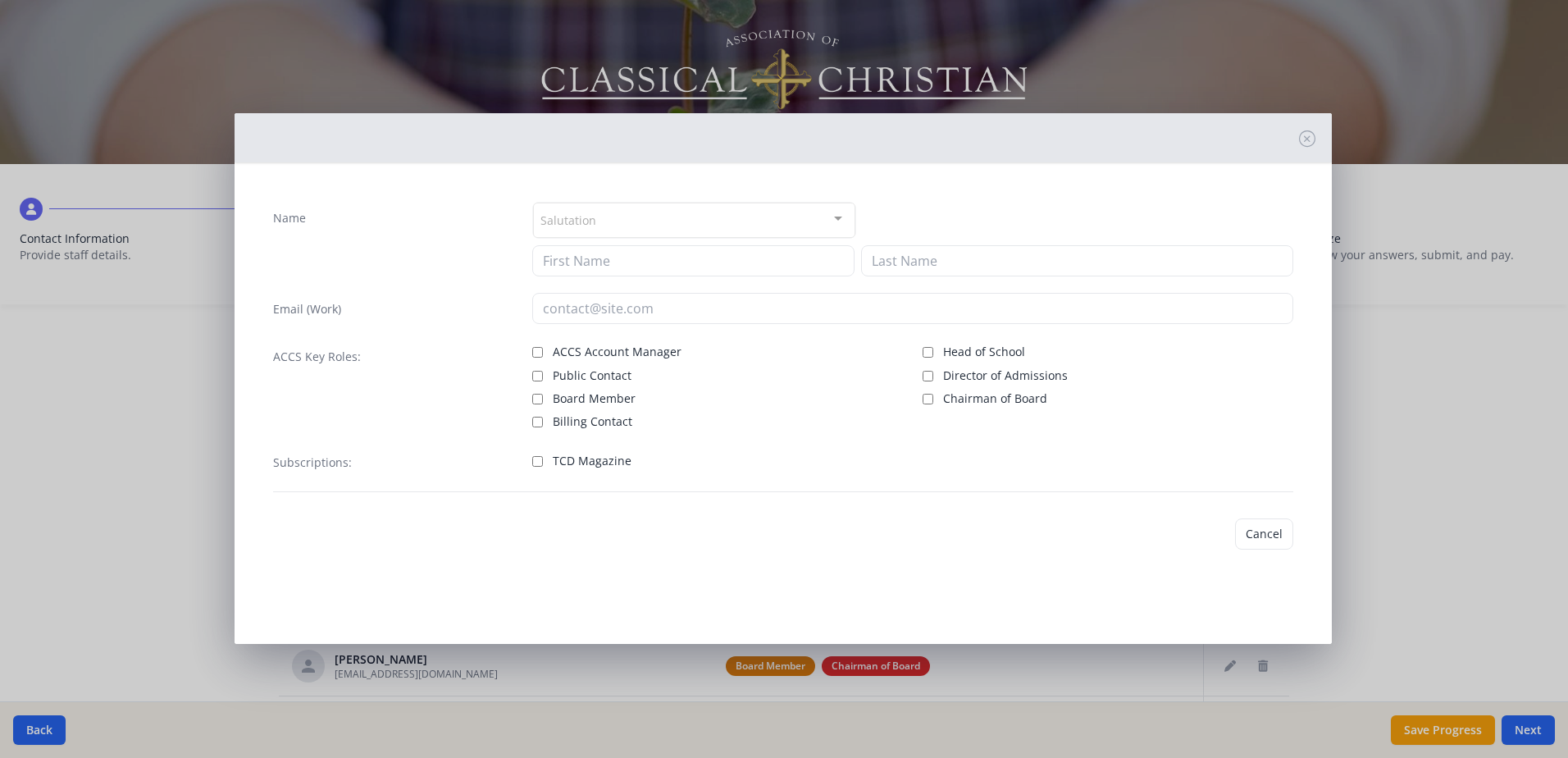
checkbox input "false"
click at [567, 263] on input at bounding box center [694, 260] width 322 height 31
type input "[PERSON_NAME]"
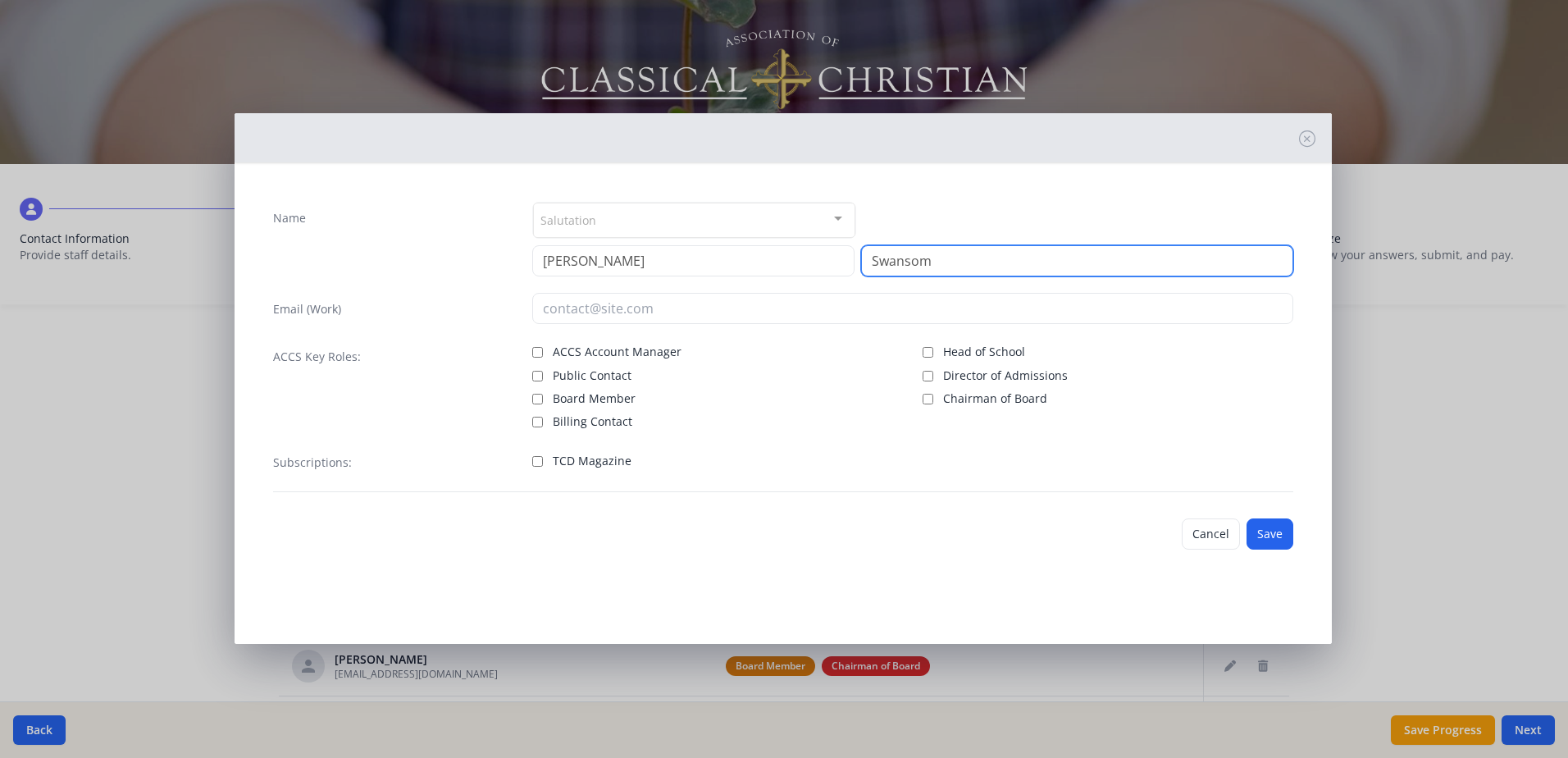
type input "Swansom"
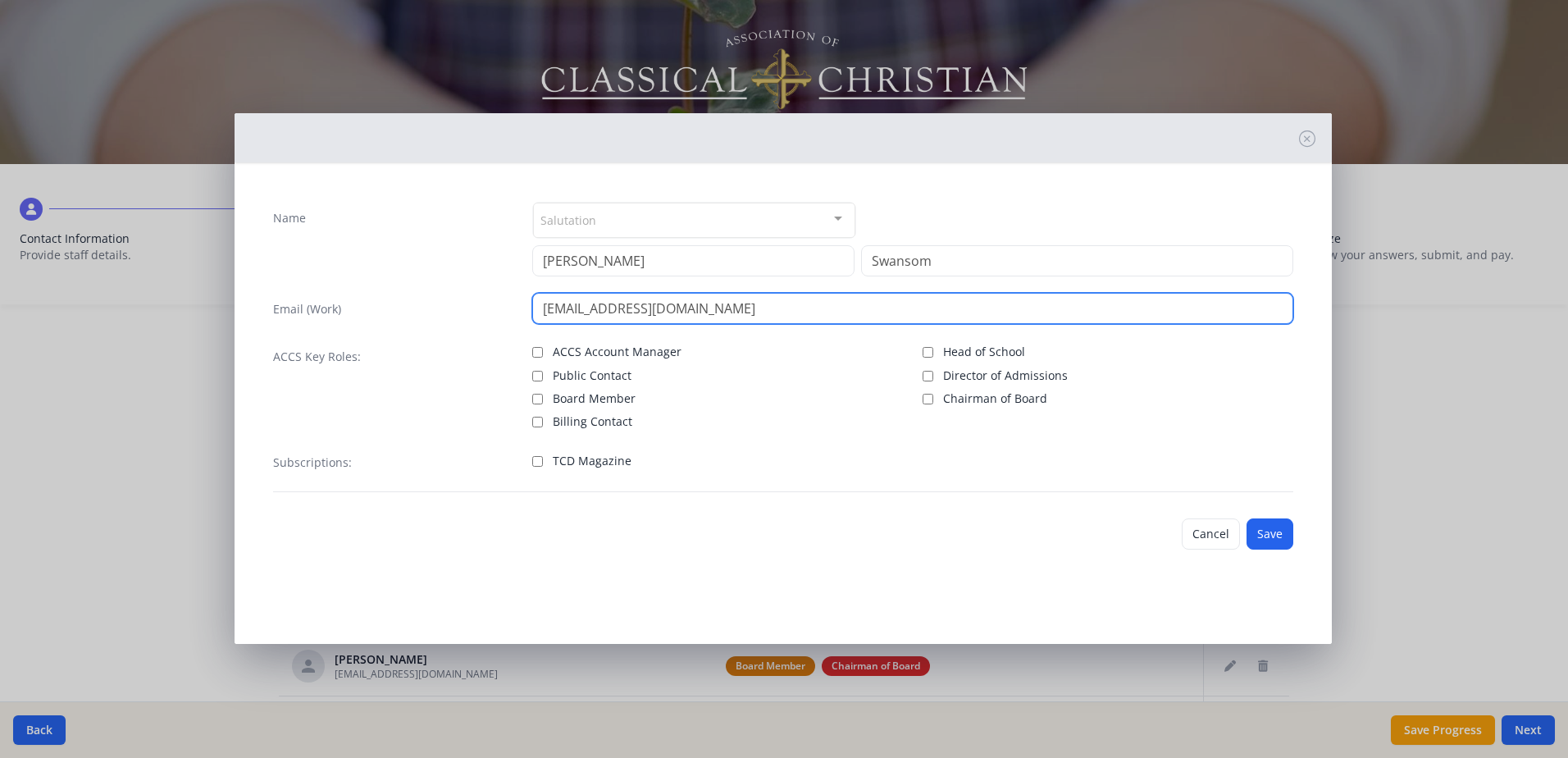
type input "[EMAIL_ADDRESS][DOMAIN_NAME]"
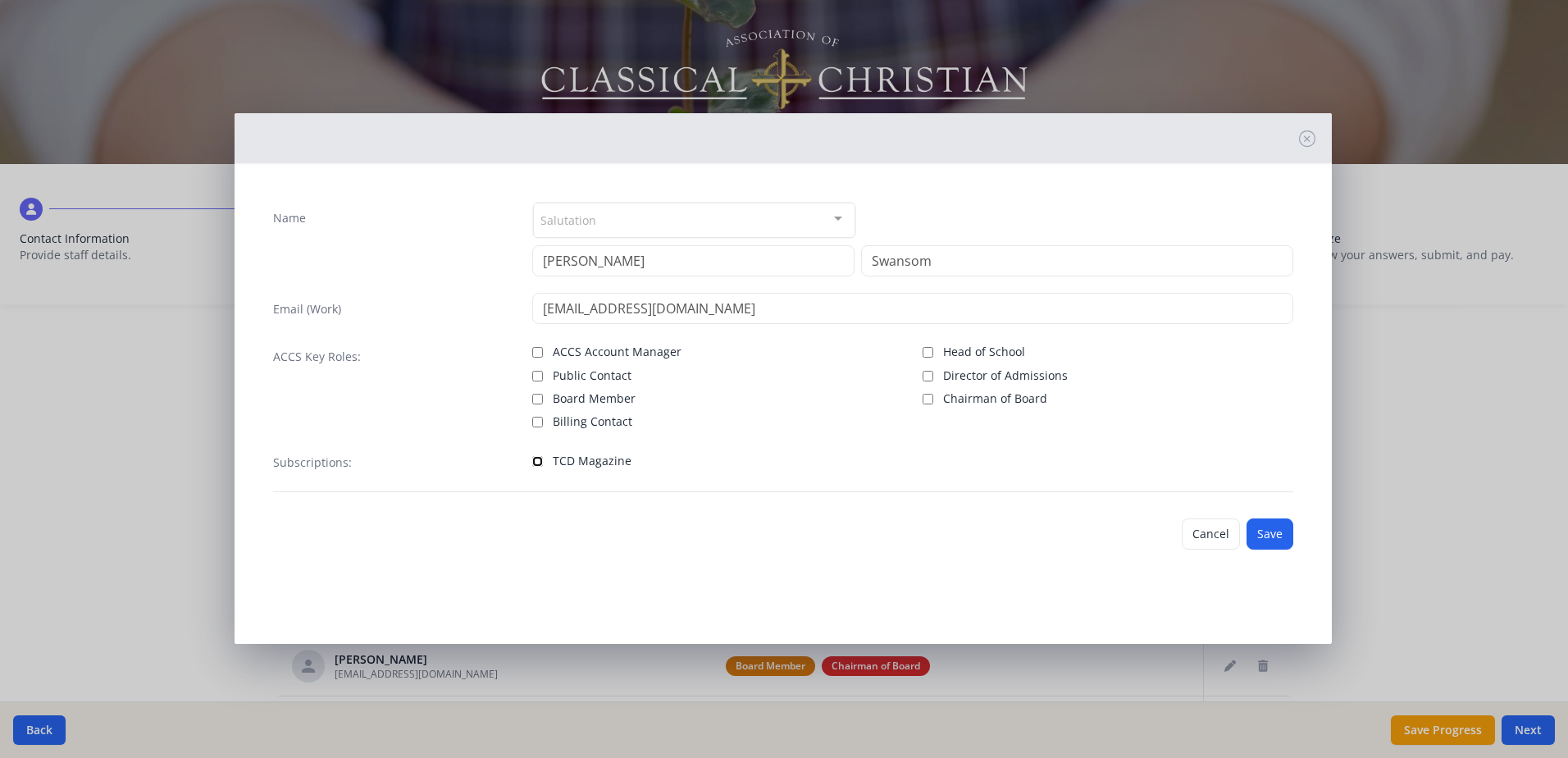
click at [541, 461] on input "TCD Magazine" at bounding box center [537, 461] width 10 height 10
checkbox input "true"
click at [1278, 537] on button "Save" at bounding box center [1269, 534] width 47 height 31
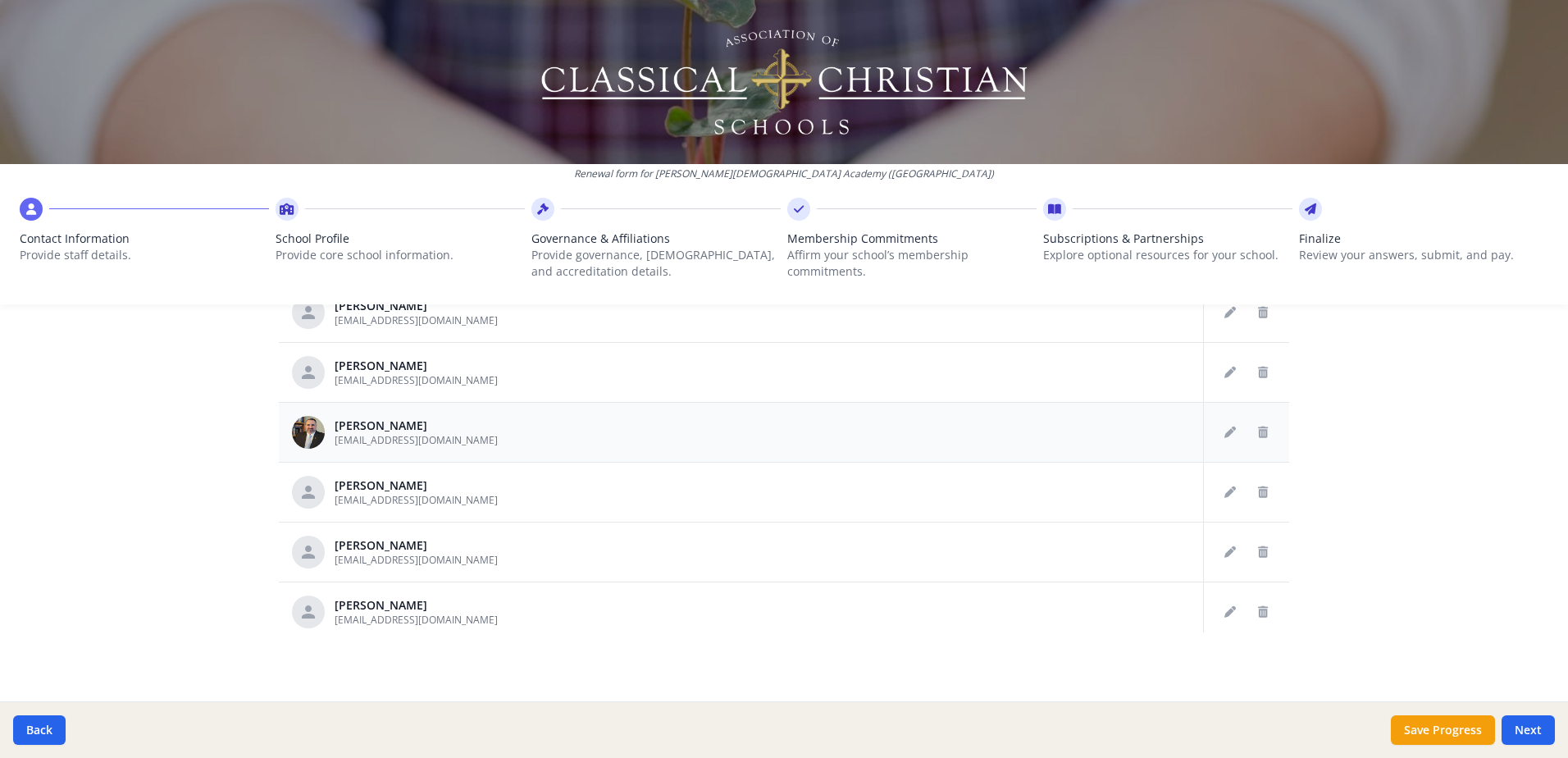
scroll to position [350, 0]
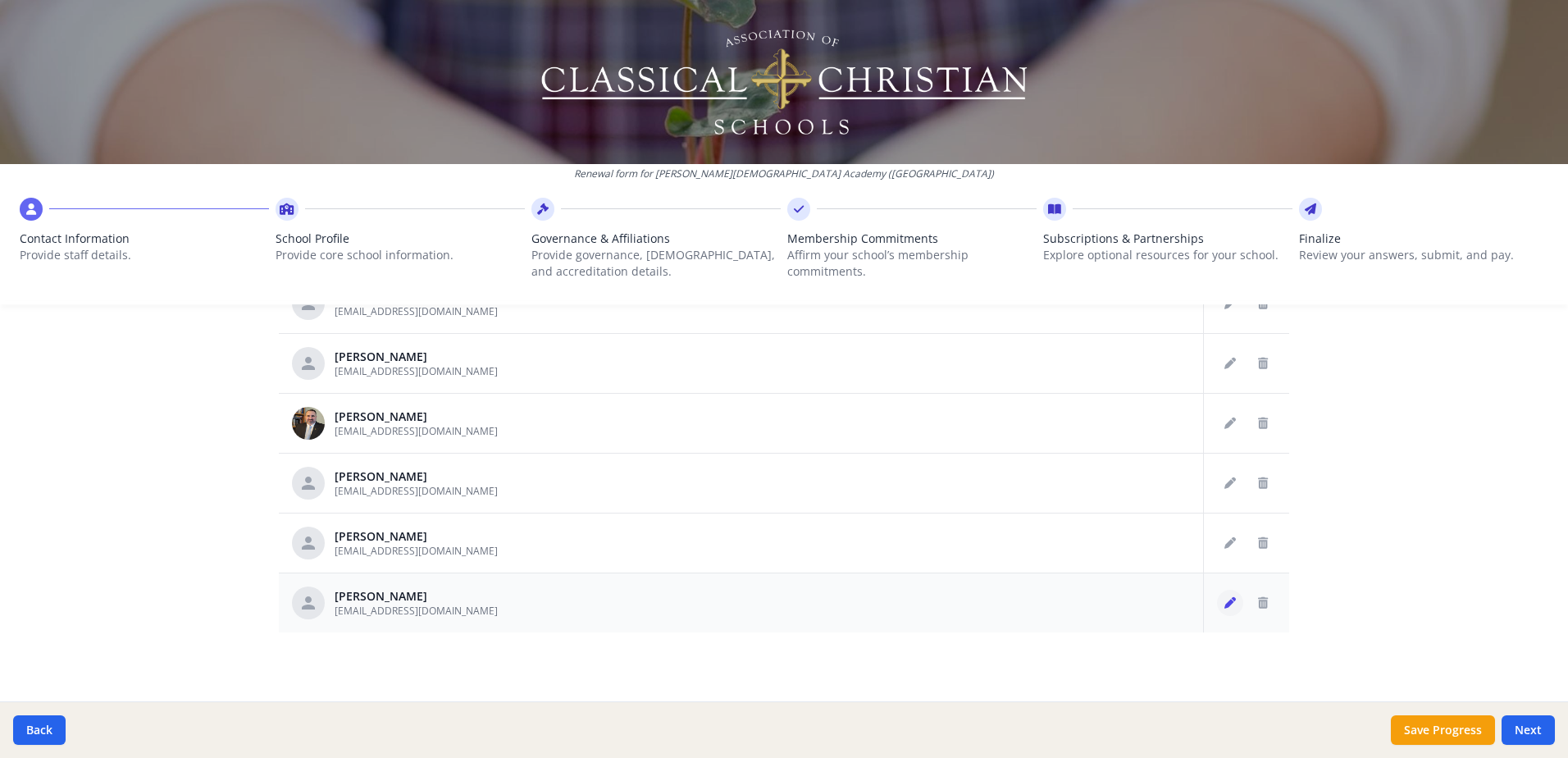
click at [1224, 602] on icon "Edit staff" at bounding box center [1230, 602] width 11 height 11
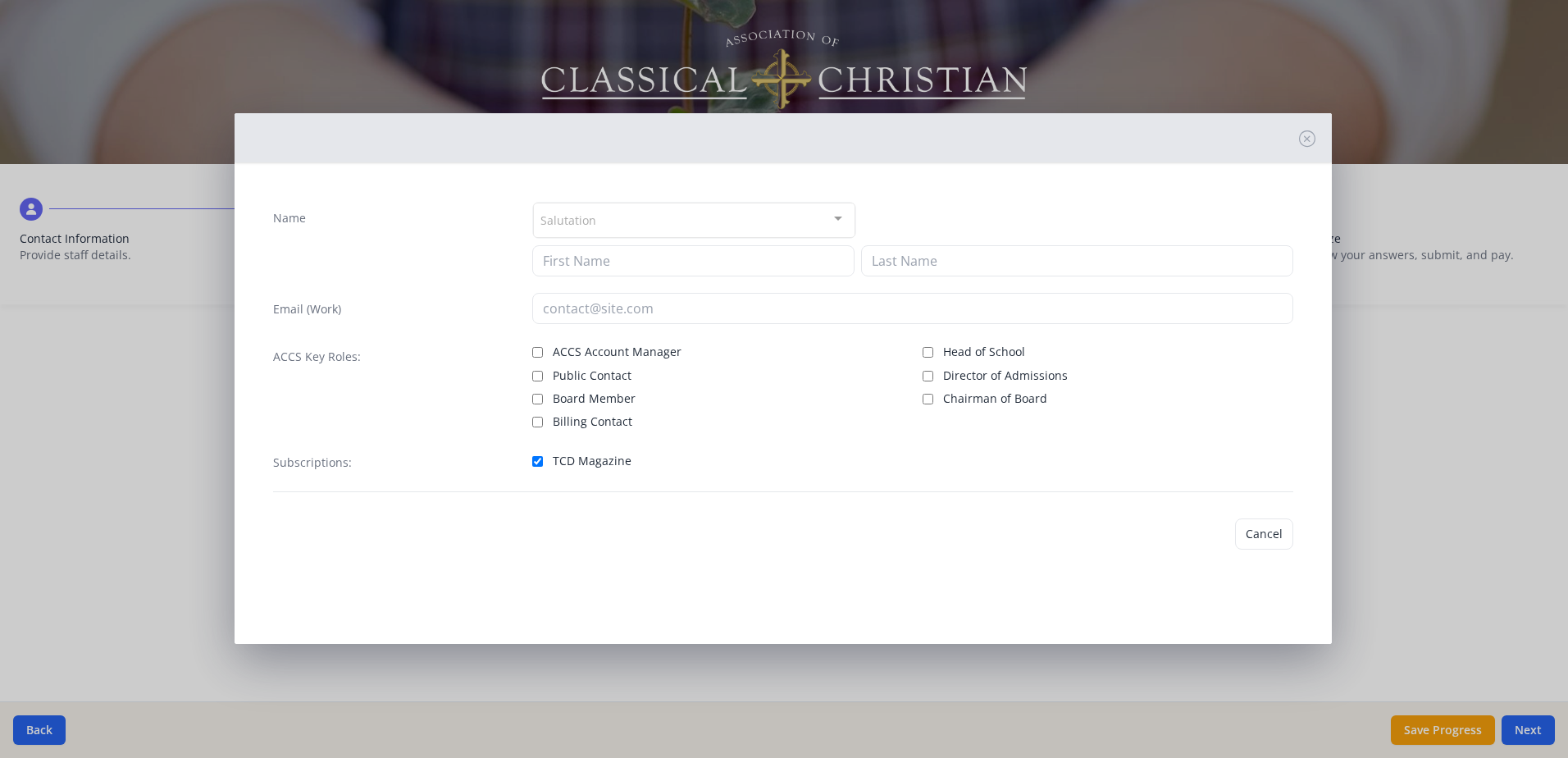
type input "[PERSON_NAME]"
type input "Swansom"
type input "[EMAIL_ADDRESS][DOMAIN_NAME]"
checkbox input "true"
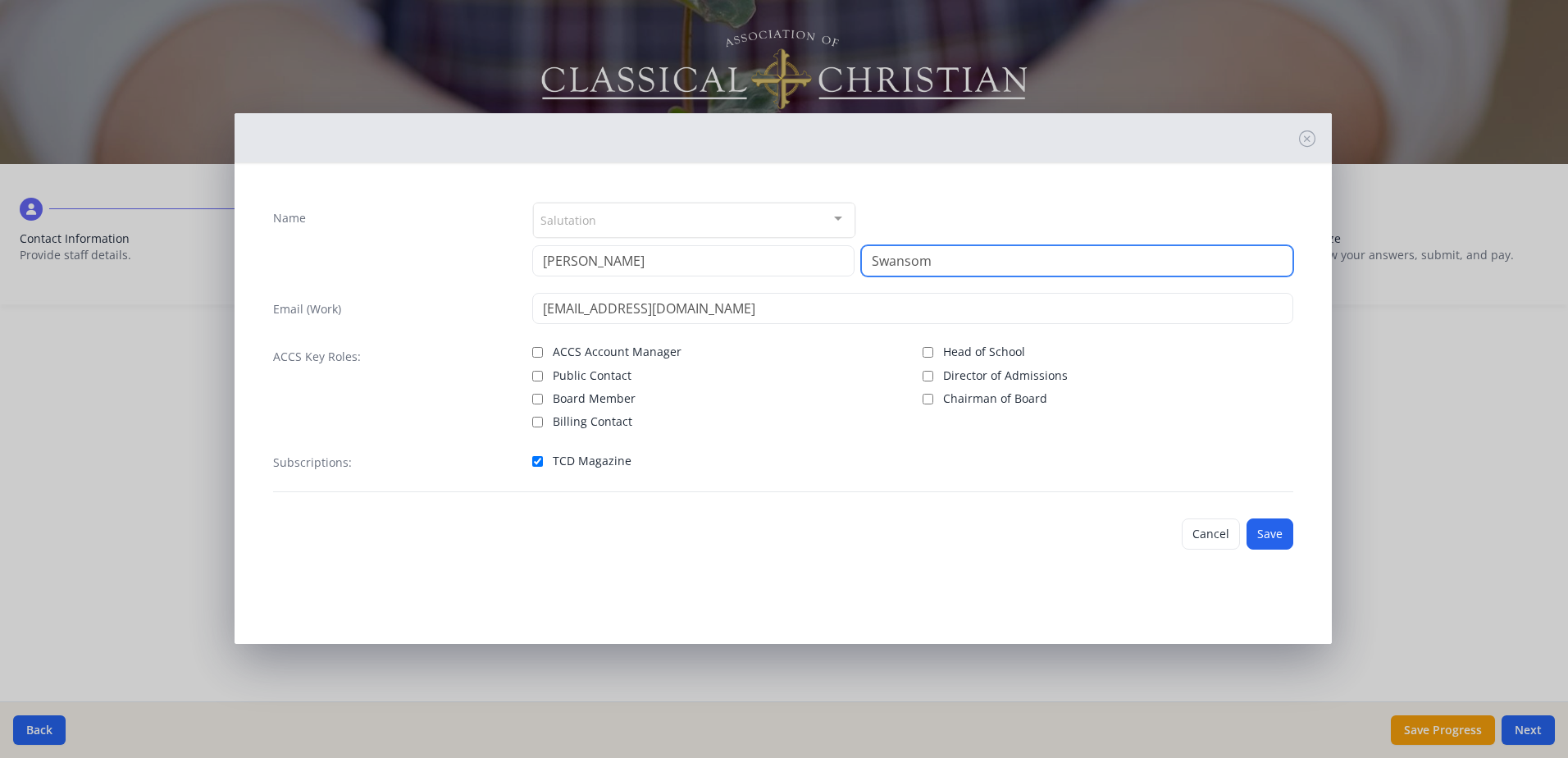
click at [941, 262] on input "Swansom" at bounding box center [1077, 260] width 433 height 31
type input "[PERSON_NAME]"
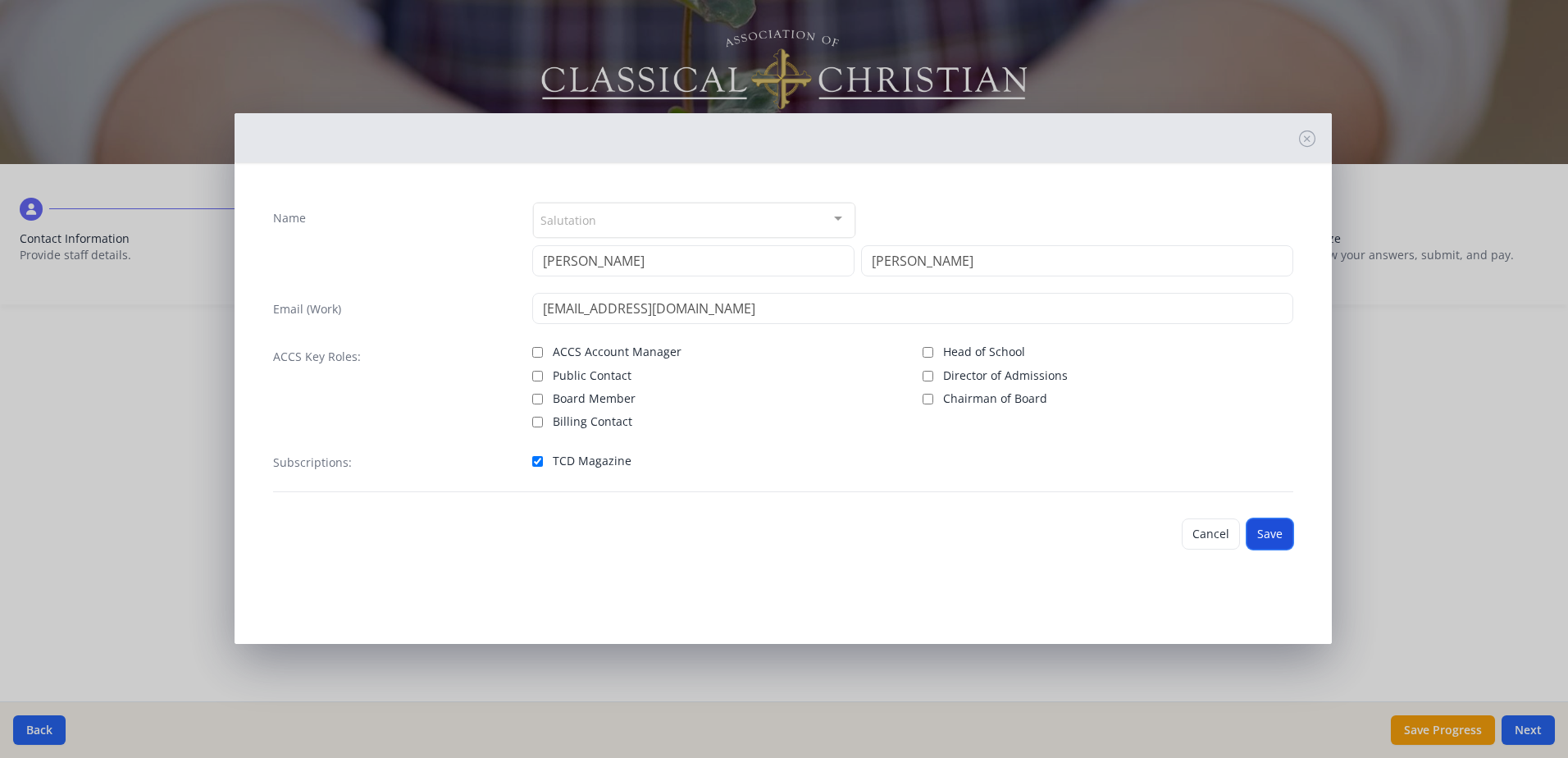
click at [1273, 536] on button "Save" at bounding box center [1269, 534] width 47 height 31
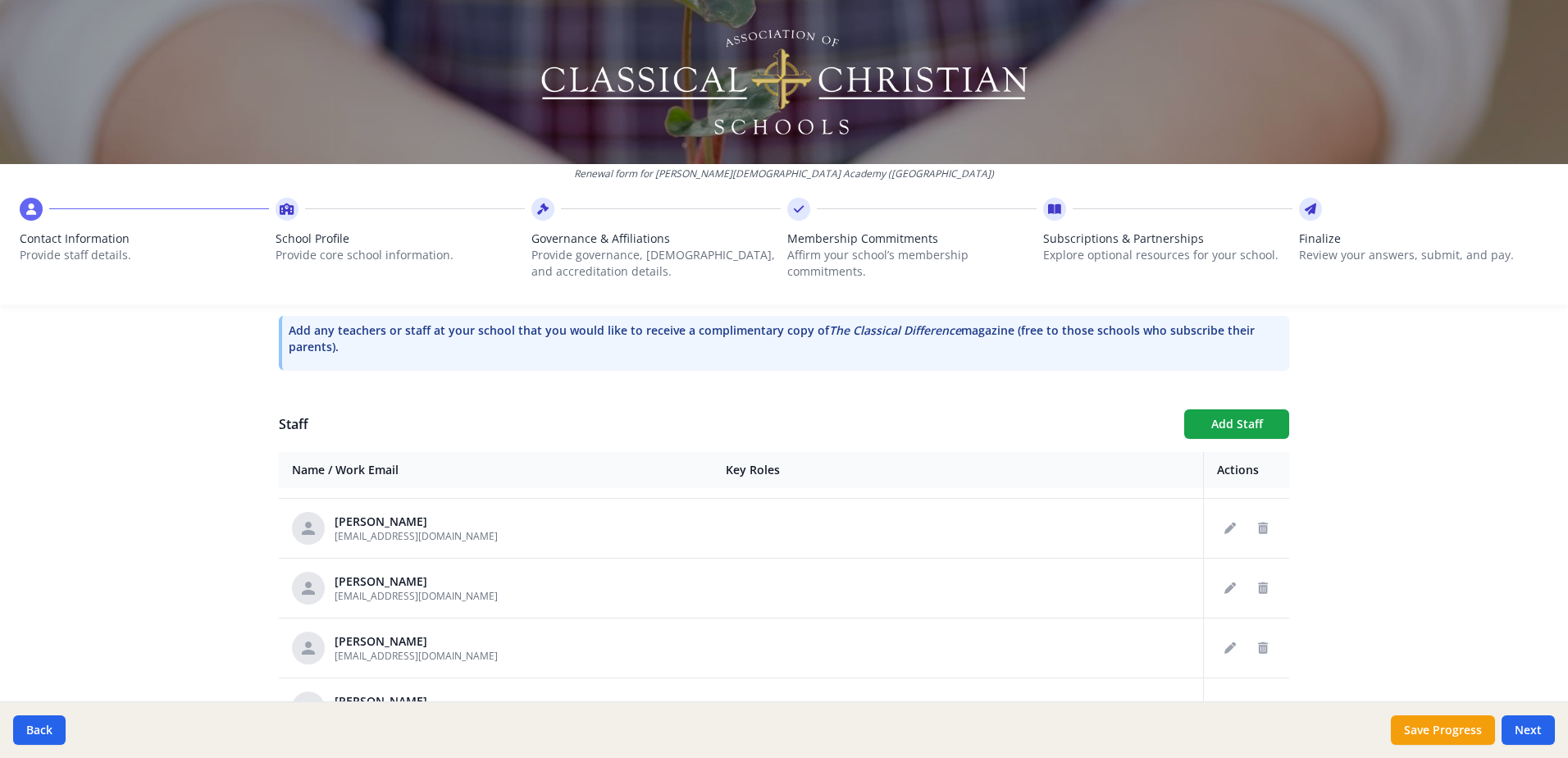
scroll to position [517, 0]
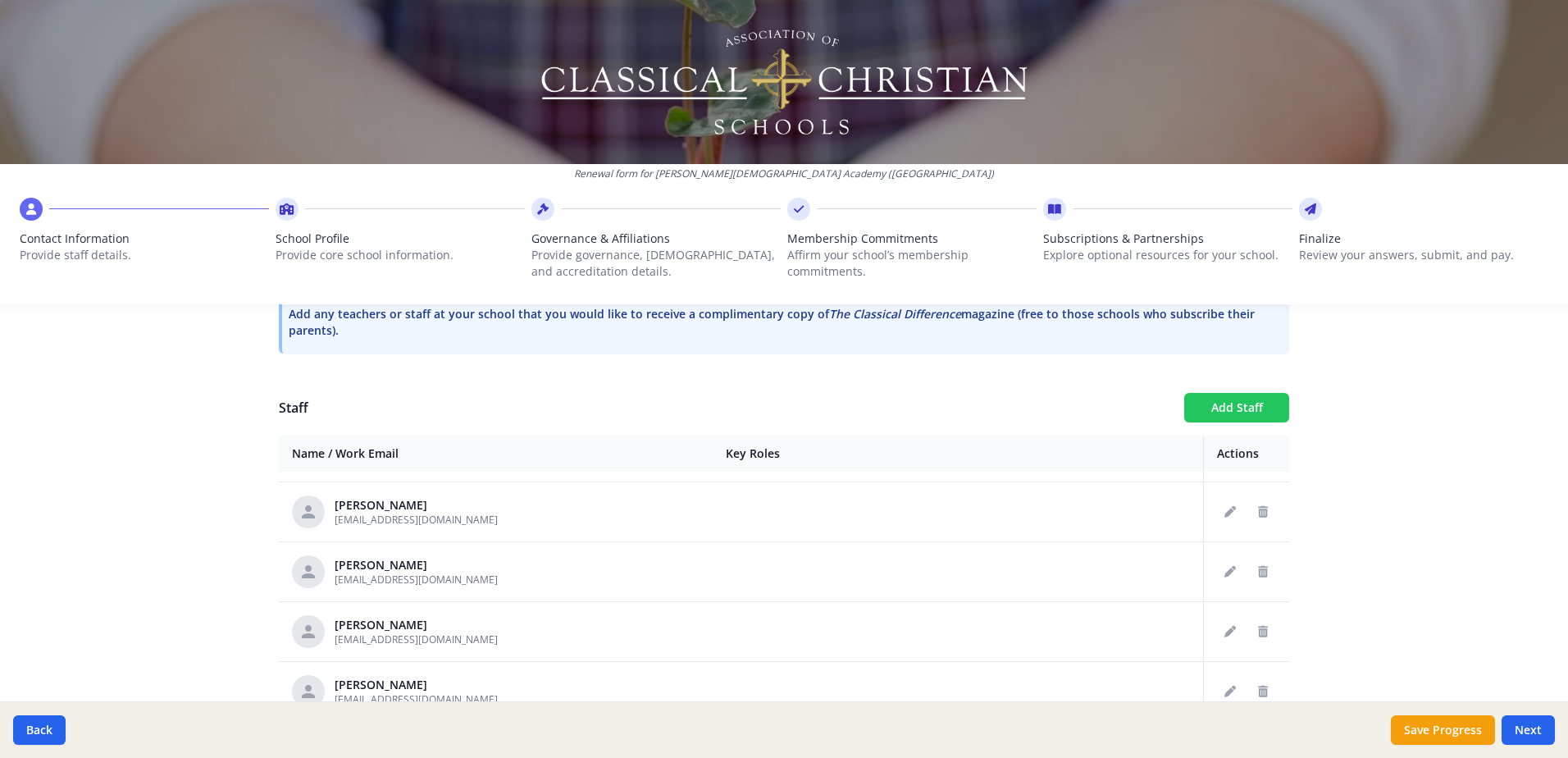
click at [1216, 414] on button "Add Staff" at bounding box center [1235, 407] width 105 height 29
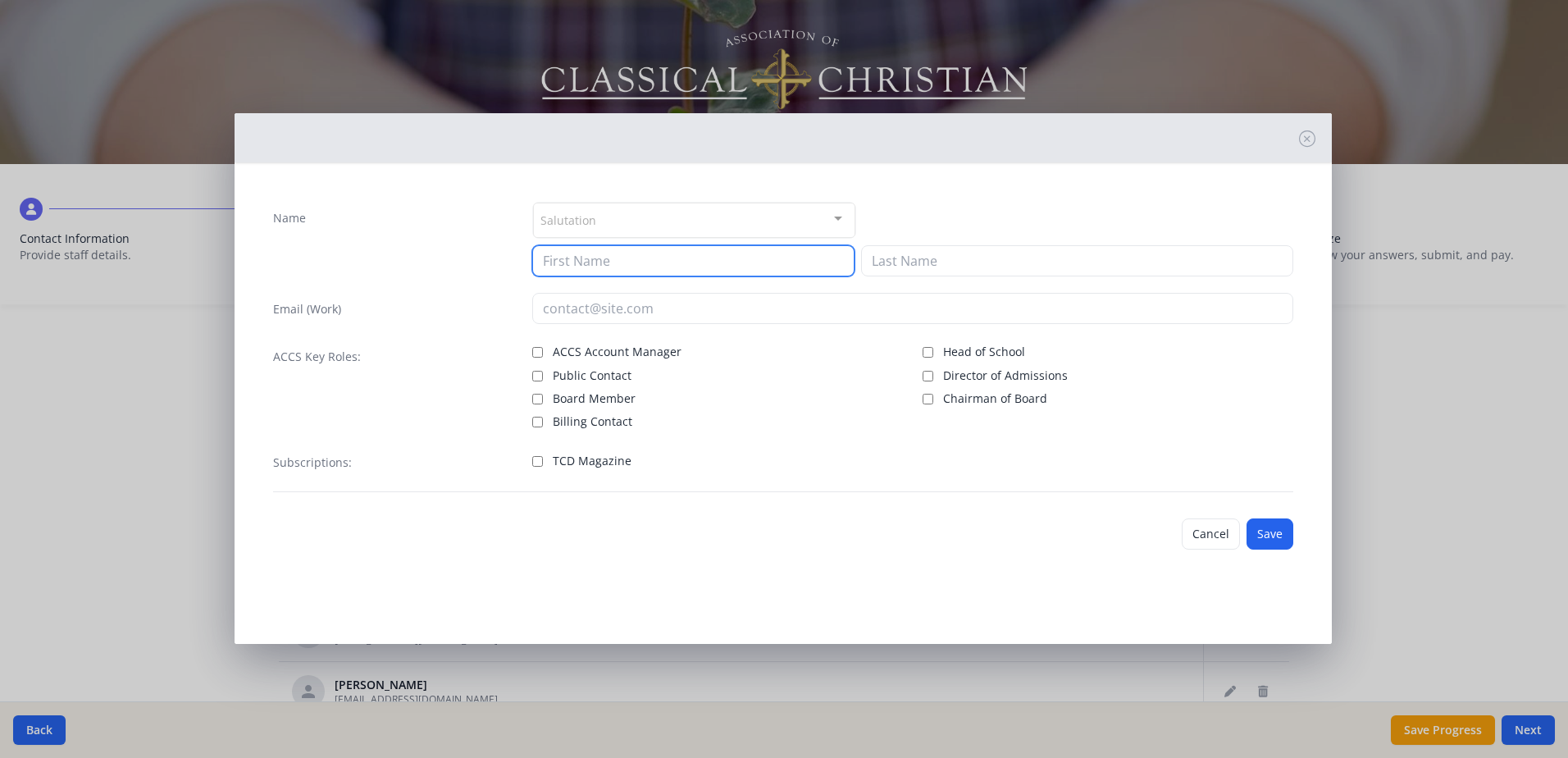
click at [566, 262] on input at bounding box center [694, 260] width 322 height 31
type input "[MEDICAL_DATA]"
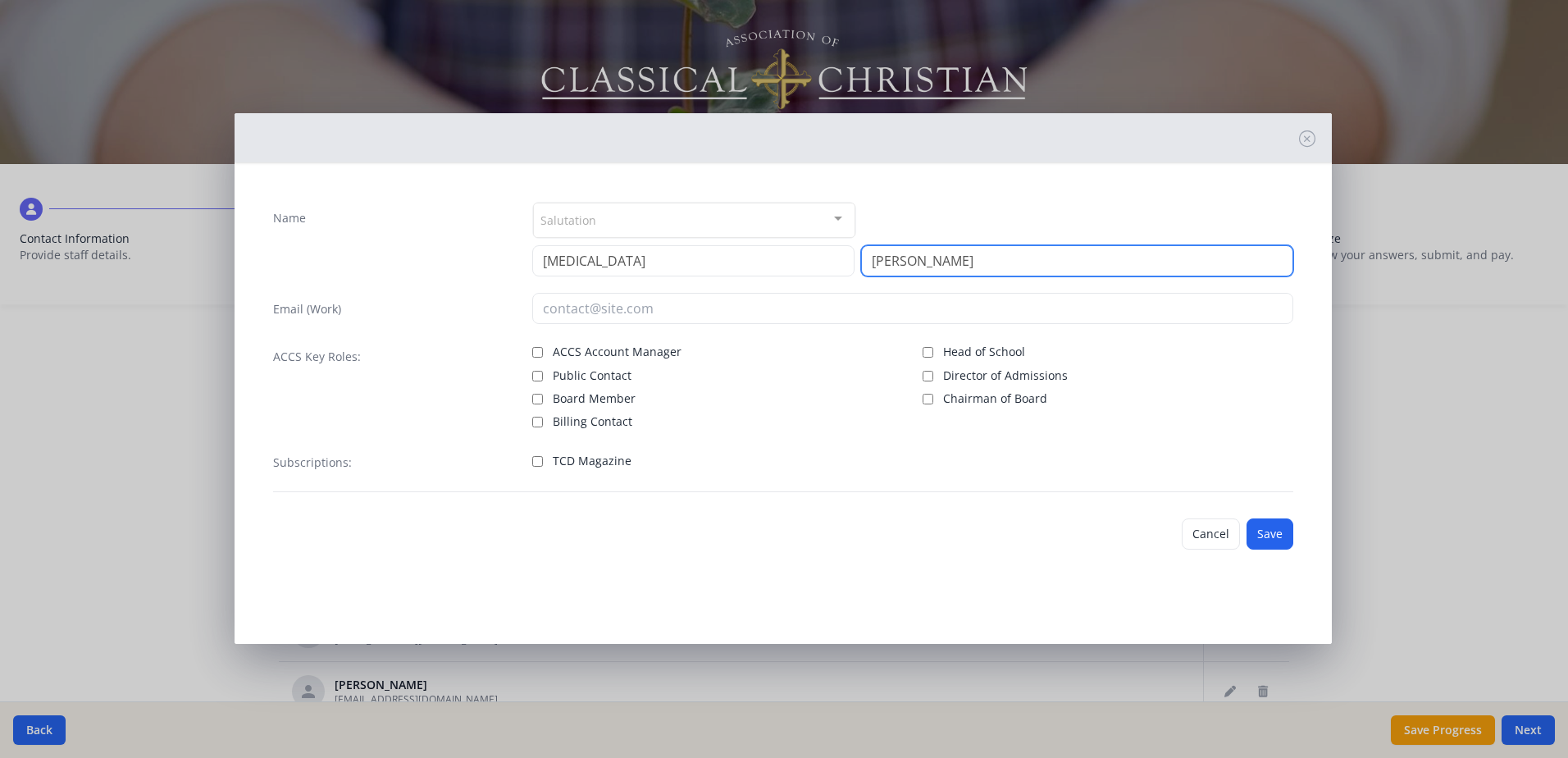
type input "[PERSON_NAME]"
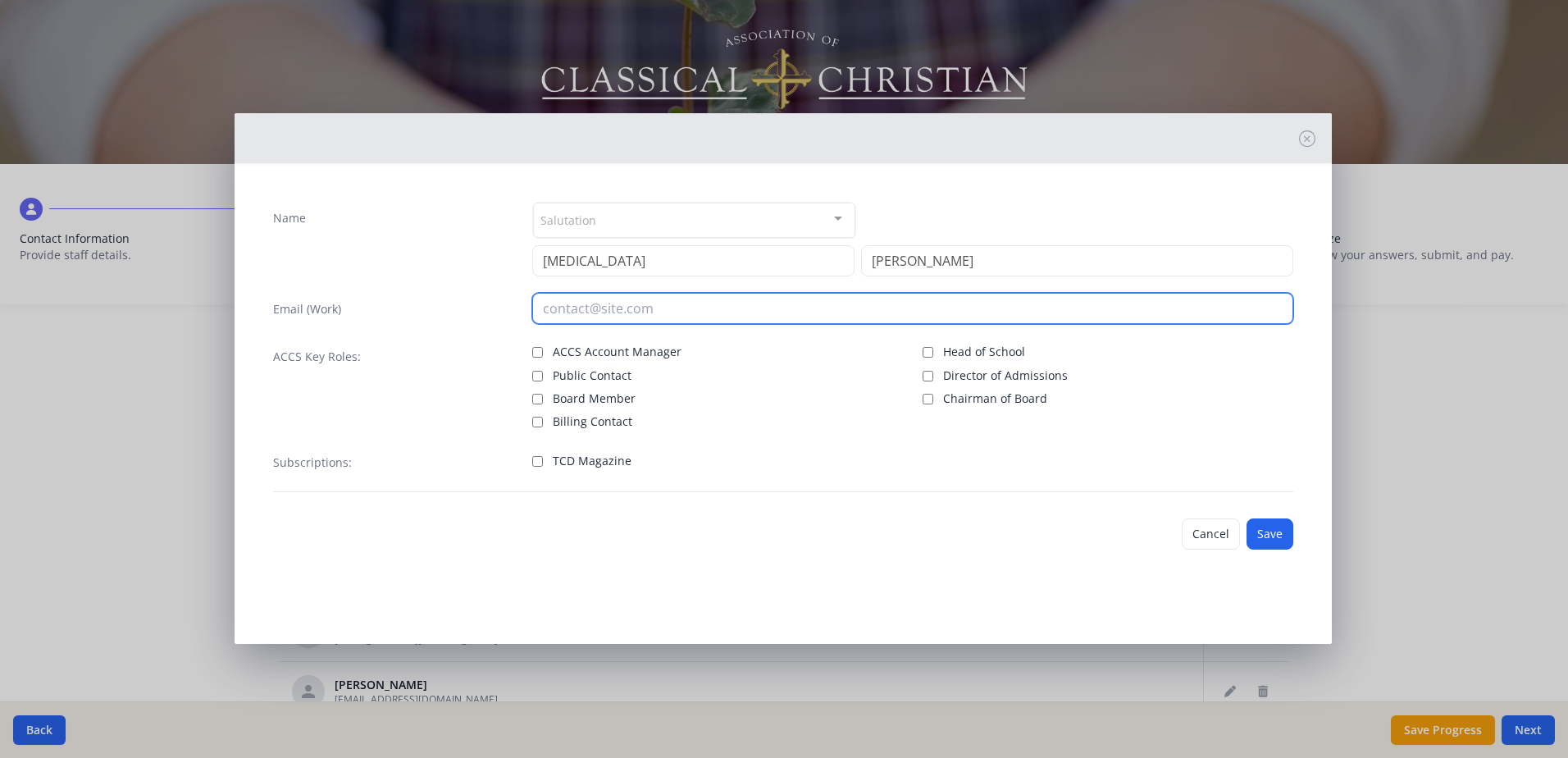
click at [546, 312] on input "email" at bounding box center [912, 308] width 760 height 31
type input "[EMAIL_ADDRESS][DOMAIN_NAME]"
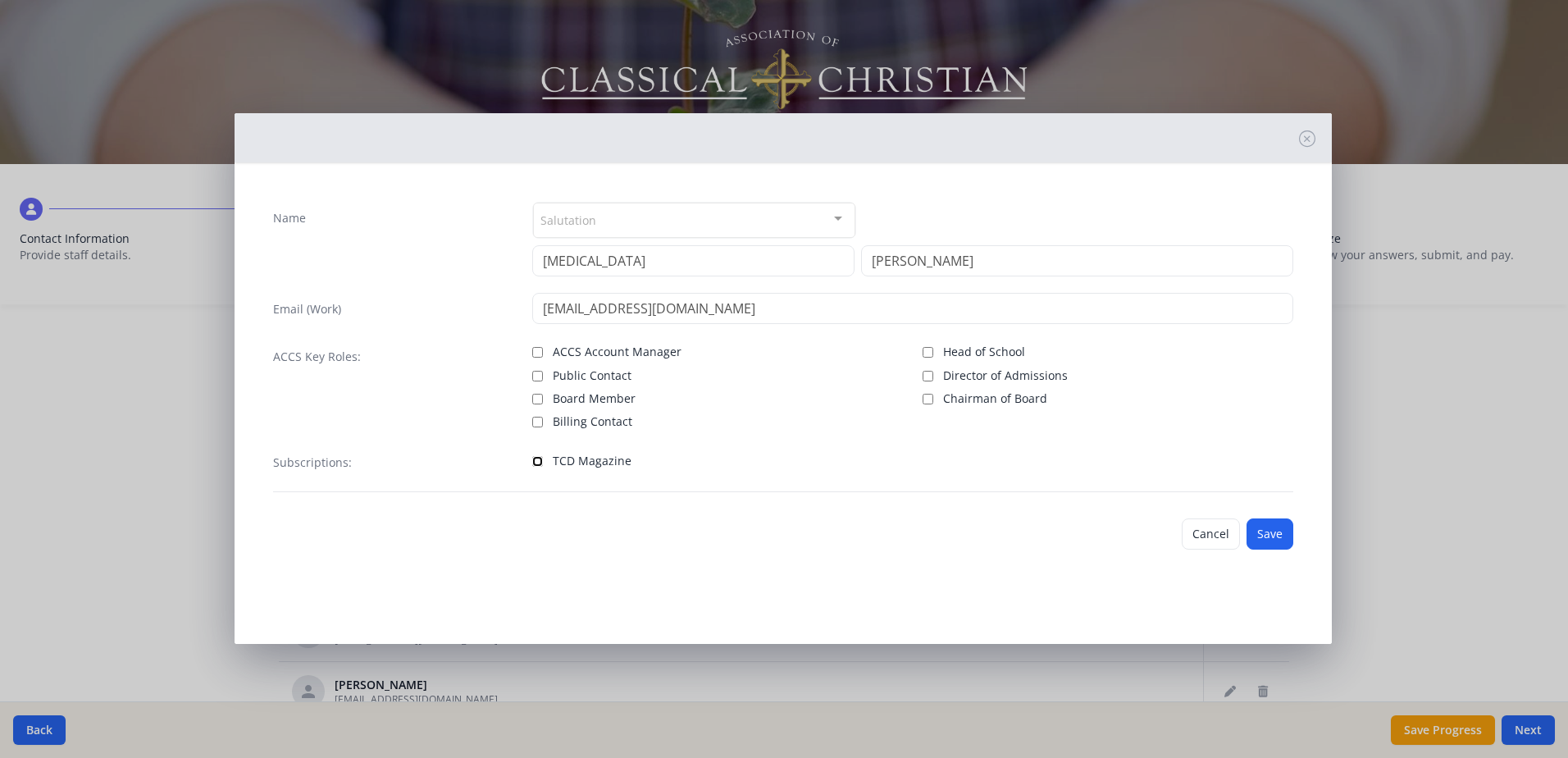
click at [534, 463] on input "TCD Magazine" at bounding box center [537, 461] width 10 height 10
checkbox input "true"
click at [1271, 534] on button "Save" at bounding box center [1269, 534] width 47 height 31
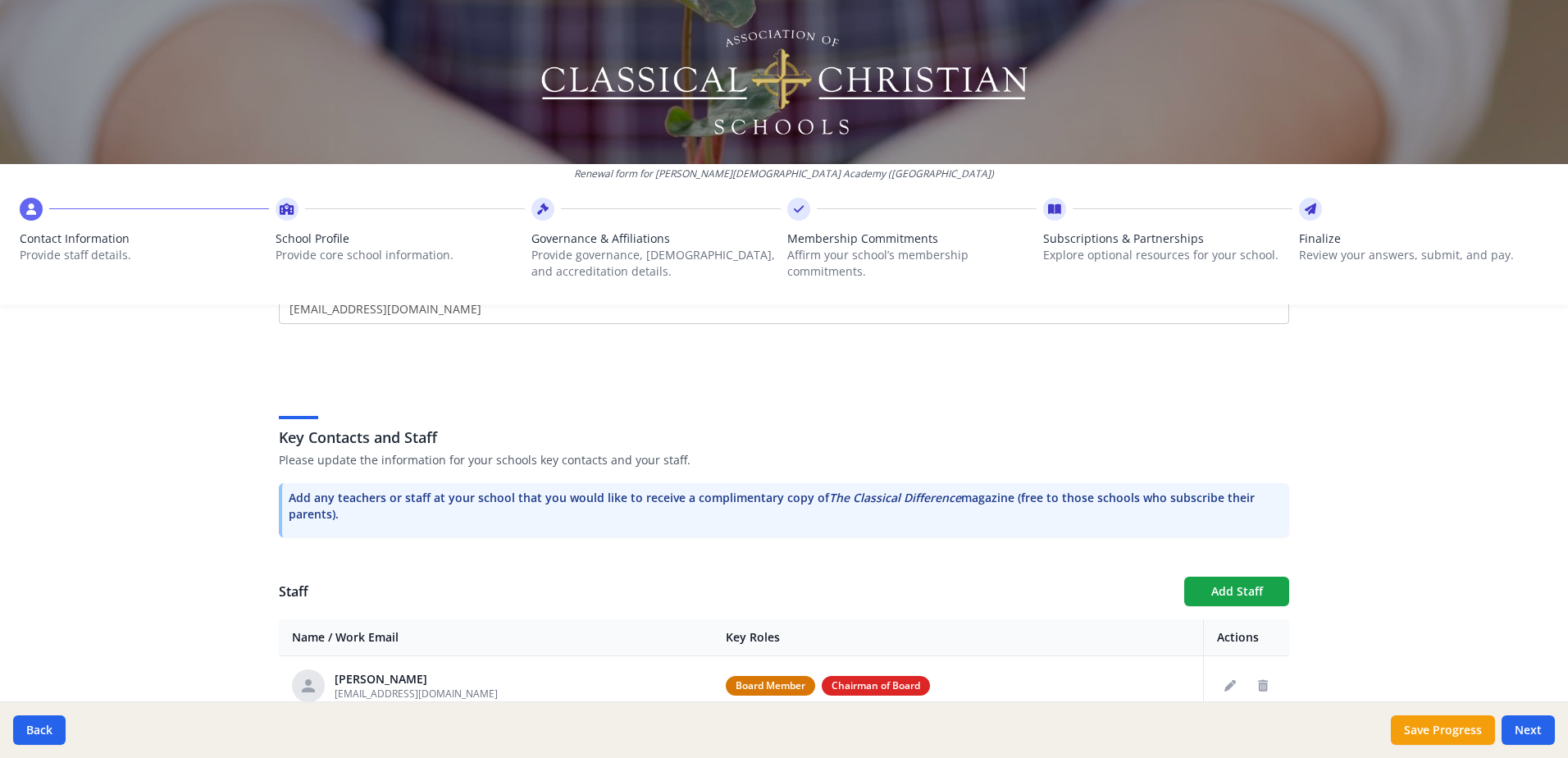
scroll to position [599, 0]
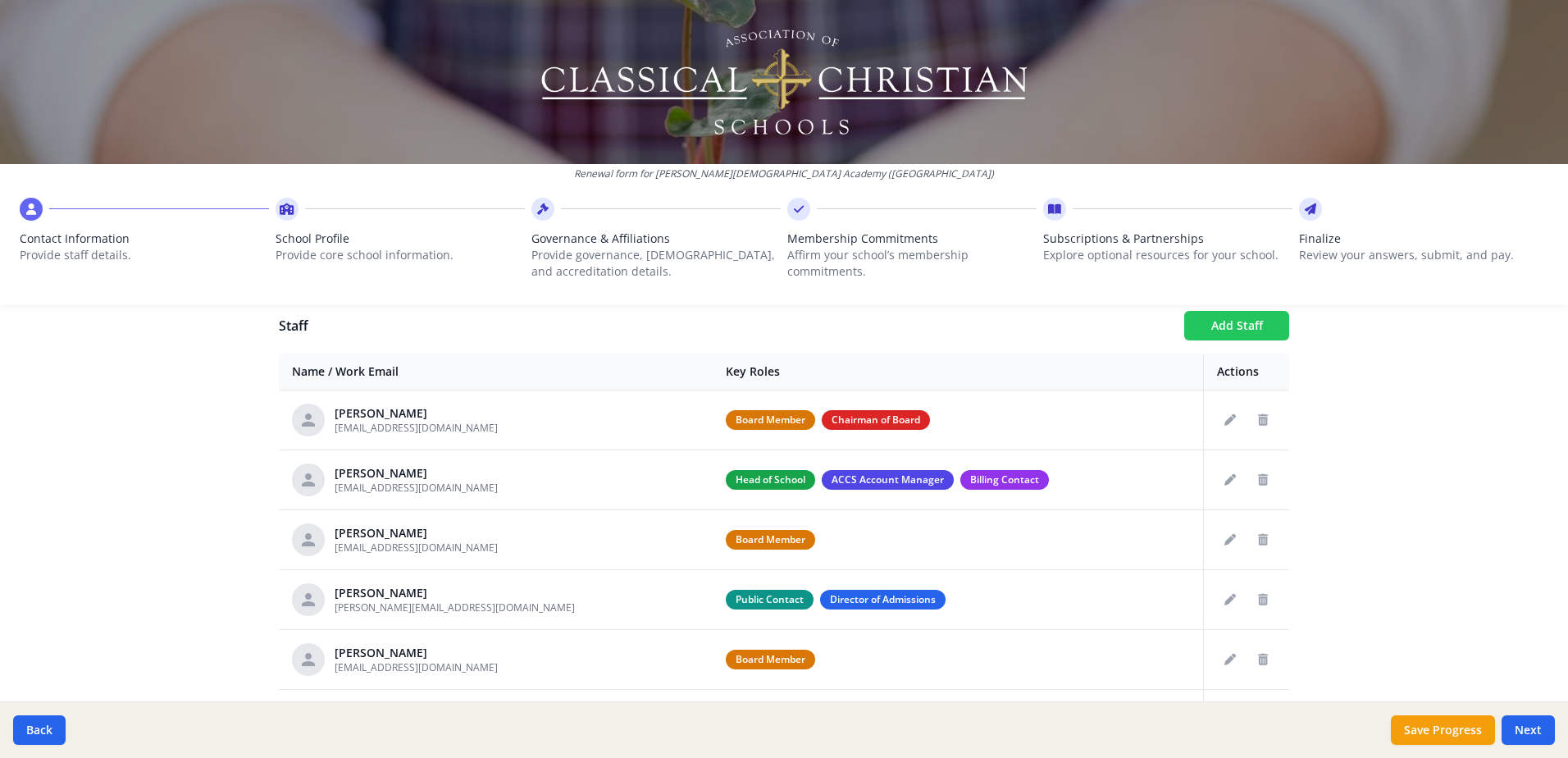
click at [1209, 329] on button "Add Staff" at bounding box center [1235, 325] width 105 height 29
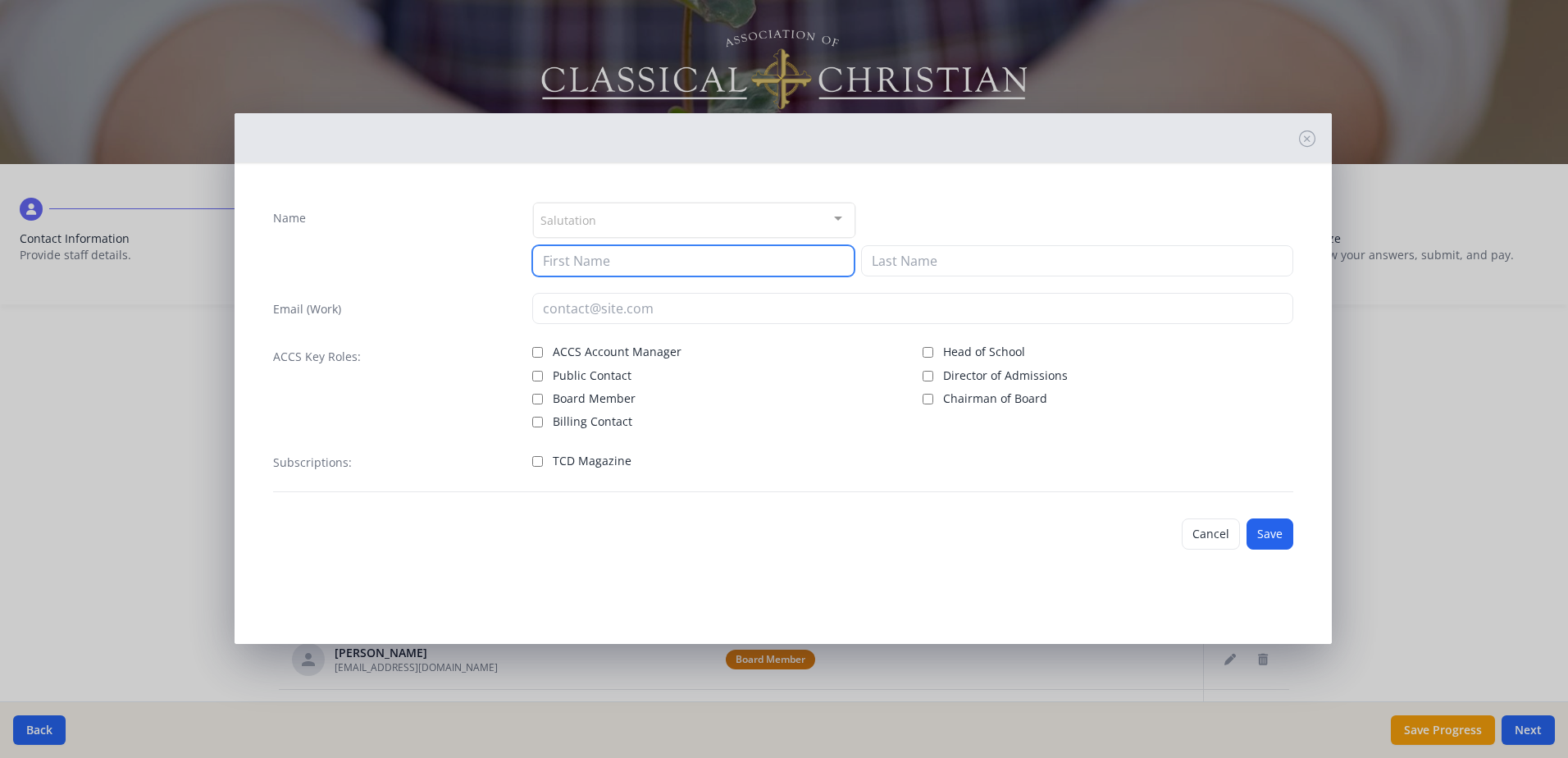
click at [573, 262] on input at bounding box center [694, 260] width 322 height 31
type input "[PERSON_NAME]"
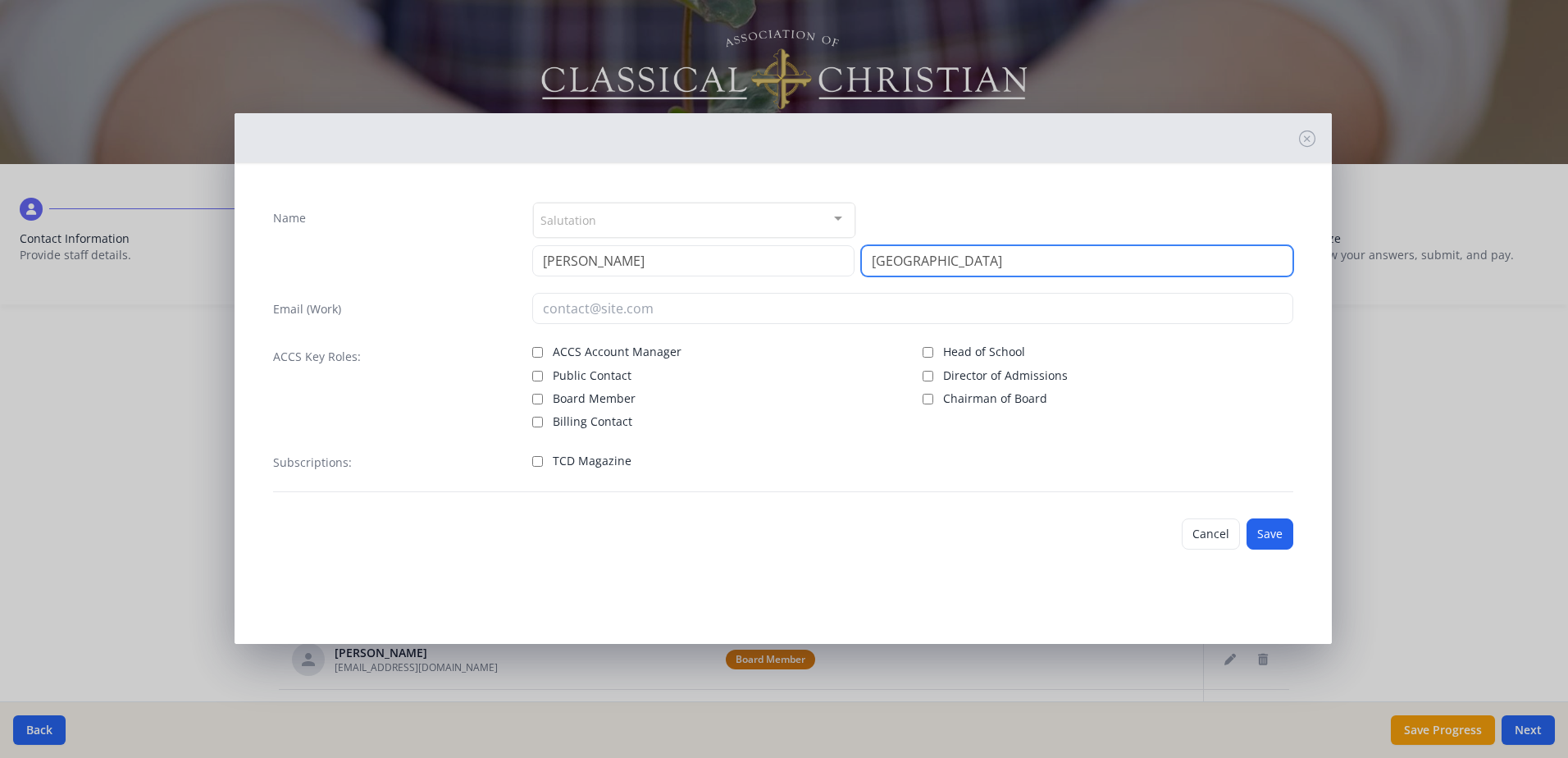
type input "[GEOGRAPHIC_DATA]"
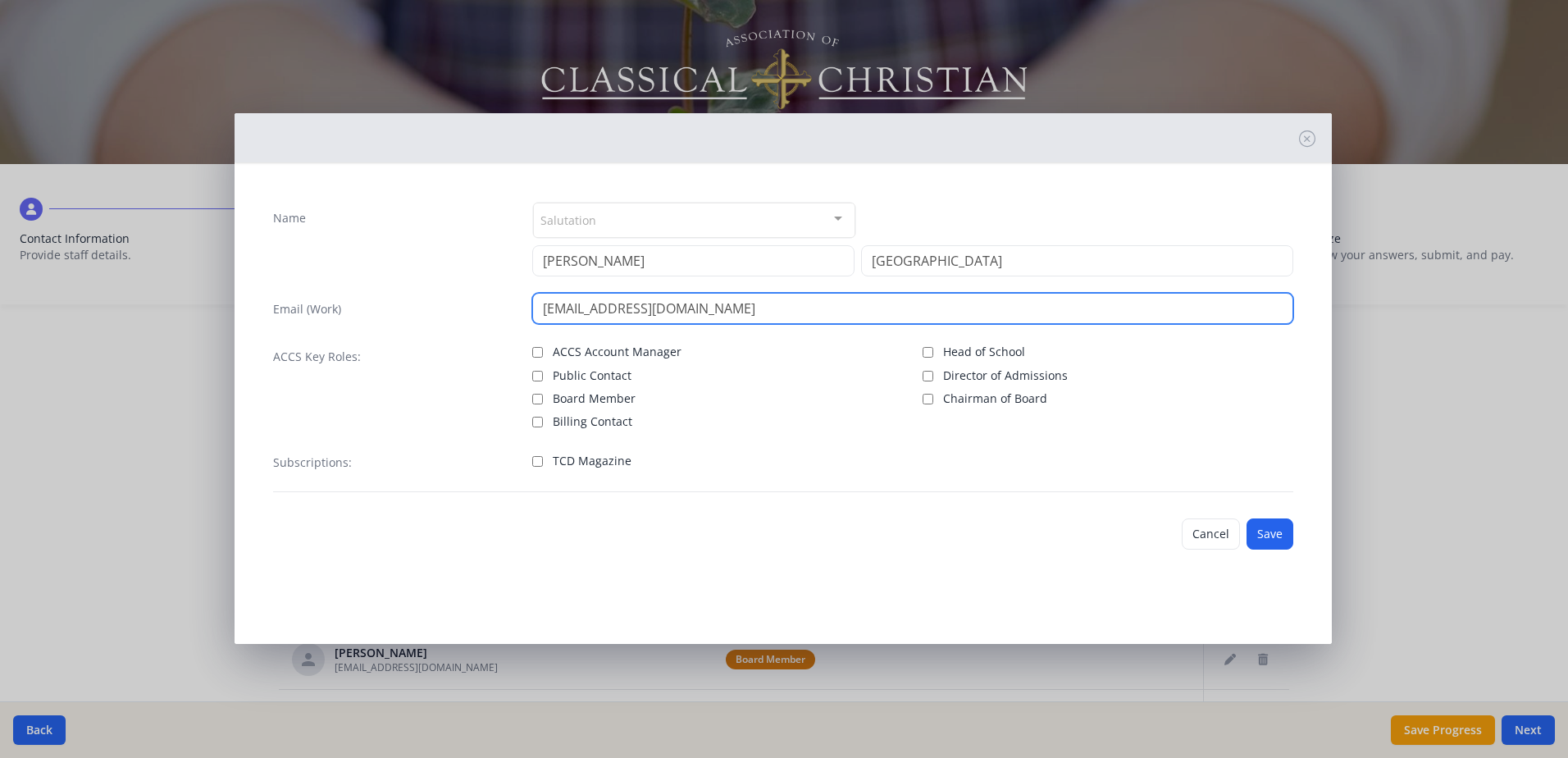
type input "[EMAIL_ADDRESS][DOMAIN_NAME]"
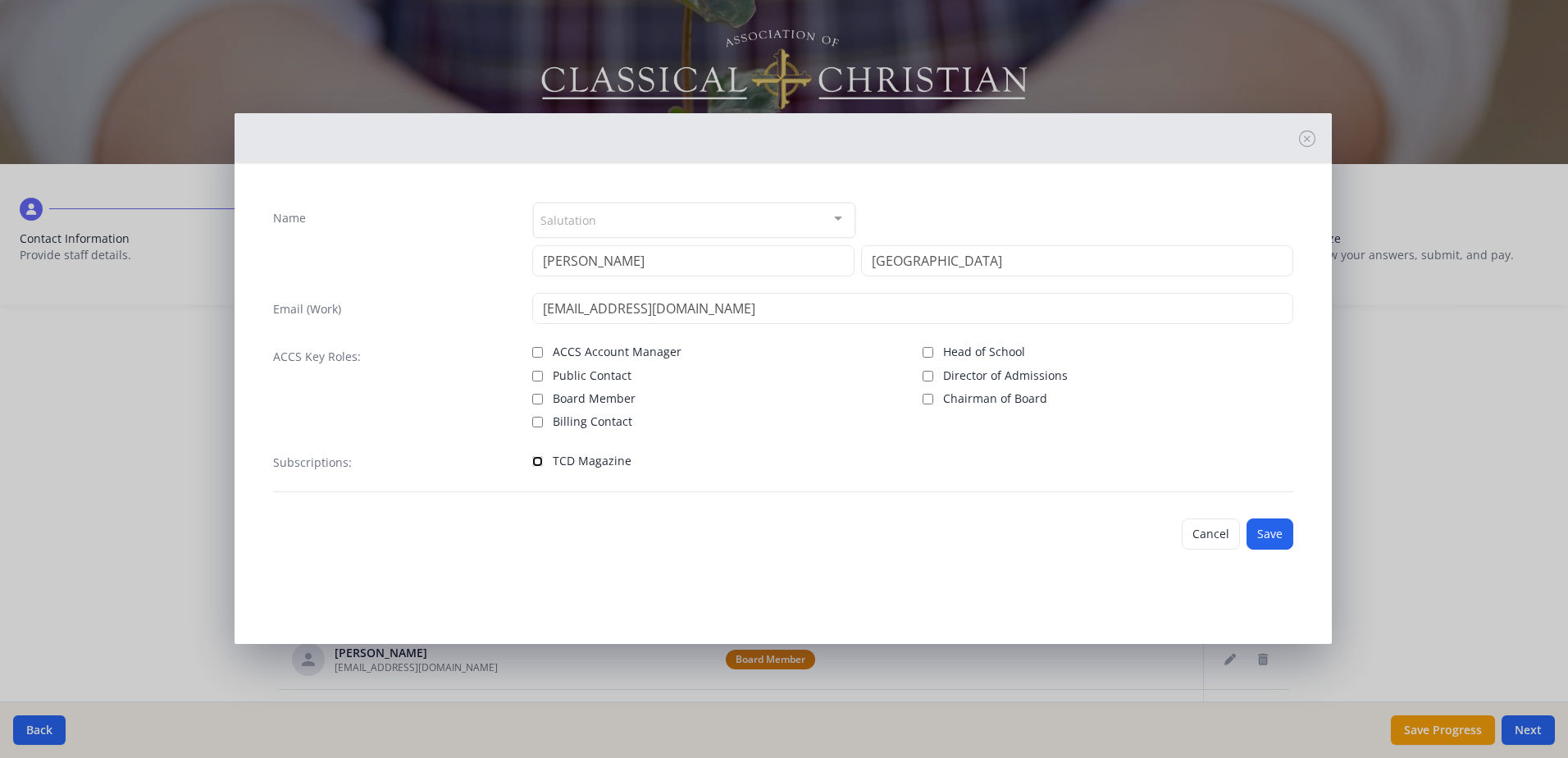
click at [539, 461] on input "TCD Magazine" at bounding box center [537, 461] width 10 height 10
checkbox input "true"
click at [1273, 535] on button "Save" at bounding box center [1269, 534] width 47 height 31
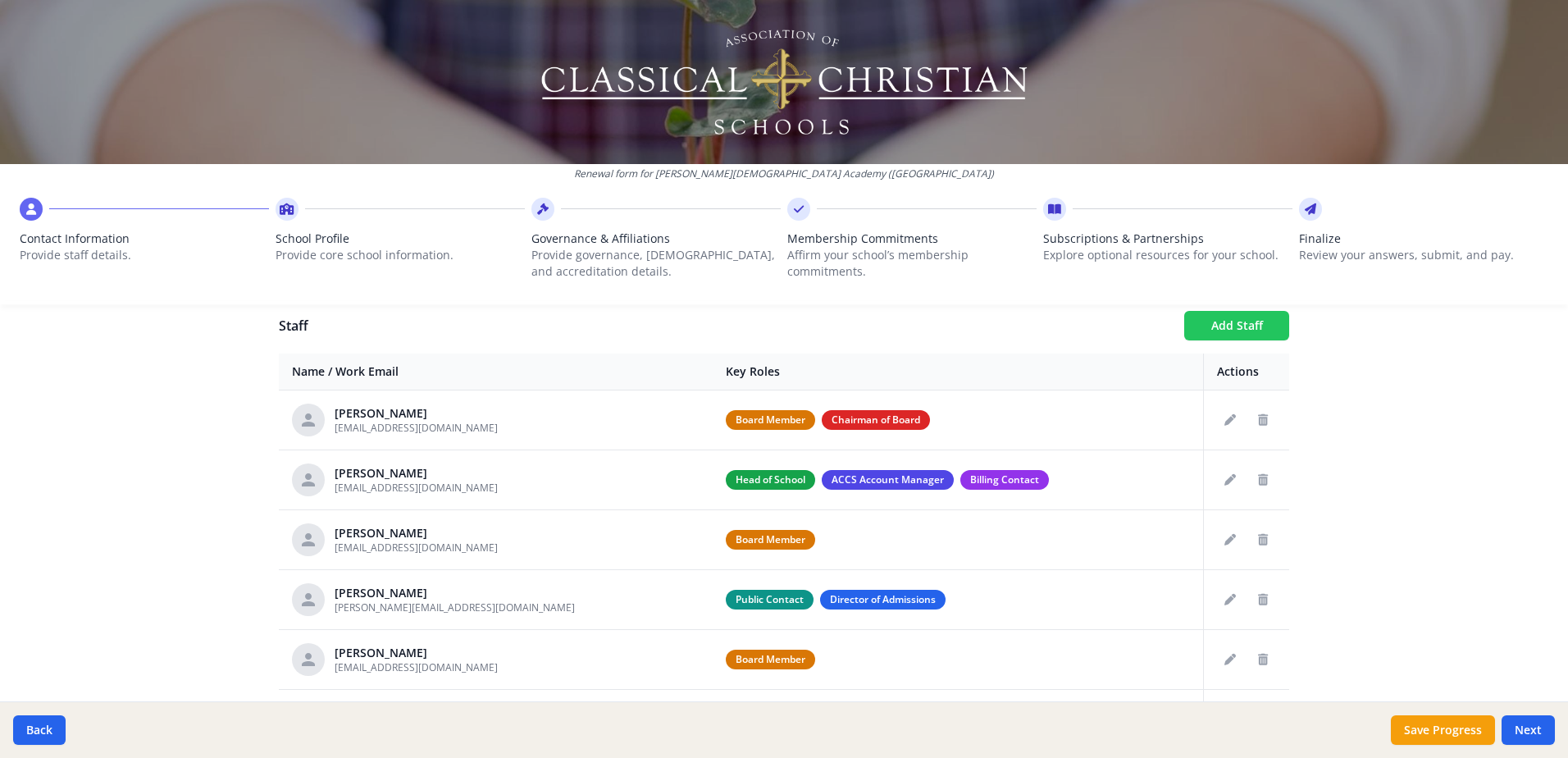
click at [1227, 328] on button "Add Staff" at bounding box center [1235, 325] width 105 height 29
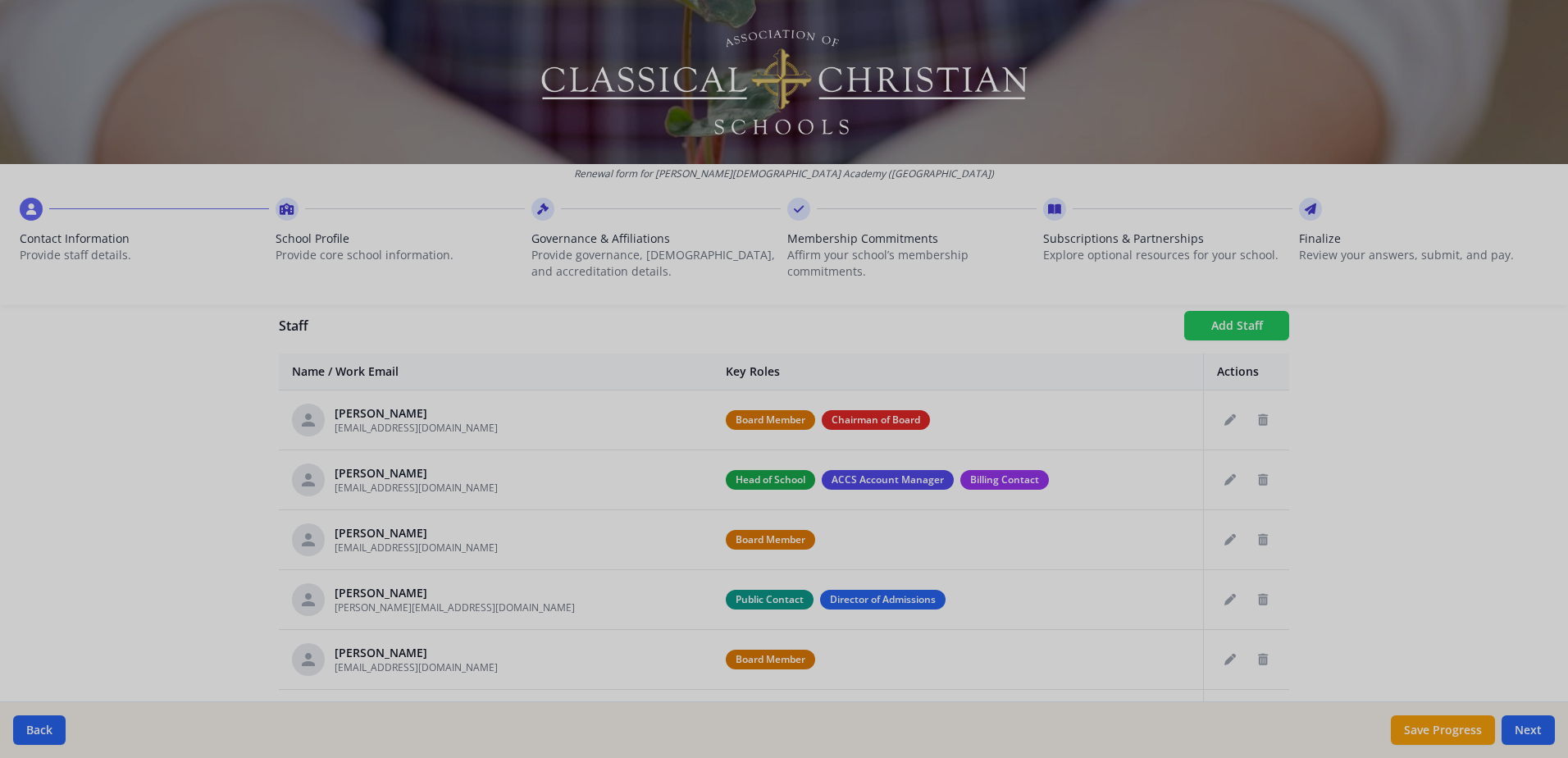
checkbox input "false"
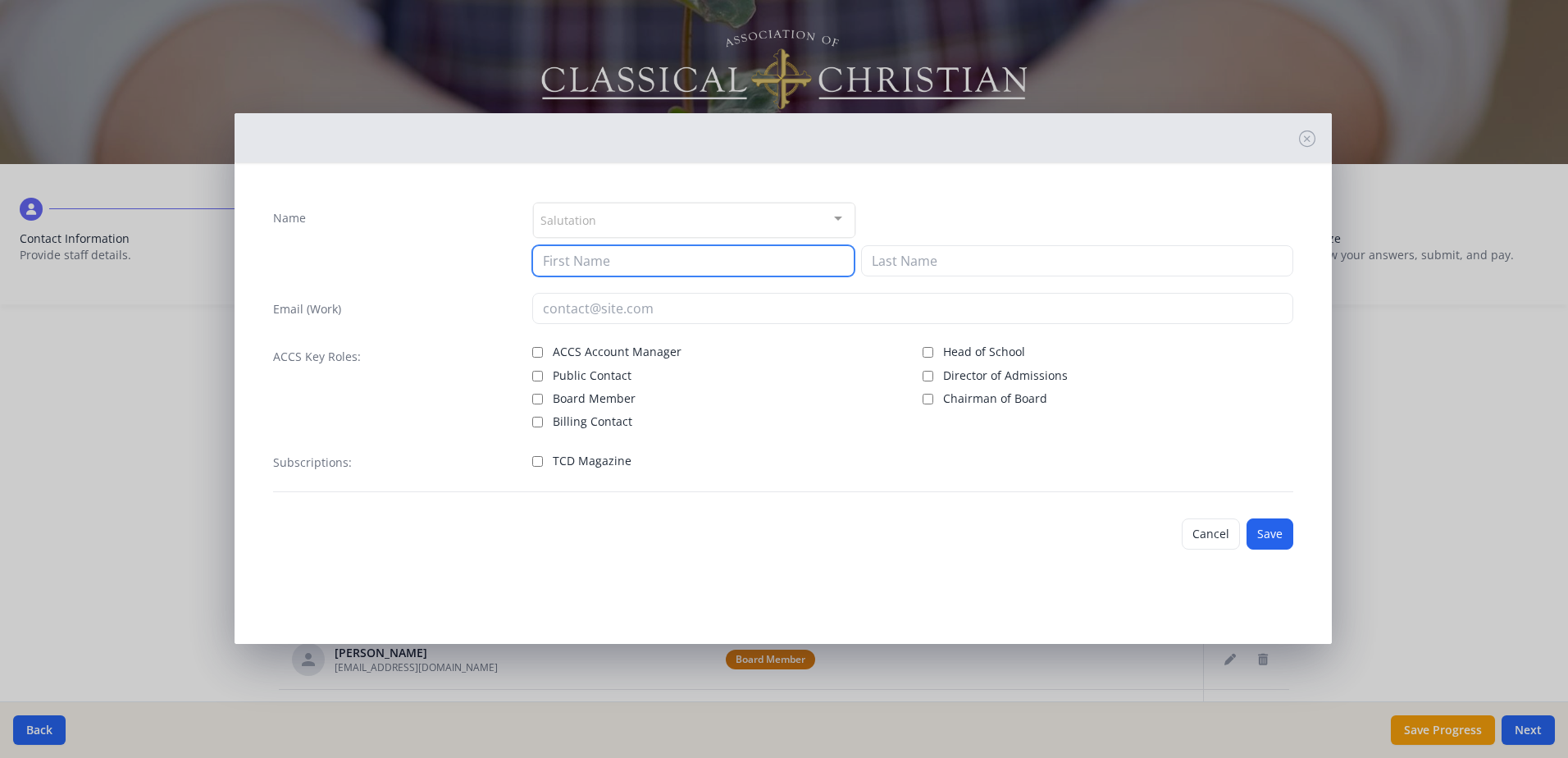
click at [552, 262] on input at bounding box center [694, 260] width 322 height 31
type input "[PERSON_NAME]"
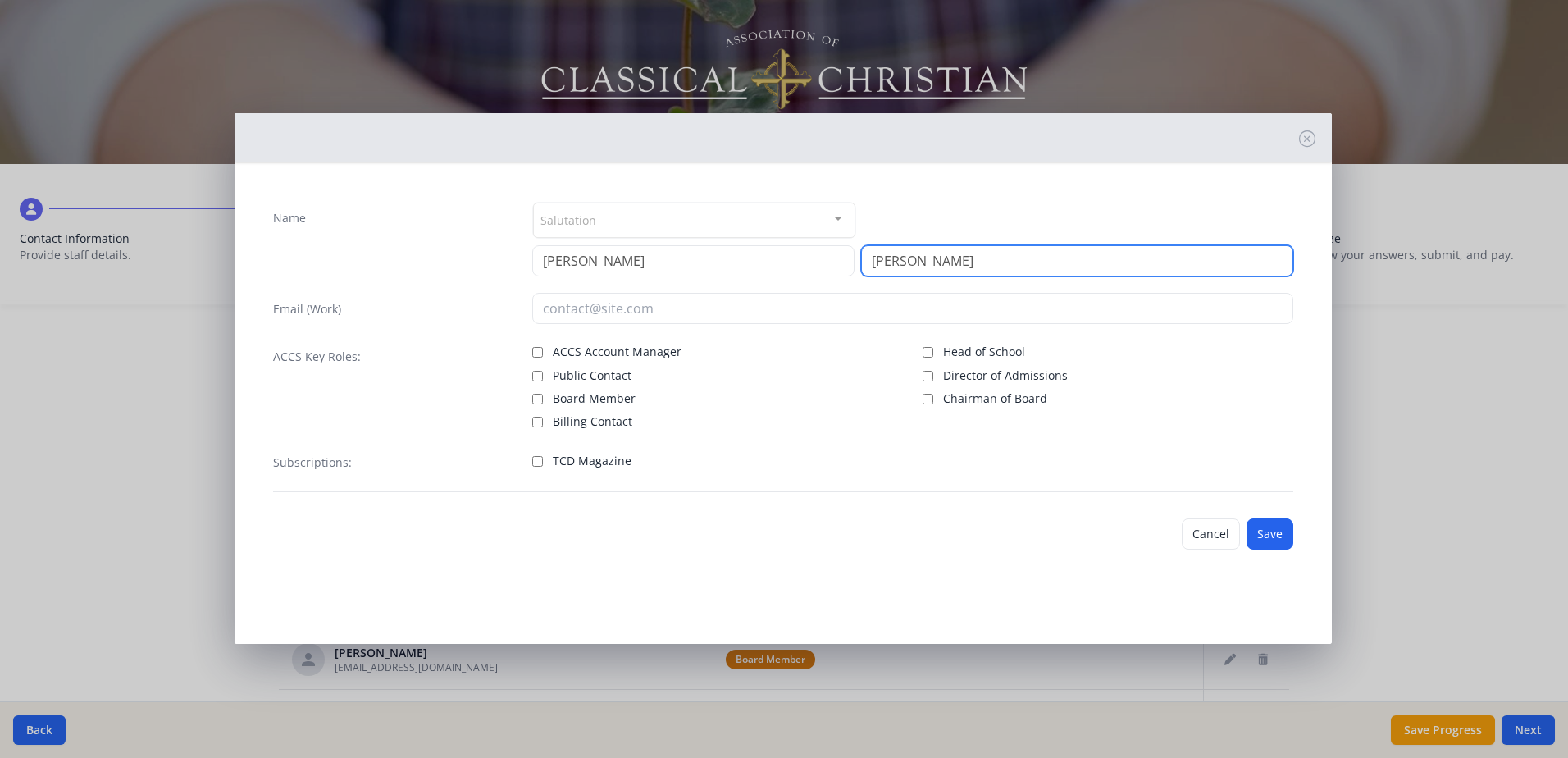
type input "[PERSON_NAME]"
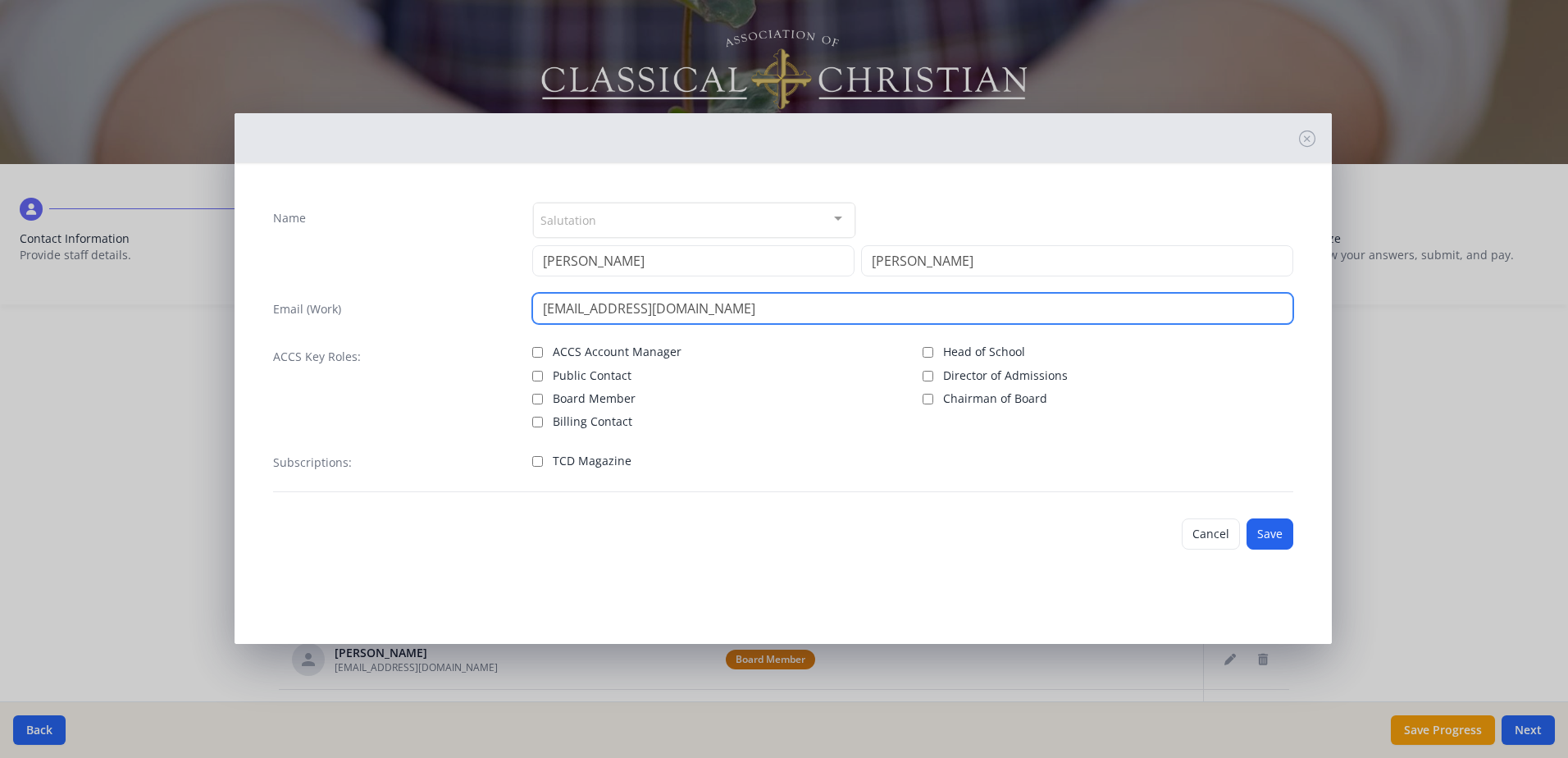
type input "[EMAIL_ADDRESS][DOMAIN_NAME]"
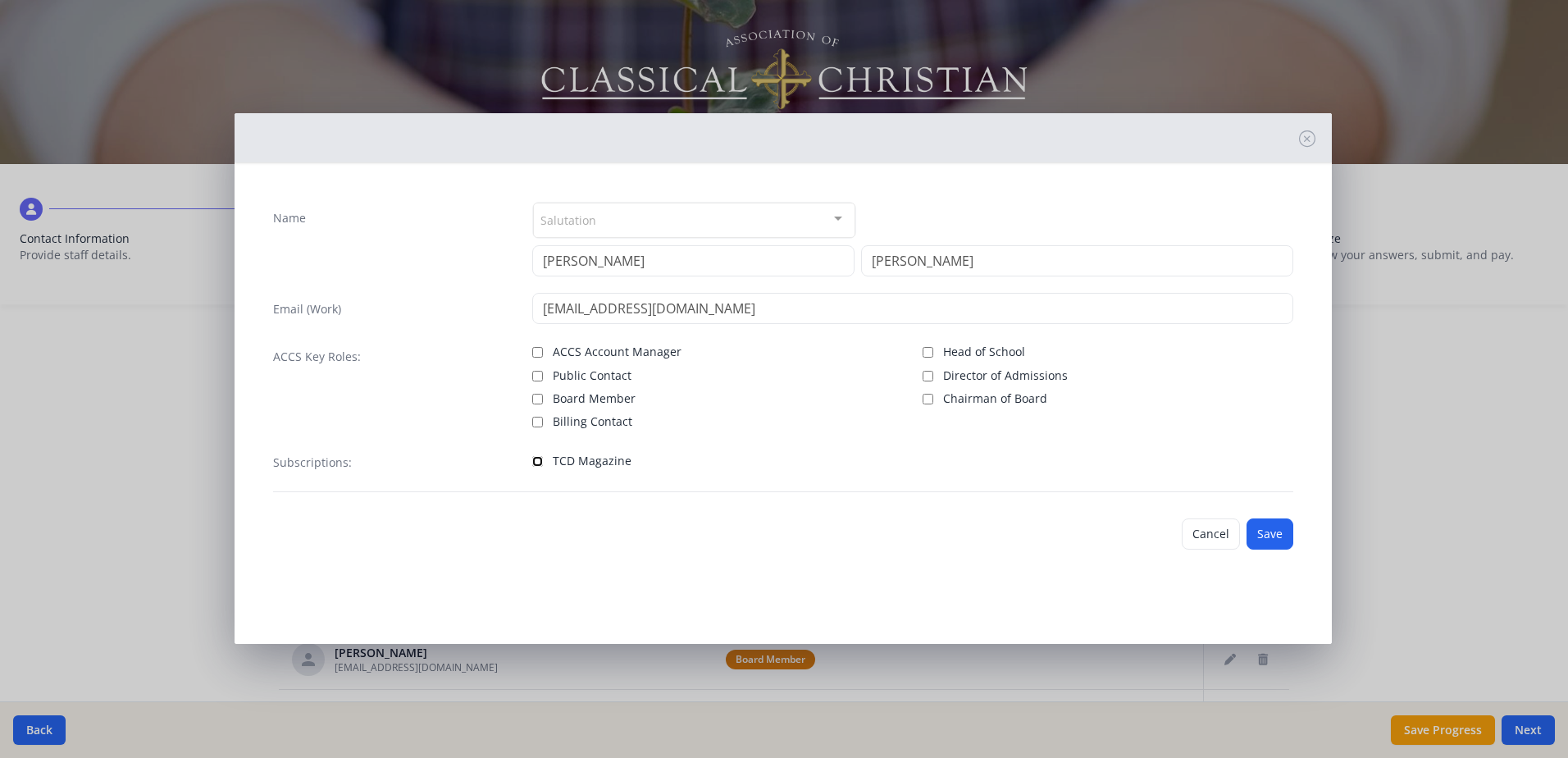
click at [537, 460] on input "TCD Magazine" at bounding box center [537, 461] width 10 height 10
checkbox input "true"
click at [1270, 530] on button "Save" at bounding box center [1269, 534] width 47 height 31
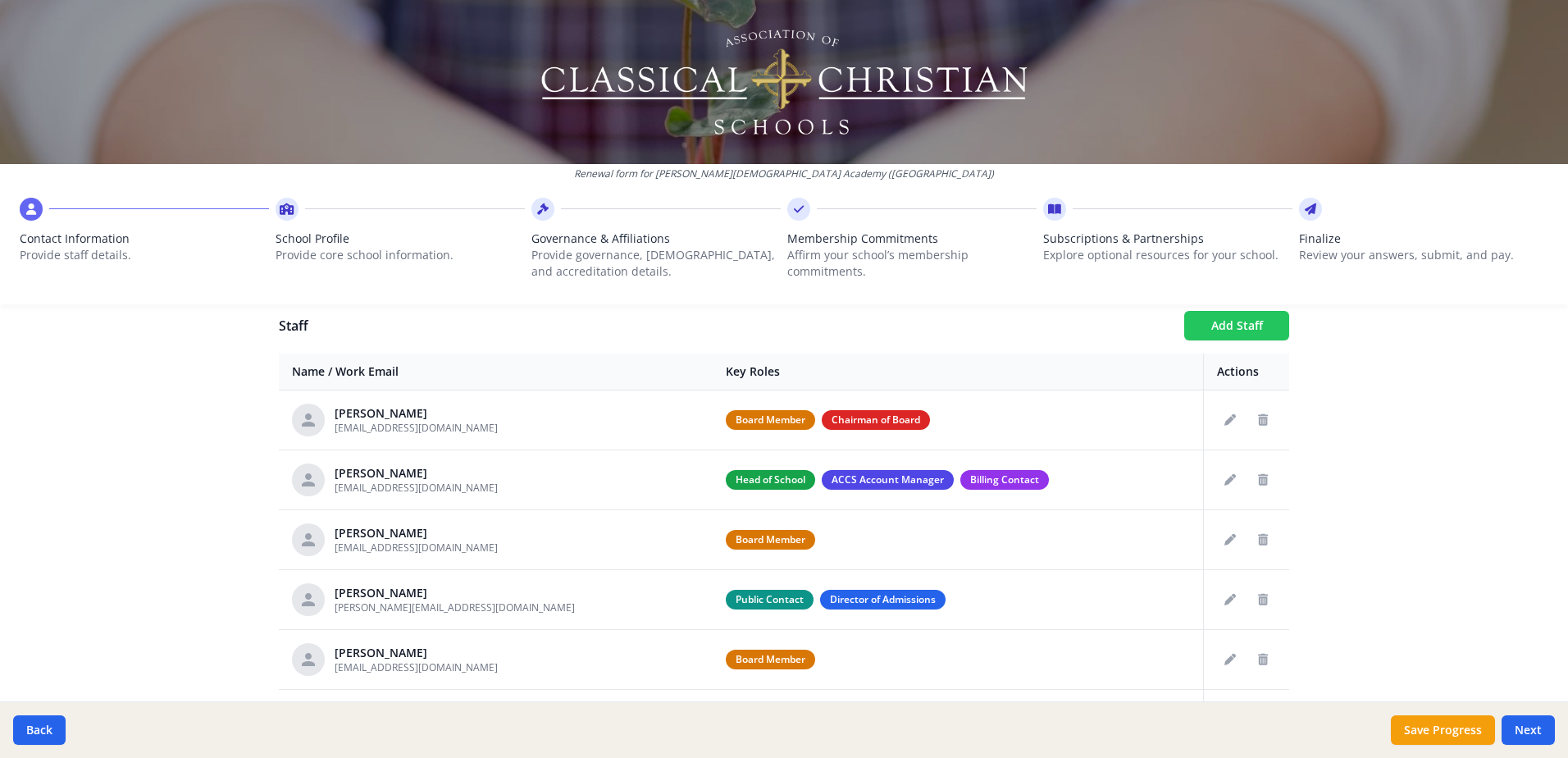
click at [1245, 332] on button "Add Staff" at bounding box center [1235, 325] width 105 height 29
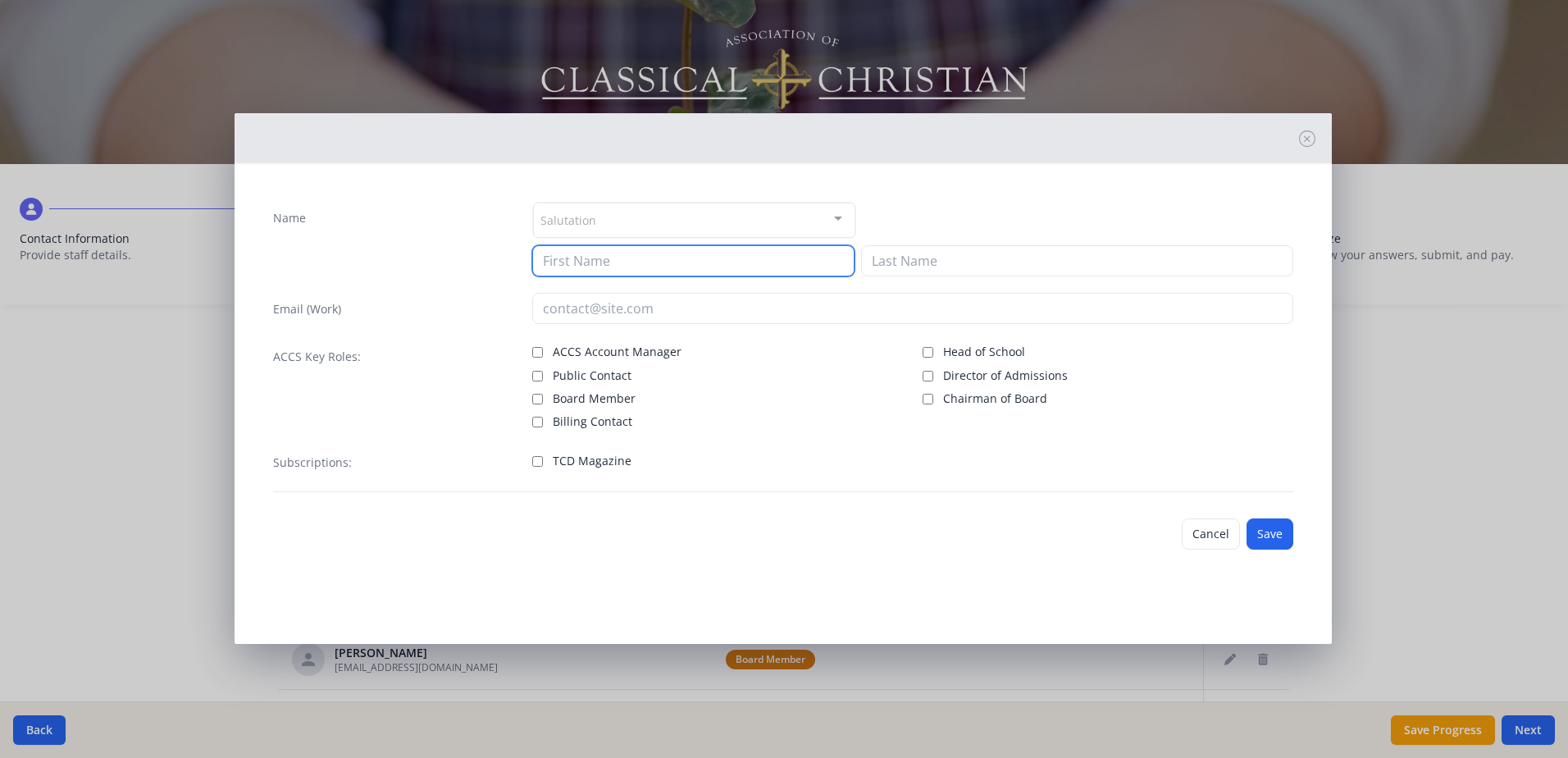
click at [556, 267] on input at bounding box center [694, 260] width 322 height 31
type input "[PERSON_NAME]"
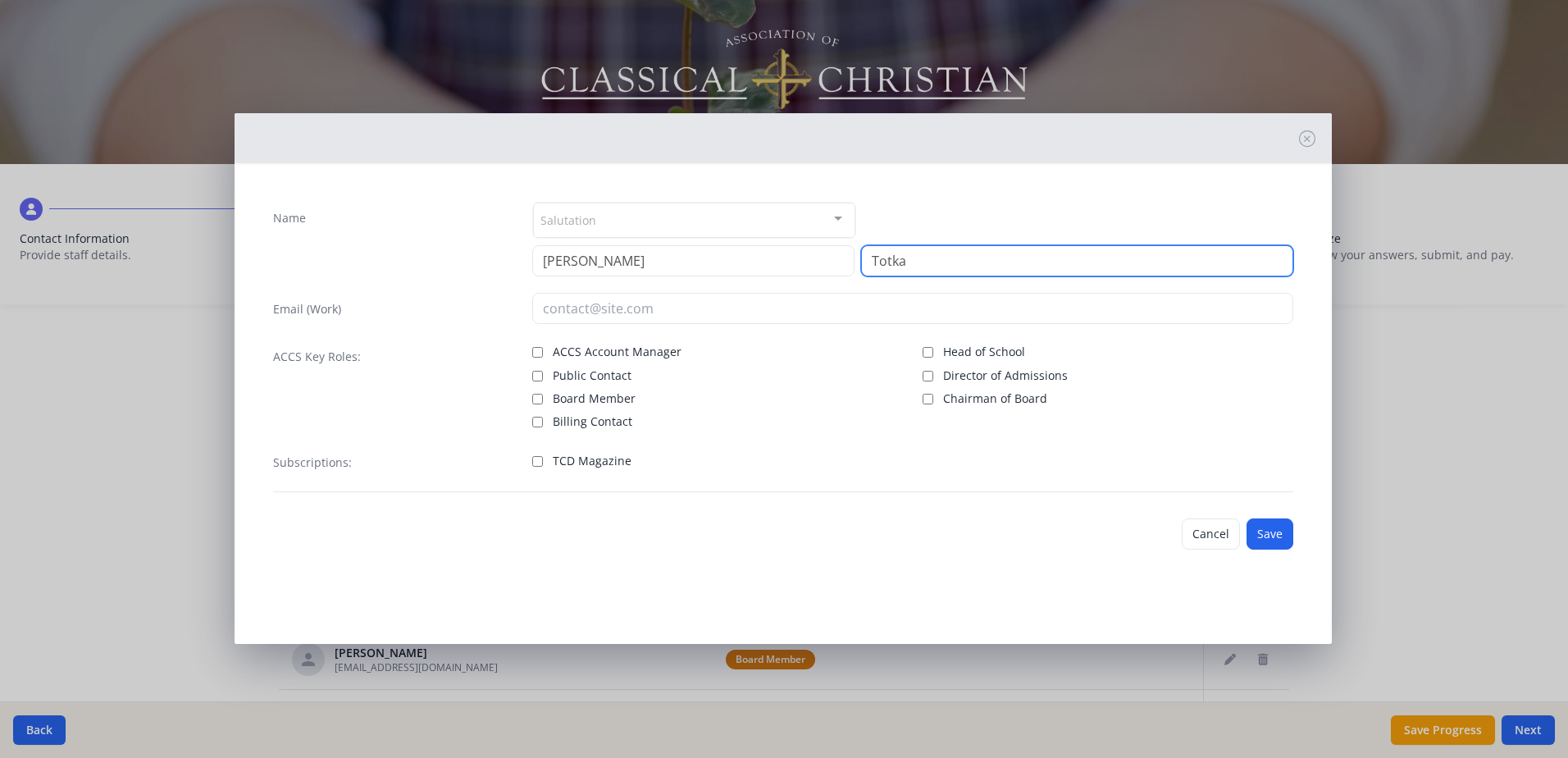
type input "Totka"
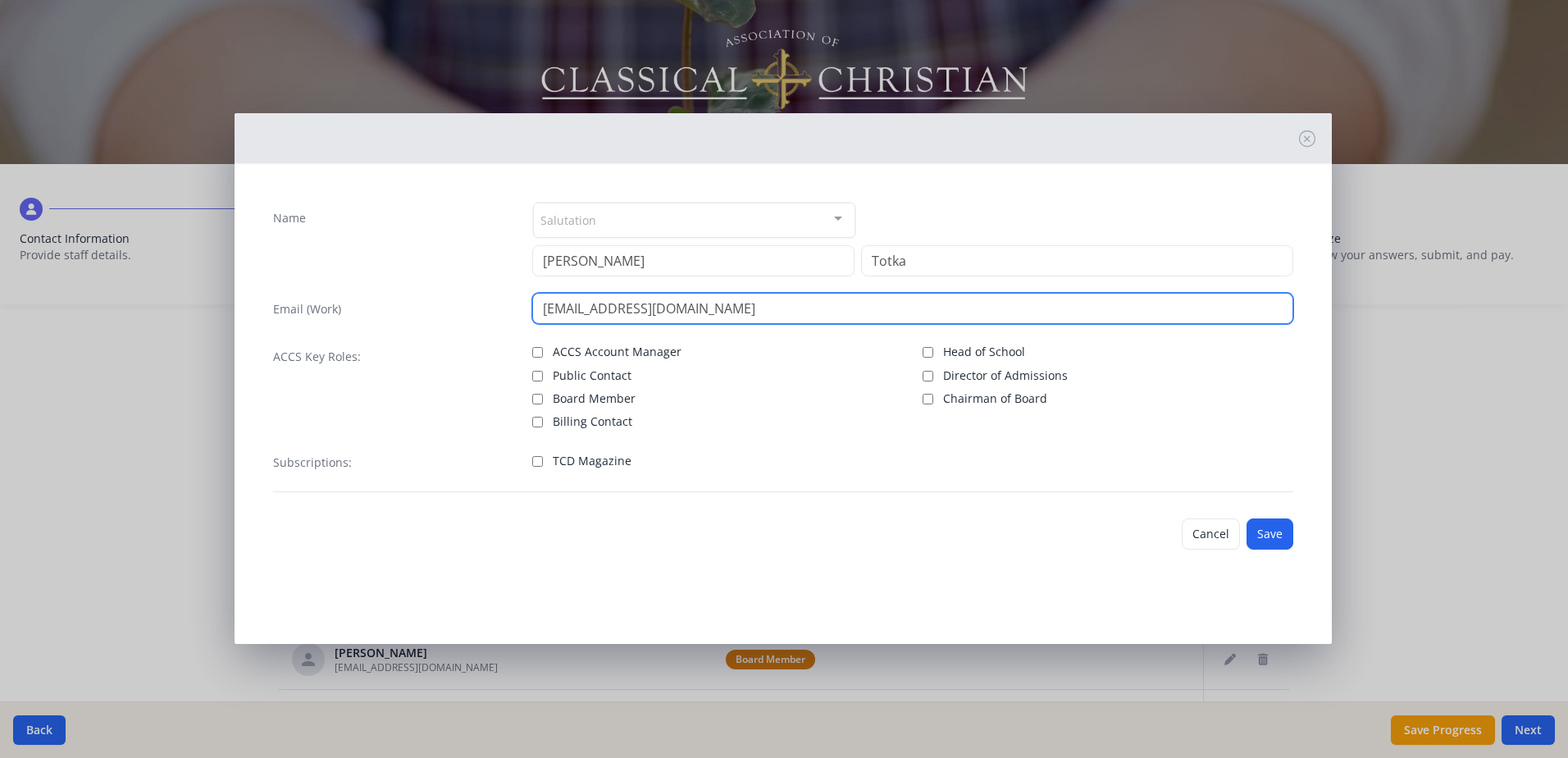
type input "[EMAIL_ADDRESS][DOMAIN_NAME]"
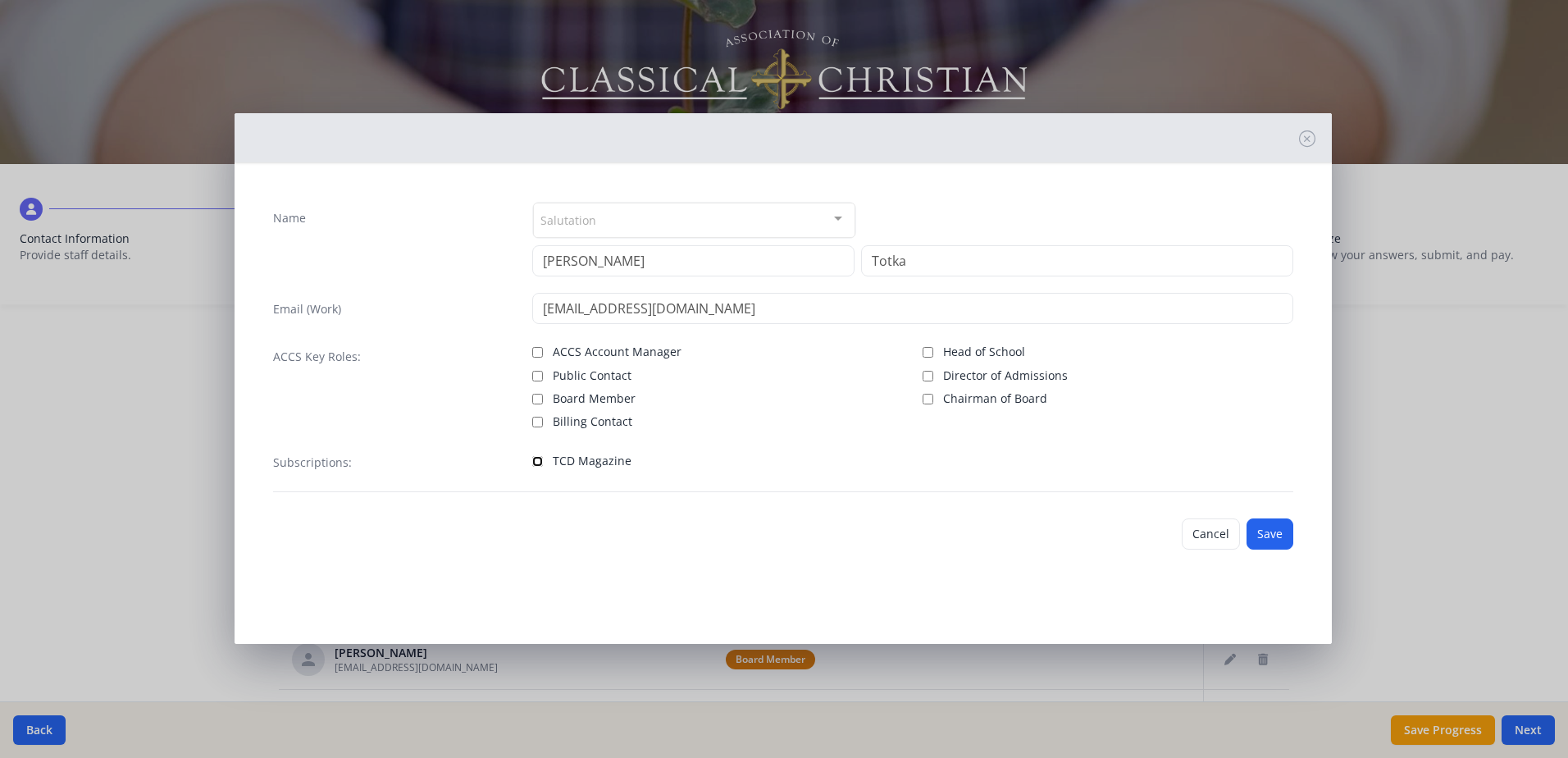
click at [540, 462] on input "TCD Magazine" at bounding box center [537, 461] width 10 height 10
checkbox input "true"
click at [1278, 529] on button "Save" at bounding box center [1269, 534] width 47 height 31
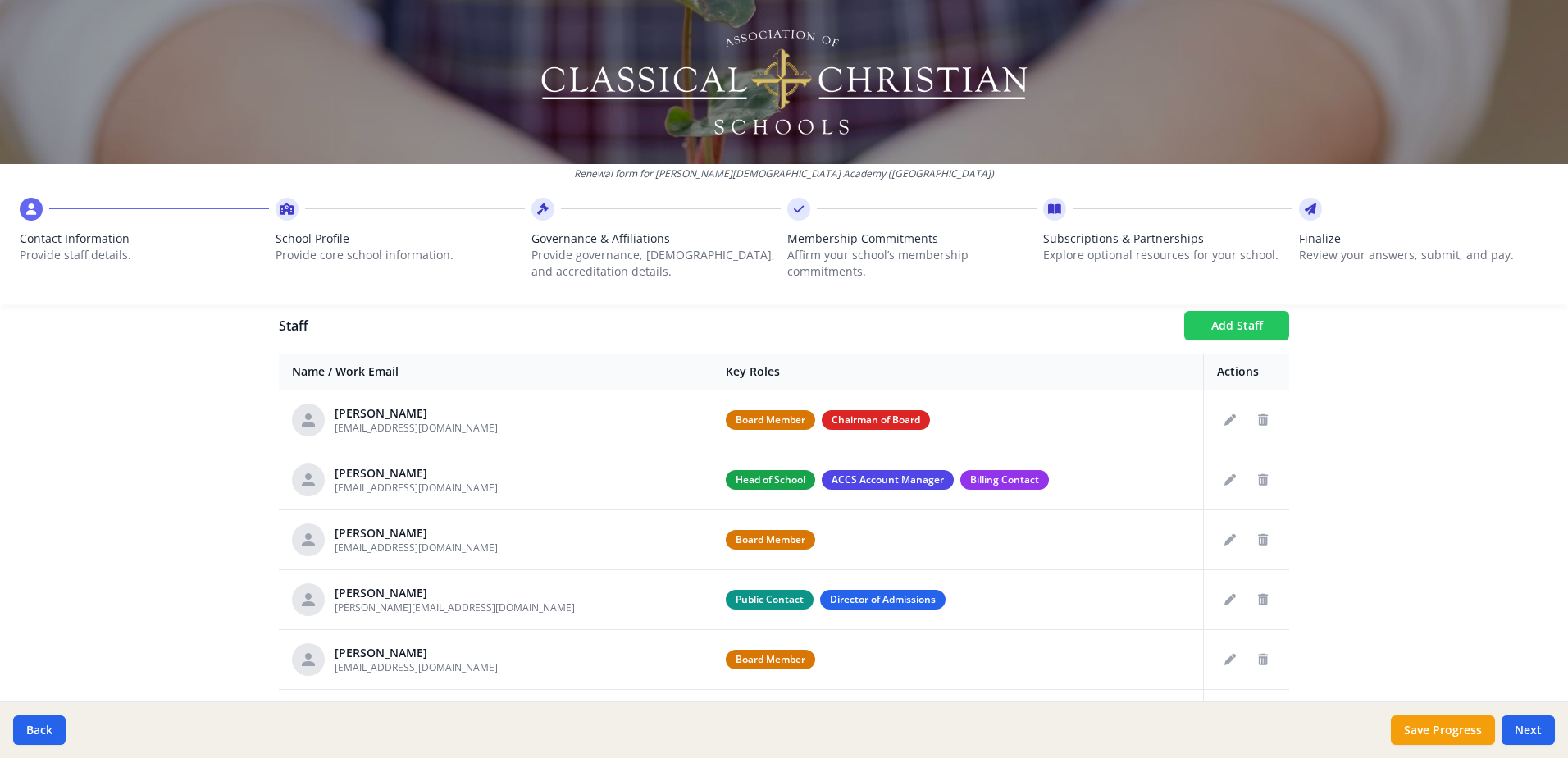
click at [1210, 330] on button "Add Staff" at bounding box center [1235, 325] width 105 height 29
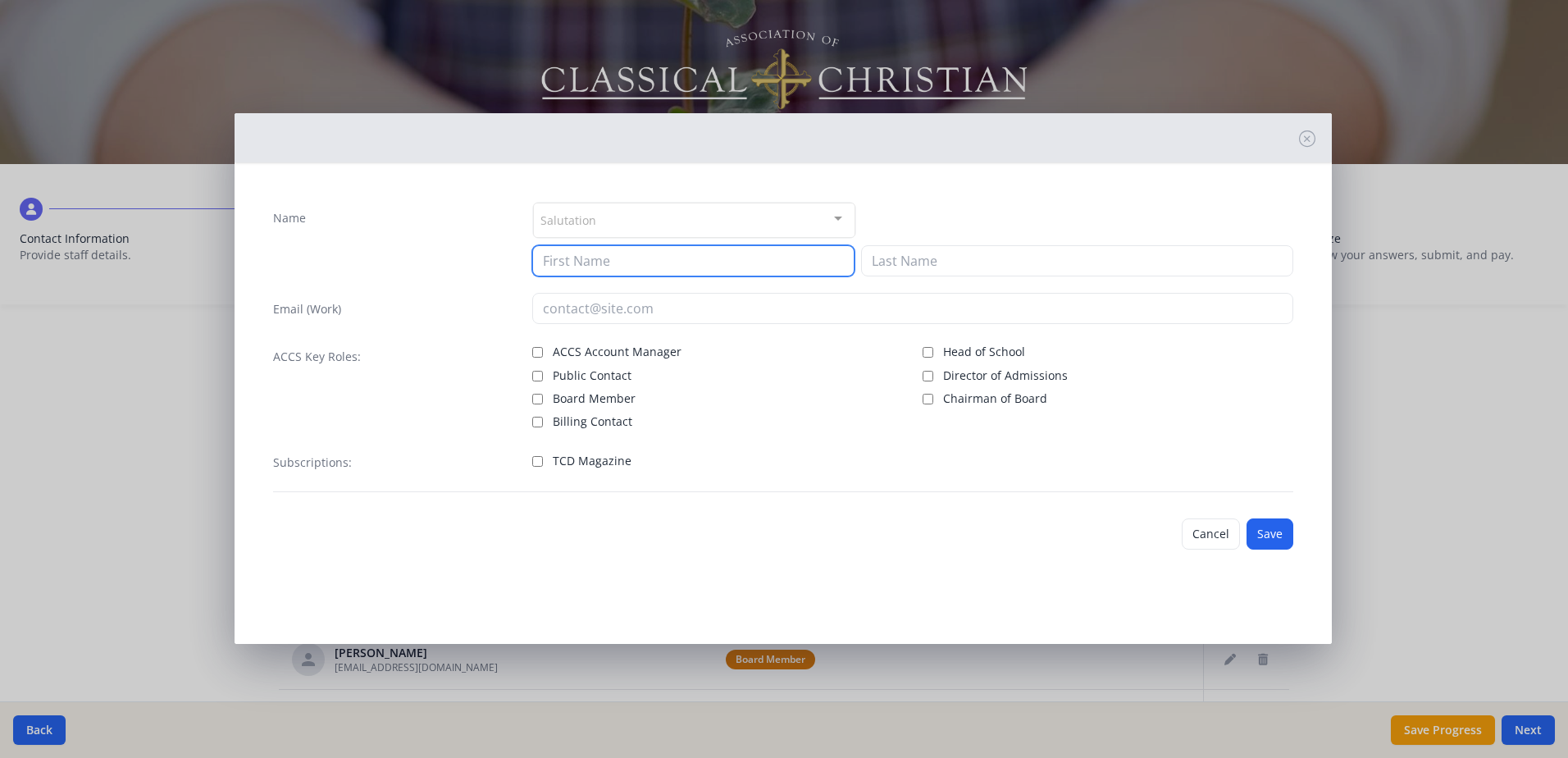
click at [578, 258] on input at bounding box center [694, 260] width 322 height 31
type input "[PERSON_NAME]"
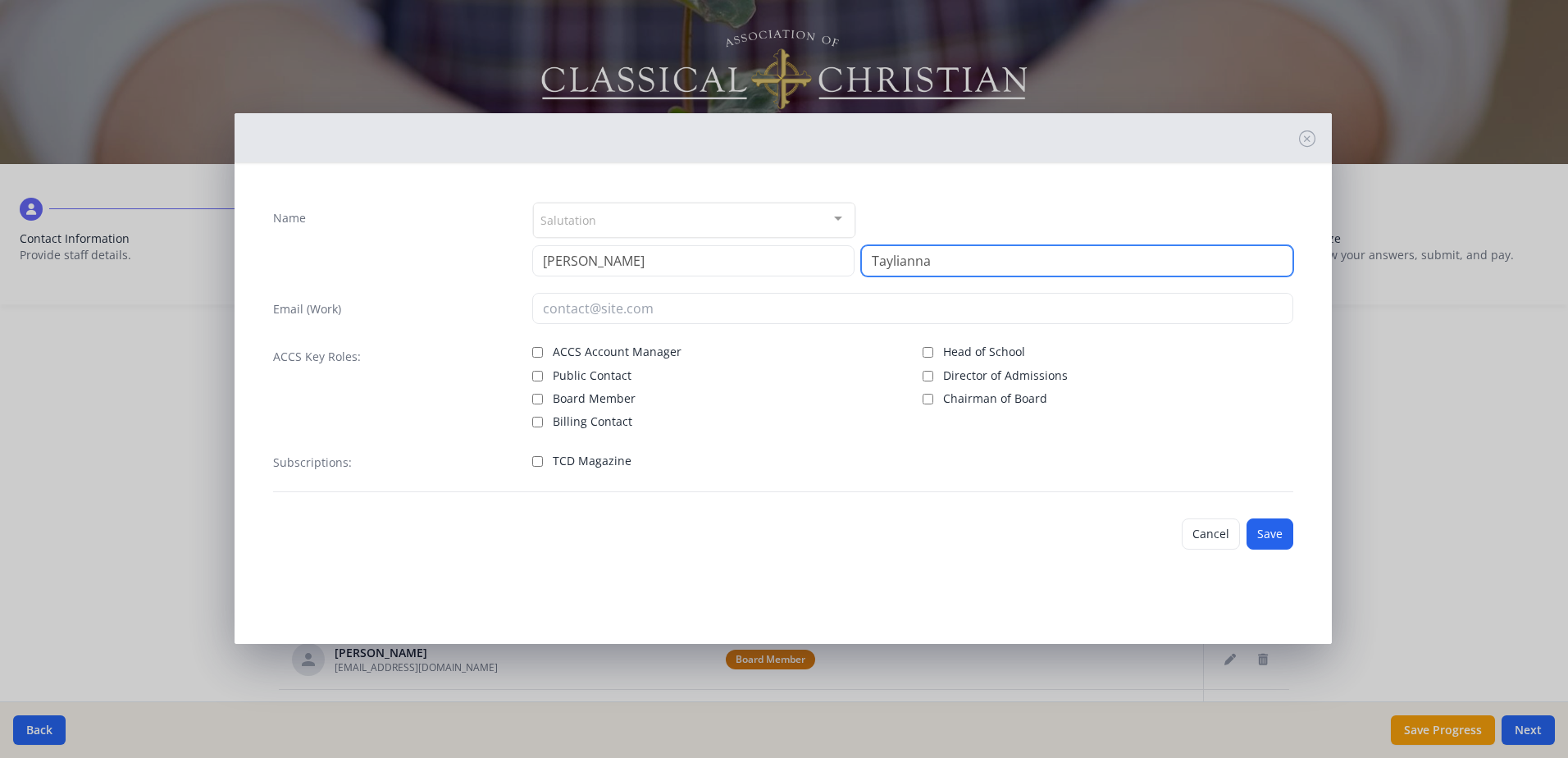
type input "Taylianna"
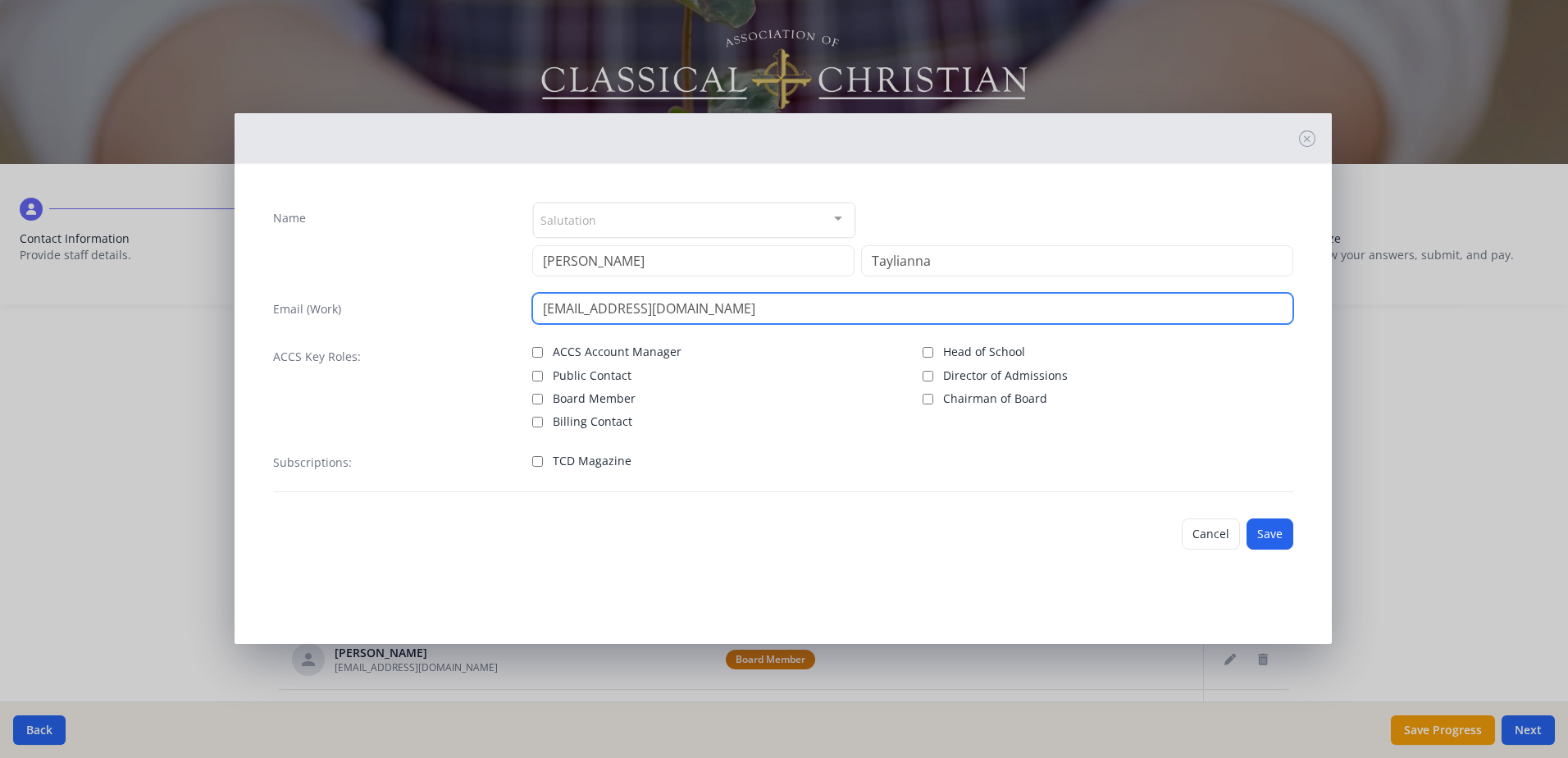
type input "[EMAIL_ADDRESS][DOMAIN_NAME]"
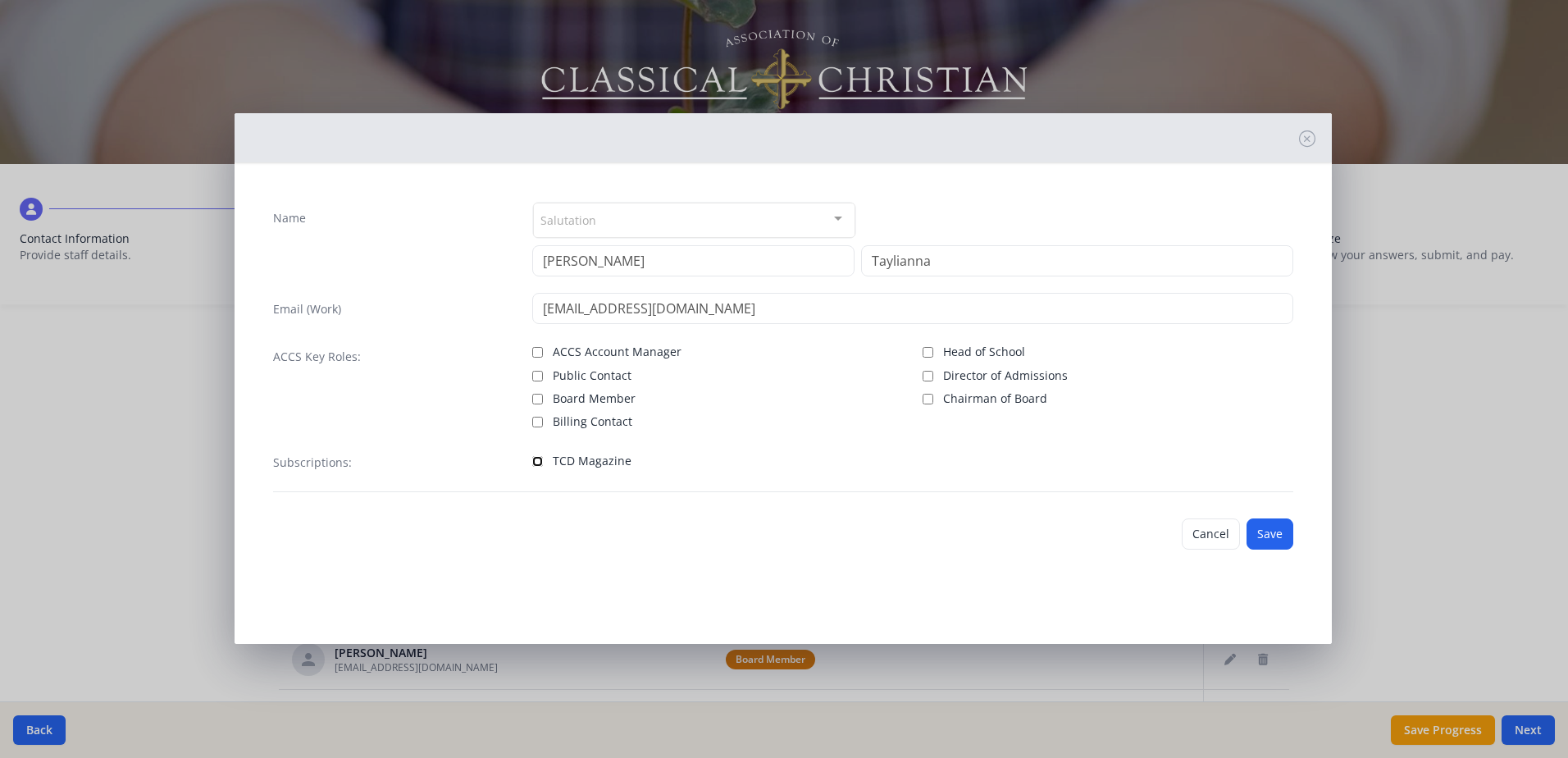
click at [537, 461] on input "TCD Magazine" at bounding box center [537, 461] width 10 height 10
checkbox input "true"
click at [1270, 532] on button "Save" at bounding box center [1269, 534] width 47 height 31
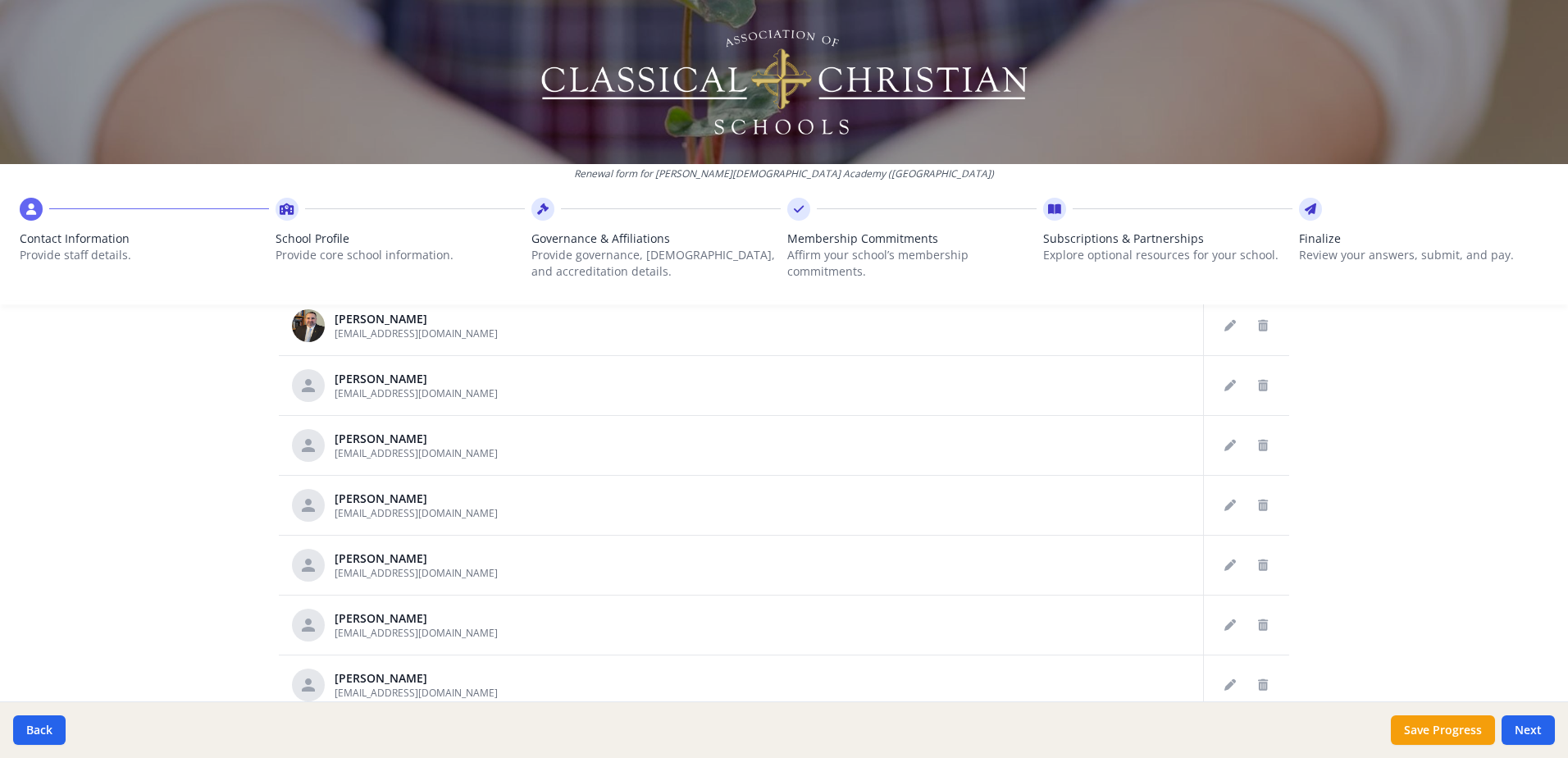
scroll to position [845, 0]
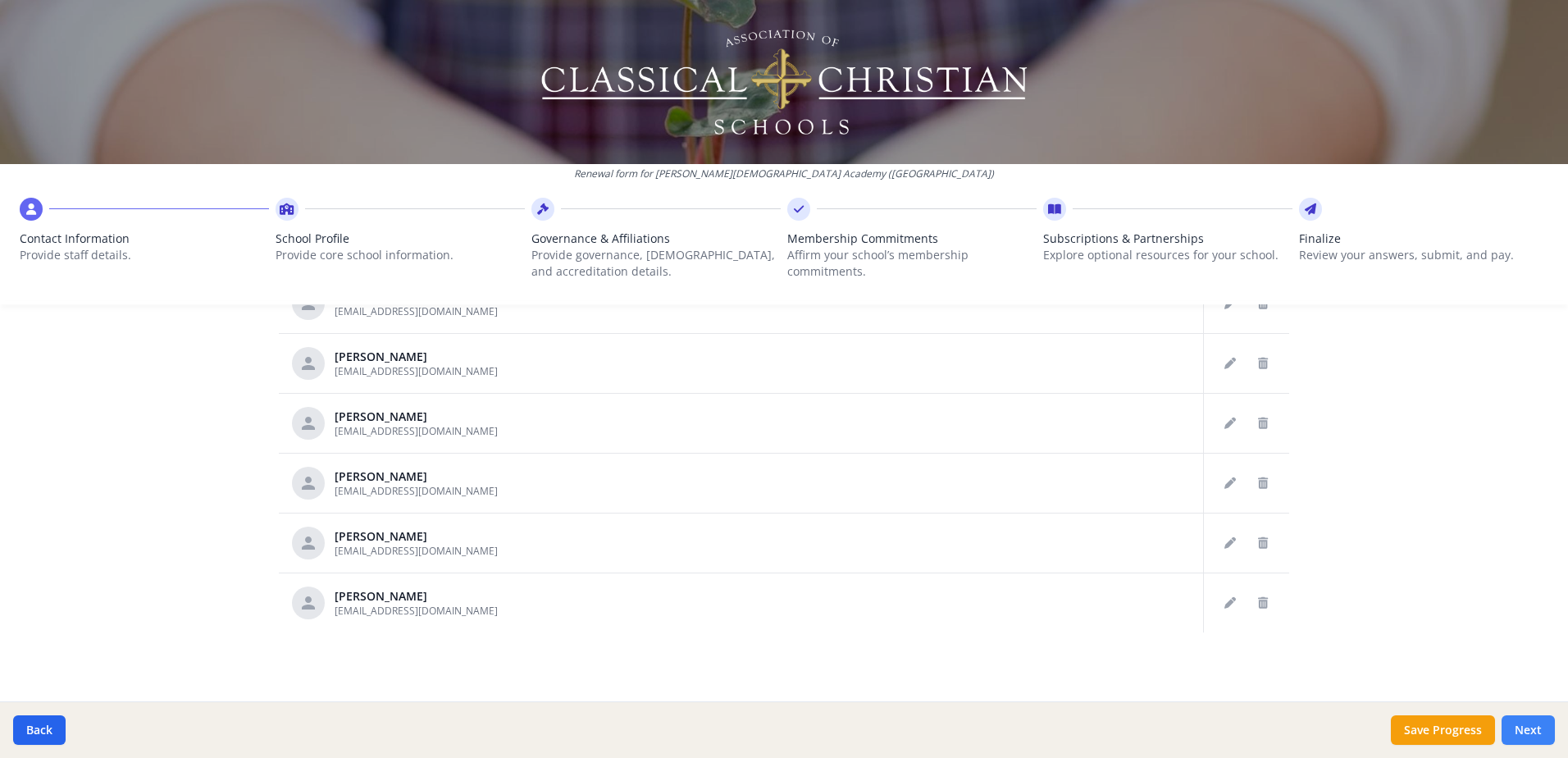
click at [1535, 730] on button "Next" at bounding box center [1527, 730] width 54 height 29
type input "[PHONE_NUMBER]"
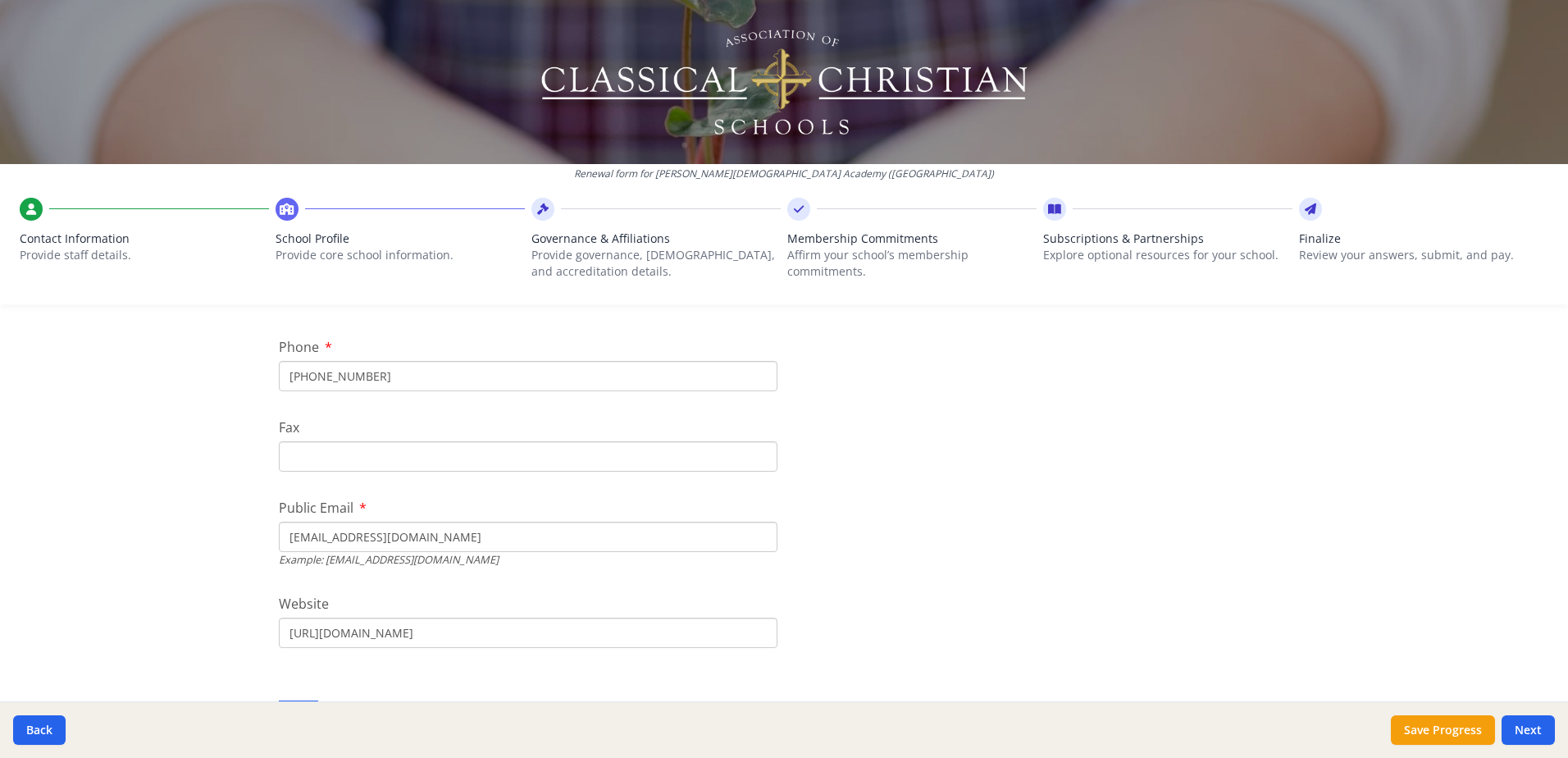
scroll to position [410, 0]
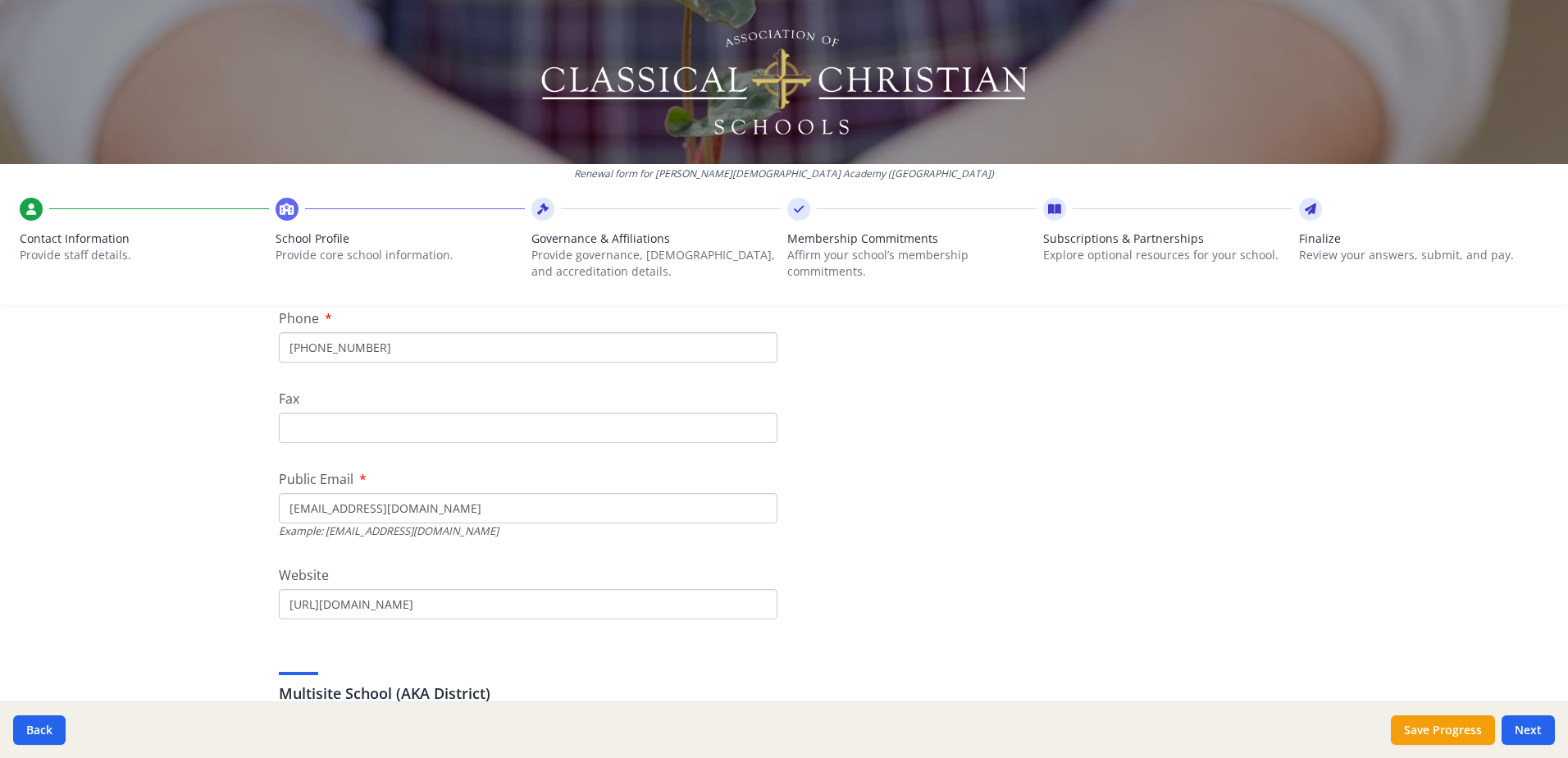
drag, startPoint x: 351, startPoint y: 510, endPoint x: 394, endPoint y: 510, distance: 43.0
click at [394, 510] on input "[EMAIL_ADDRESS][DOMAIN_NAME]" at bounding box center [528, 508] width 498 height 30
click at [282, 510] on input "[EMAIL_ADDRESS][DOMAIN_NAME]" at bounding box center [528, 508] width 498 height 30
drag, startPoint x: 284, startPoint y: 508, endPoint x: 337, endPoint y: 508, distance: 53.0
click at [337, 508] on input "[EMAIL_ADDRESS][DOMAIN_NAME]" at bounding box center [528, 508] width 498 height 30
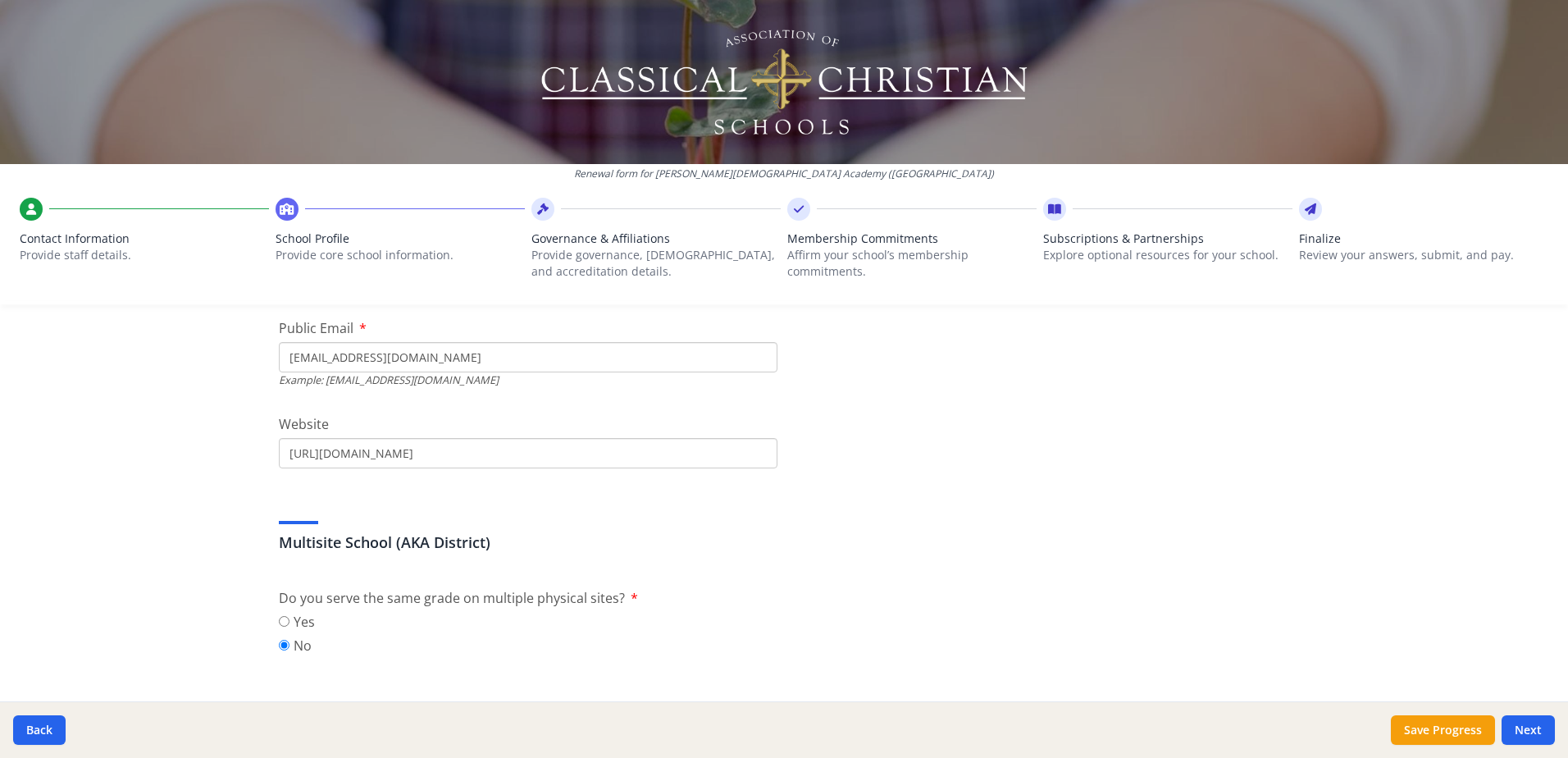
scroll to position [574, 0]
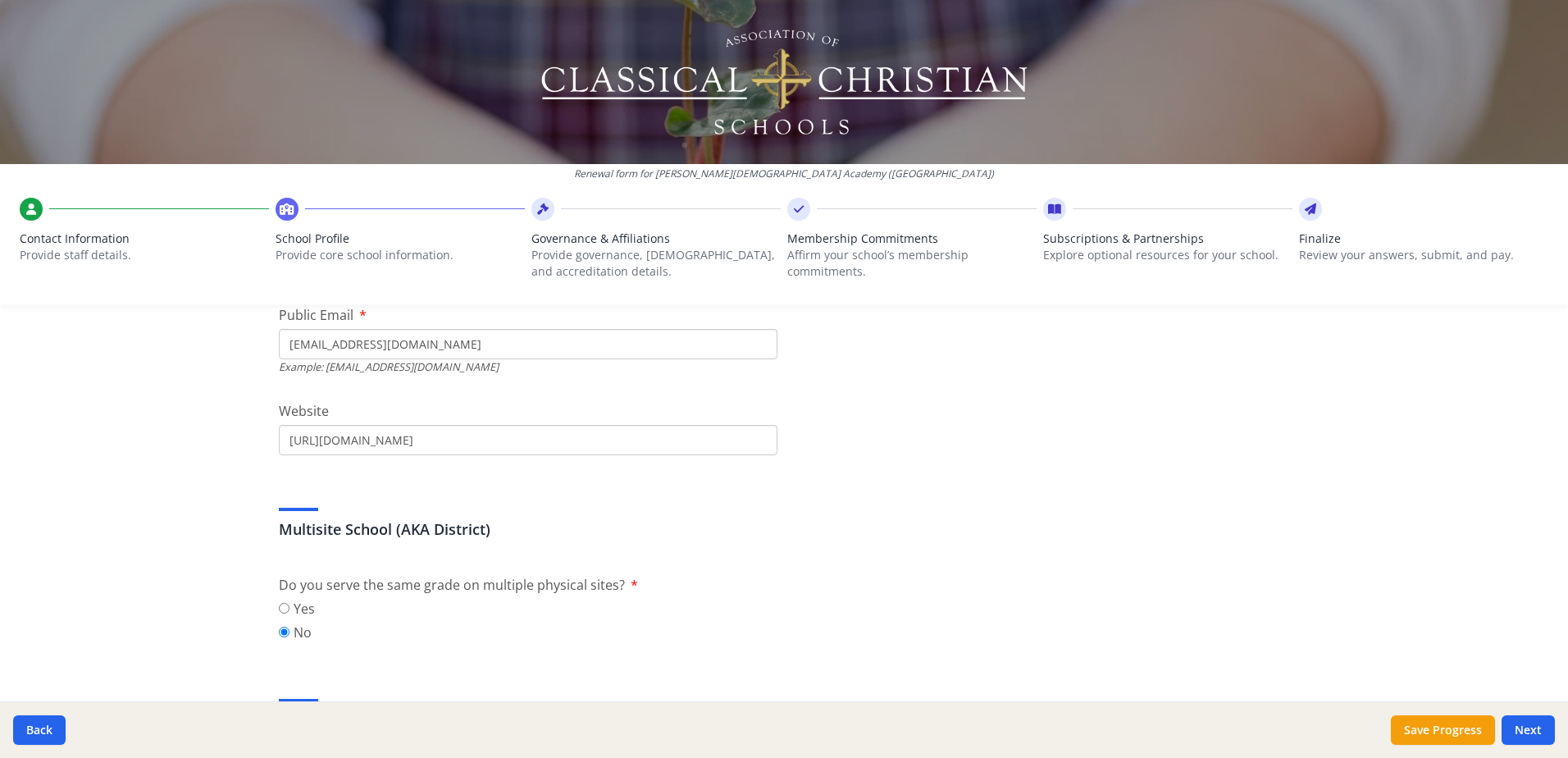
type input "[EMAIL_ADDRESS][DOMAIN_NAME]"
click at [351, 441] on input "[URL][DOMAIN_NAME]" at bounding box center [528, 440] width 498 height 30
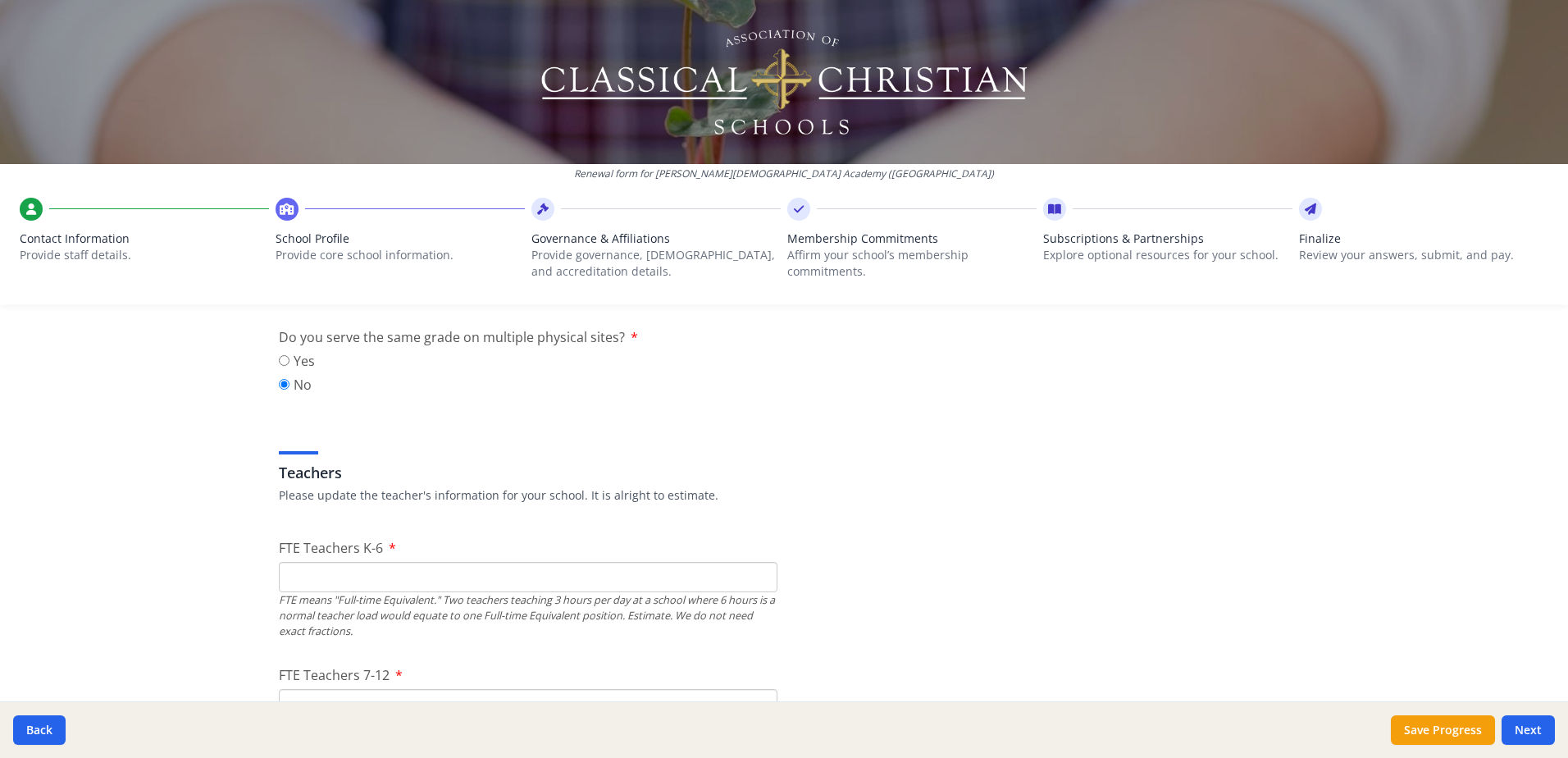
scroll to position [902, 0]
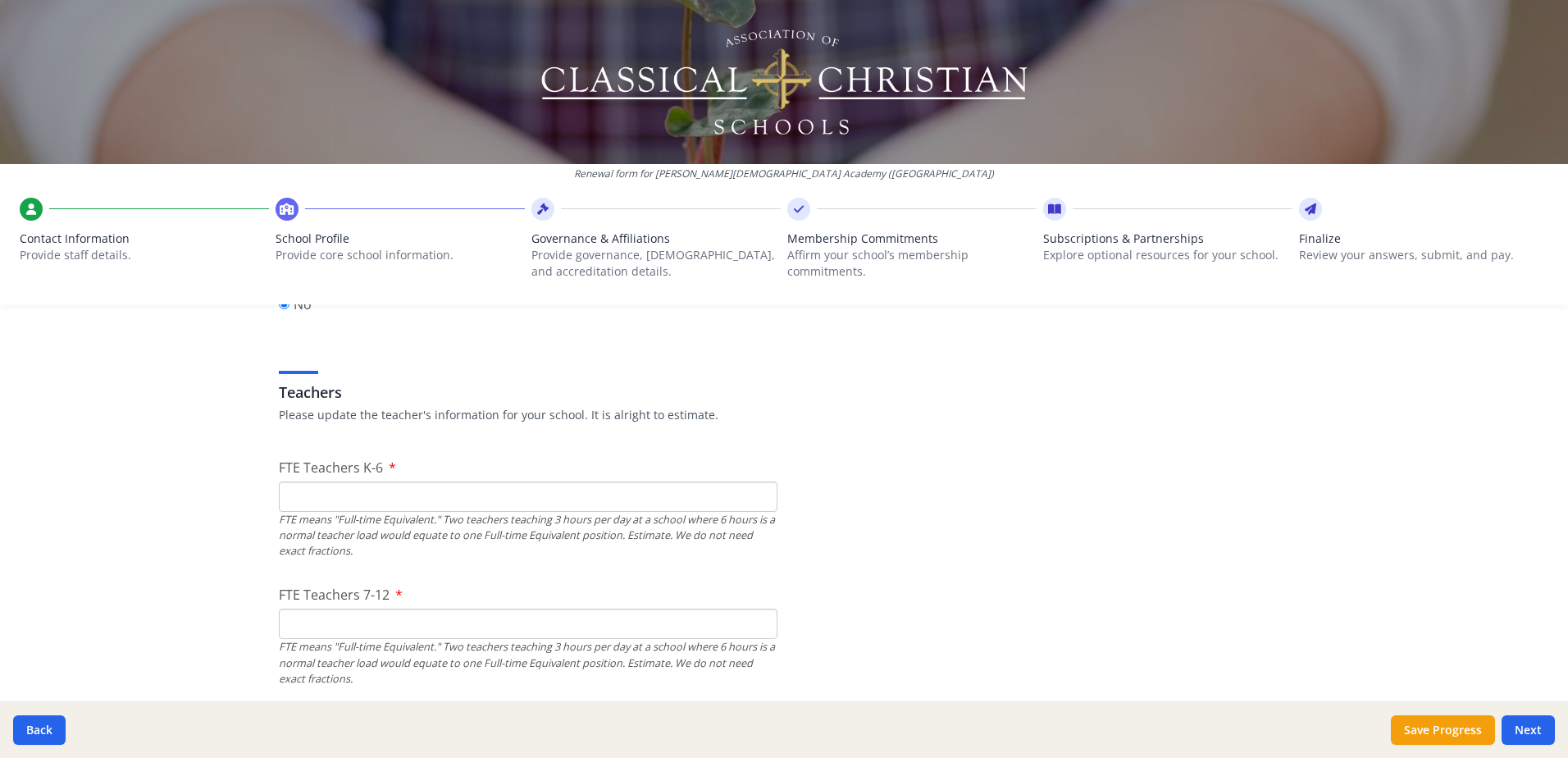
type input "[URL][DOMAIN_NAME]"
click at [279, 494] on input "FTE Teachers K-6" at bounding box center [528, 497] width 498 height 30
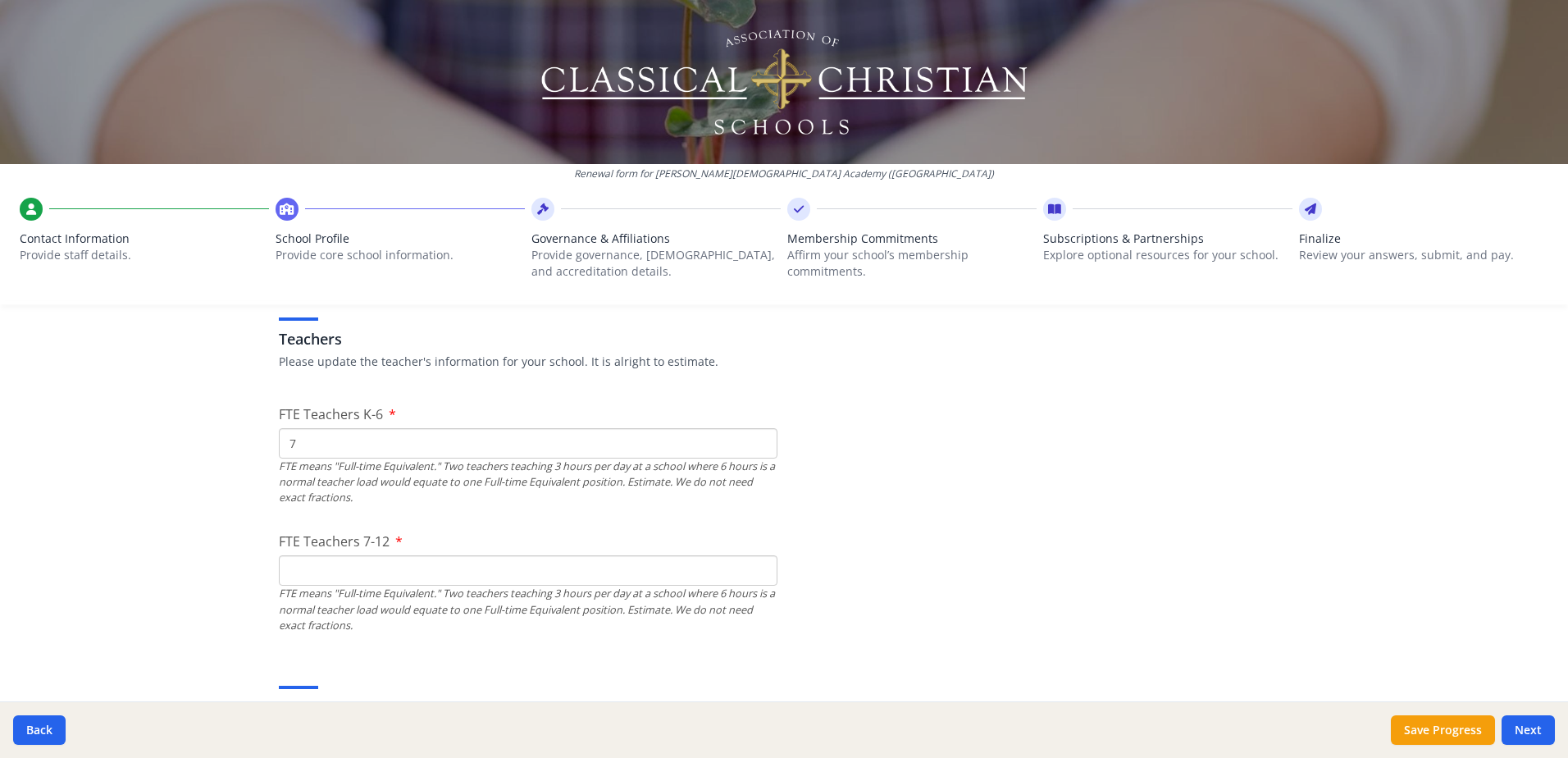
scroll to position [984, 0]
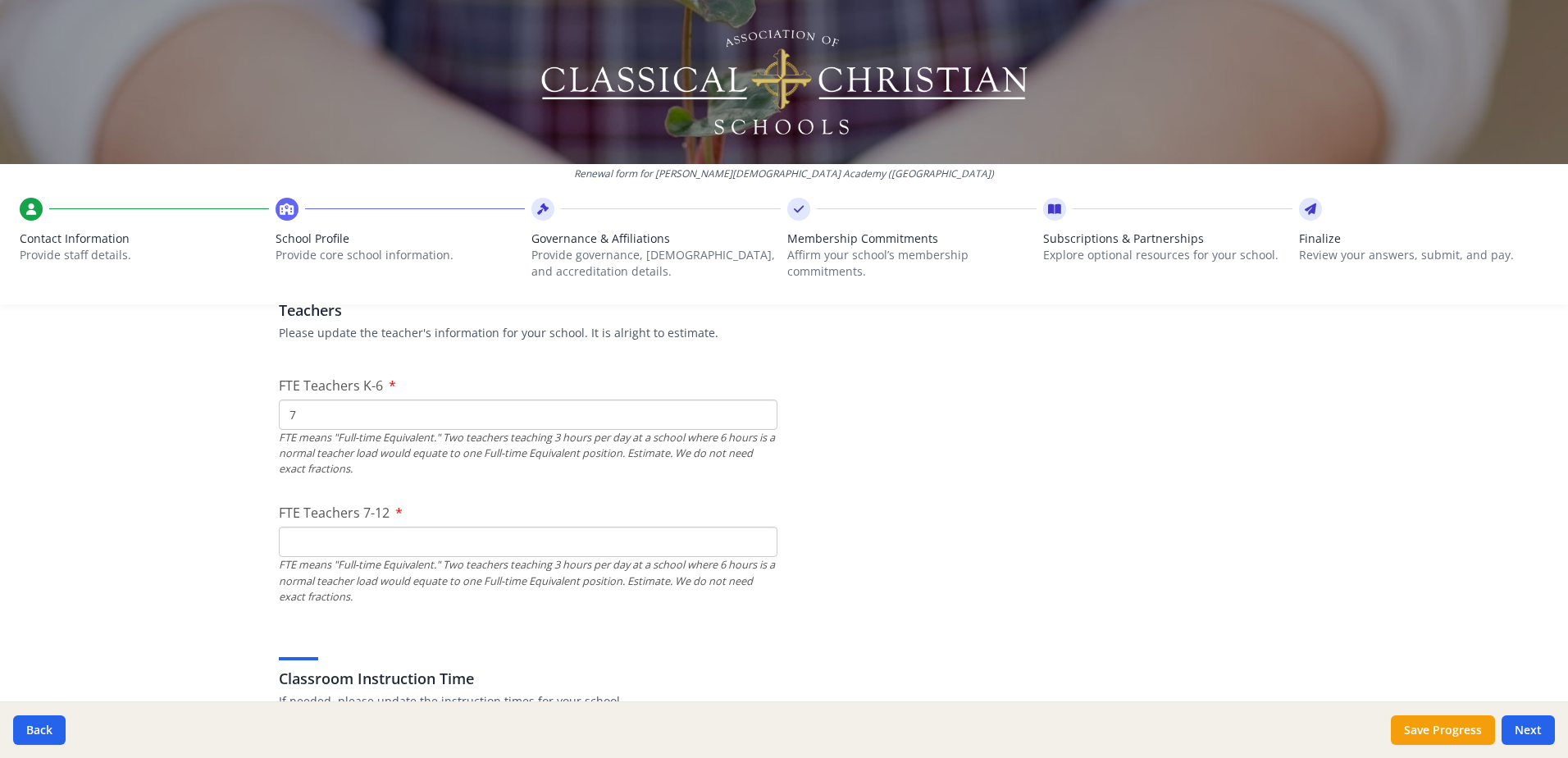
type input "7"
click at [279, 543] on input "FTE Teachers 7-12" at bounding box center [528, 542] width 498 height 30
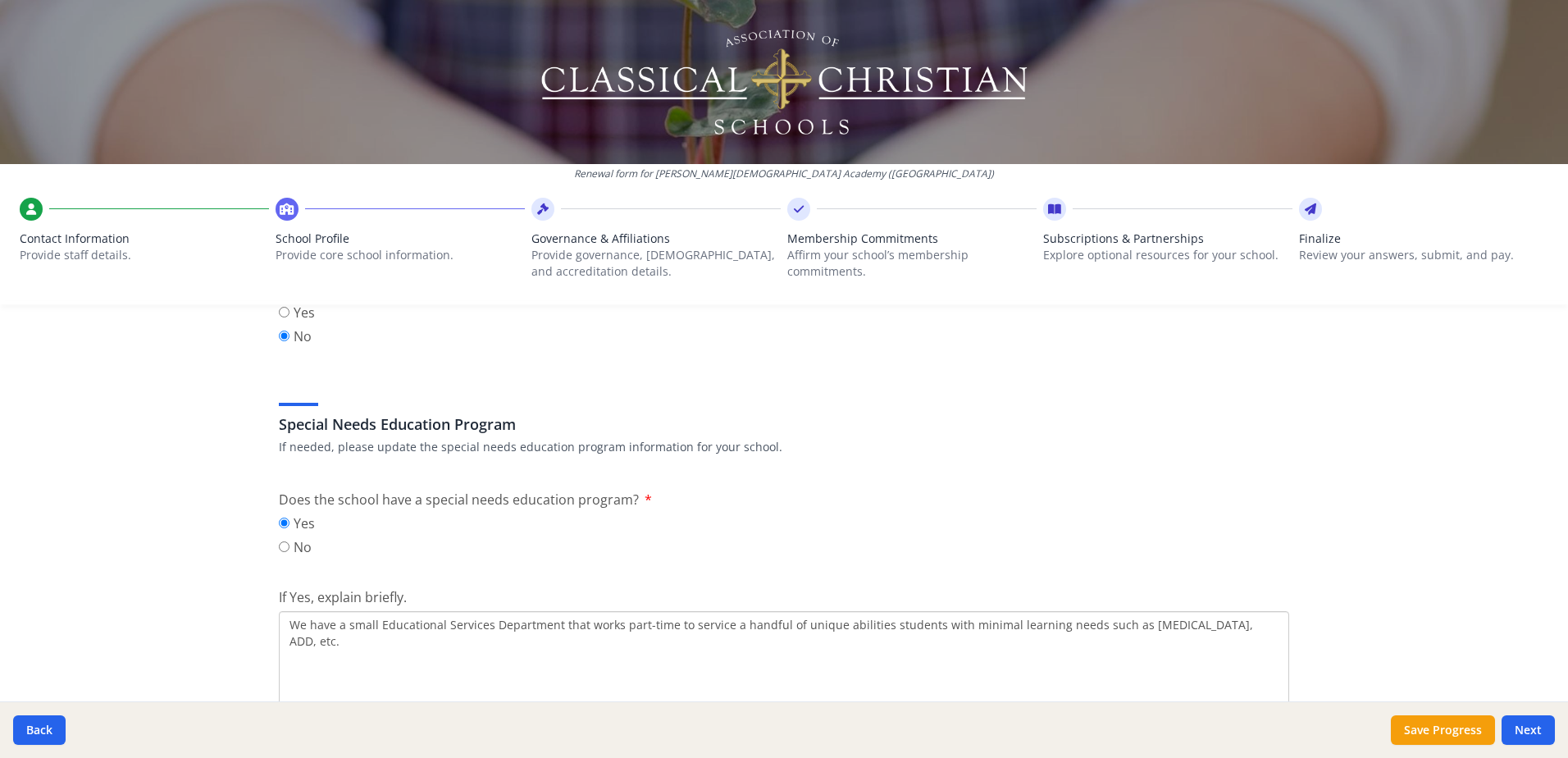
scroll to position [1804, 0]
type input "3"
click at [282, 548] on input "No" at bounding box center [284, 545] width 10 height 10
radio input "true"
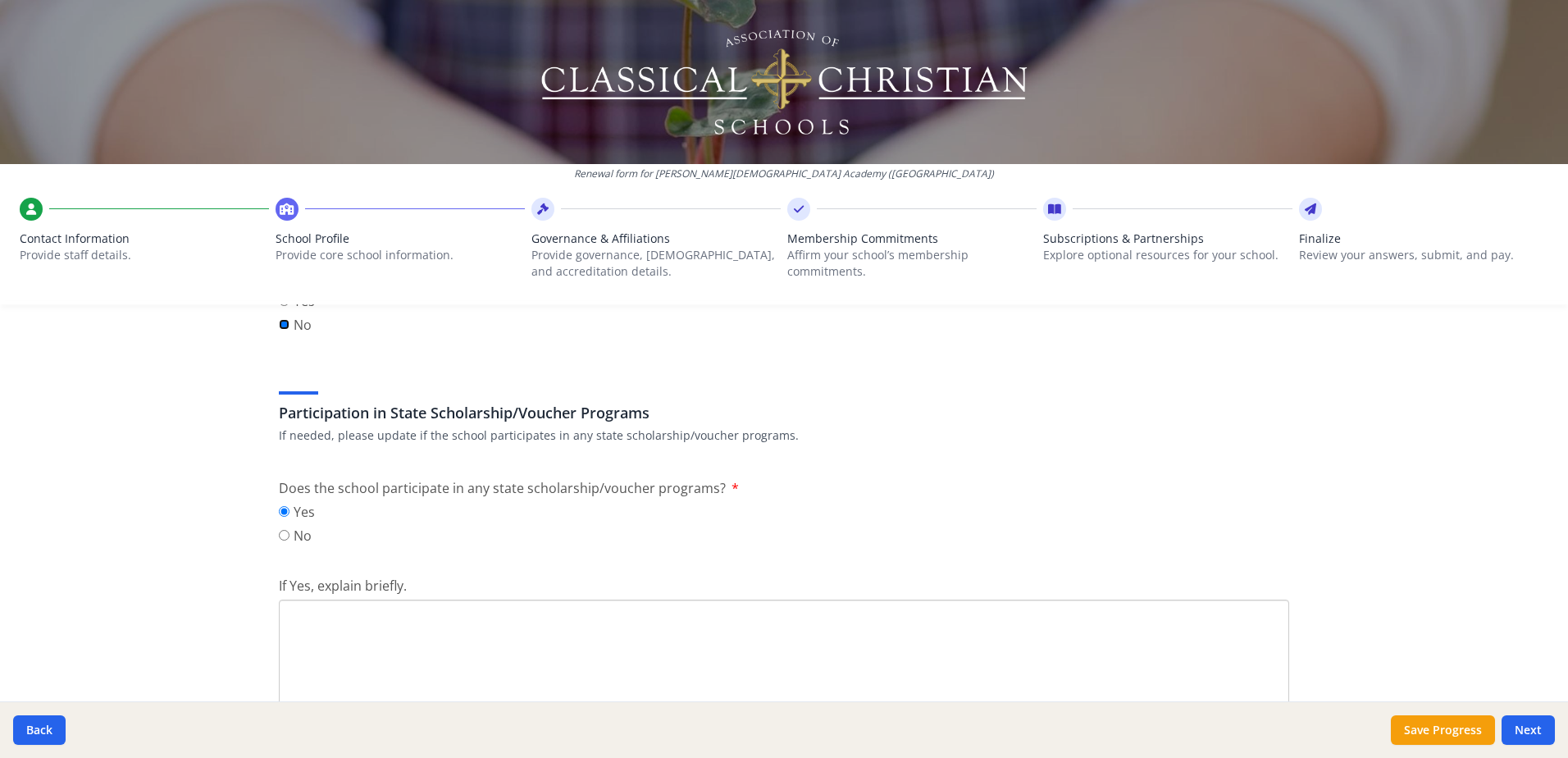
scroll to position [2051, 0]
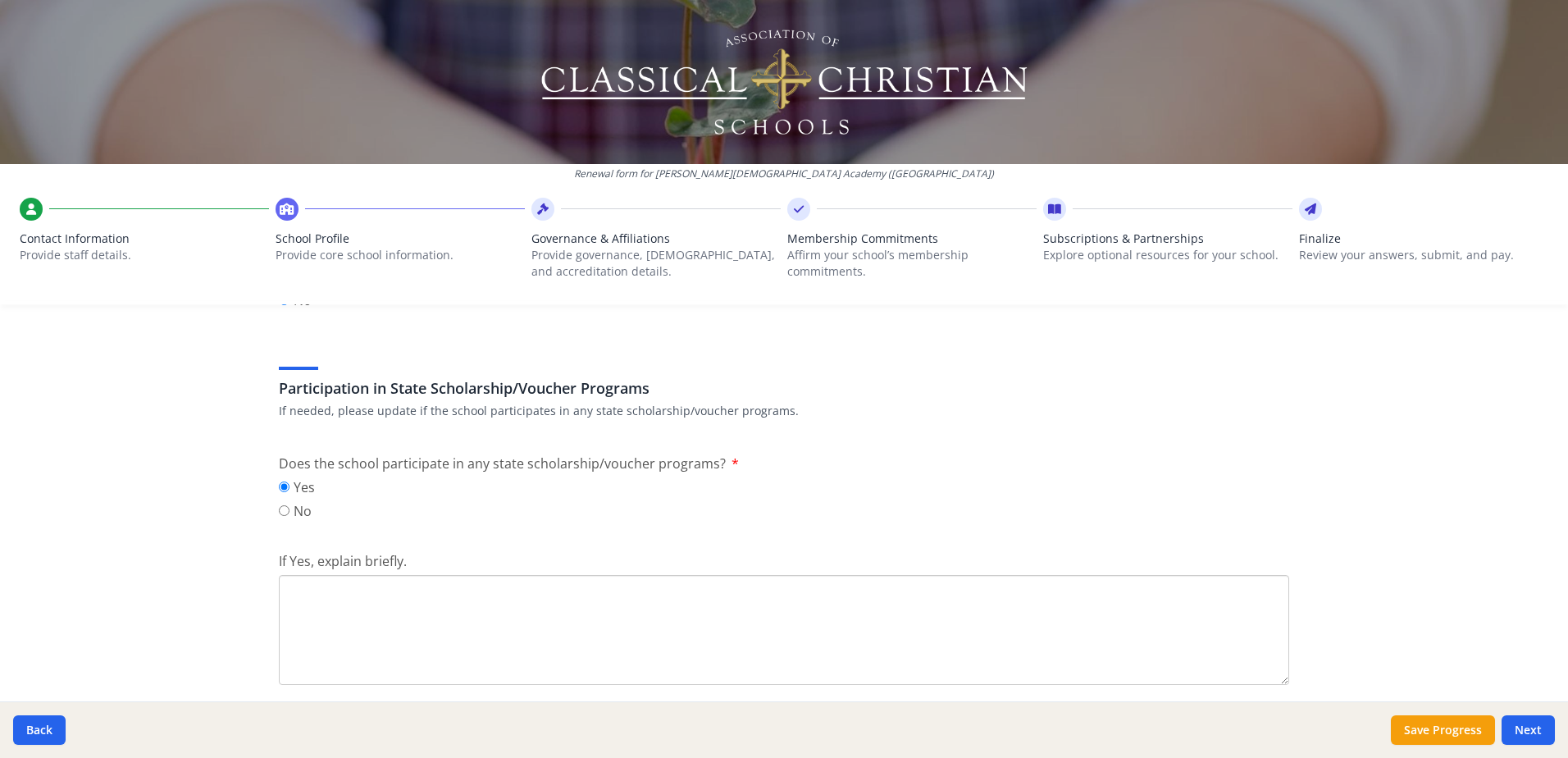
click at [308, 601] on textarea "If Yes, explain briefly." at bounding box center [784, 630] width 1010 height 110
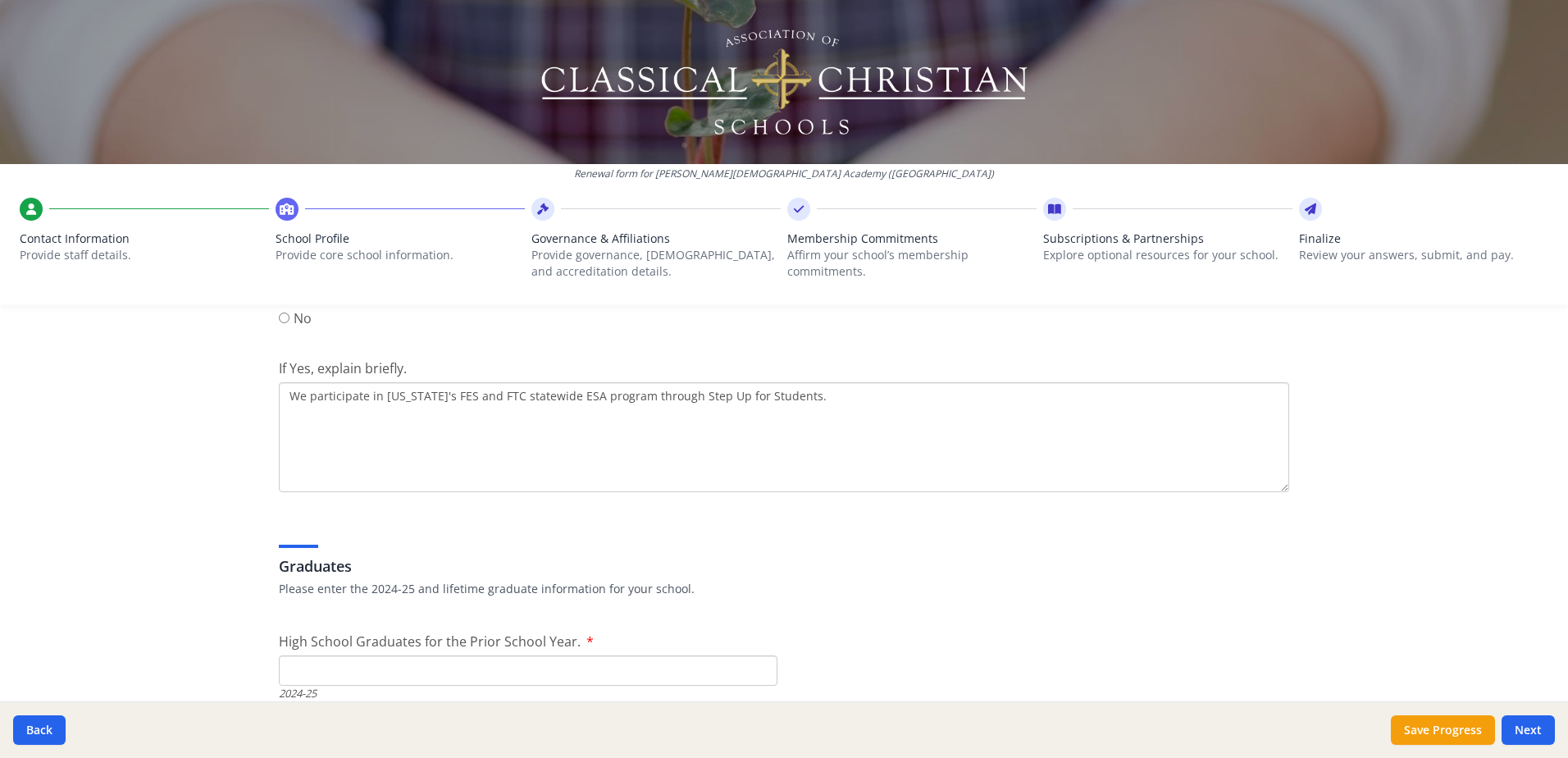
scroll to position [2215, 0]
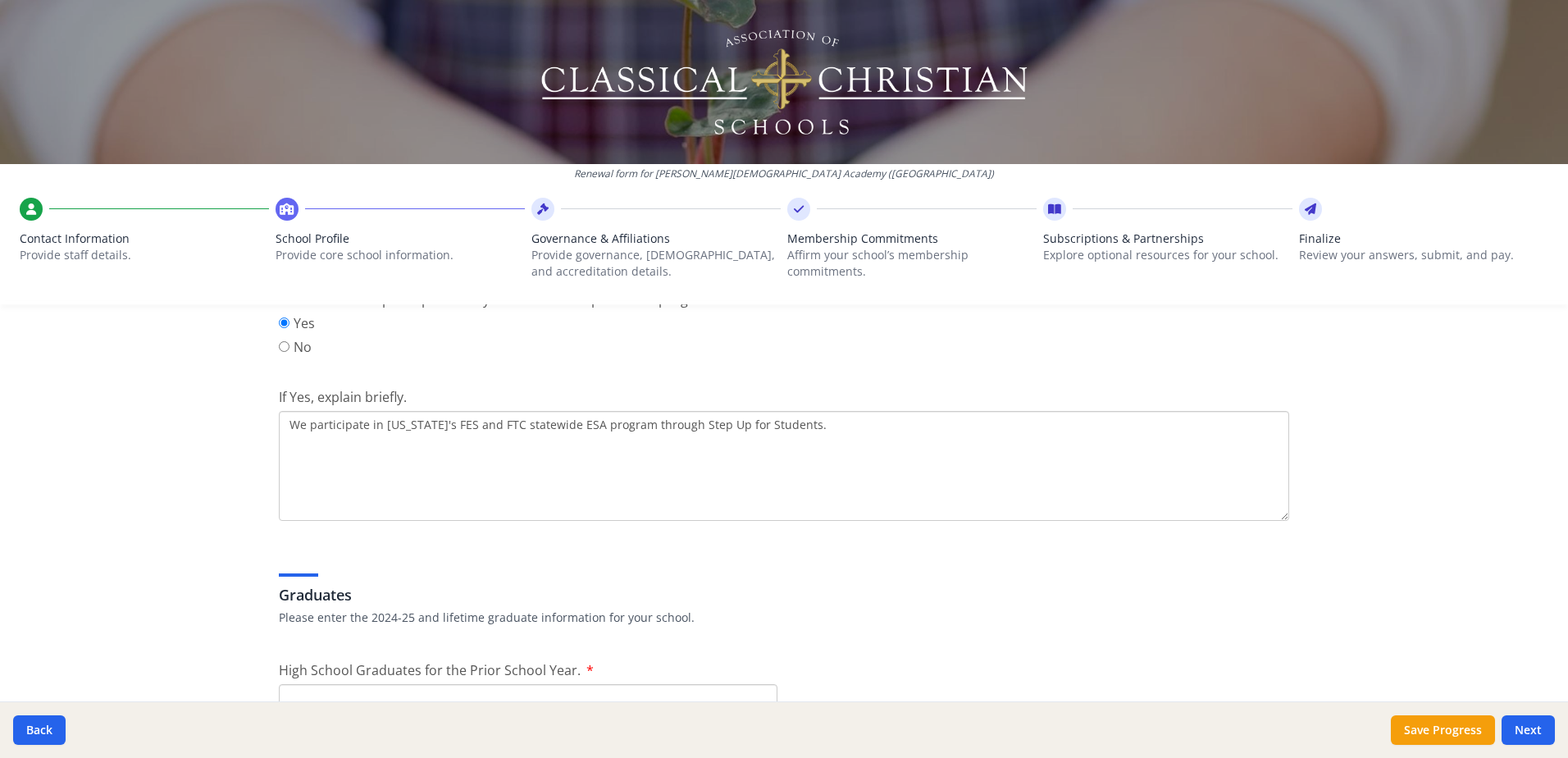
click at [776, 426] on textarea "We participate in [US_STATE]'s FES and FTC statewide ESA program through Step U…" at bounding box center [784, 466] width 1010 height 110
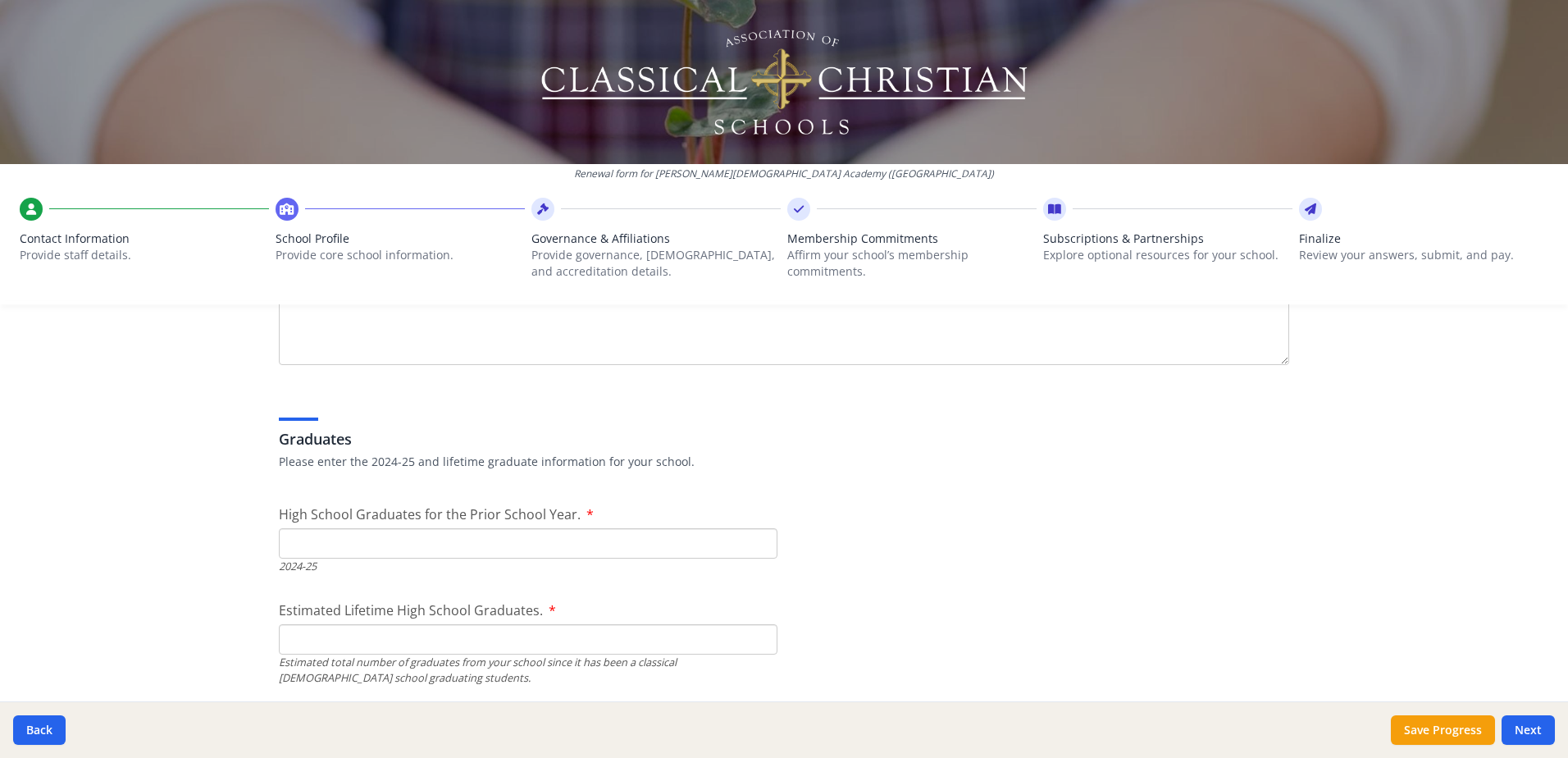
scroll to position [2379, 0]
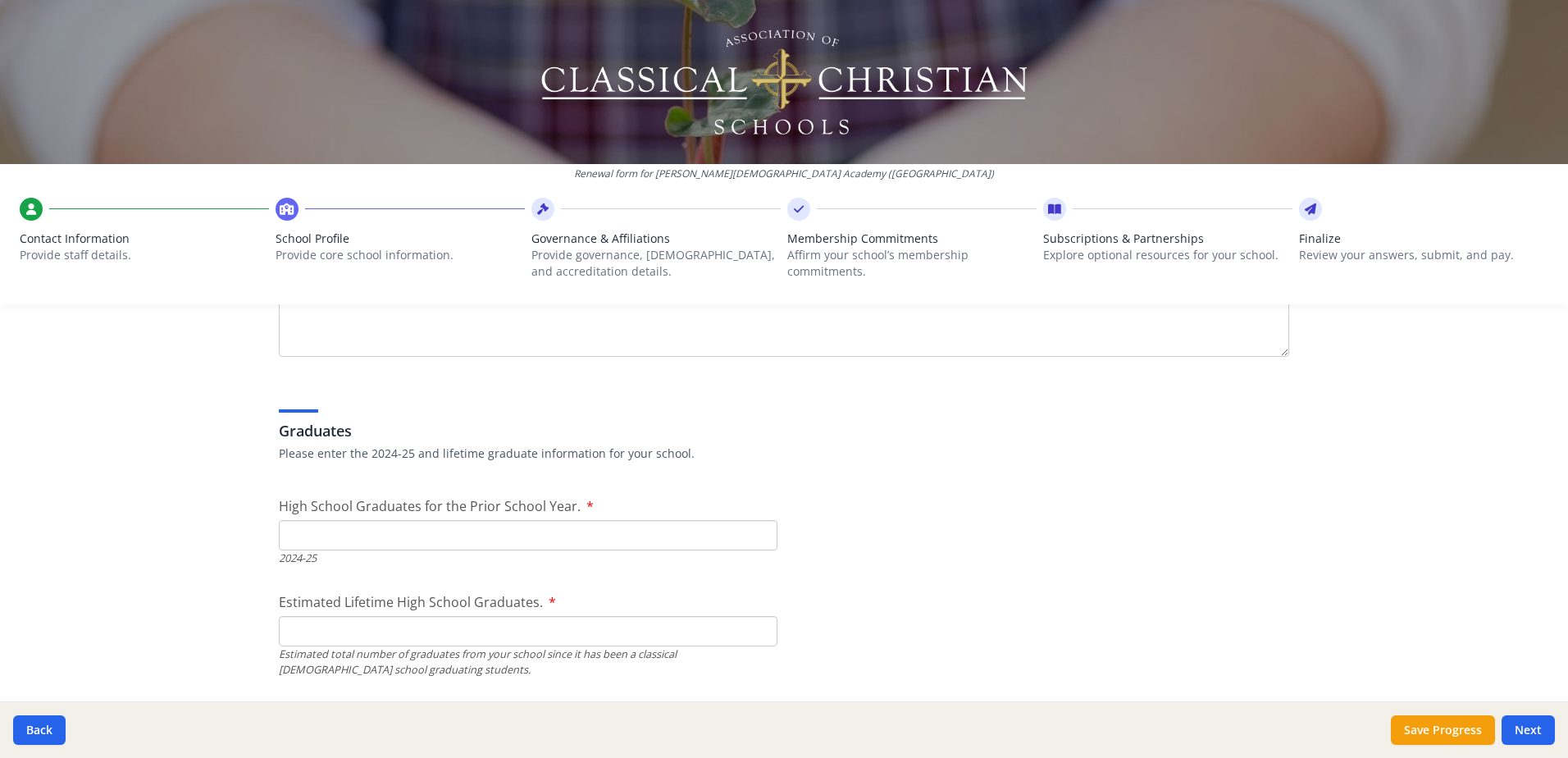
type textarea "We participate in [US_STATE]'s FES and FTC statewide ESA program through Step U…"
click at [335, 540] on input "High School Graduates for the Prior School Year." at bounding box center [528, 536] width 498 height 30
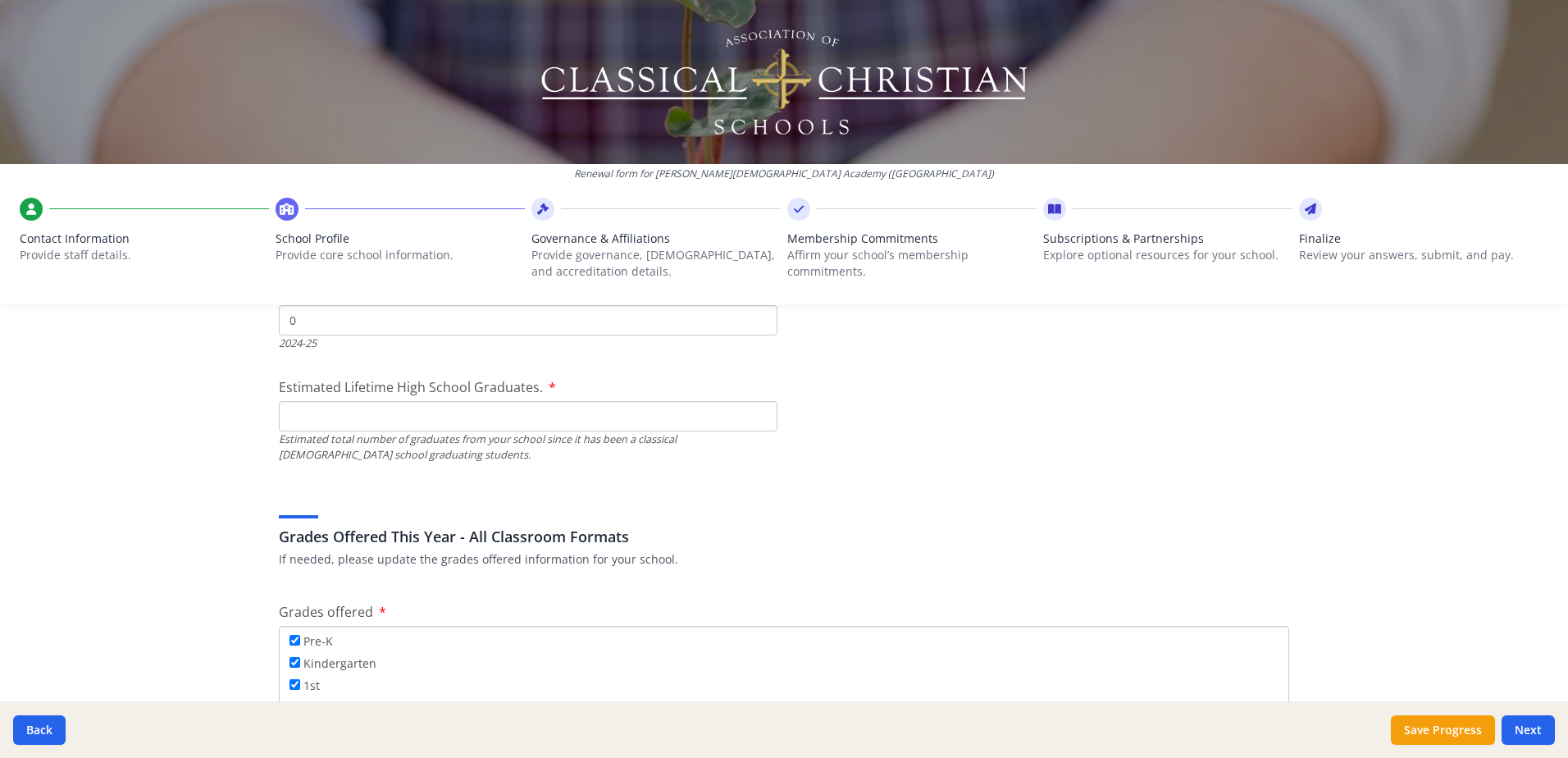
scroll to position [2625, 0]
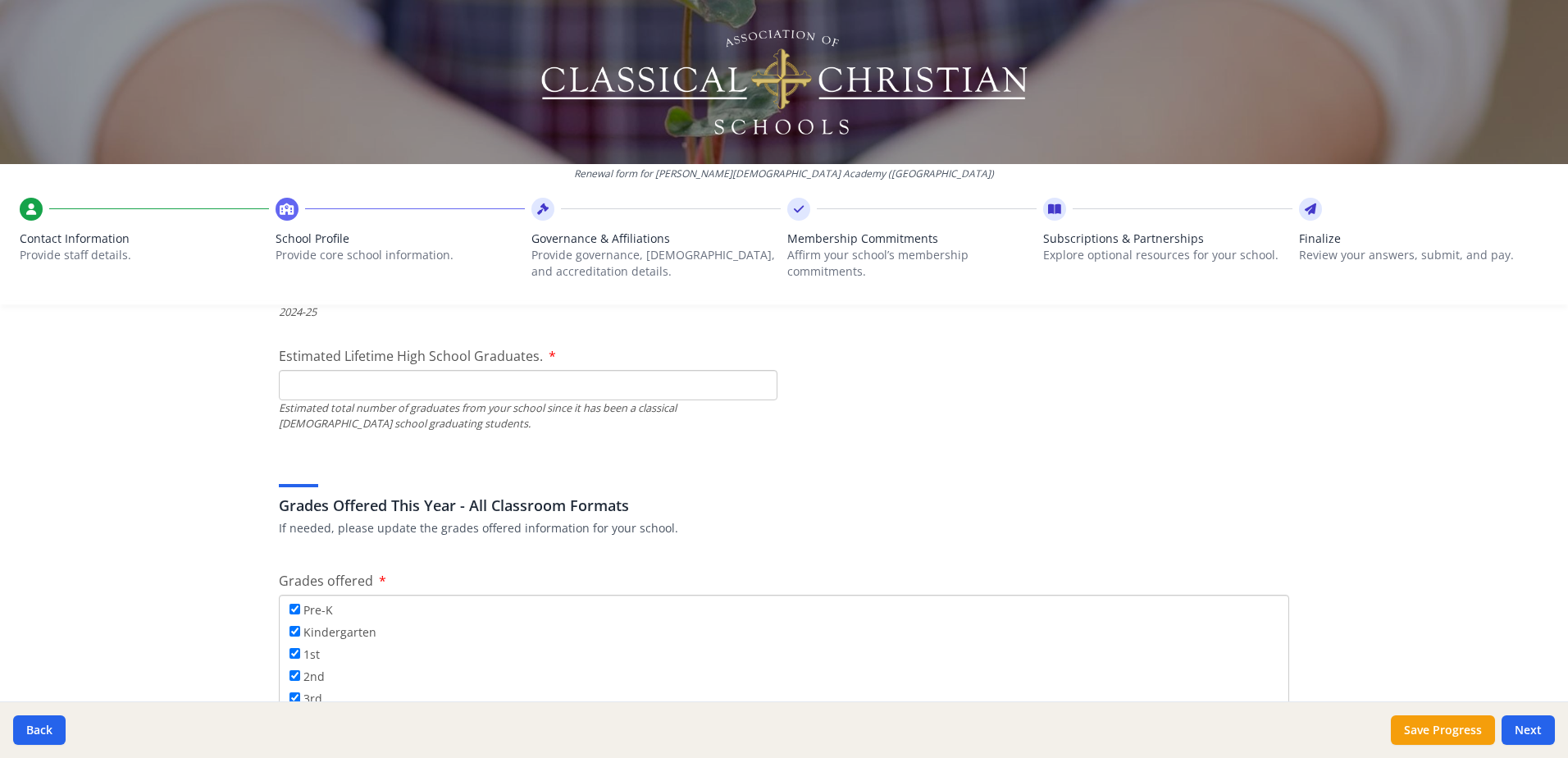
type input "0"
click at [285, 385] on input "Estimated Lifetime High School Graduates." at bounding box center [528, 385] width 498 height 30
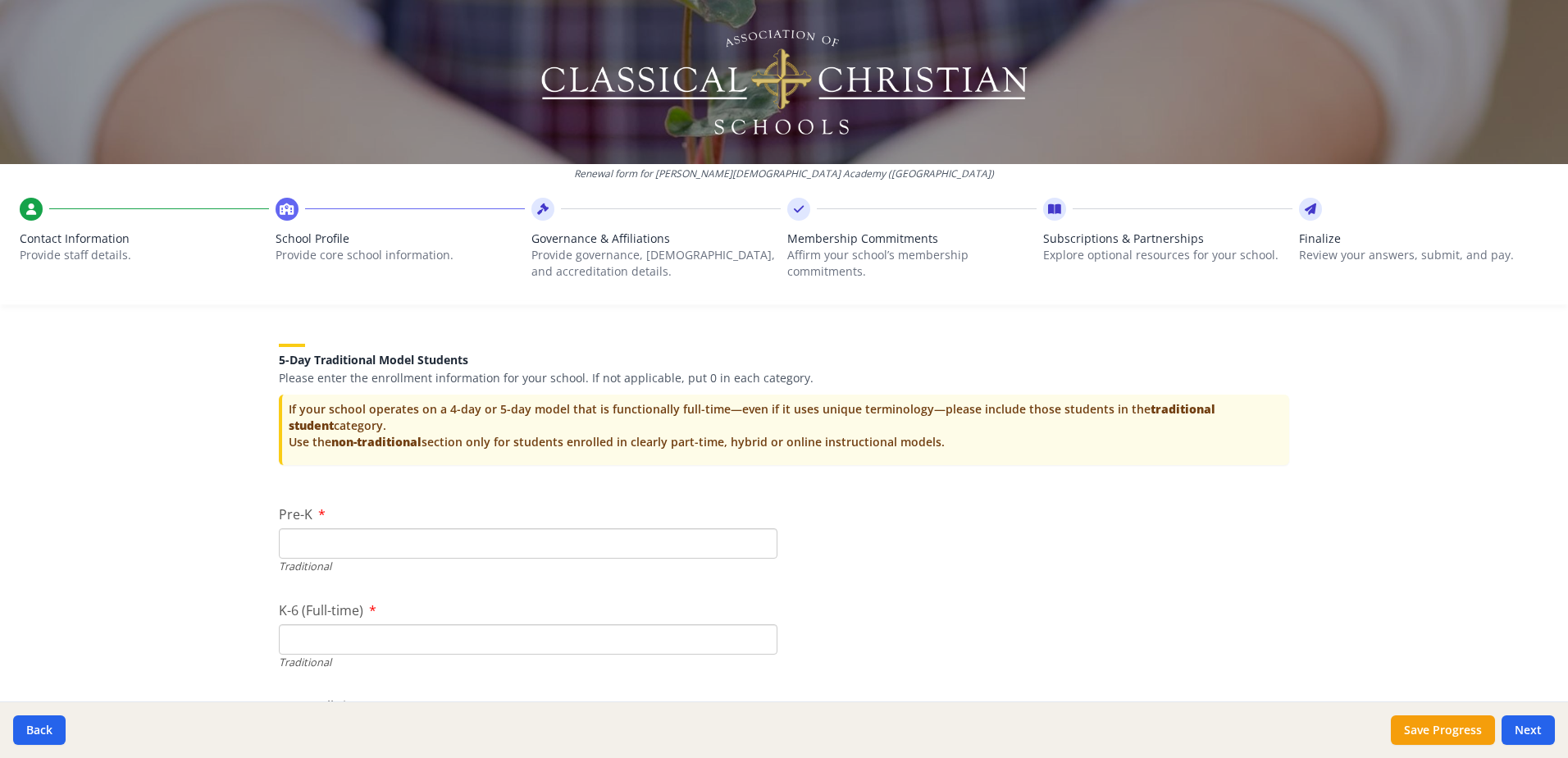
scroll to position [3445, 0]
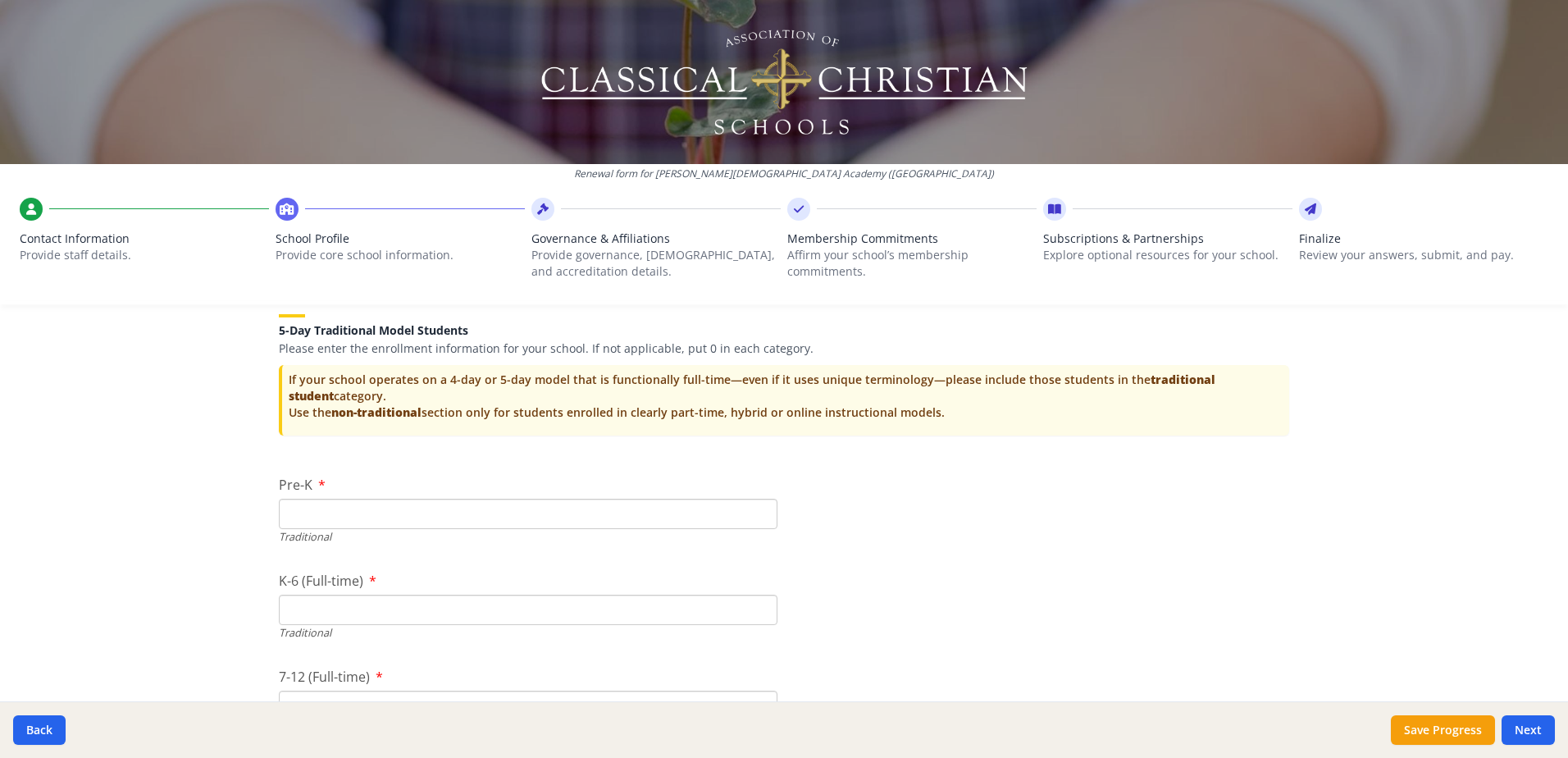
type input "7"
click at [286, 508] on input "Pre-K" at bounding box center [528, 514] width 498 height 30
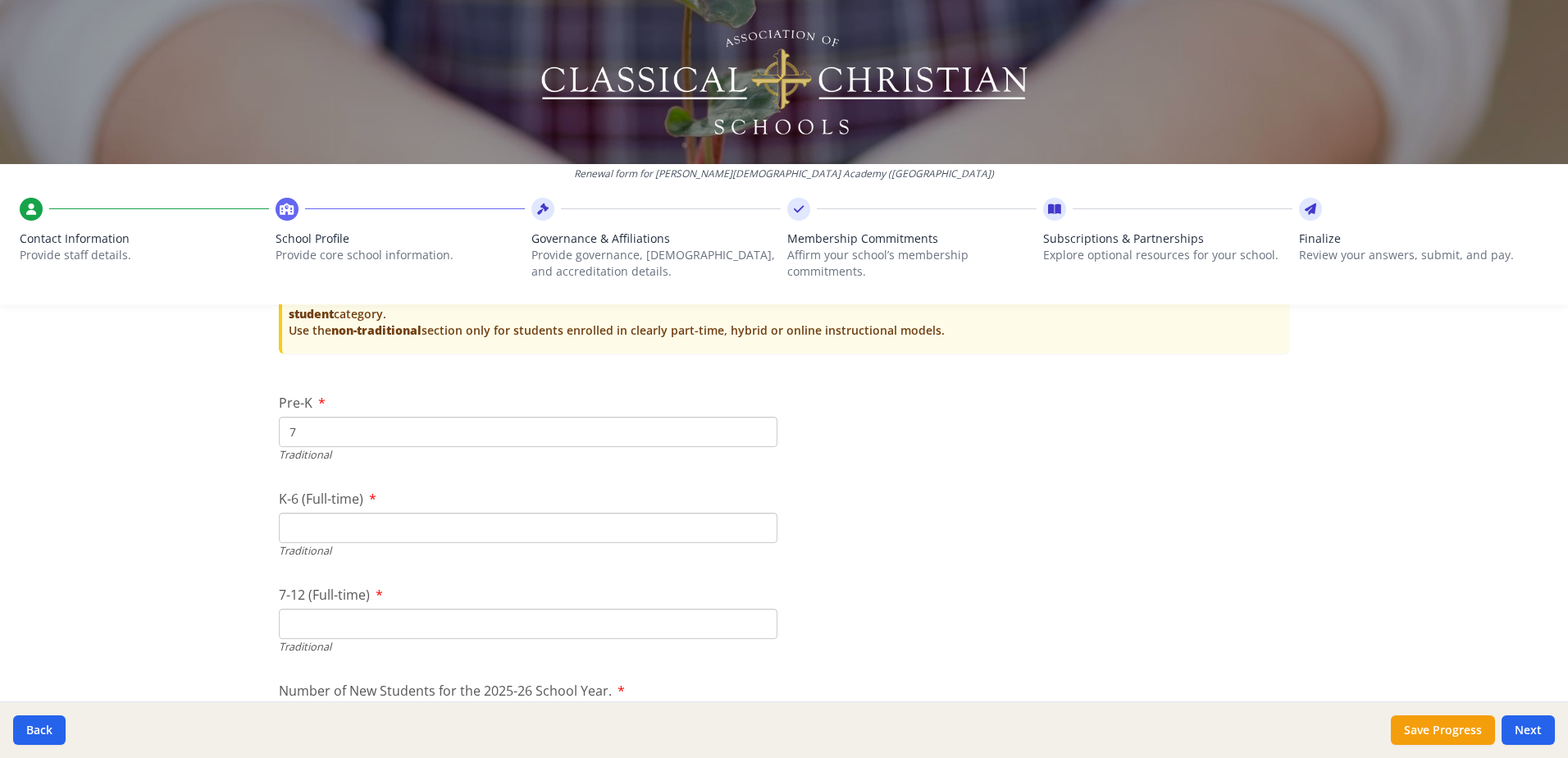
type input "7"
click at [321, 520] on input "K-6 (Full-time)" at bounding box center [528, 528] width 498 height 30
type input "63"
click at [298, 627] on input "7-12 (Full-time)" at bounding box center [528, 624] width 498 height 30
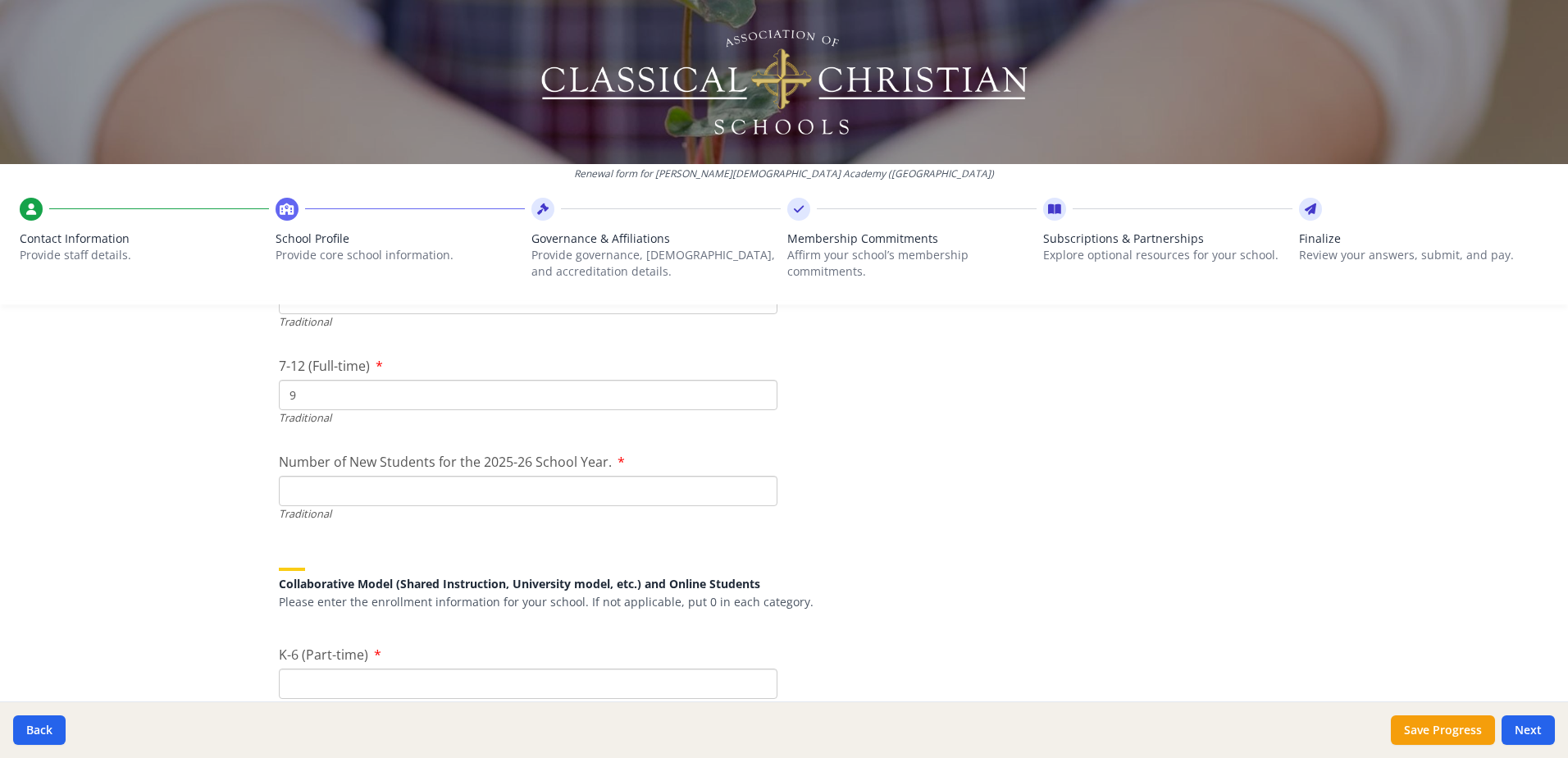
scroll to position [3855, 0]
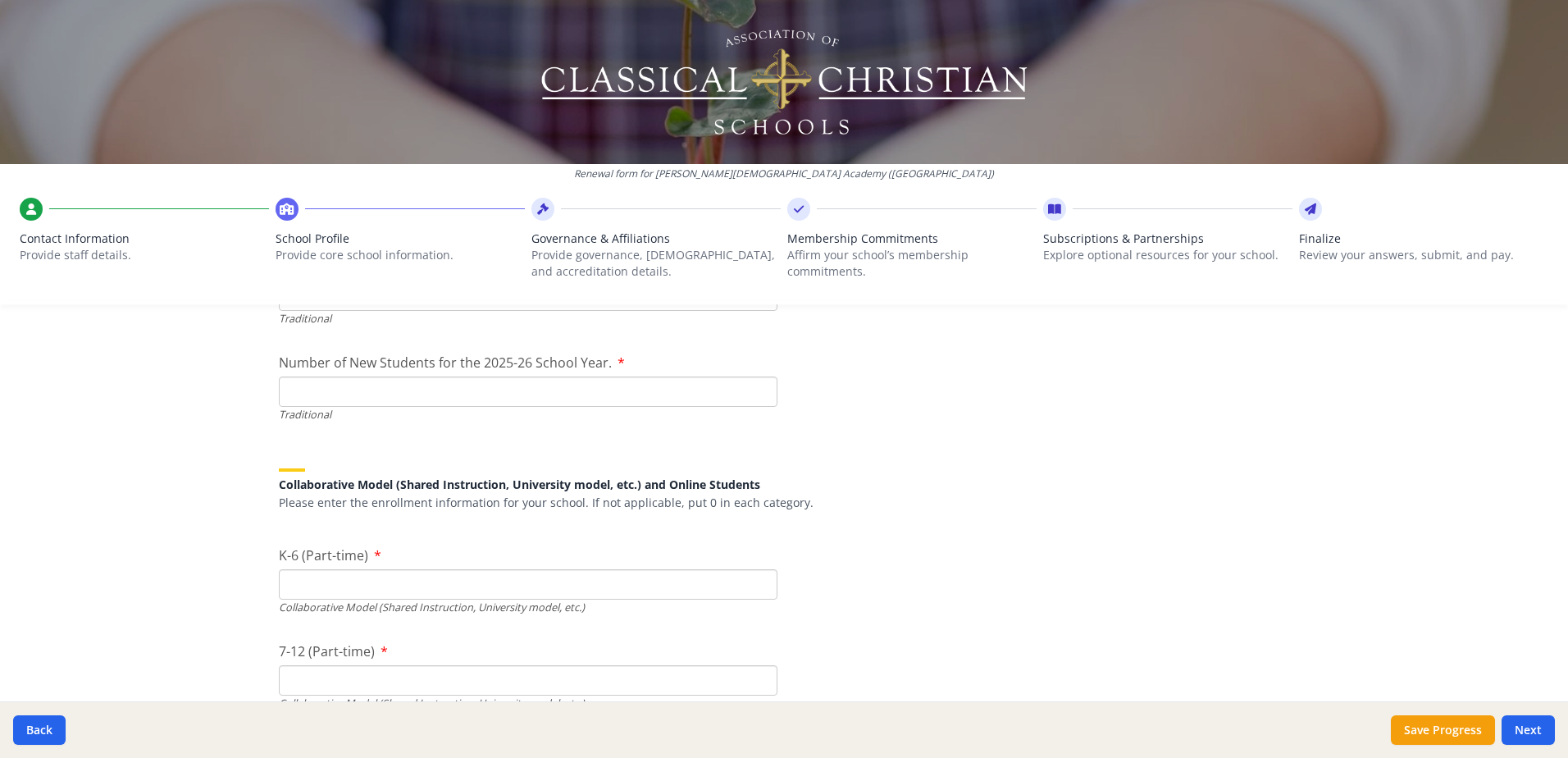
type input "9"
click at [330, 394] on input "Number of New Students for the 2025-26 School Year." at bounding box center [528, 391] width 498 height 30
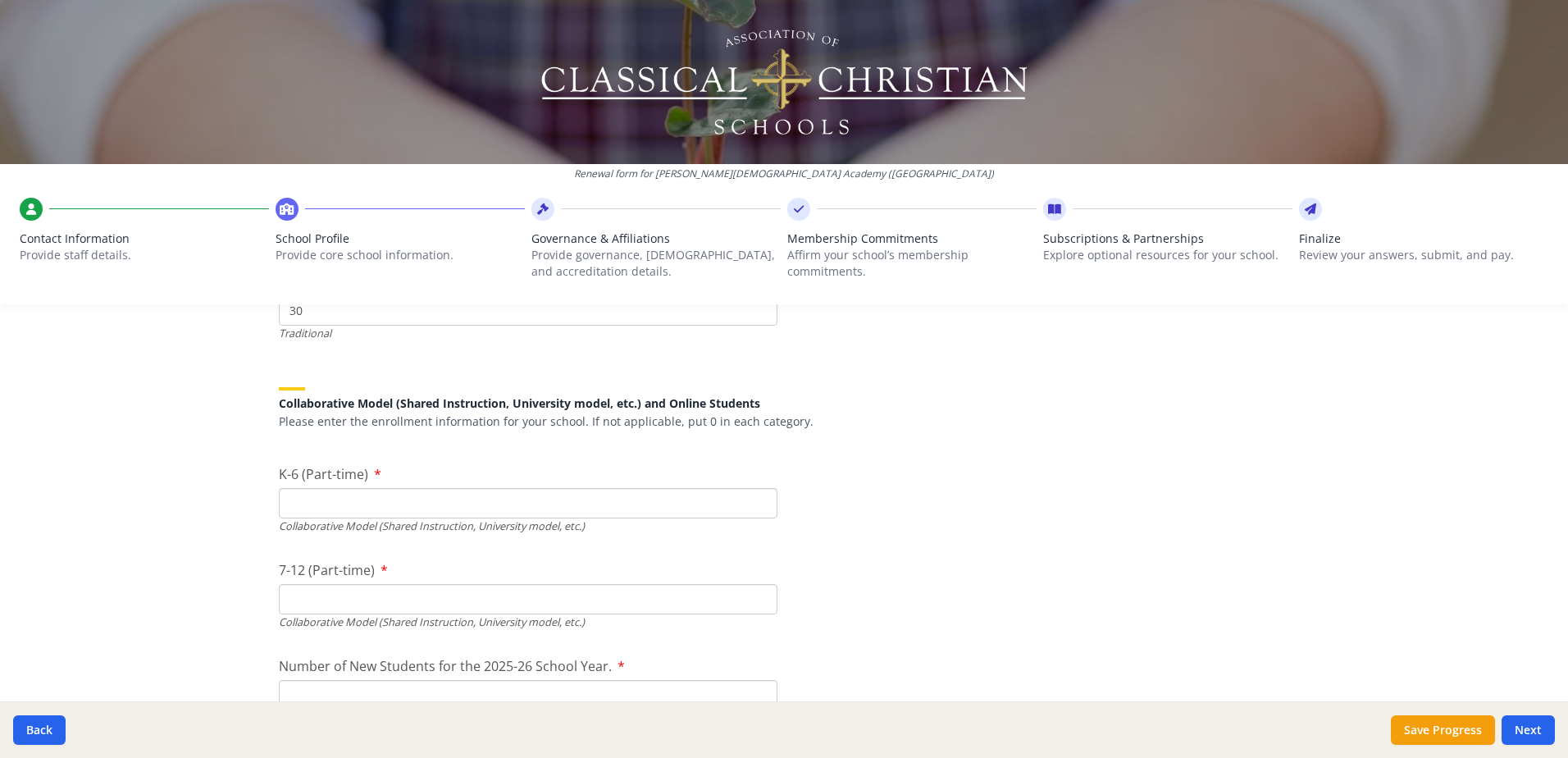
scroll to position [3937, 0]
type input "30"
click at [327, 504] on input "K-6 (Part-time)" at bounding box center [528, 503] width 498 height 30
type input "0"
click at [332, 602] on input "7-12 (Part-time)" at bounding box center [528, 599] width 498 height 30
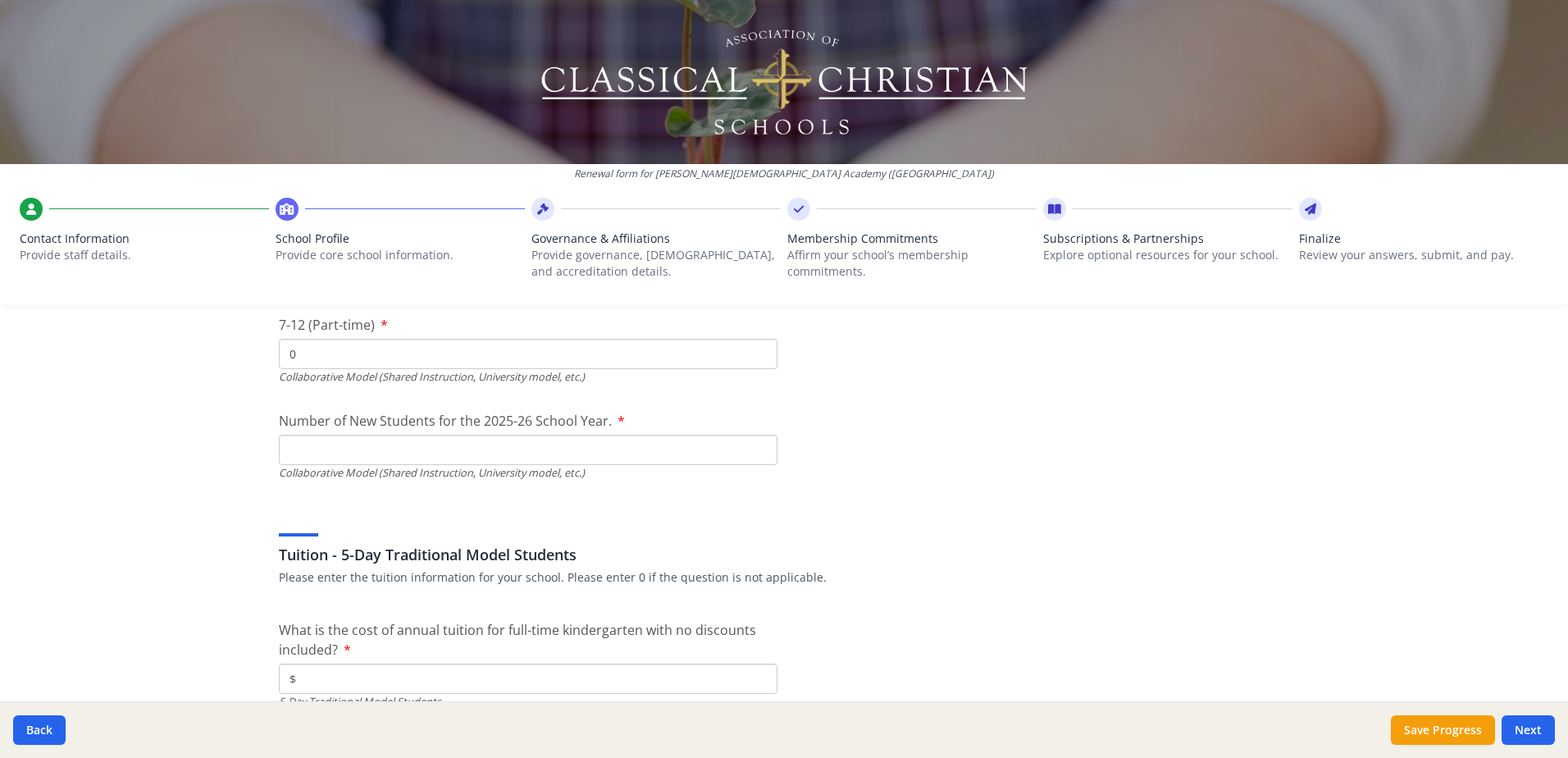
scroll to position [4183, 0]
type input "0"
click at [313, 79] on input "Number of New Students for the 2025-26 School Year." at bounding box center [528, 63] width 498 height 30
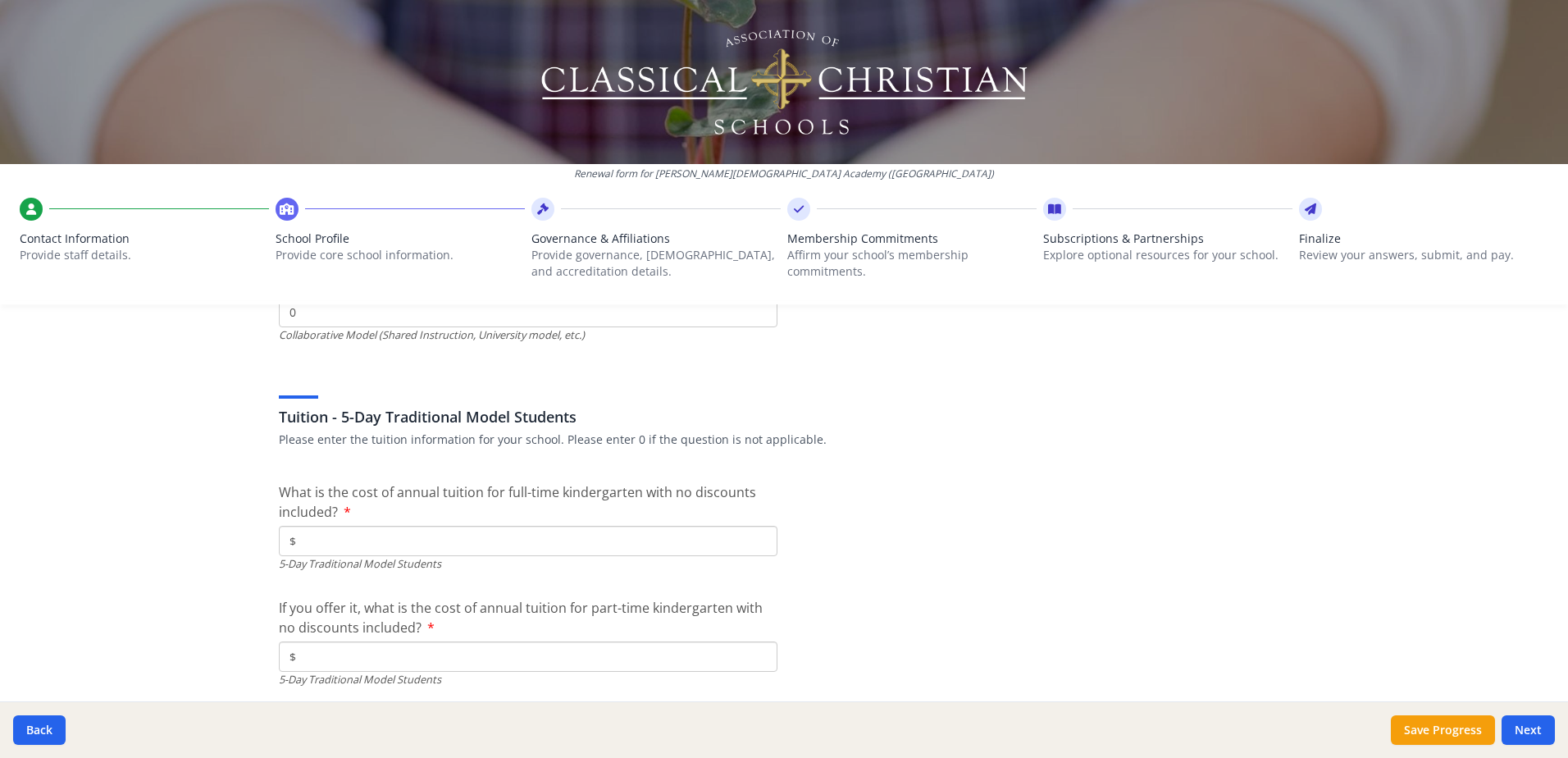
scroll to position [4347, 0]
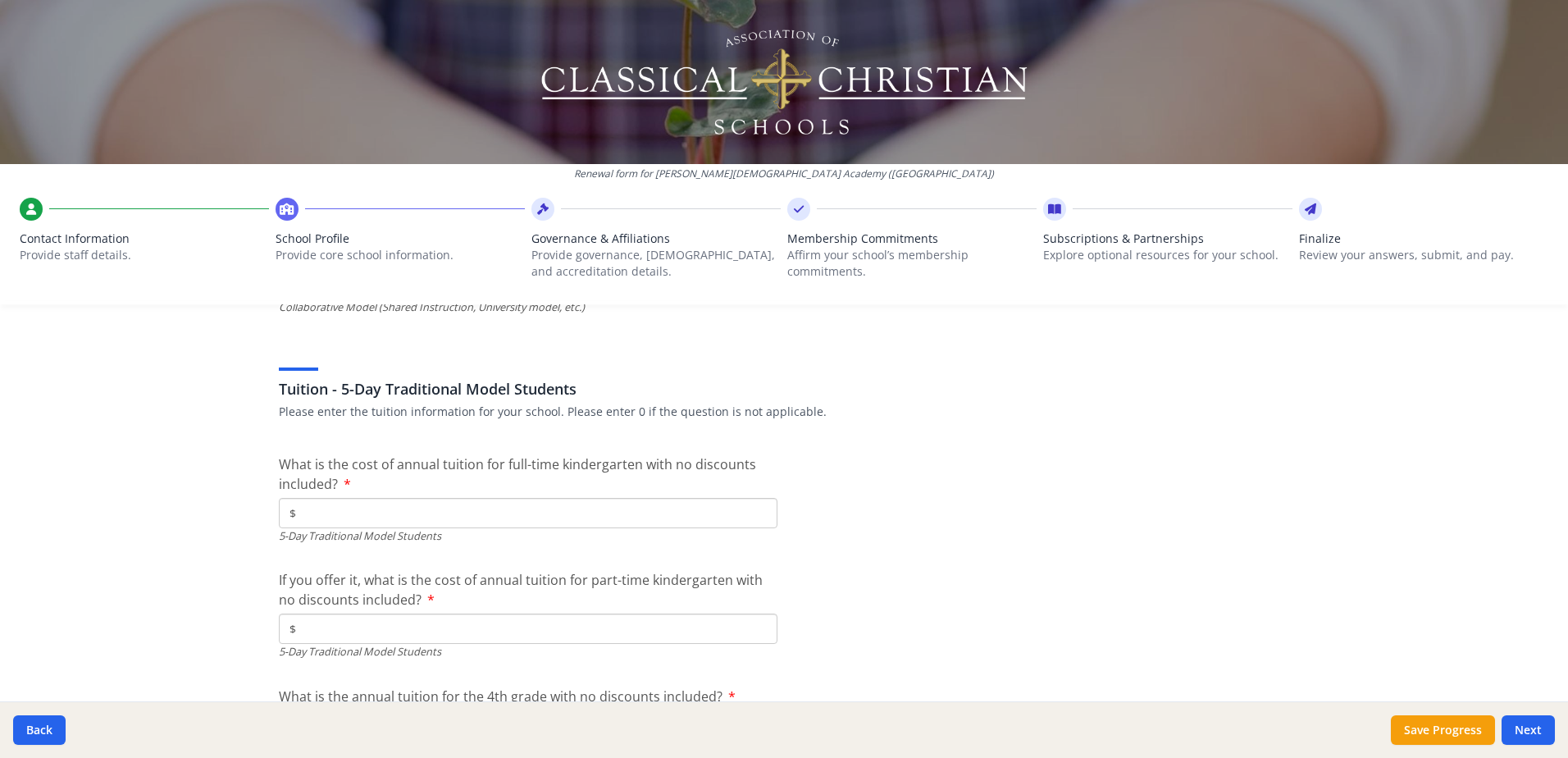
type input "0"
click at [334, 508] on input "$" at bounding box center [528, 513] width 498 height 30
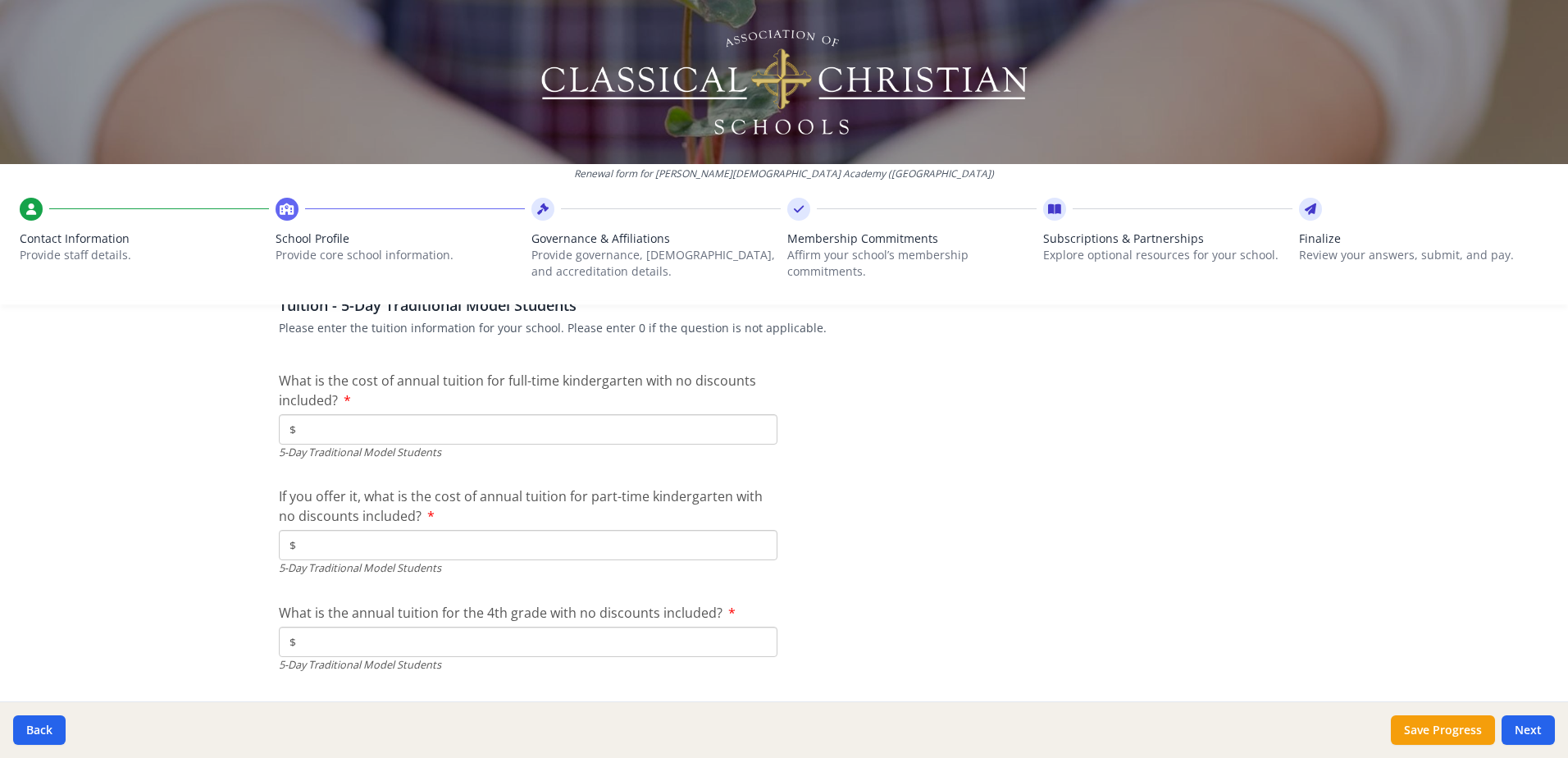
scroll to position [4429, 0]
type input "$8 000"
click at [351, 548] on input "$" at bounding box center [528, 547] width 498 height 30
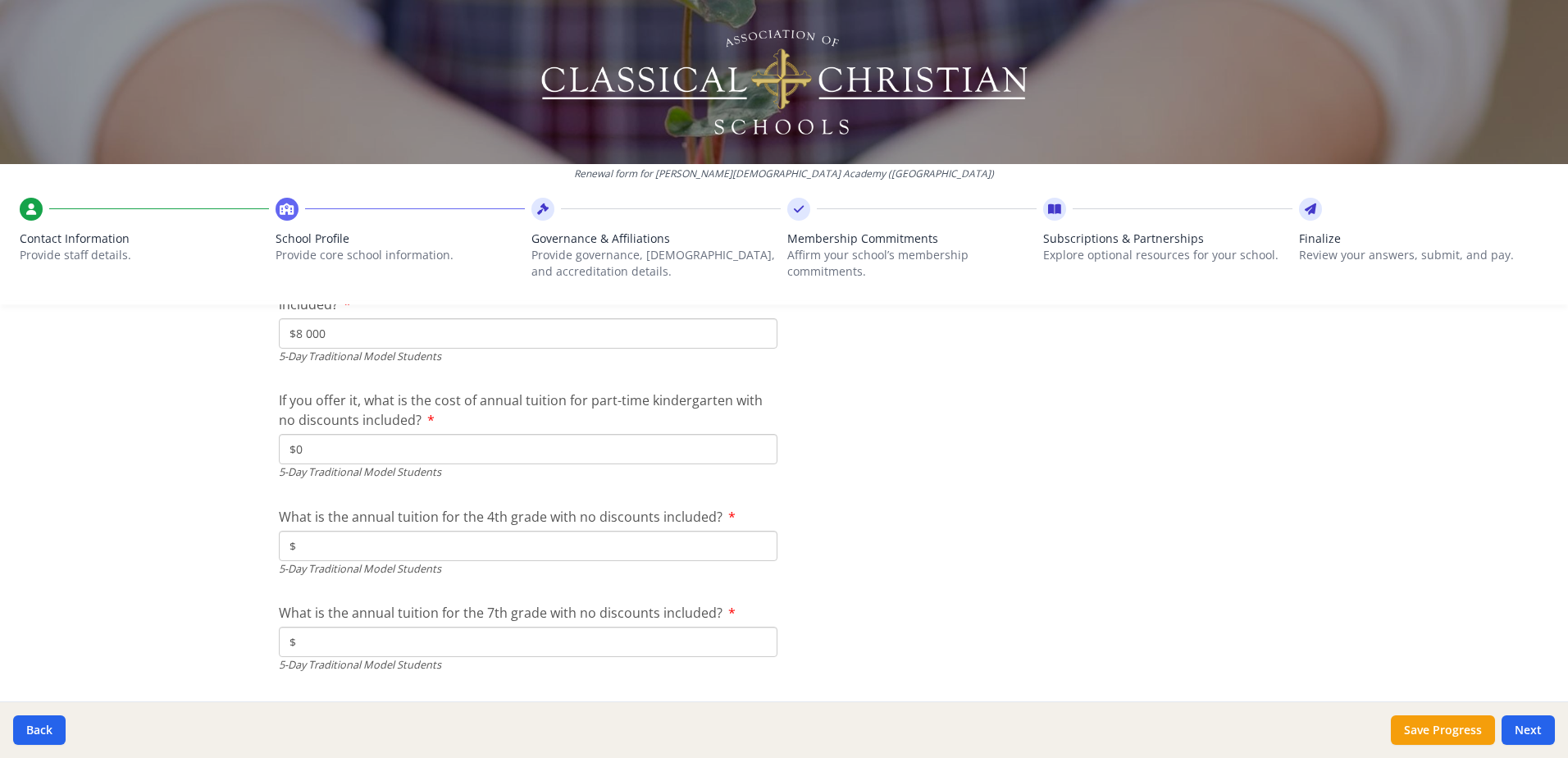
scroll to position [4593, 0]
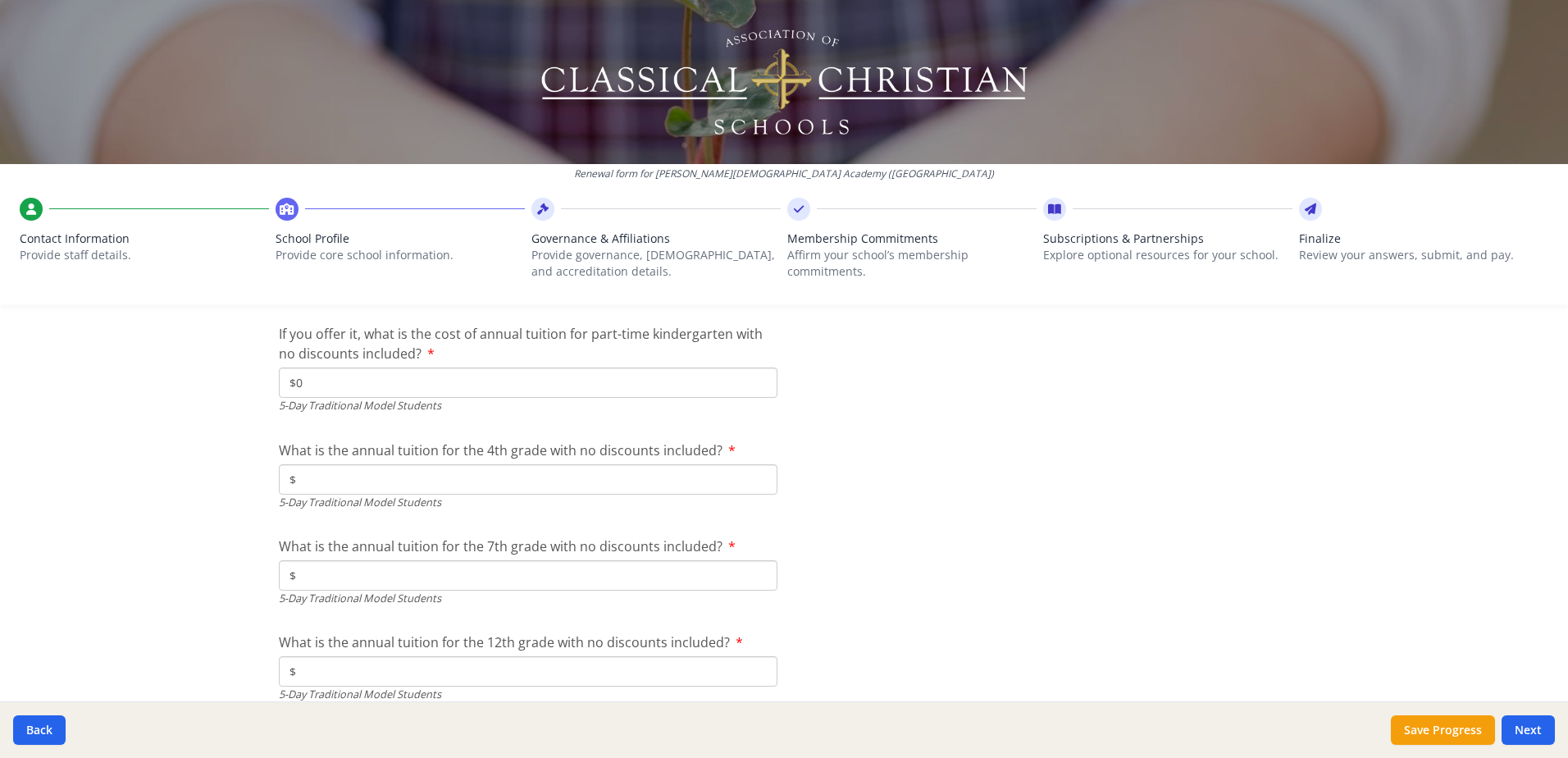
type input "$0"
click at [303, 479] on input "$" at bounding box center [528, 479] width 498 height 30
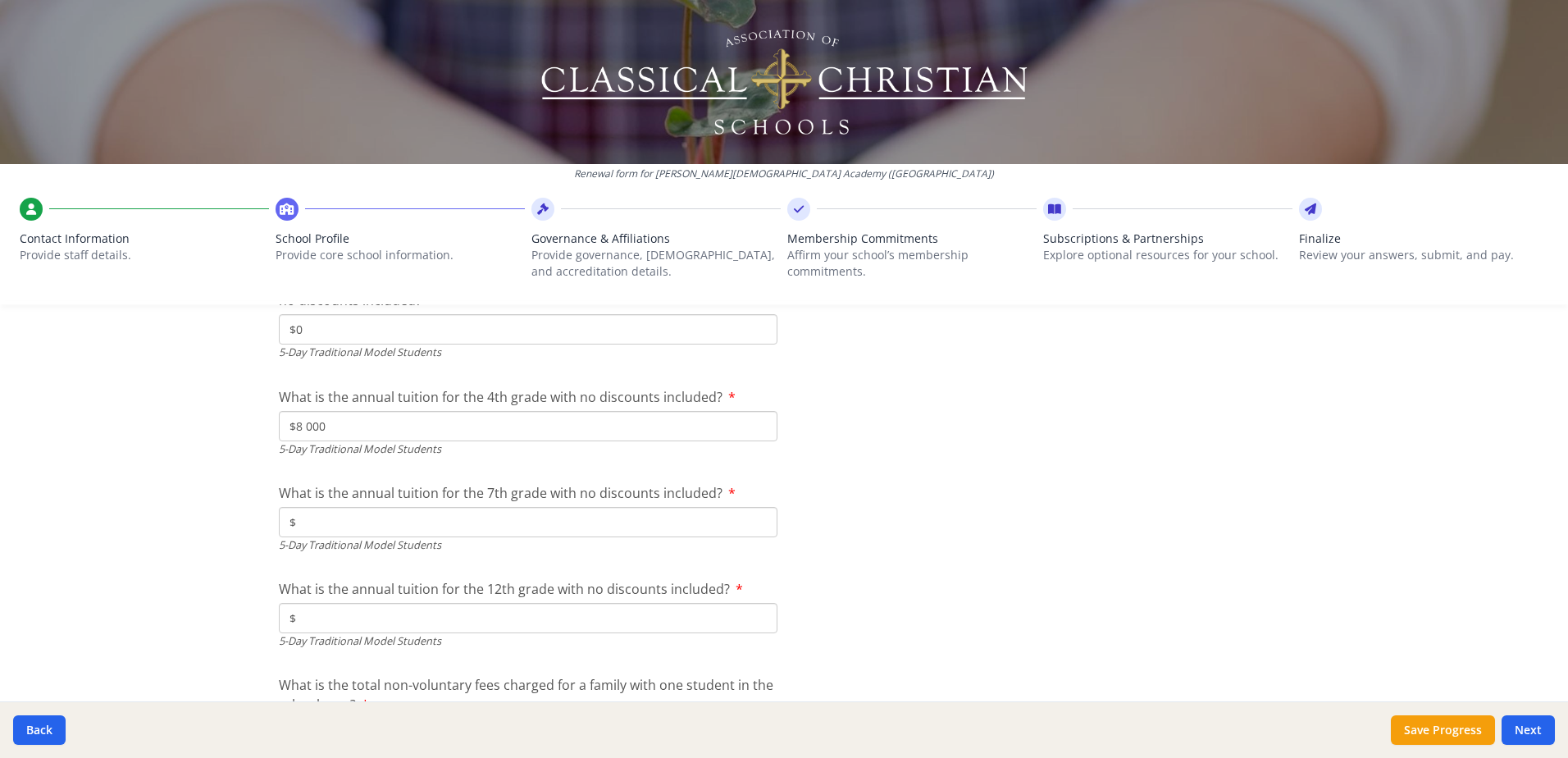
scroll to position [4675, 0]
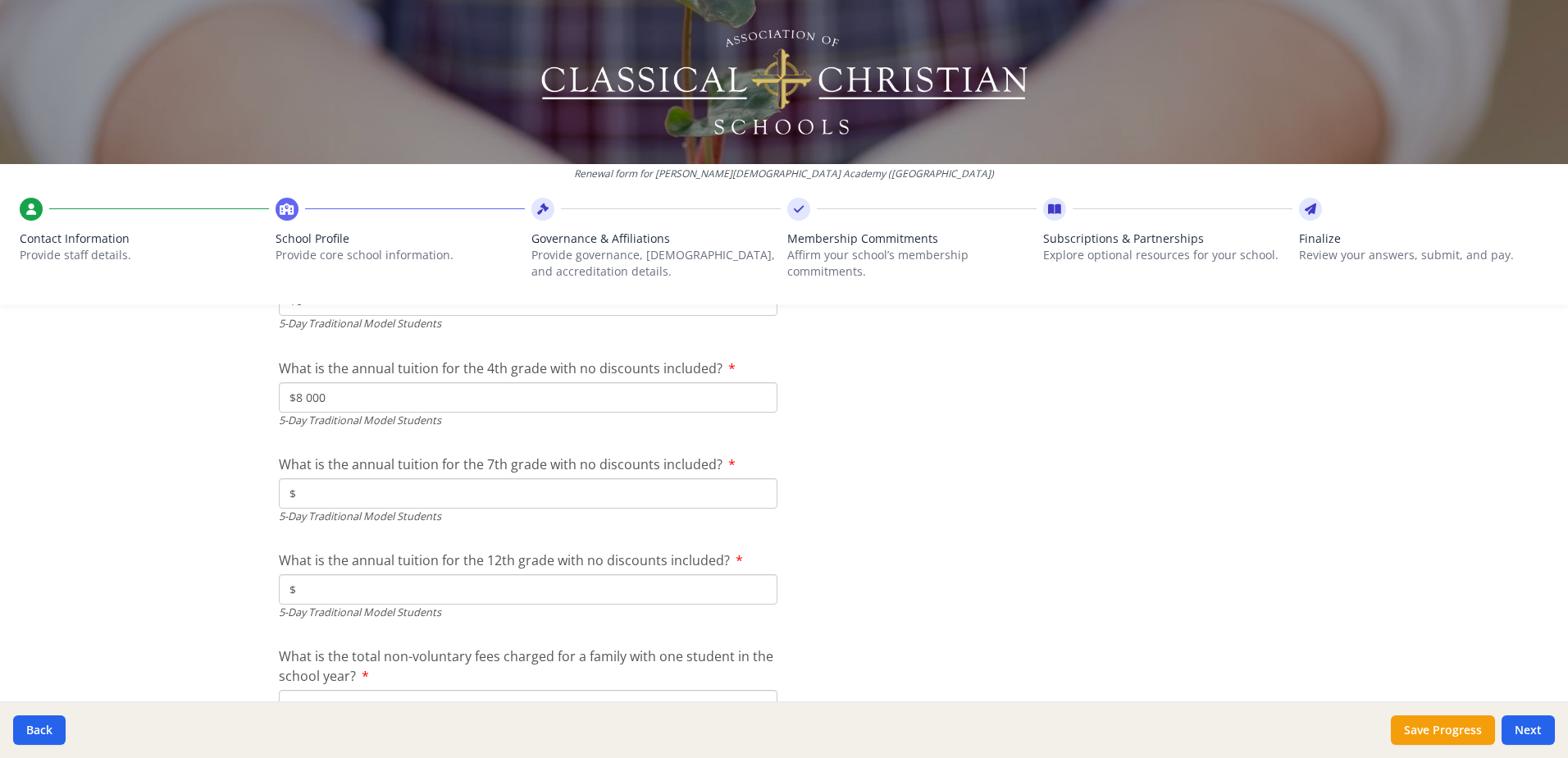
type input "$8 000"
click at [310, 494] on input "$" at bounding box center [528, 493] width 498 height 30
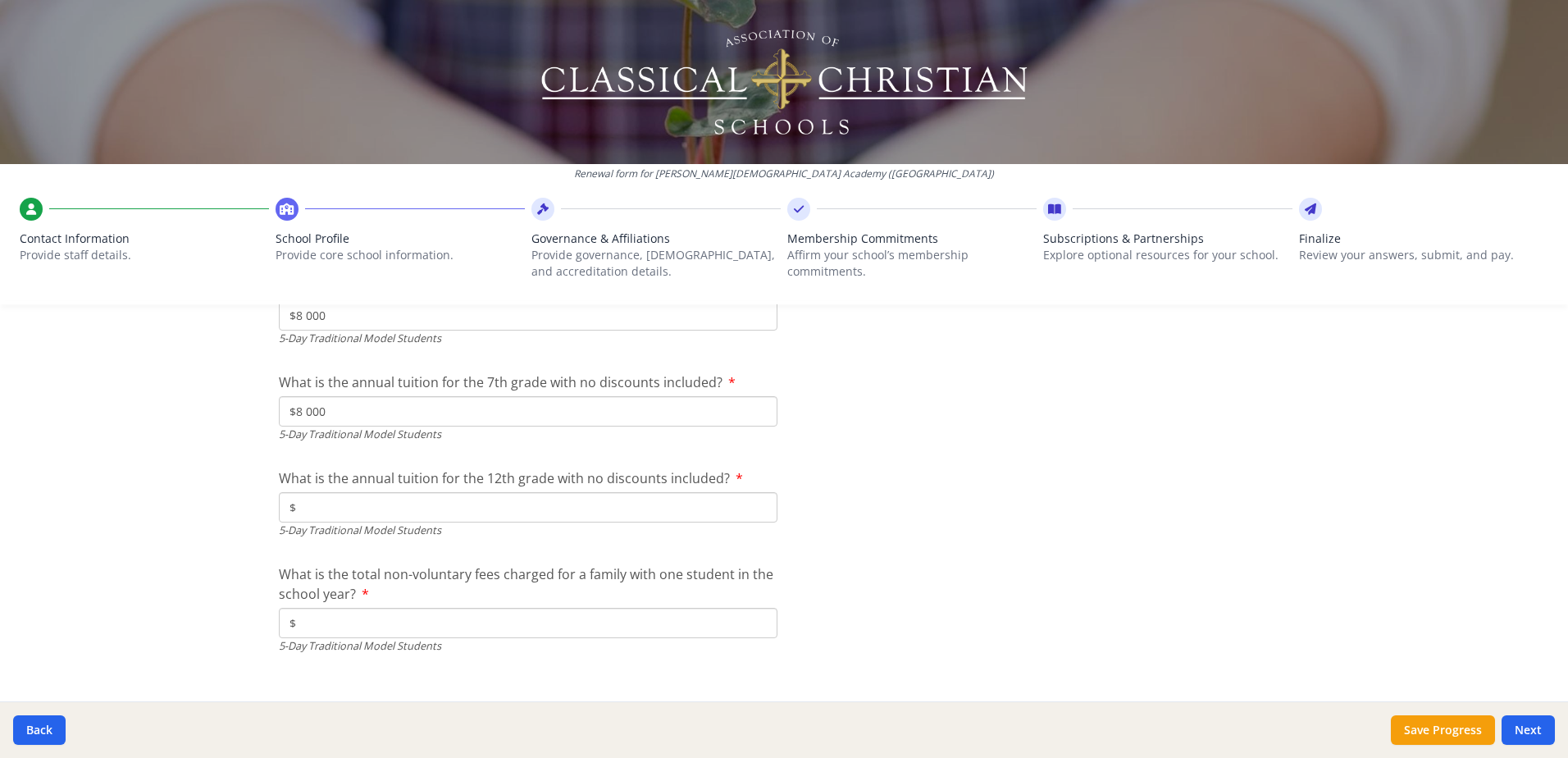
type input "$8 000"
click at [300, 505] on input "$" at bounding box center [528, 507] width 498 height 30
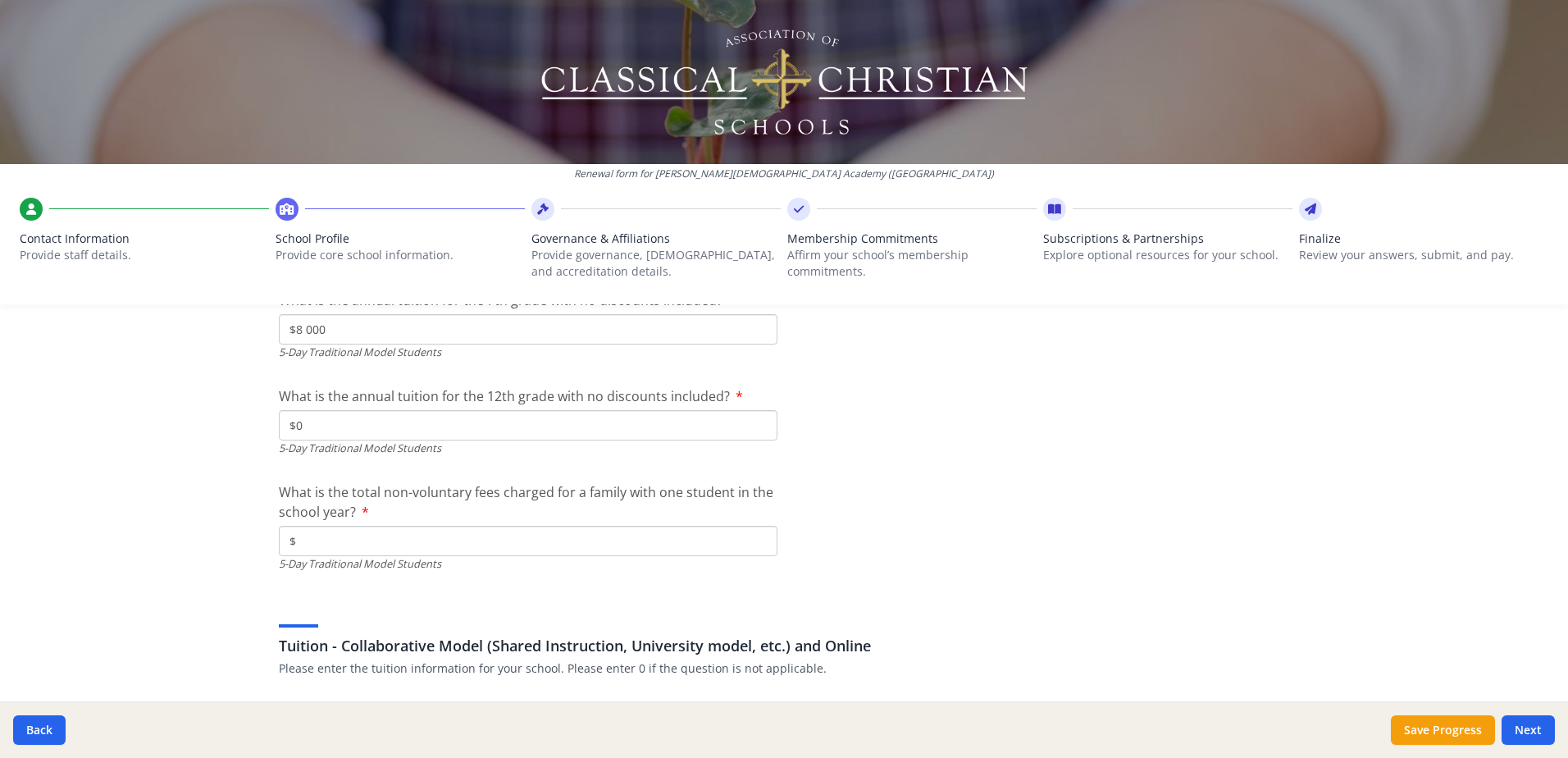
scroll to position [4921, 0]
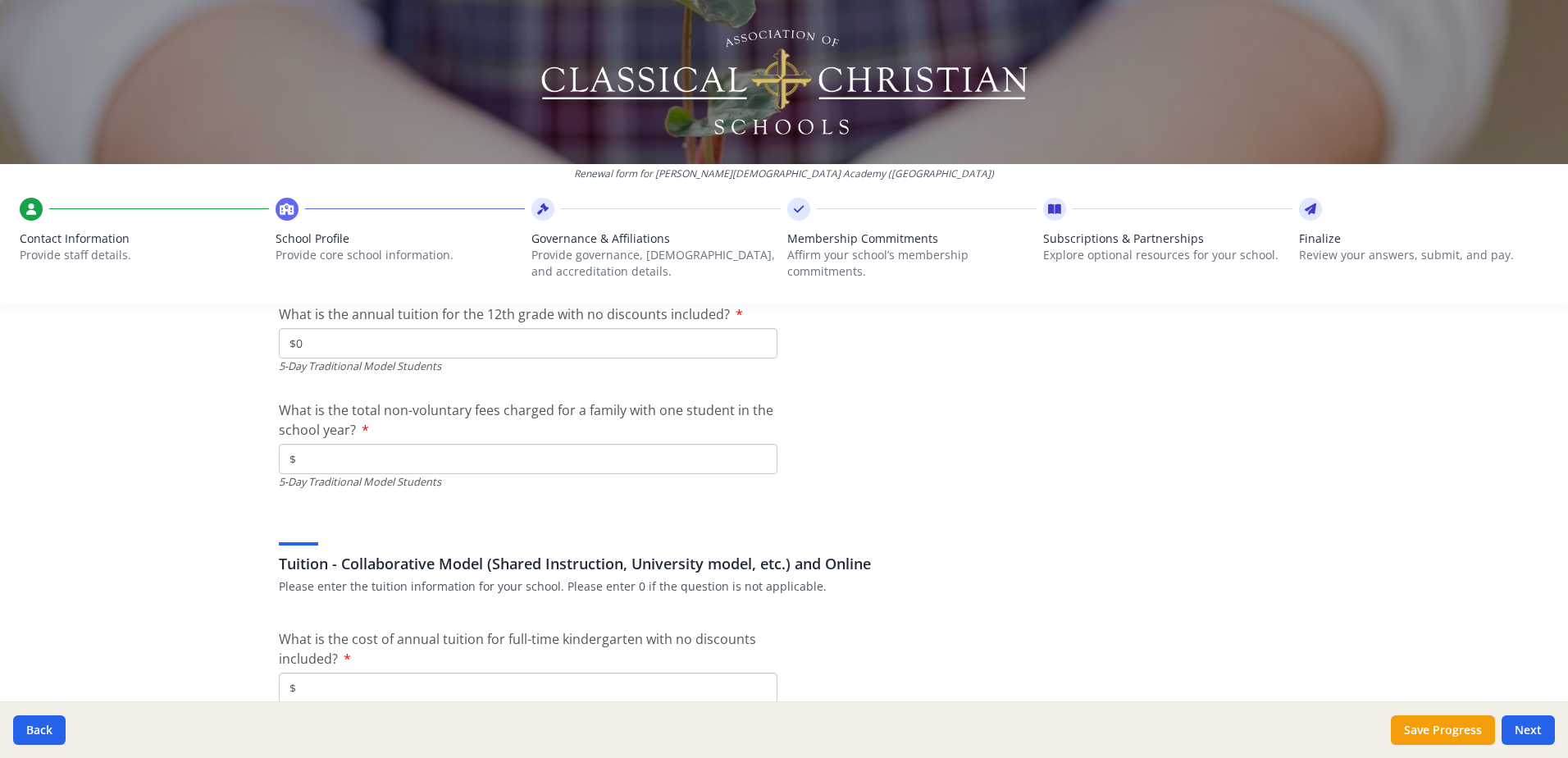
type input "$0"
click at [312, 457] on input "$" at bounding box center [528, 459] width 498 height 30
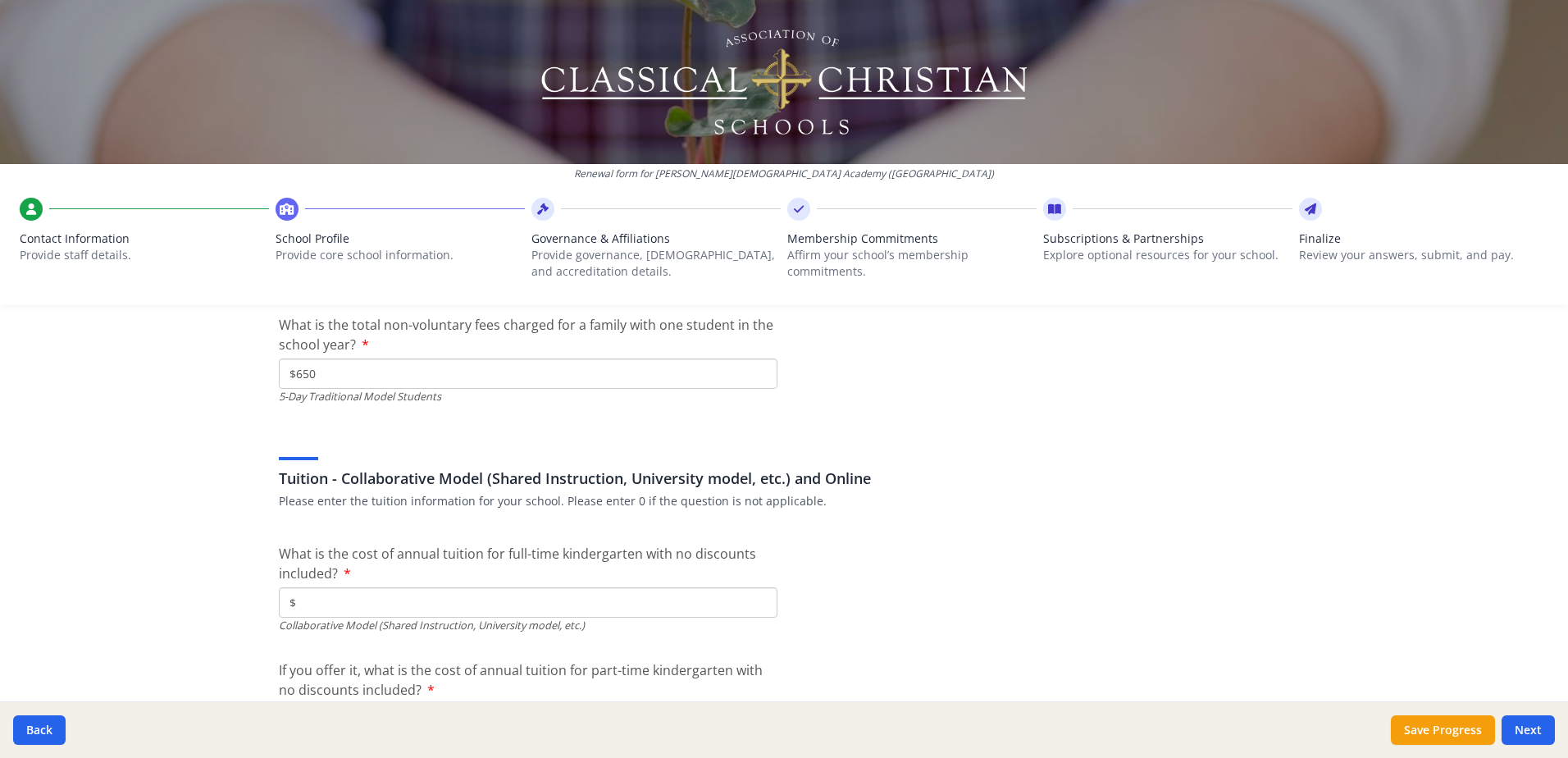
scroll to position [5085, 0]
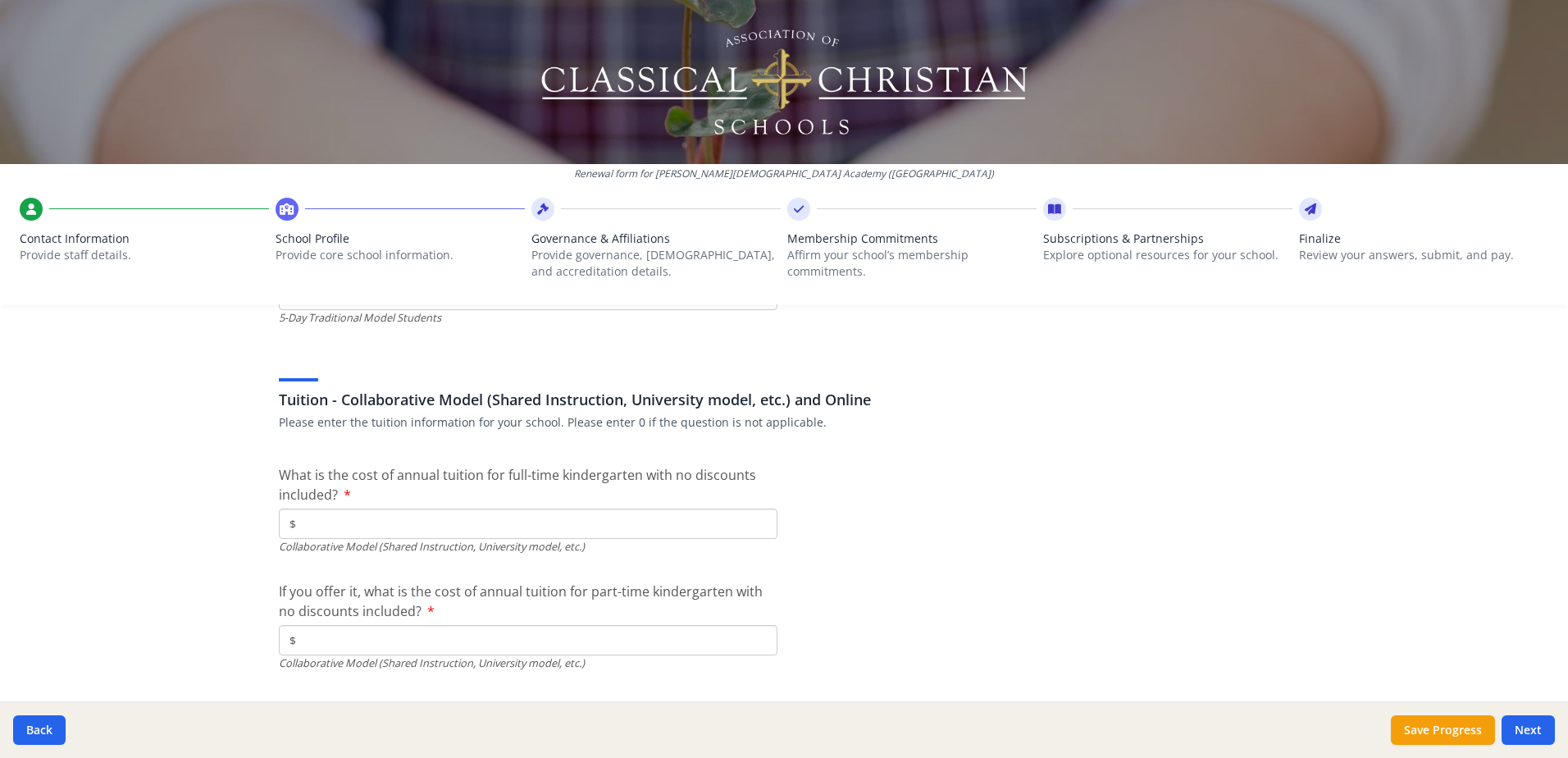
type input "$650"
type input "$0"
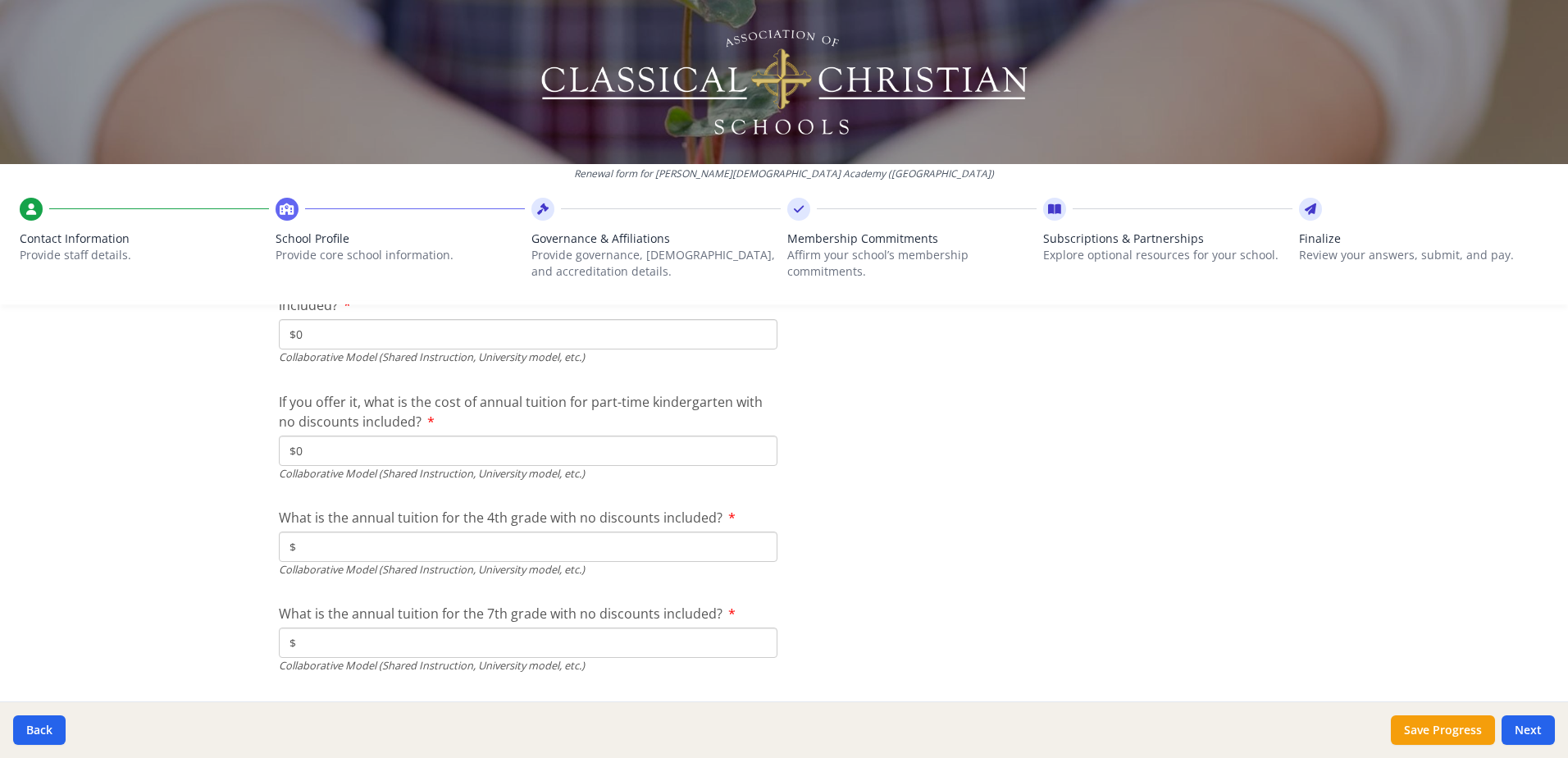
scroll to position [5413, 0]
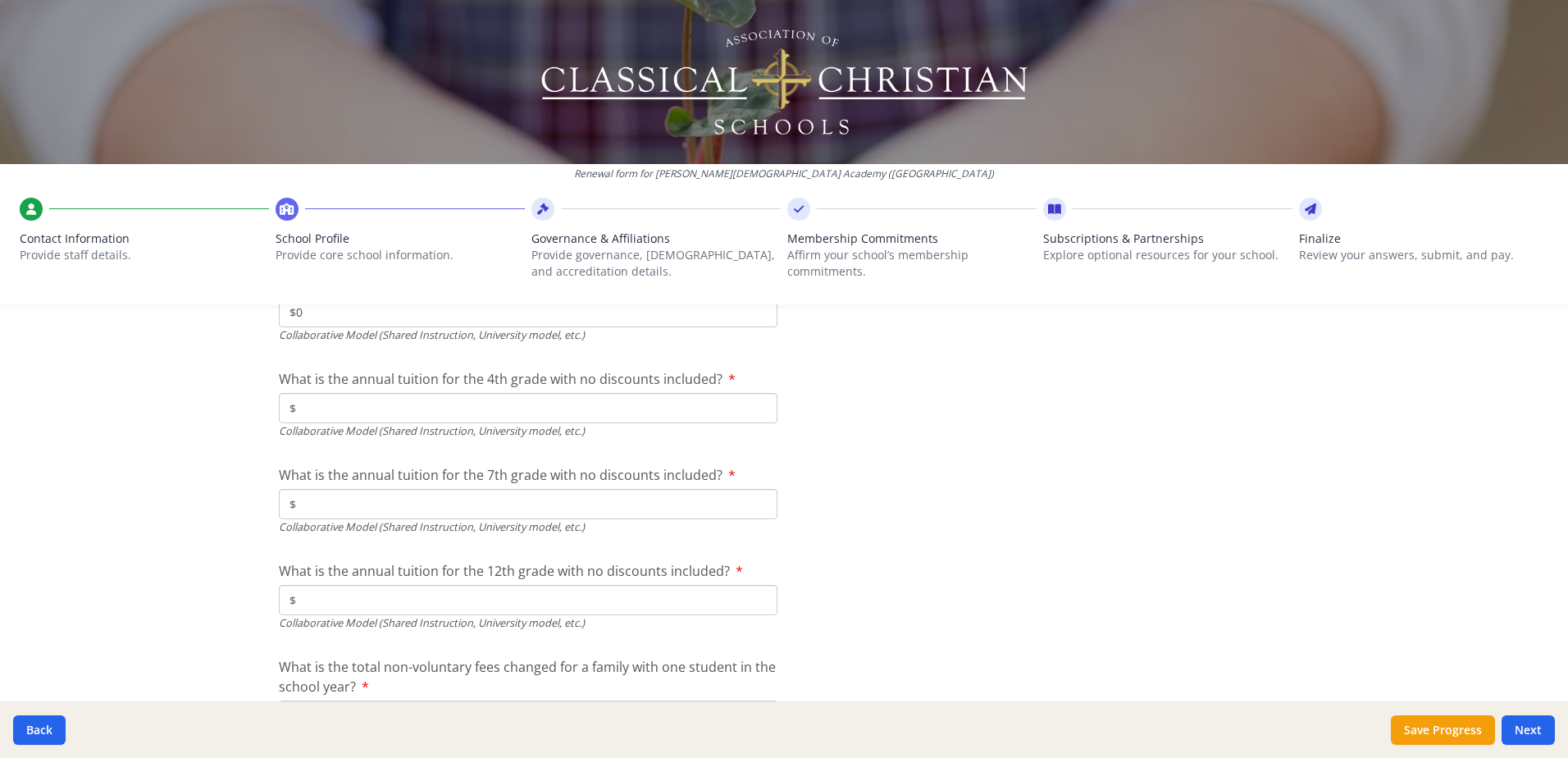
type input "$0"
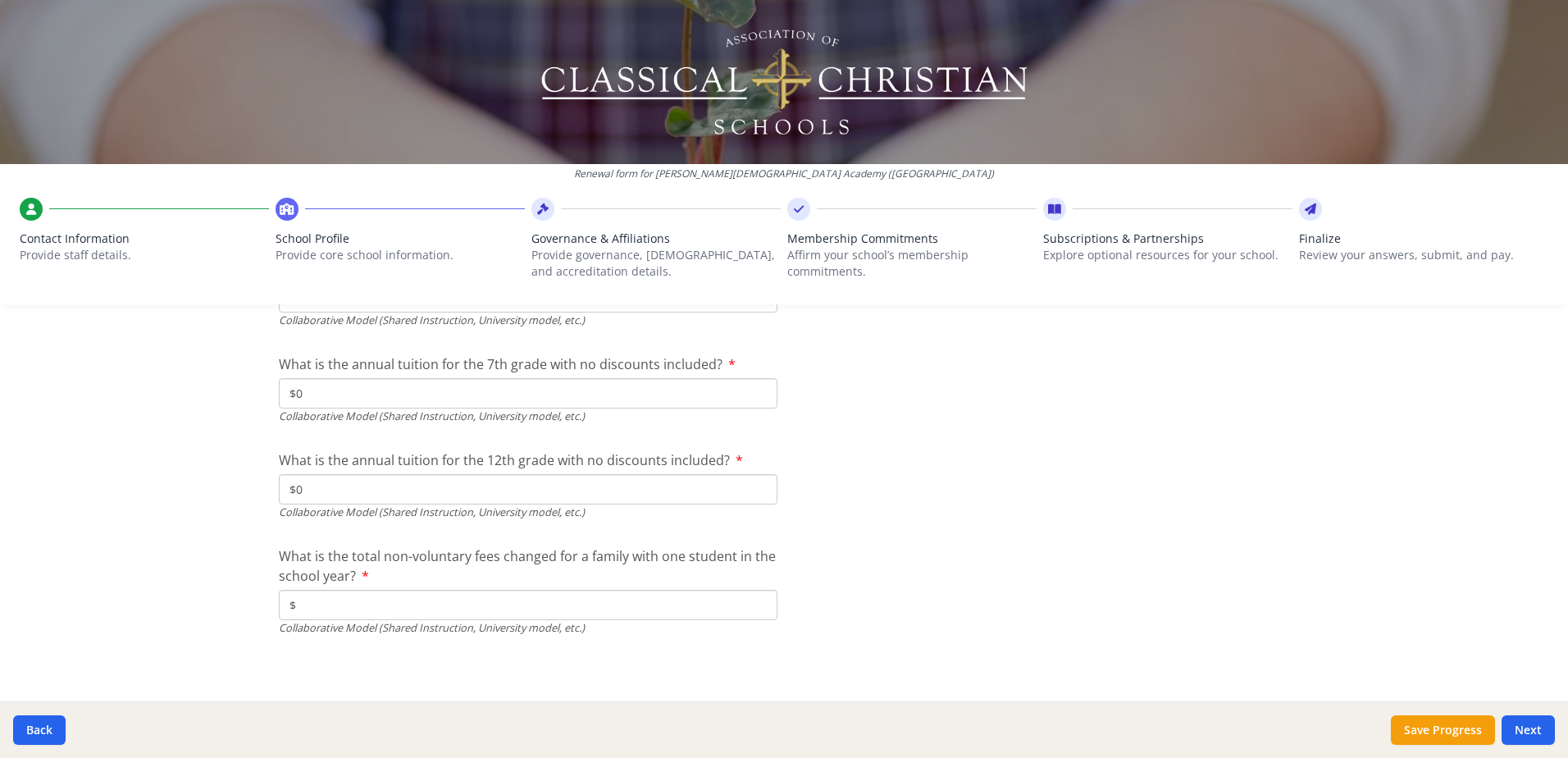
scroll to position [5528, 0]
type input "$0"
click at [318, 598] on input "$" at bounding box center [528, 601] width 498 height 30
type input "$0"
click at [1535, 729] on button "Next" at bounding box center [1527, 730] width 54 height 29
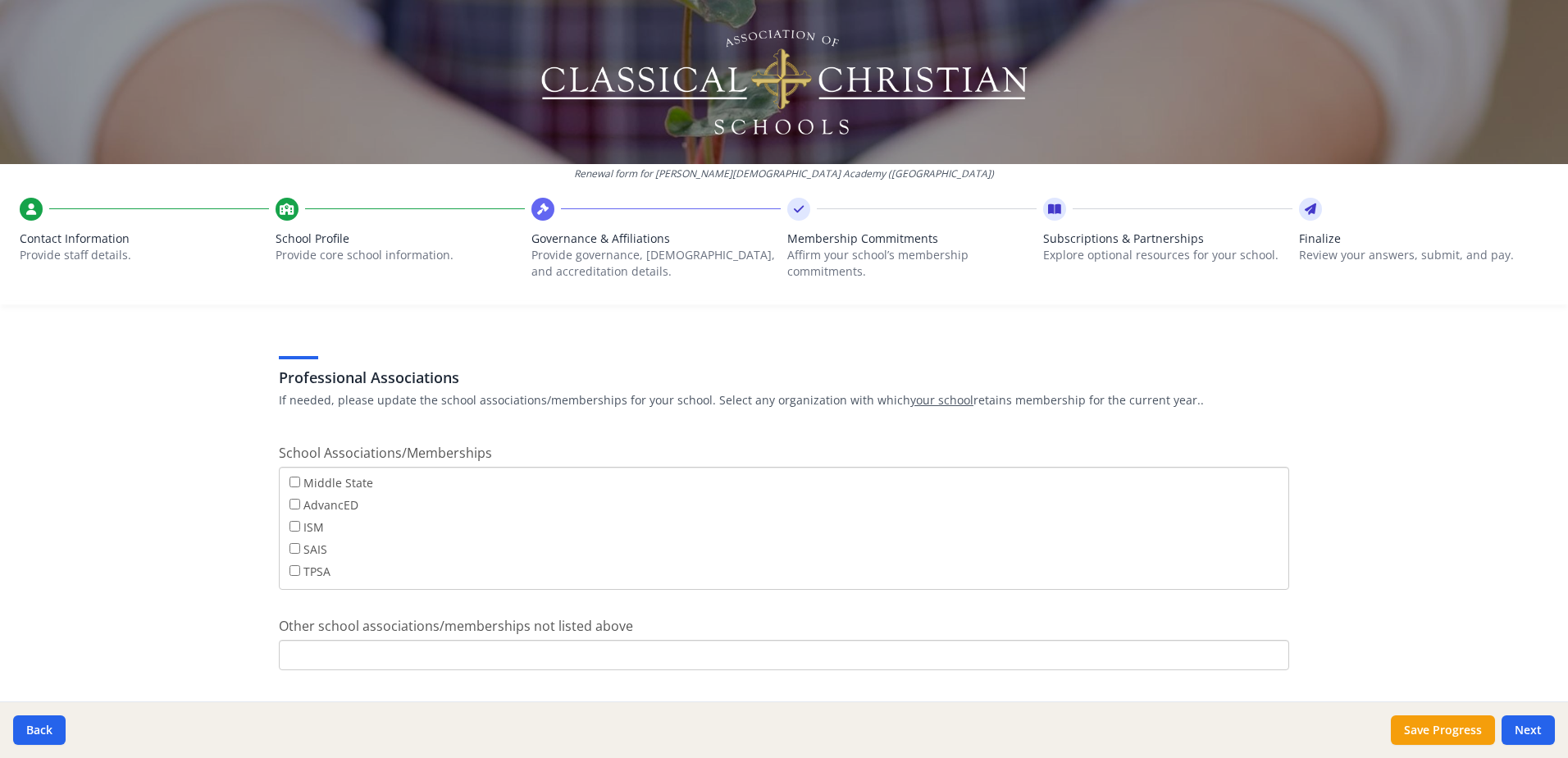
scroll to position [964, 0]
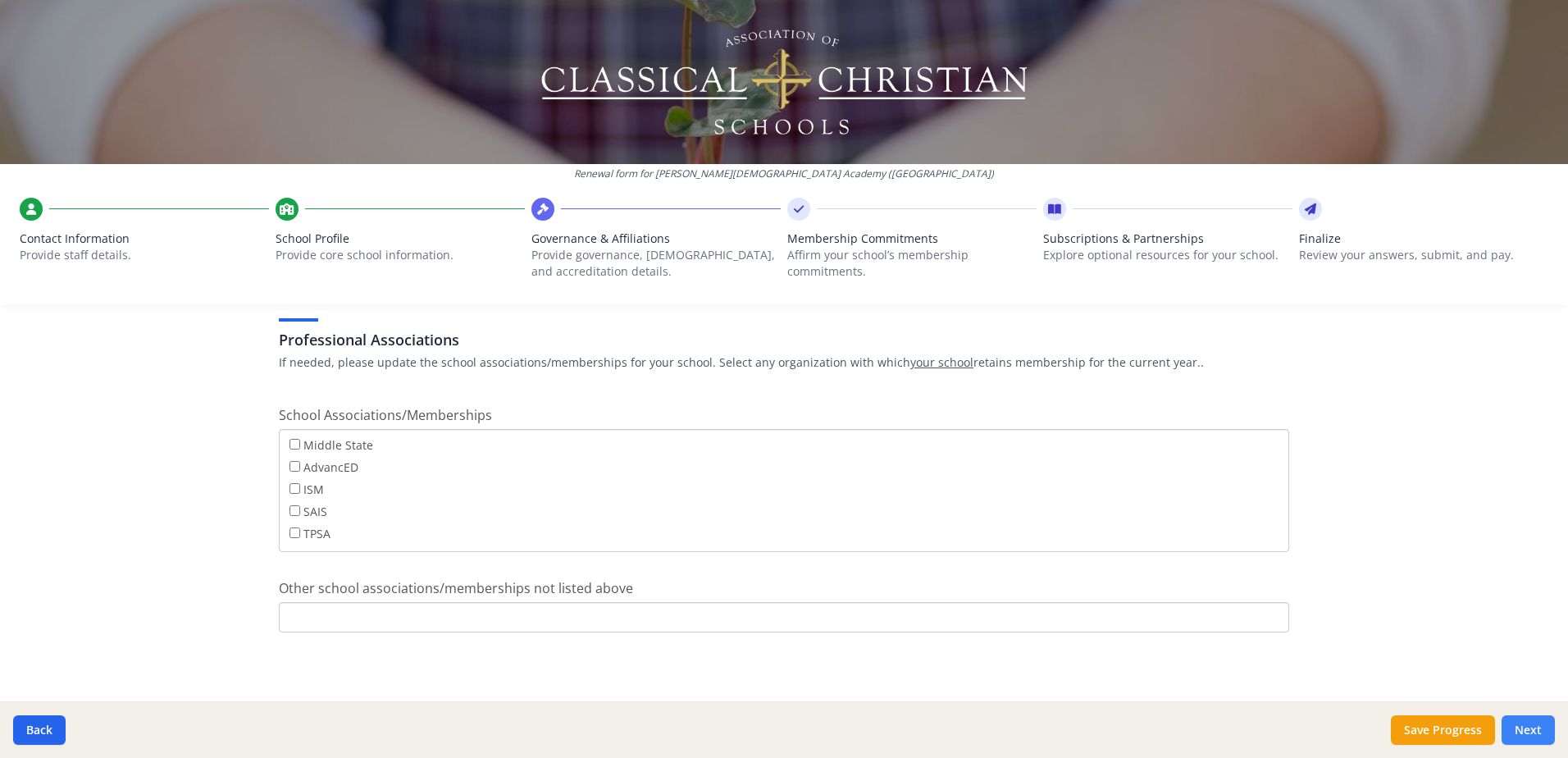
click at [1544, 731] on button "Next" at bounding box center [1527, 730] width 54 height 29
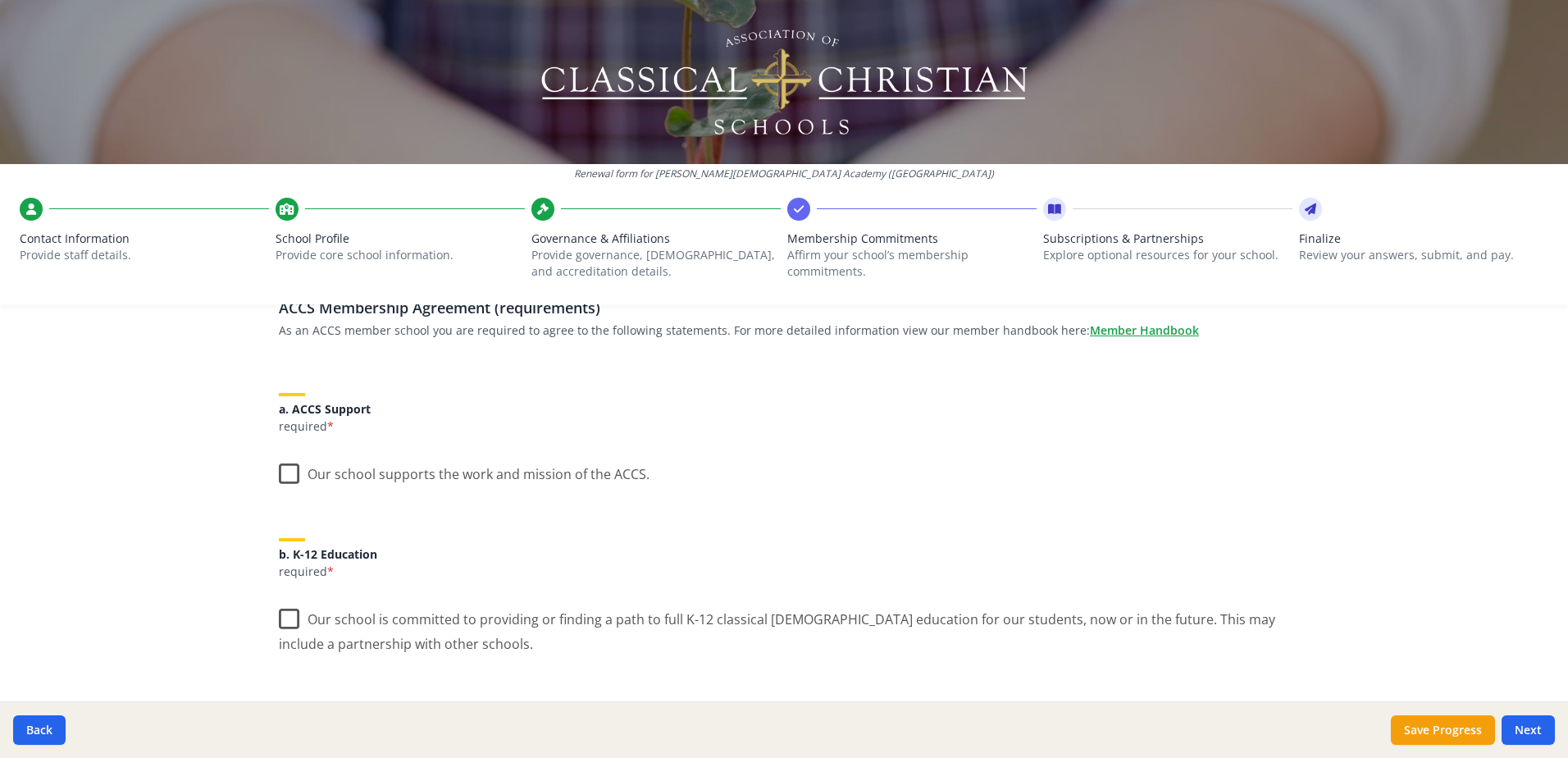
scroll to position [164, 0]
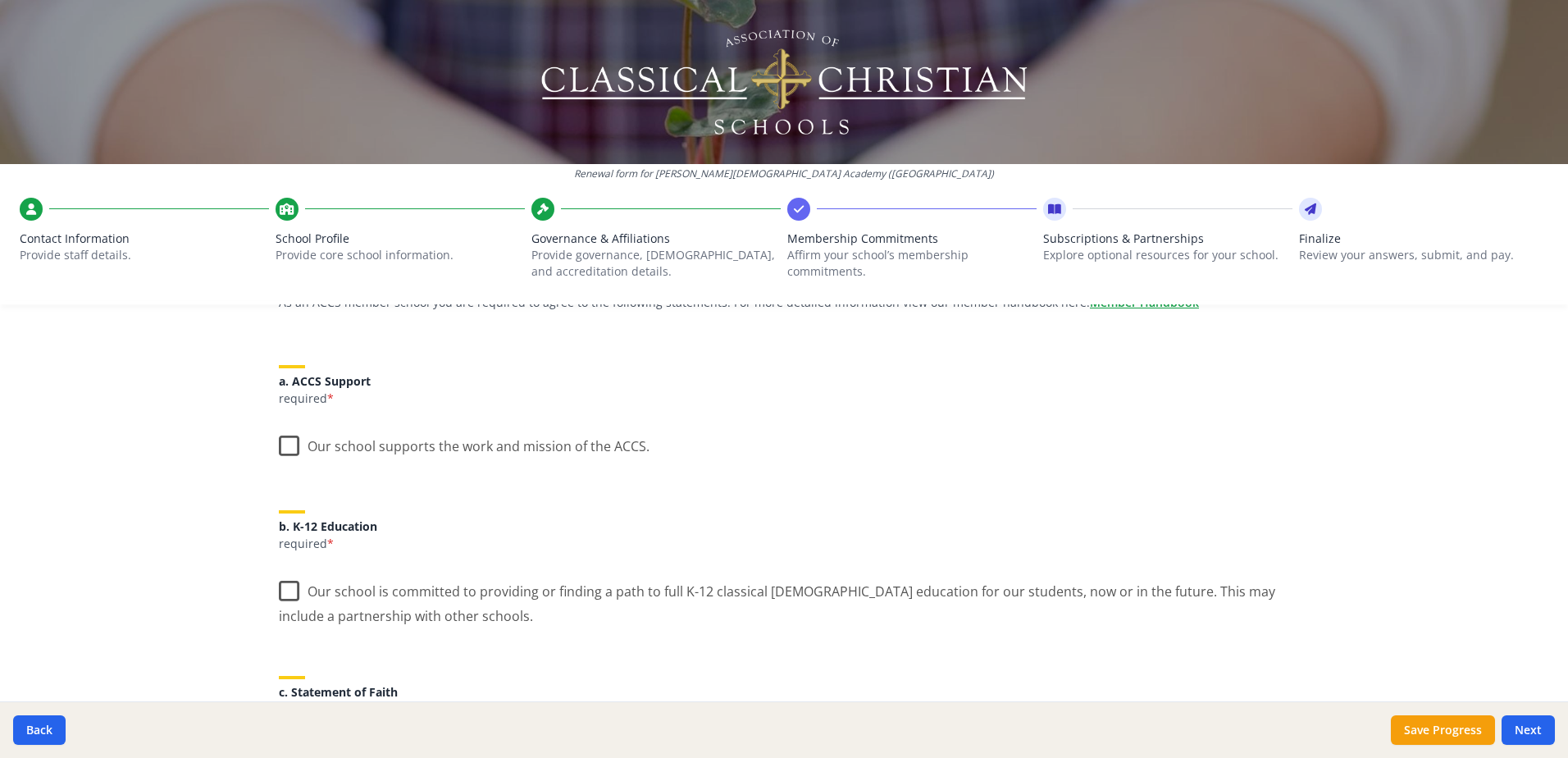
click at [279, 440] on label "Our school supports the work and mission of the ACCS." at bounding box center [464, 442] width 370 height 35
click at [0, 0] on input "Our school supports the work and mission of the ACCS." at bounding box center [0, 0] width 0 height 0
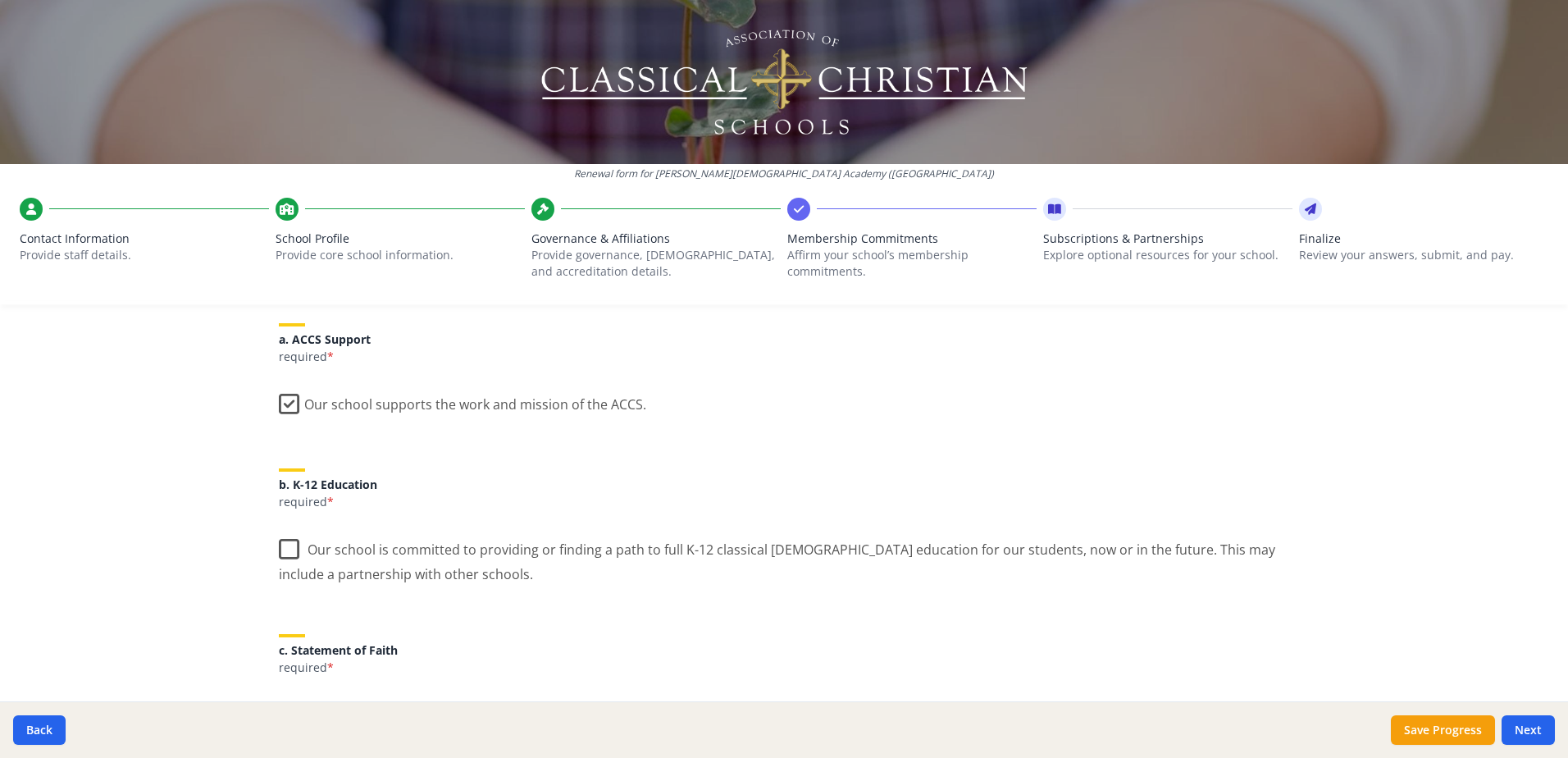
scroll to position [246, 0]
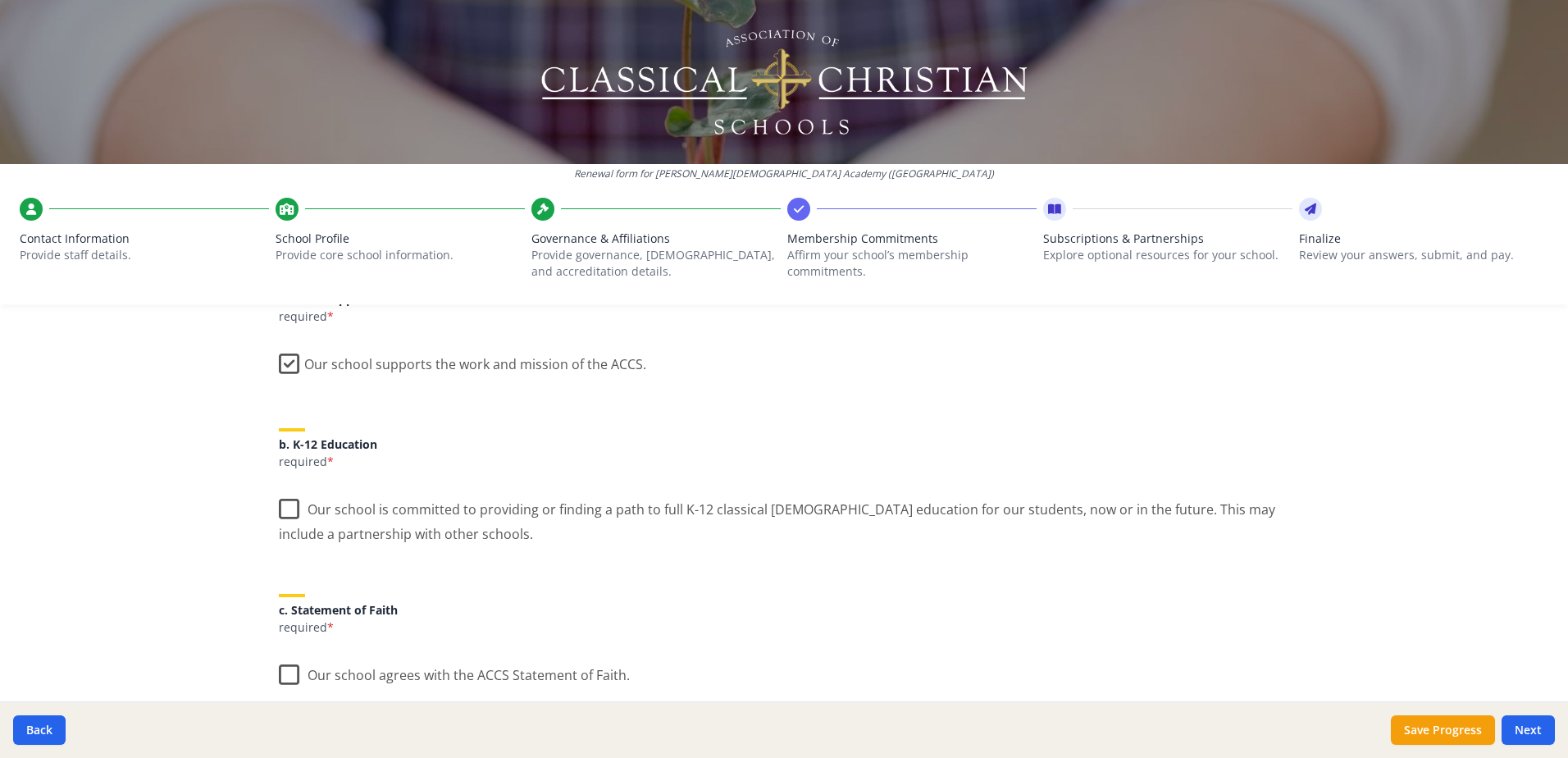
click at [279, 509] on label "Our school is committed to providing or finding a path to full K-12 classical […" at bounding box center [784, 516] width 1010 height 55
click at [0, 0] on input "Our school is committed to providing or finding a path to full K-12 classical […" at bounding box center [0, 0] width 0 height 0
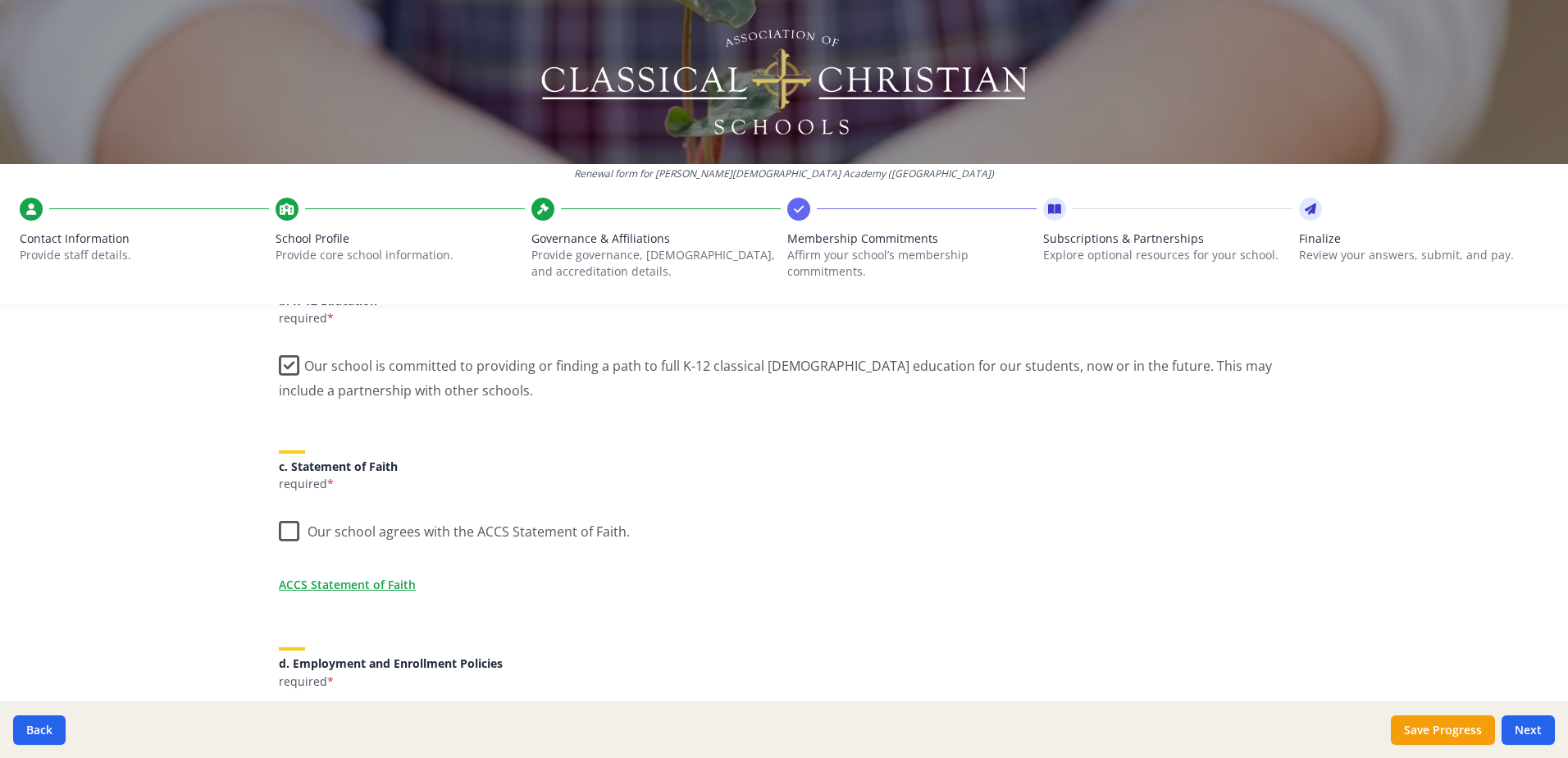
scroll to position [492, 0]
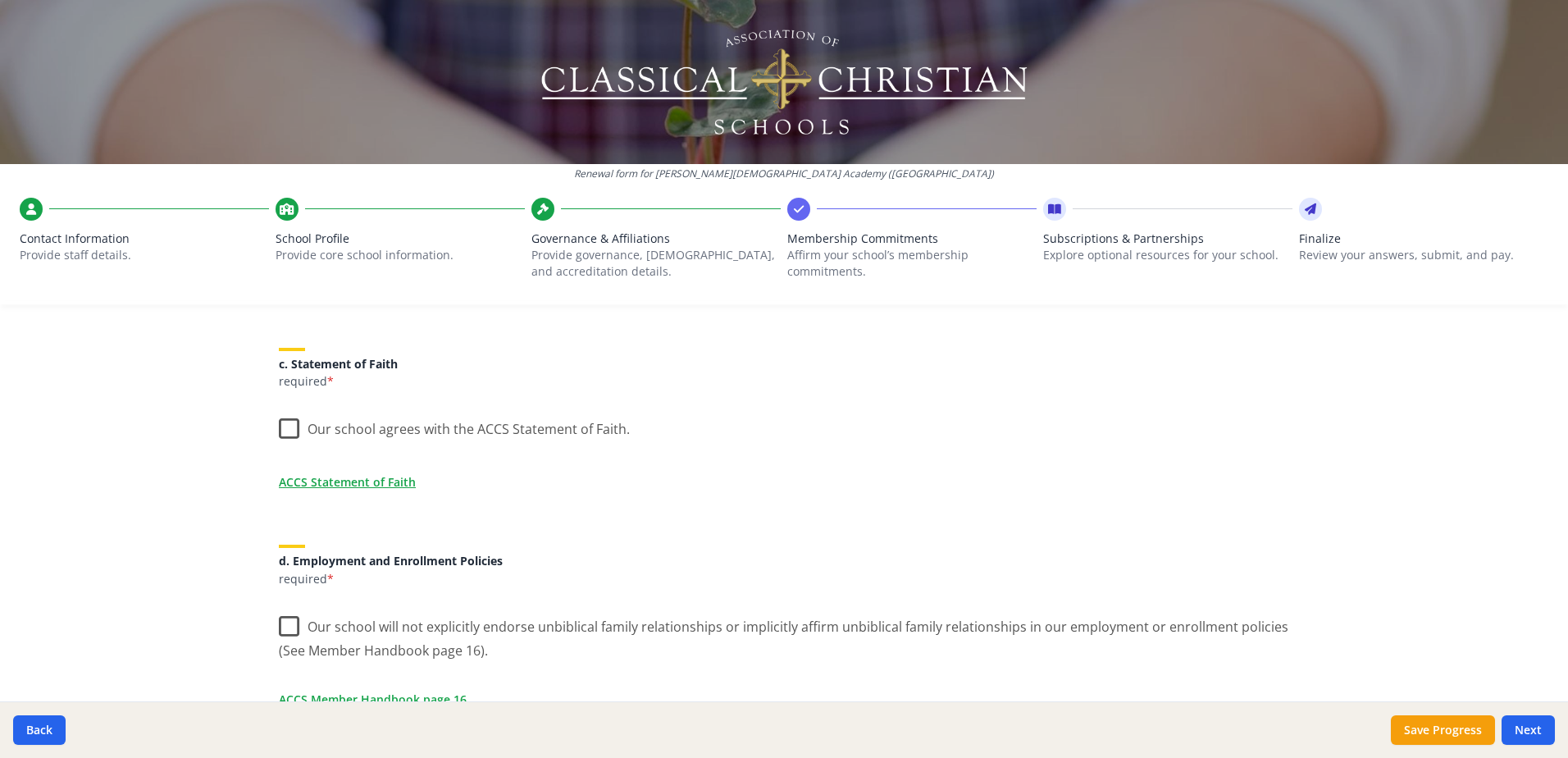
drag, startPoint x: 285, startPoint y: 429, endPoint x: 300, endPoint y: 435, distance: 16.2
click at [285, 429] on label "Our school agrees with the ACCS Statement of Faith." at bounding box center [454, 424] width 351 height 35
click at [0, 0] on input "Our school agrees with the ACCS Statement of Faith." at bounding box center [0, 0] width 0 height 0
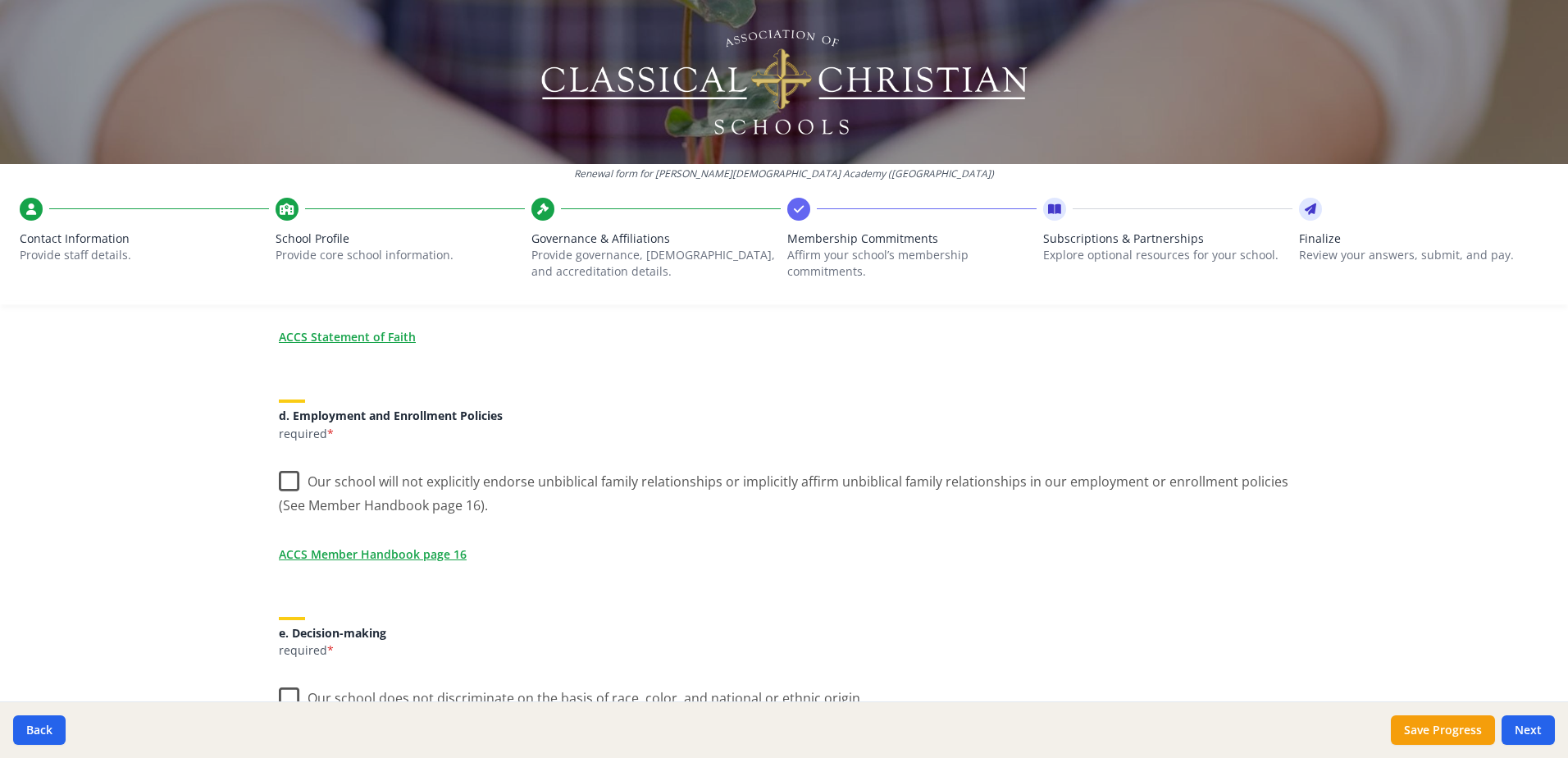
scroll to position [656, 0]
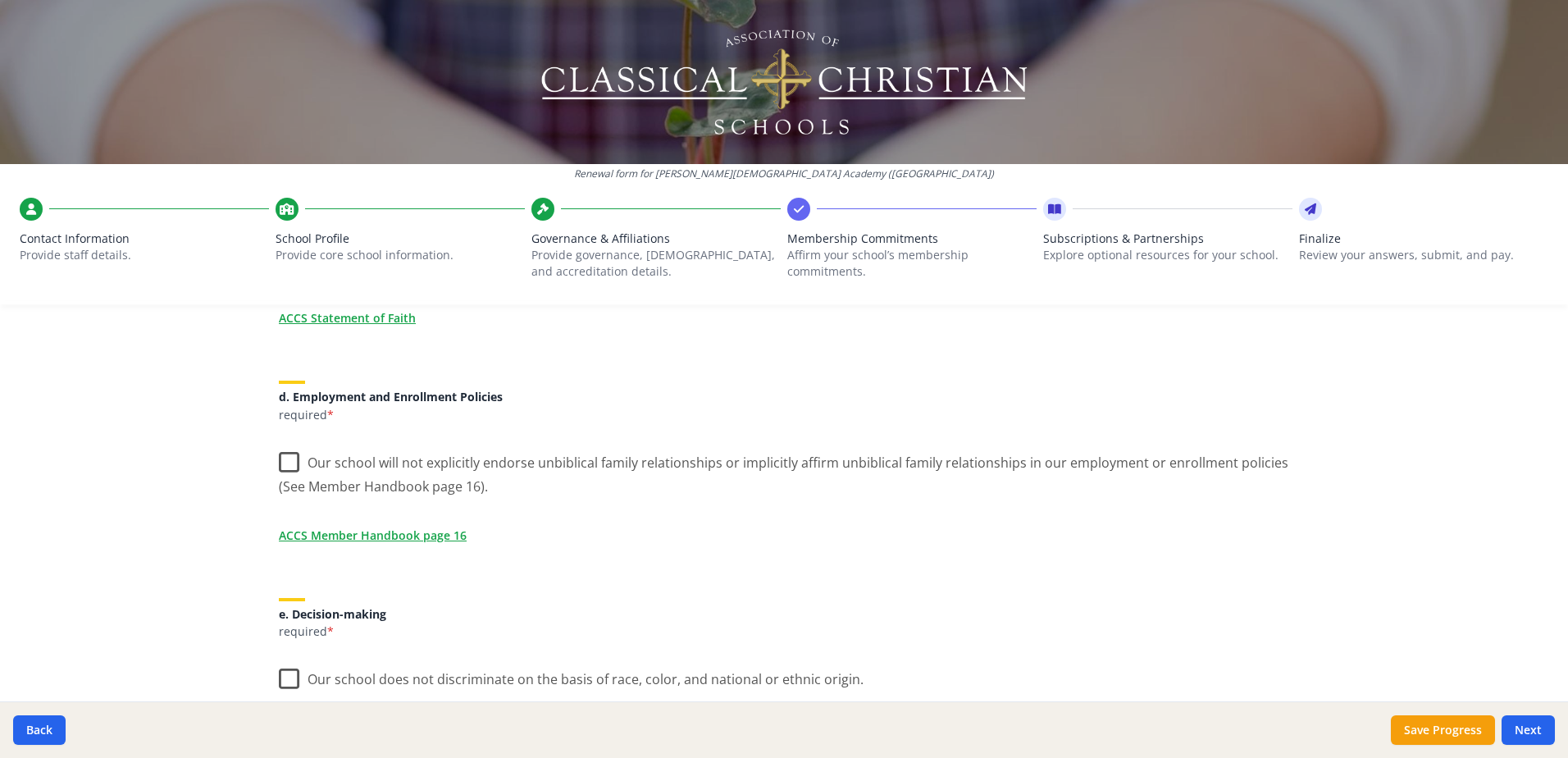
click at [289, 464] on label "Our school will not explicitly endorse unbiblical family relationships or impli…" at bounding box center [784, 469] width 1010 height 55
click at [0, 0] on input "Our school will not explicitly endorse unbiblical family relationships or impli…" at bounding box center [0, 0] width 0 height 0
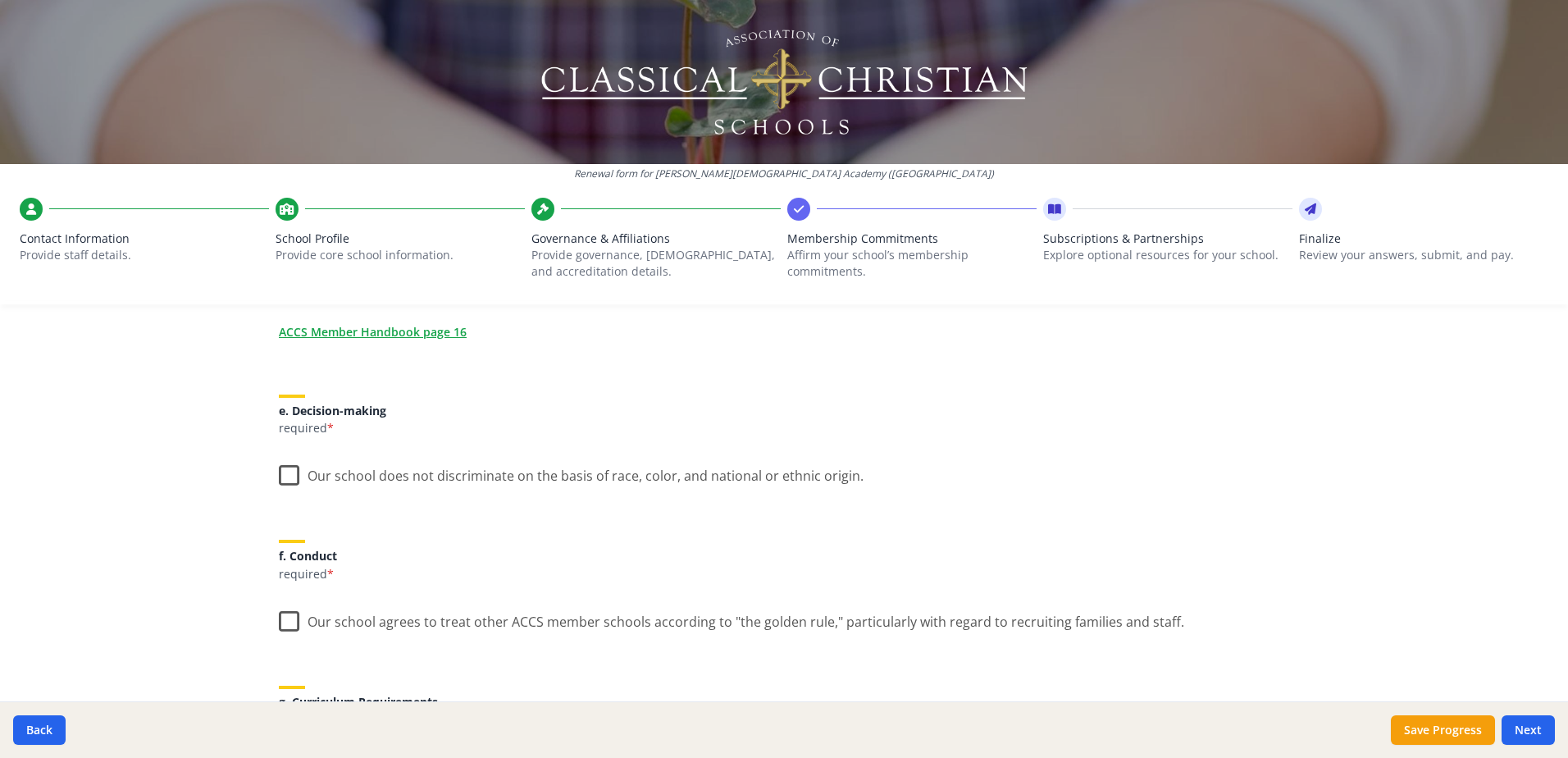
scroll to position [902, 0]
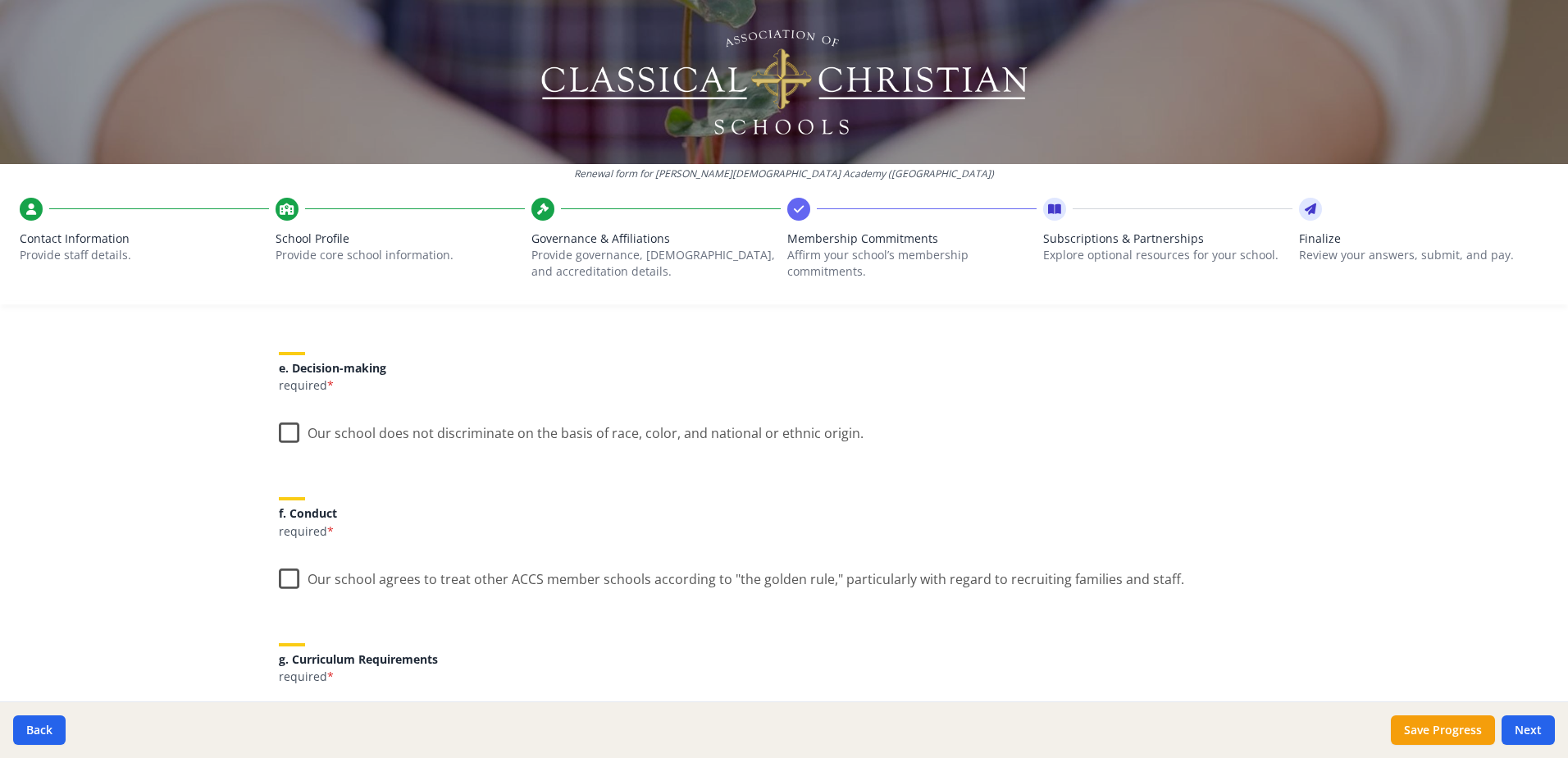
click at [283, 433] on label "Our school does not discriminate on the basis of race, color, and national or e…" at bounding box center [571, 429] width 584 height 35
click at [0, 0] on input "Our school does not discriminate on the basis of race, color, and national or e…" at bounding box center [0, 0] width 0 height 0
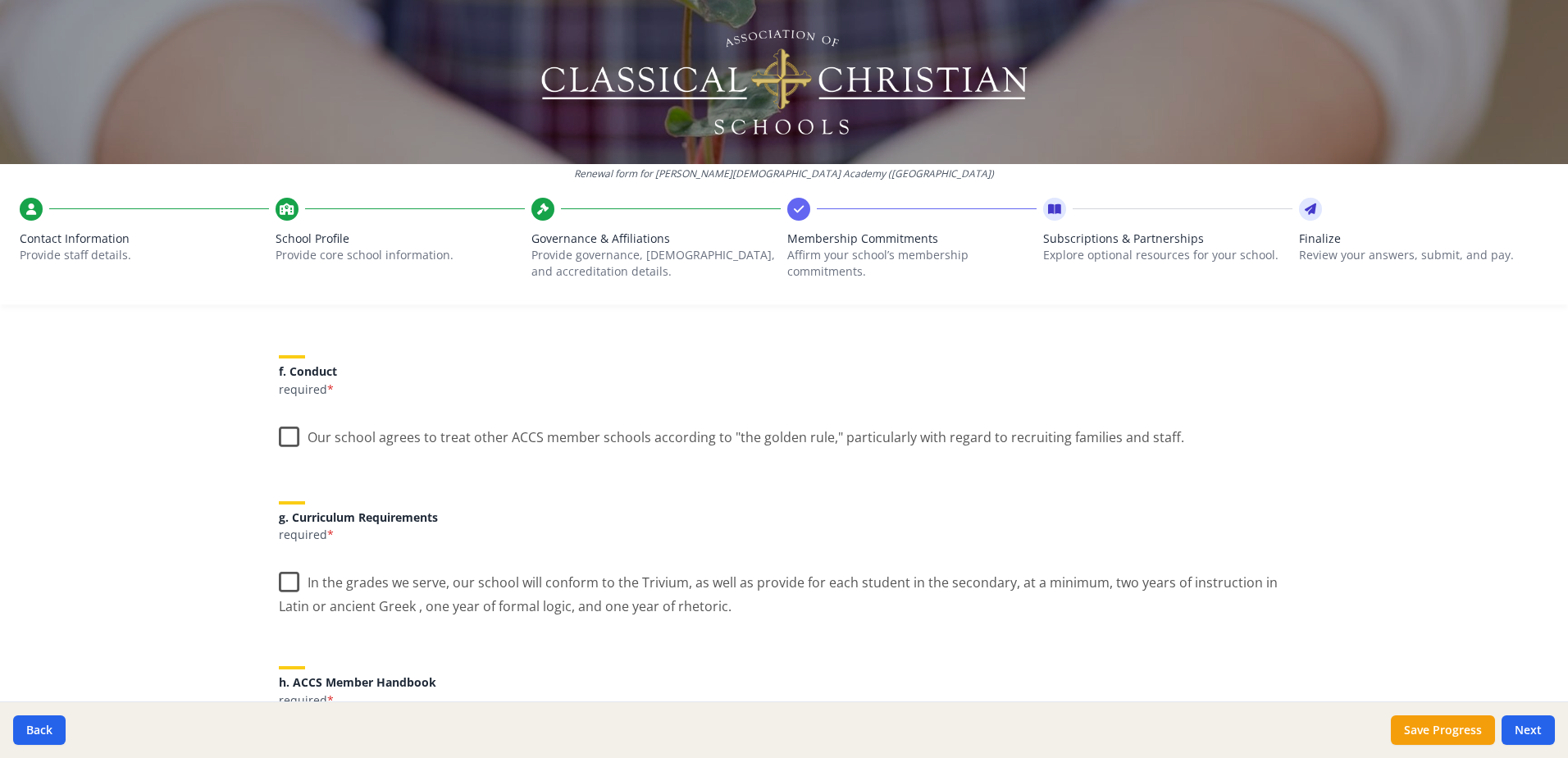
scroll to position [1066, 0]
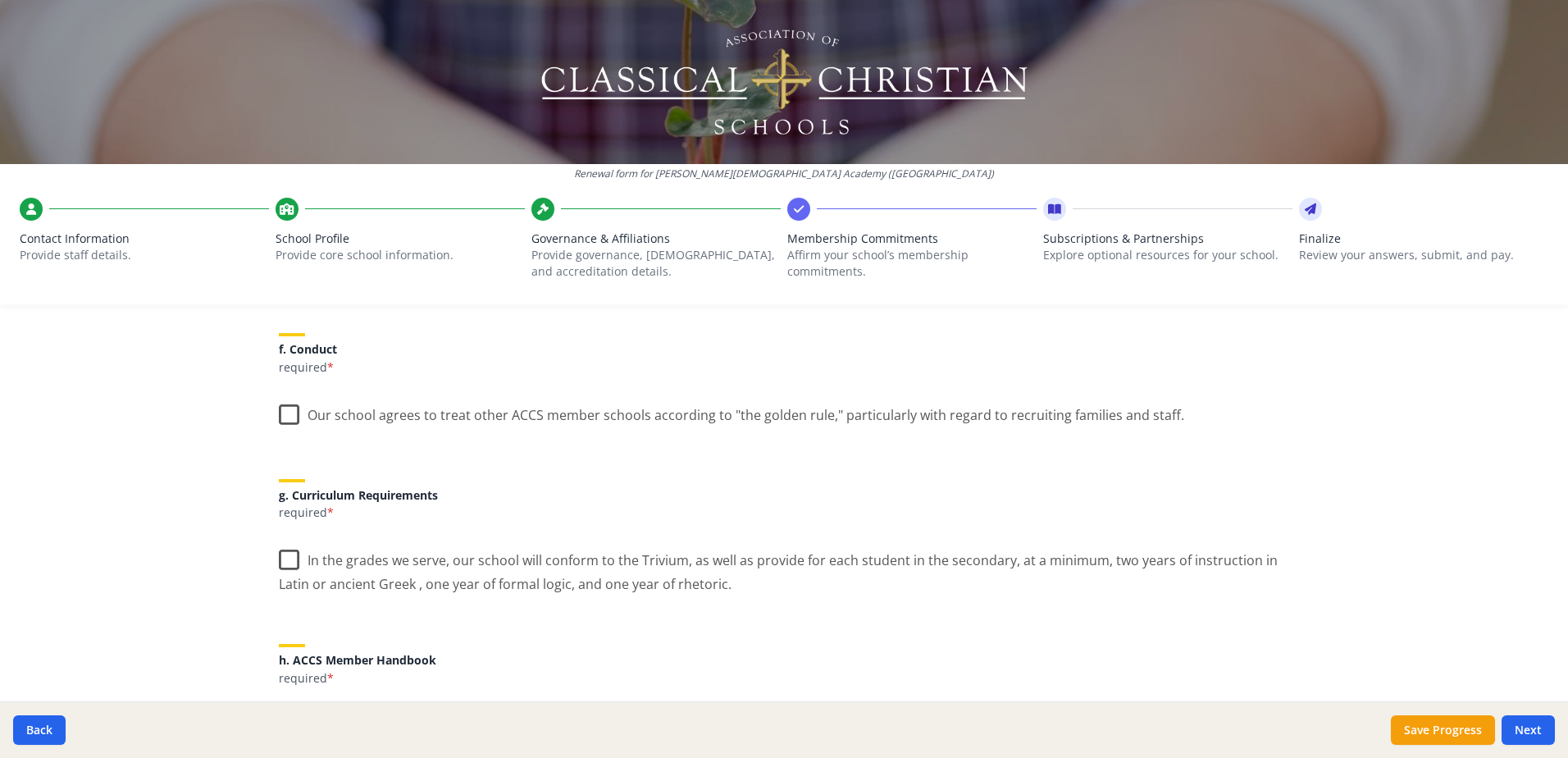
click at [289, 414] on label "Our school agrees to treat other ACCS member schools according to "the golden r…" at bounding box center [731, 411] width 906 height 35
click at [0, 0] on input "Our school agrees to treat other ACCS member schools according to "the golden r…" at bounding box center [0, 0] width 0 height 0
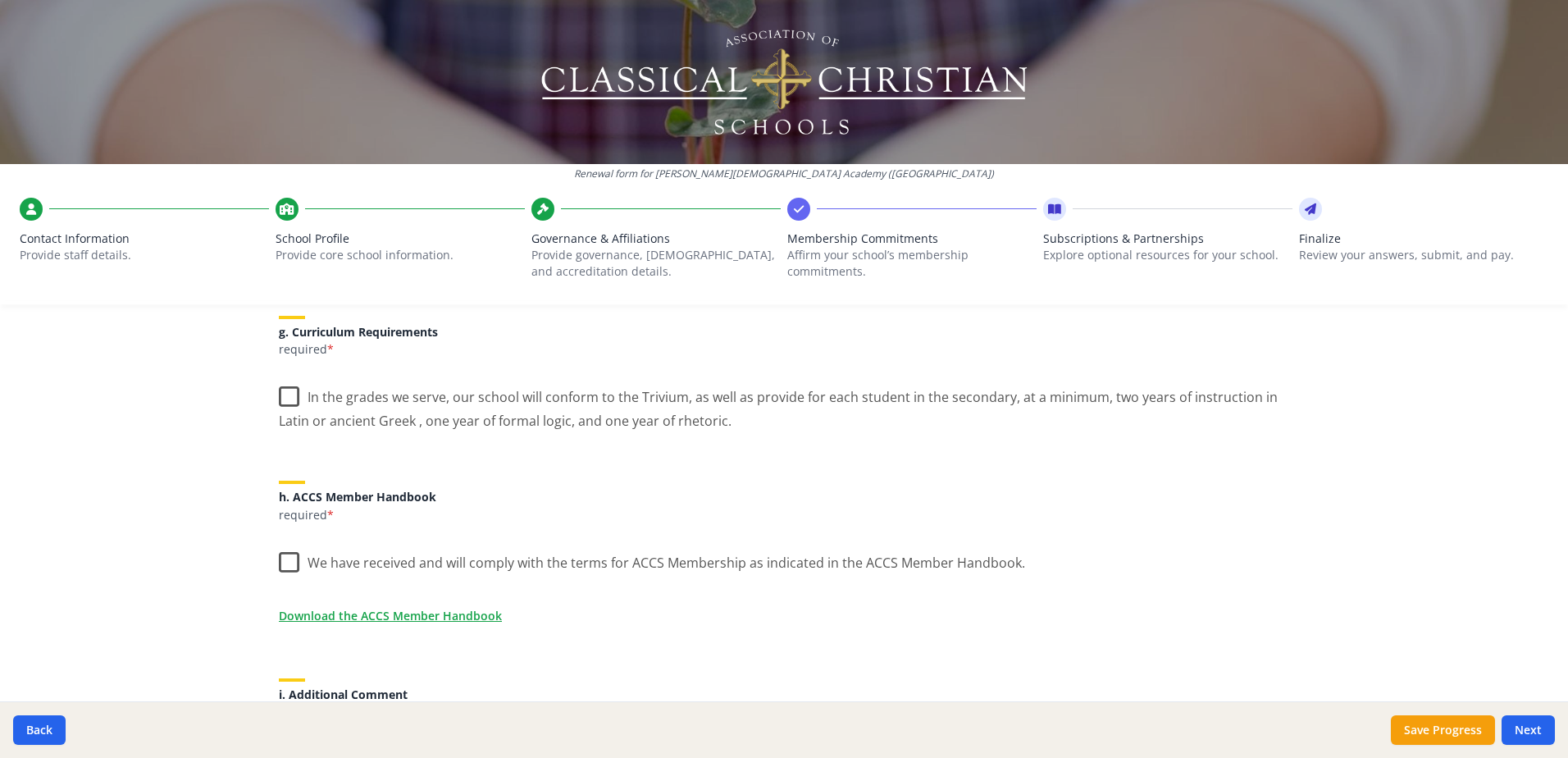
scroll to position [1230, 0]
click at [279, 395] on label "In the grades we serve, our school will conform to the Trivium, as well as prov…" at bounding box center [784, 403] width 1010 height 55
click at [0, 0] on input "In the grades we serve, our school will conform to the Trivium, as well as prov…" at bounding box center [0, 0] width 0 height 0
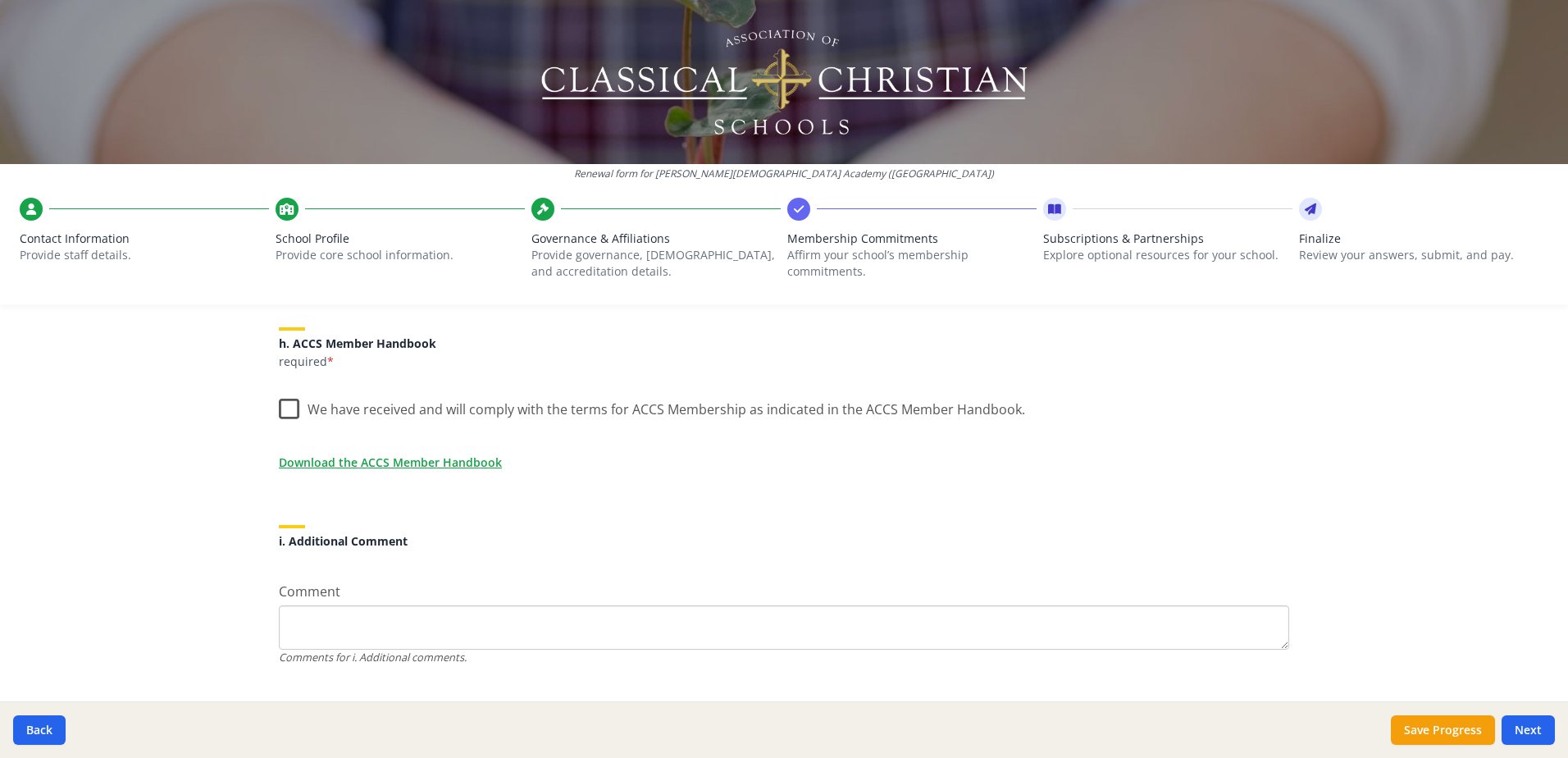
scroll to position [1394, 0]
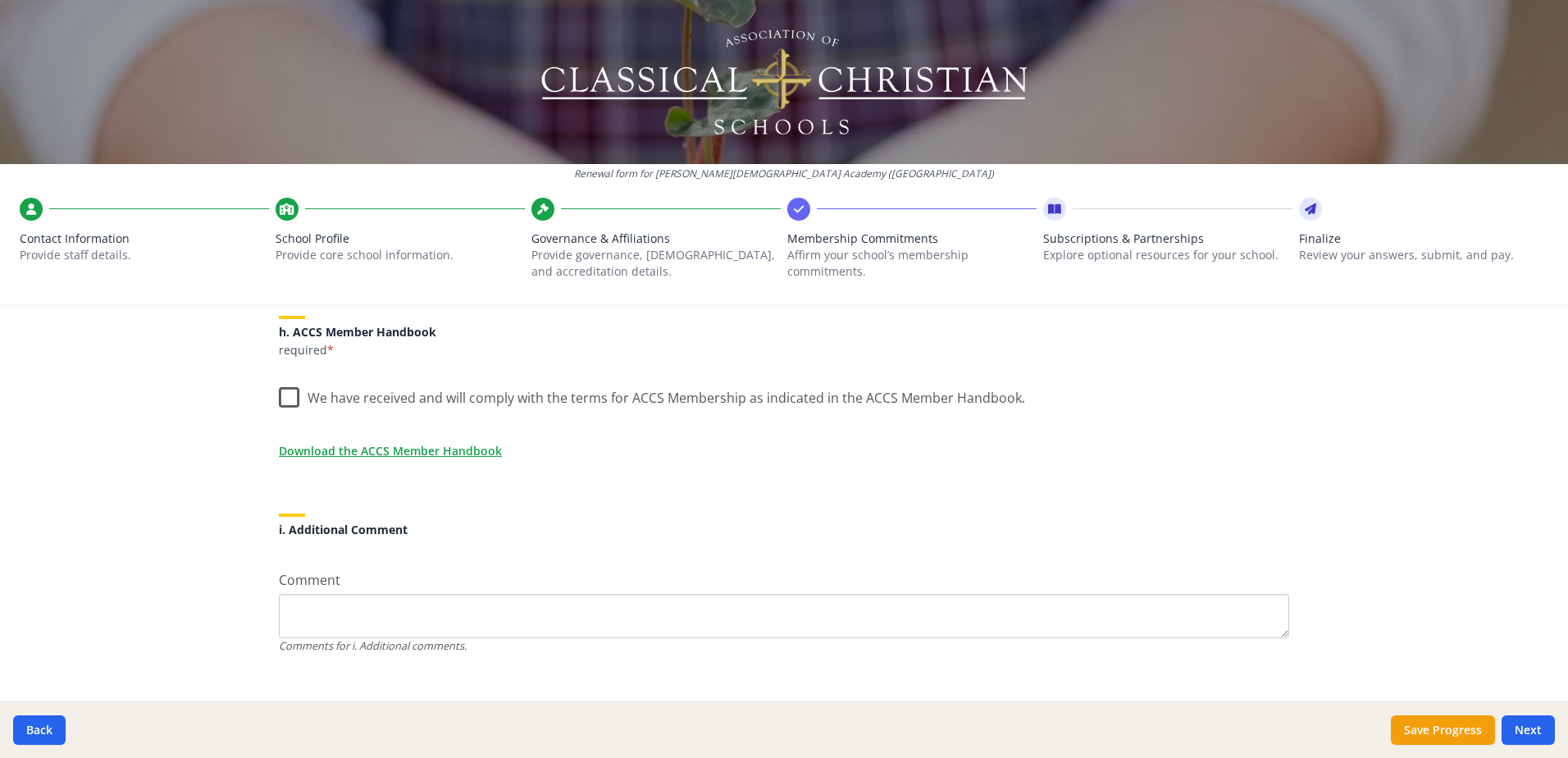
click at [279, 397] on label "We have received and will comply with the terms for ACCS Membership as indicate…" at bounding box center [652, 393] width 746 height 35
click at [0, 0] on input "We have received and will comply with the terms for ACCS Membership as indicate…" at bounding box center [0, 0] width 0 height 0
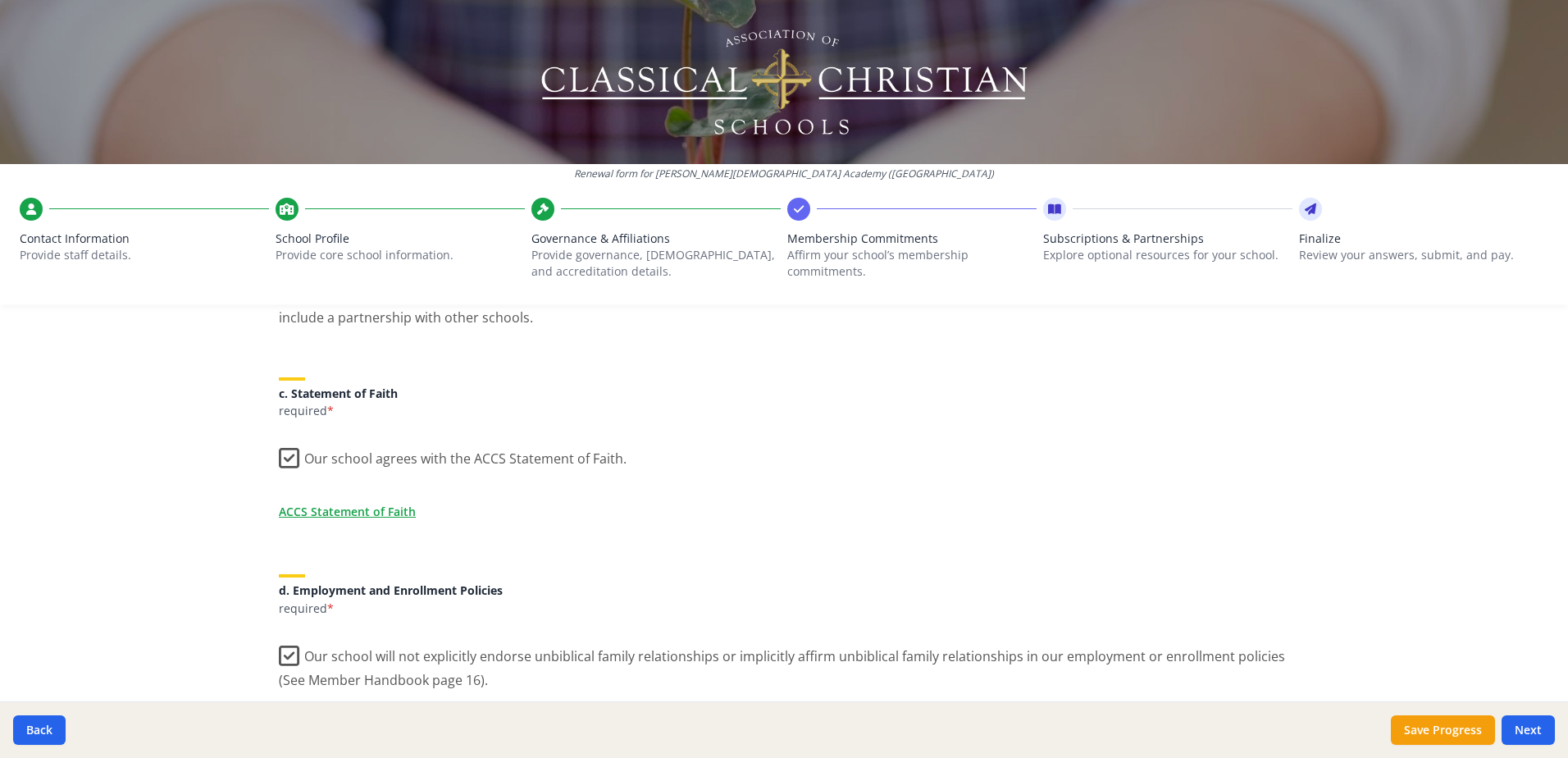
scroll to position [574, 0]
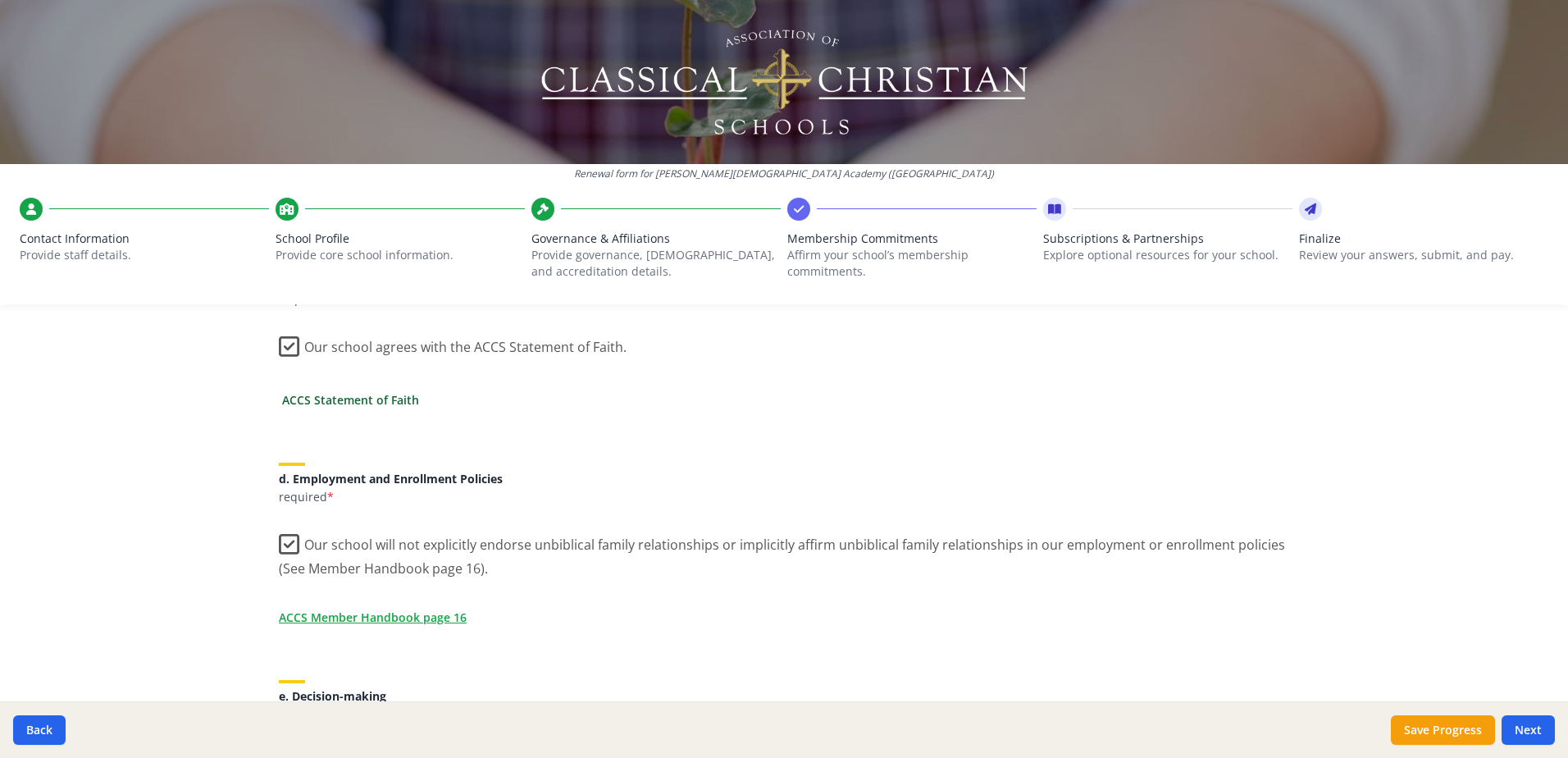
click at [326, 401] on link "ACCS Statement of Faith" at bounding box center [350, 400] width 137 height 17
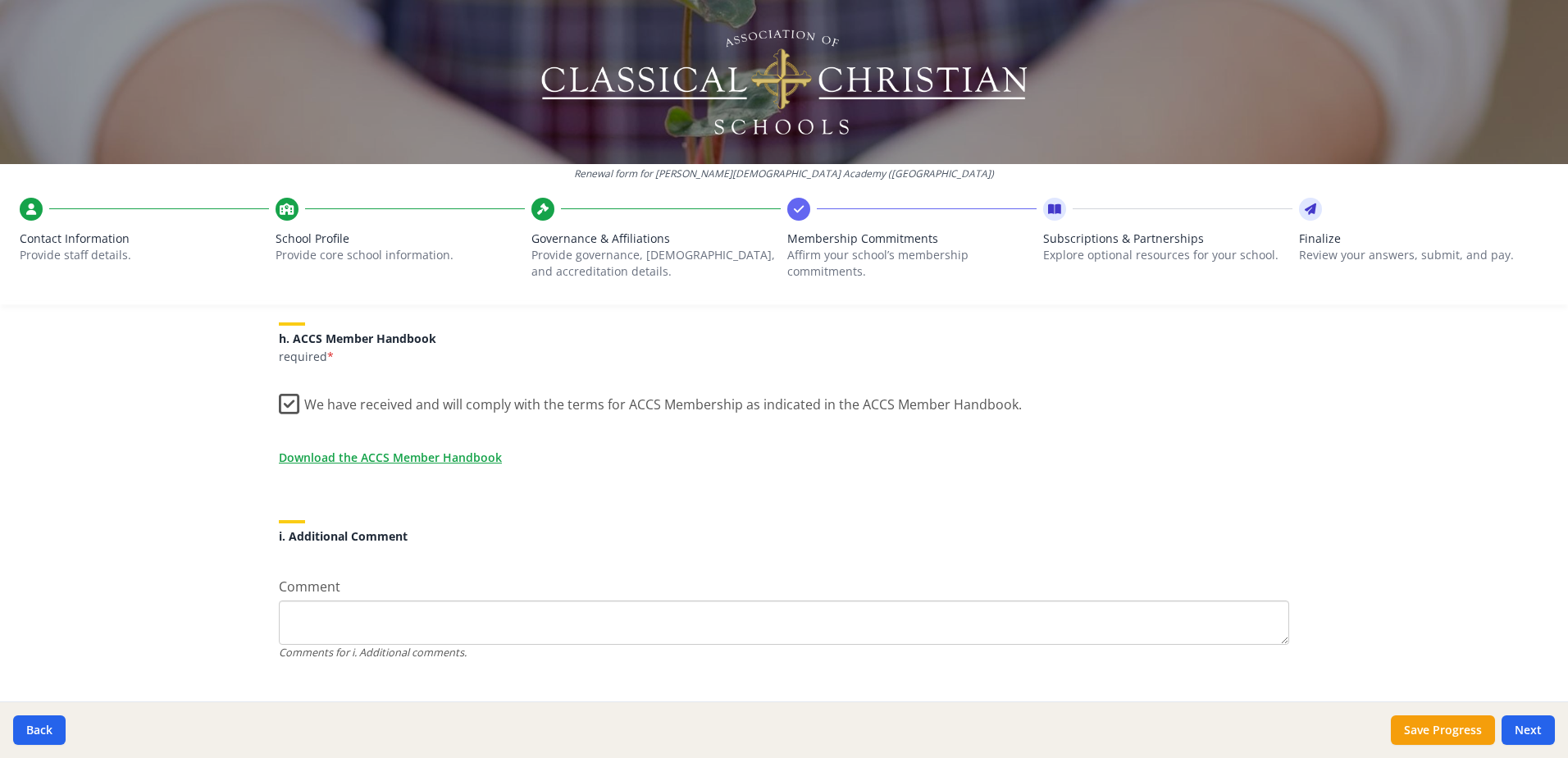
scroll to position [1394, 0]
click at [395, 453] on link "Download the ACCS Member Handbook" at bounding box center [393, 451] width 223 height 17
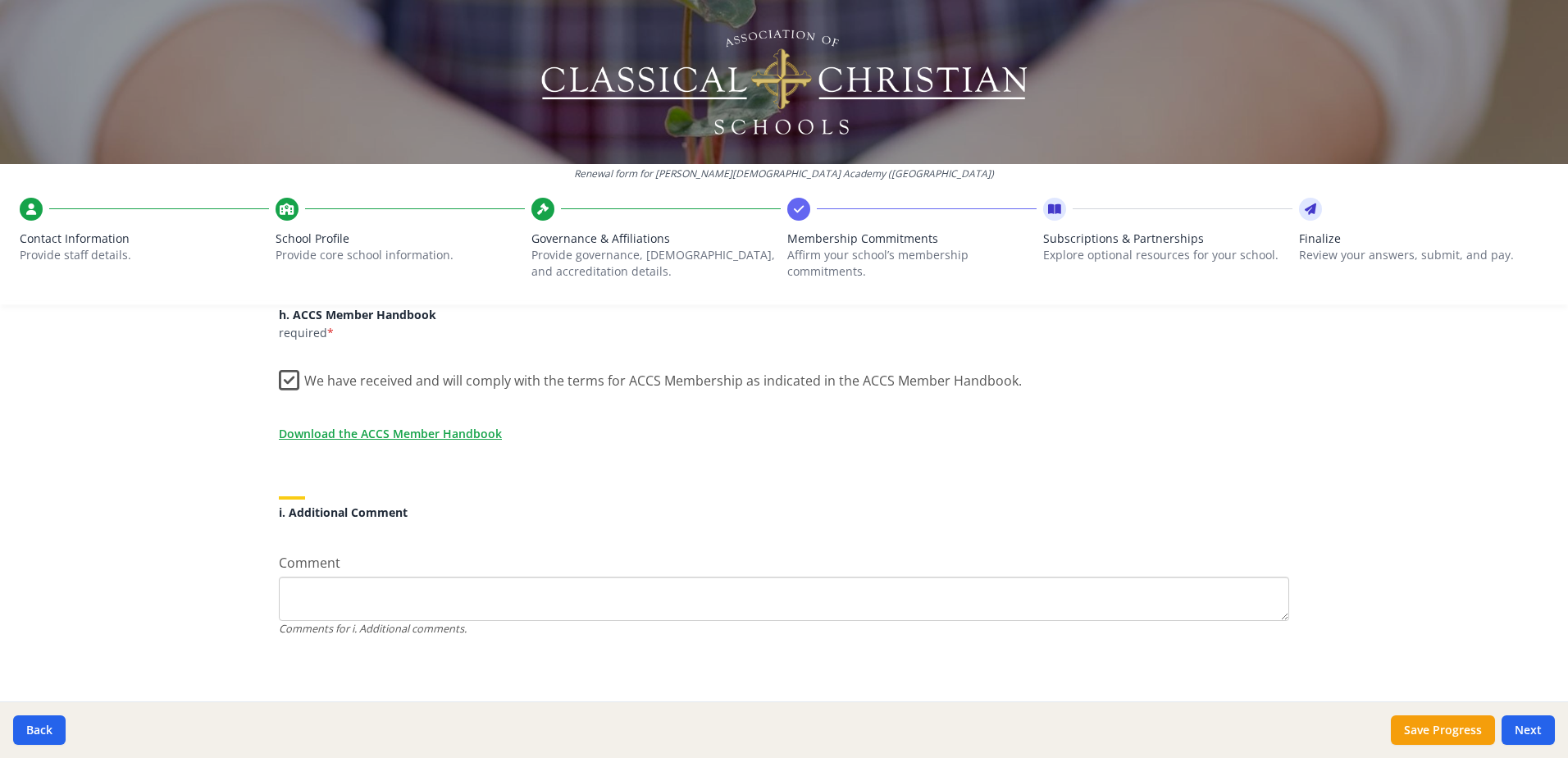
scroll to position [1417, 0]
click at [1531, 729] on button "Next" at bounding box center [1527, 730] width 54 height 29
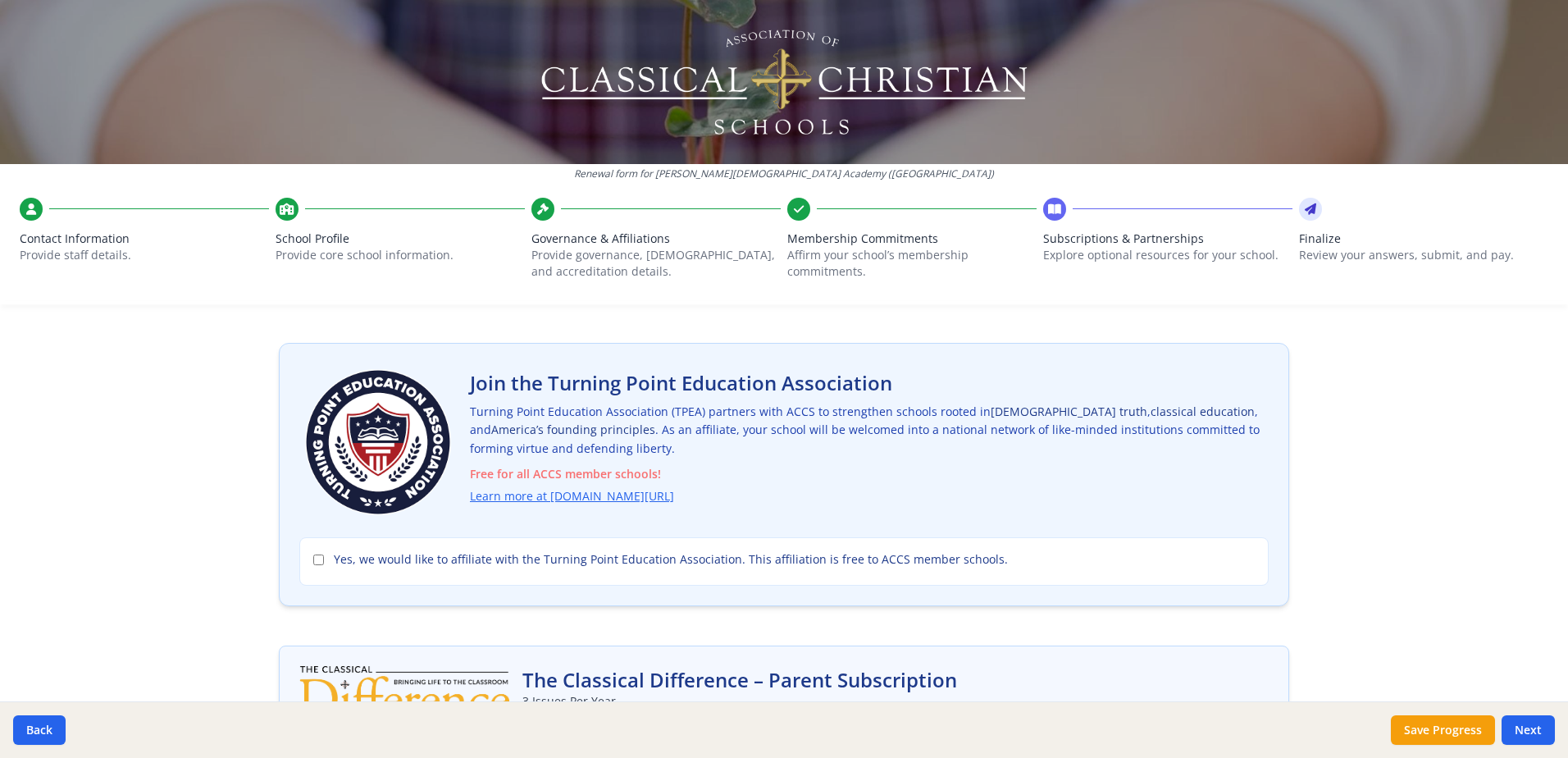
scroll to position [82, 0]
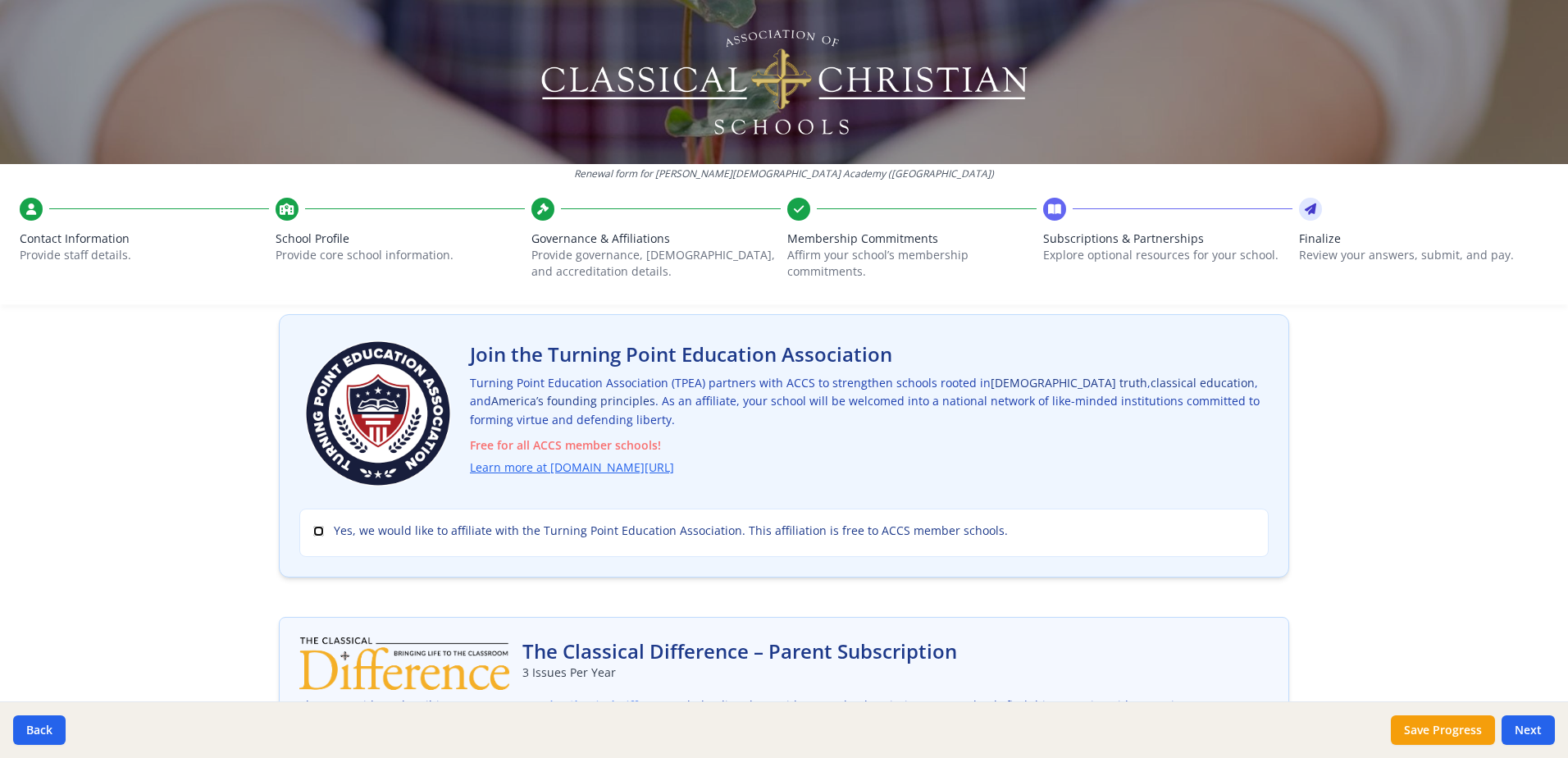
click at [313, 530] on input "Yes, we would like to affiliate with the Turning Point Education Association. T…" at bounding box center [318, 531] width 10 height 10
checkbox input "true"
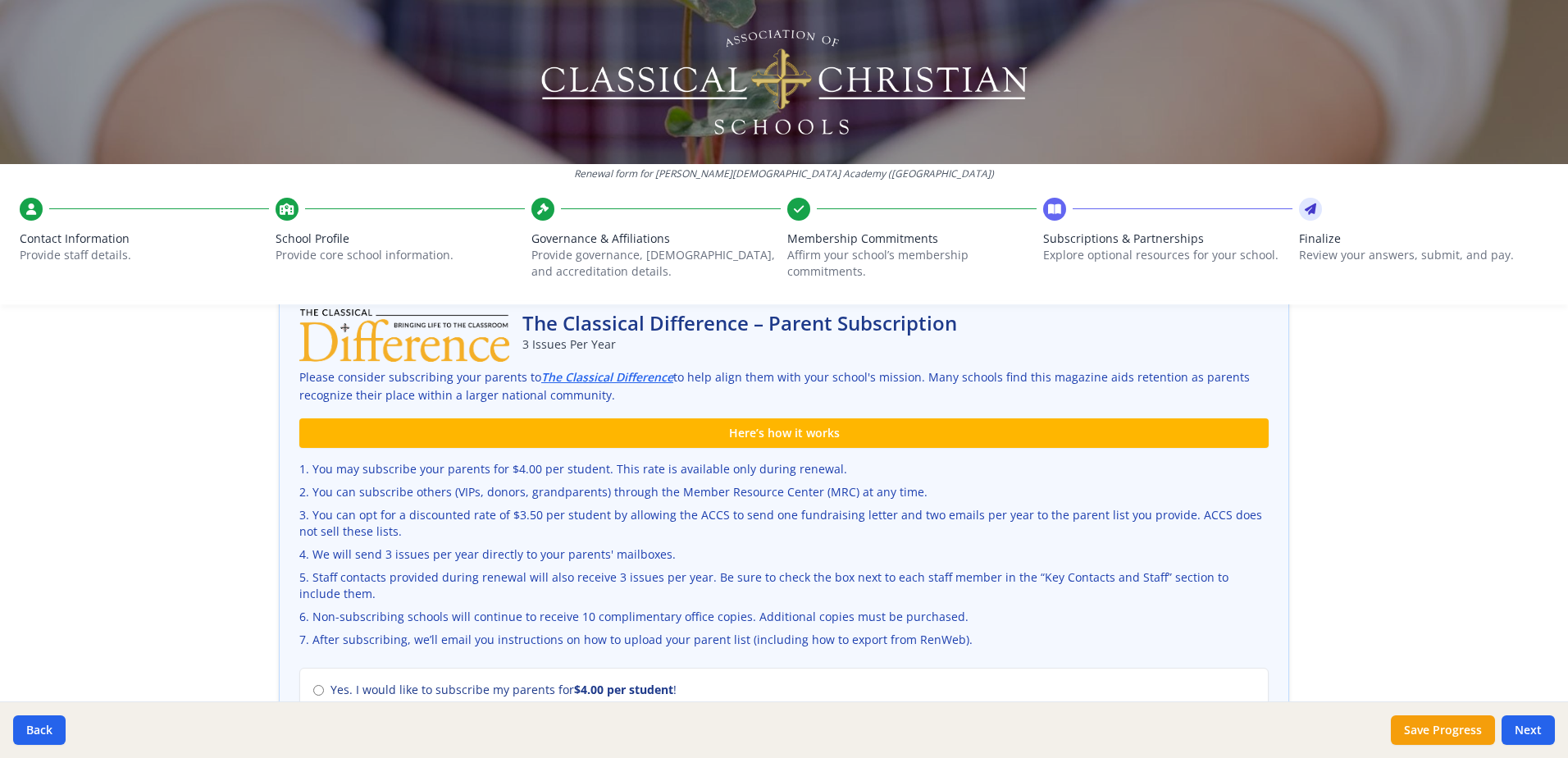
scroll to position [492, 0]
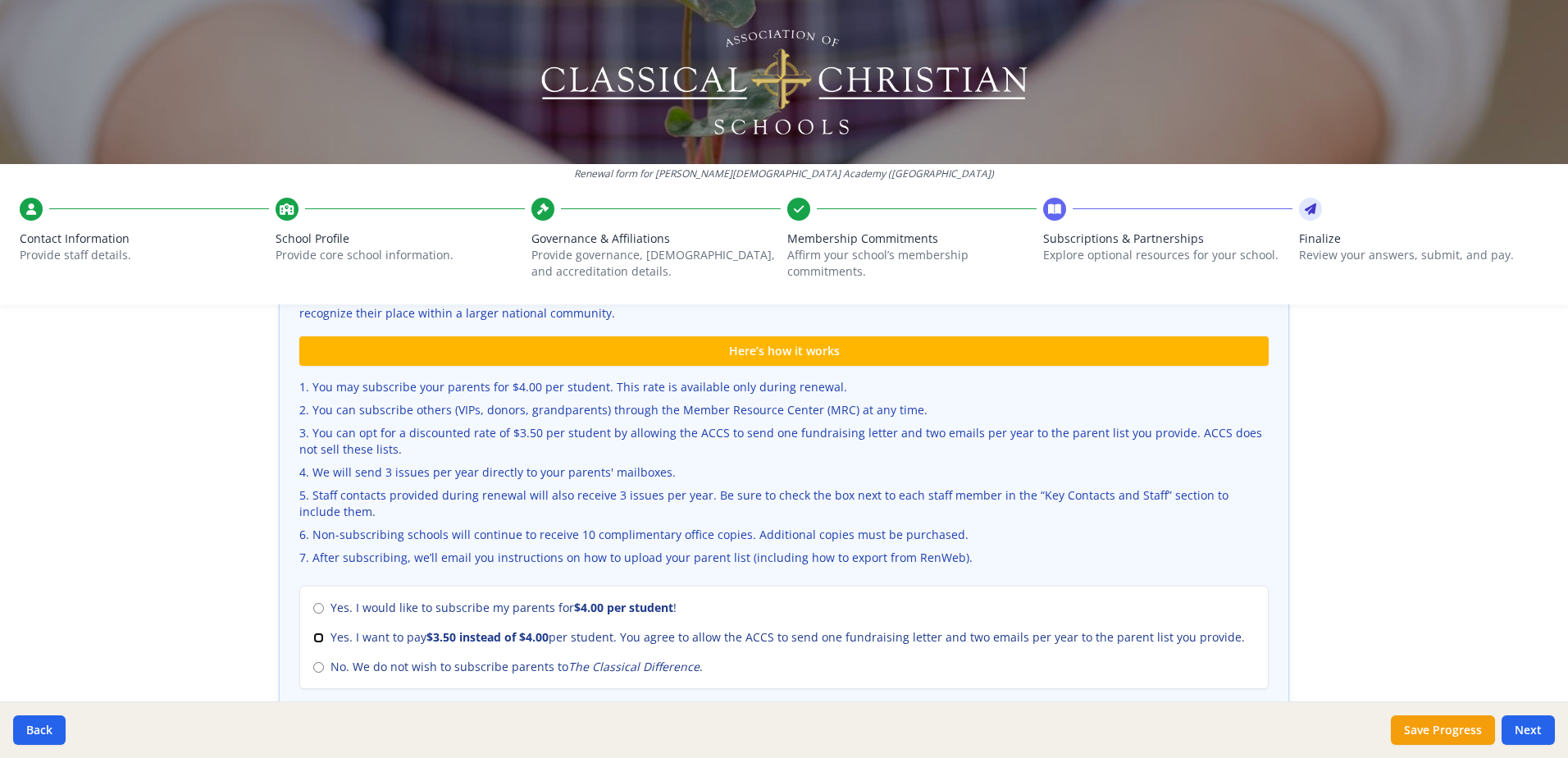
click at [313, 638] on input "Yes. I want to pay $3.50 instead of $4.00 per student. You agree to allow the A…" at bounding box center [318, 637] width 10 height 10
radio input "true"
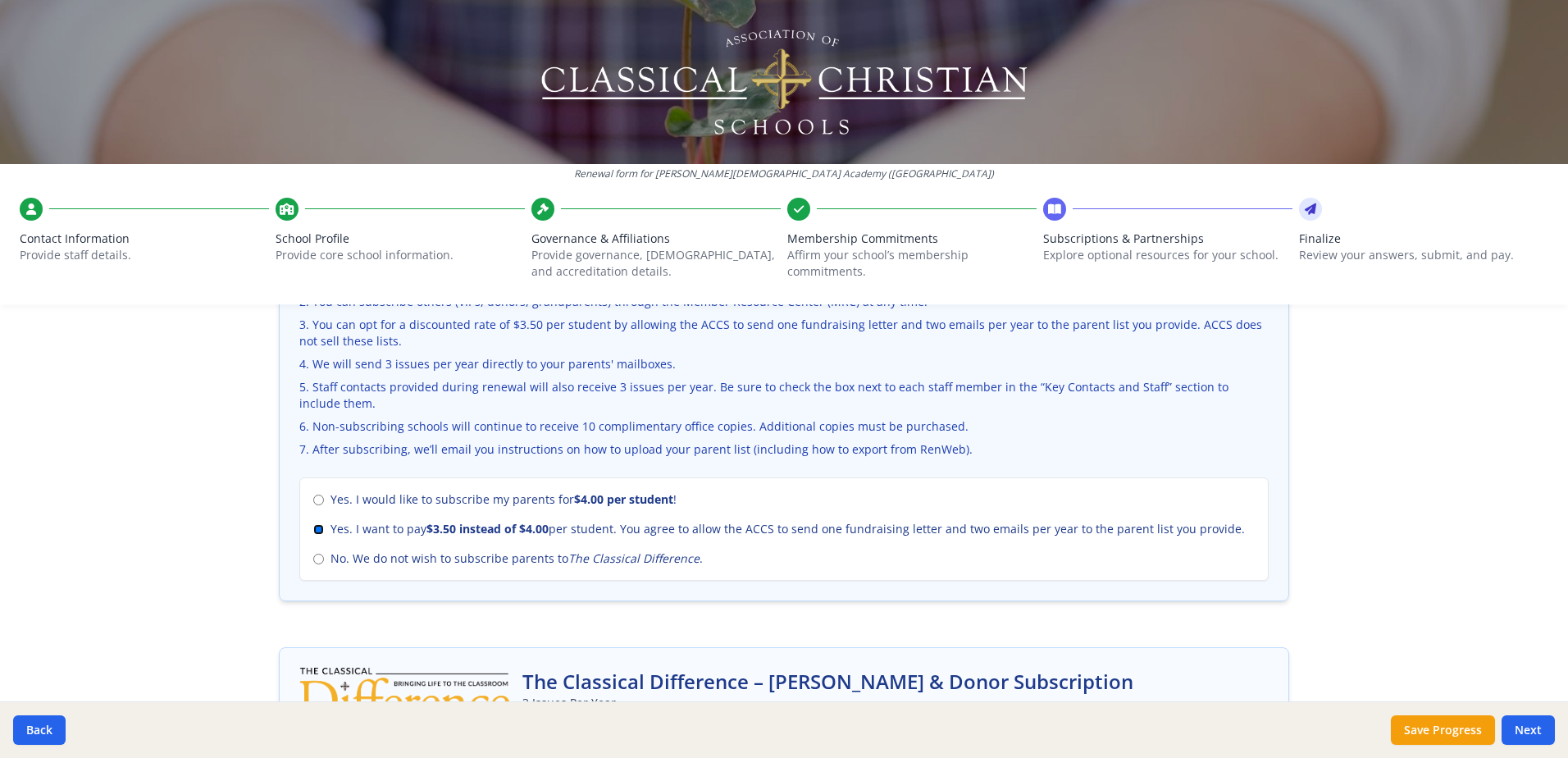
scroll to position [625, 0]
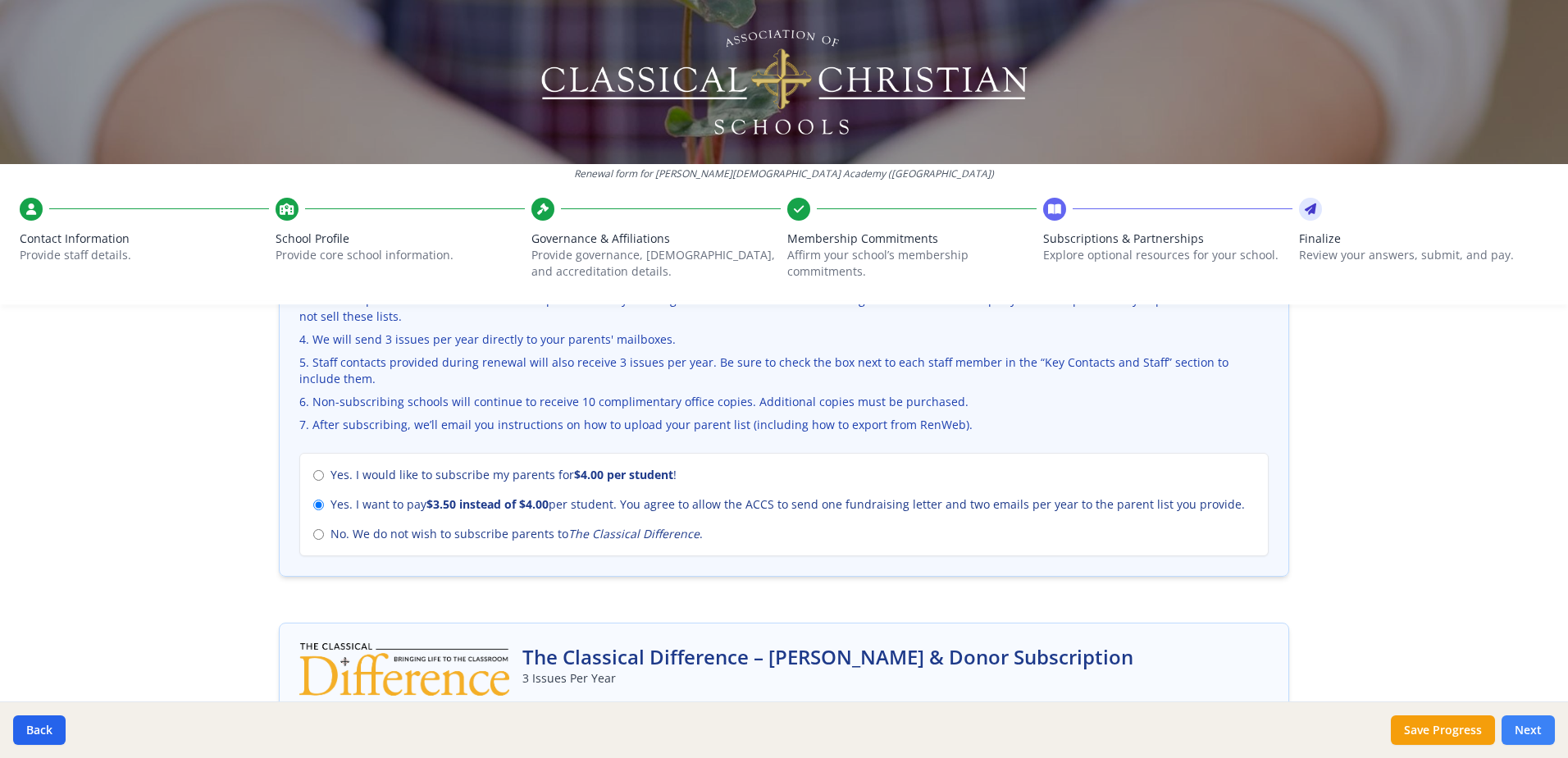
click at [1526, 735] on button "Next" at bounding box center [1527, 730] width 54 height 29
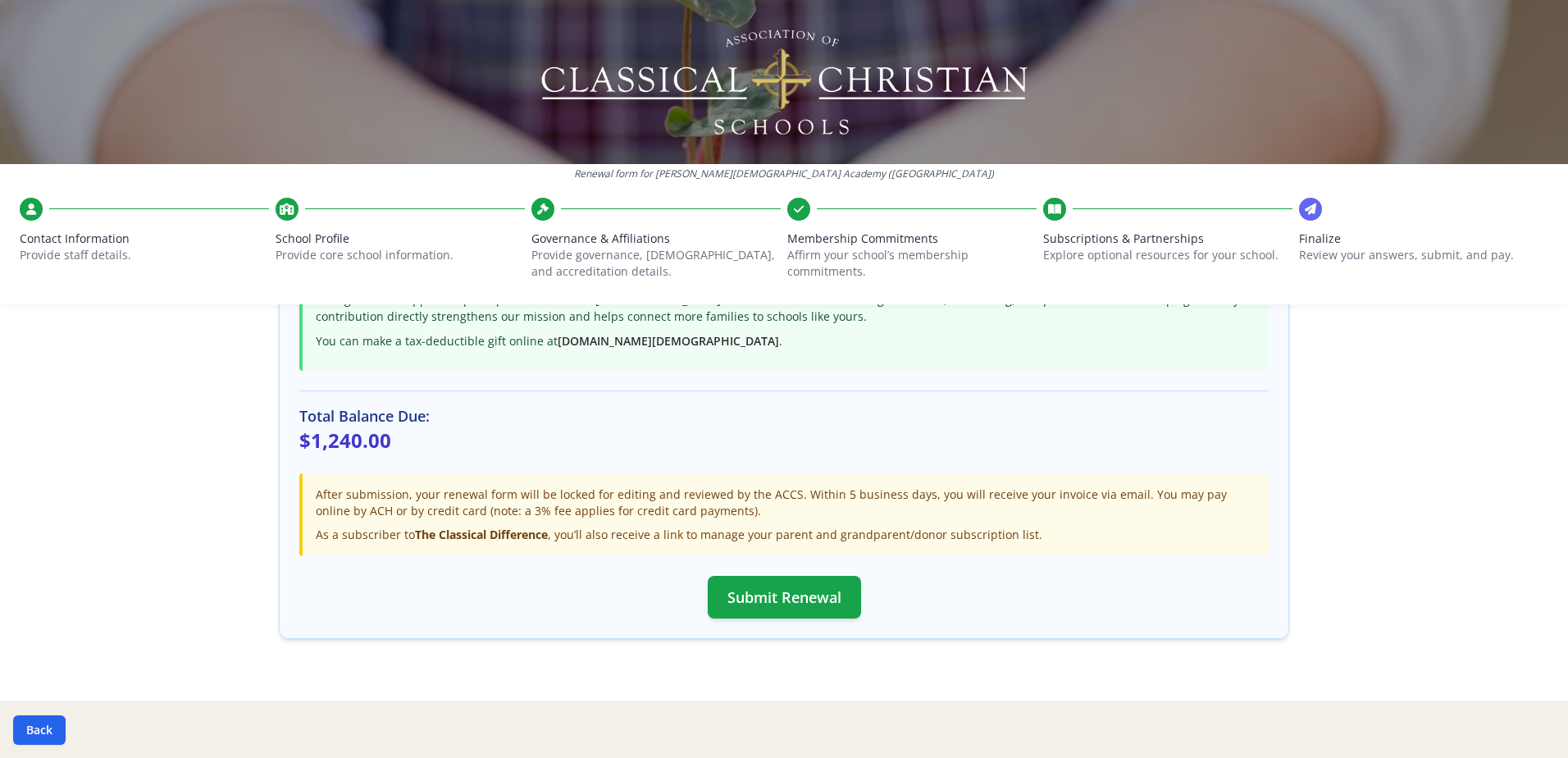
scroll to position [464, 0]
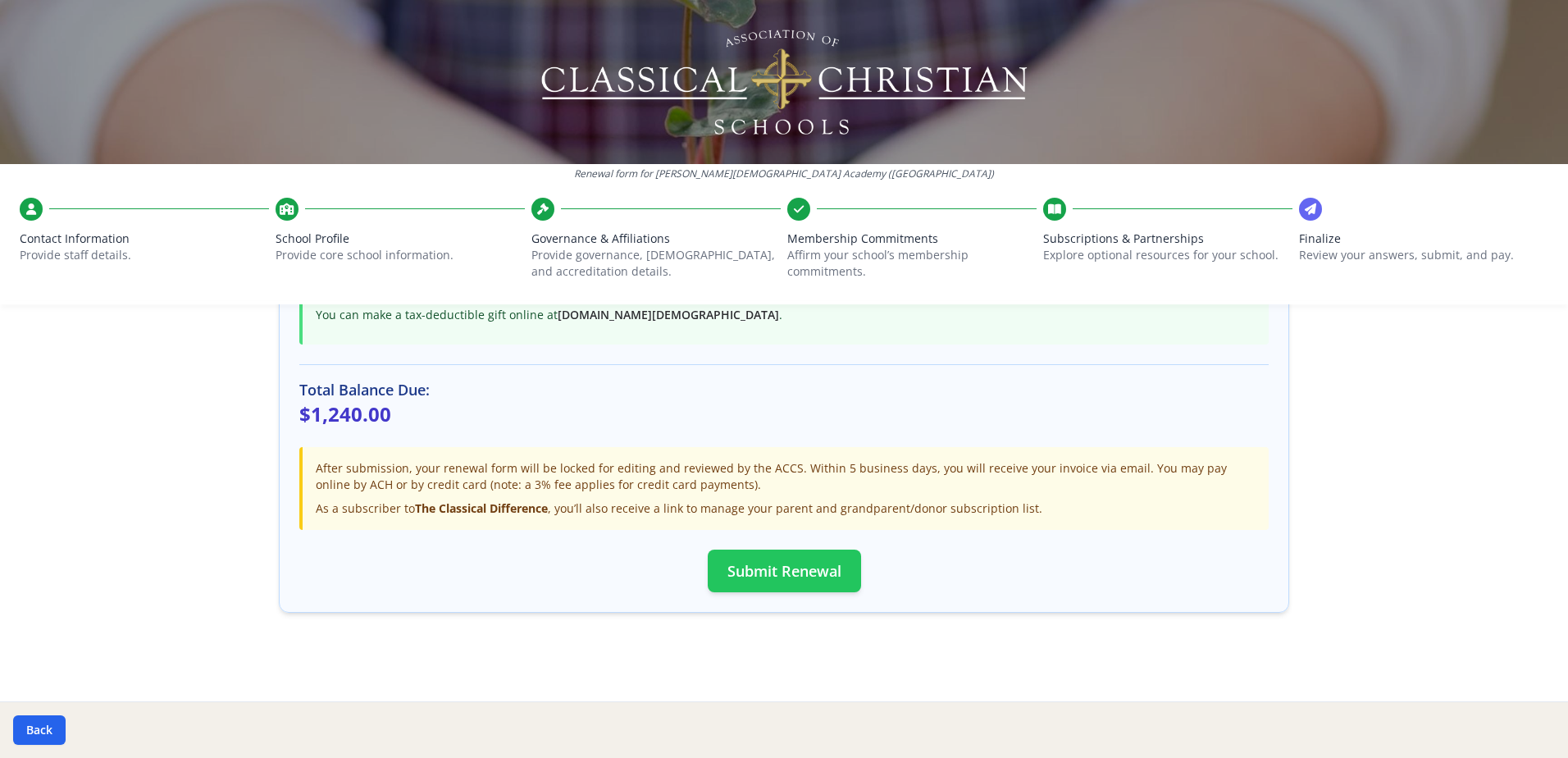
click at [779, 570] on button "Submit Renewal" at bounding box center [784, 570] width 154 height 42
